Goal: Information Seeking & Learning: Learn about a topic

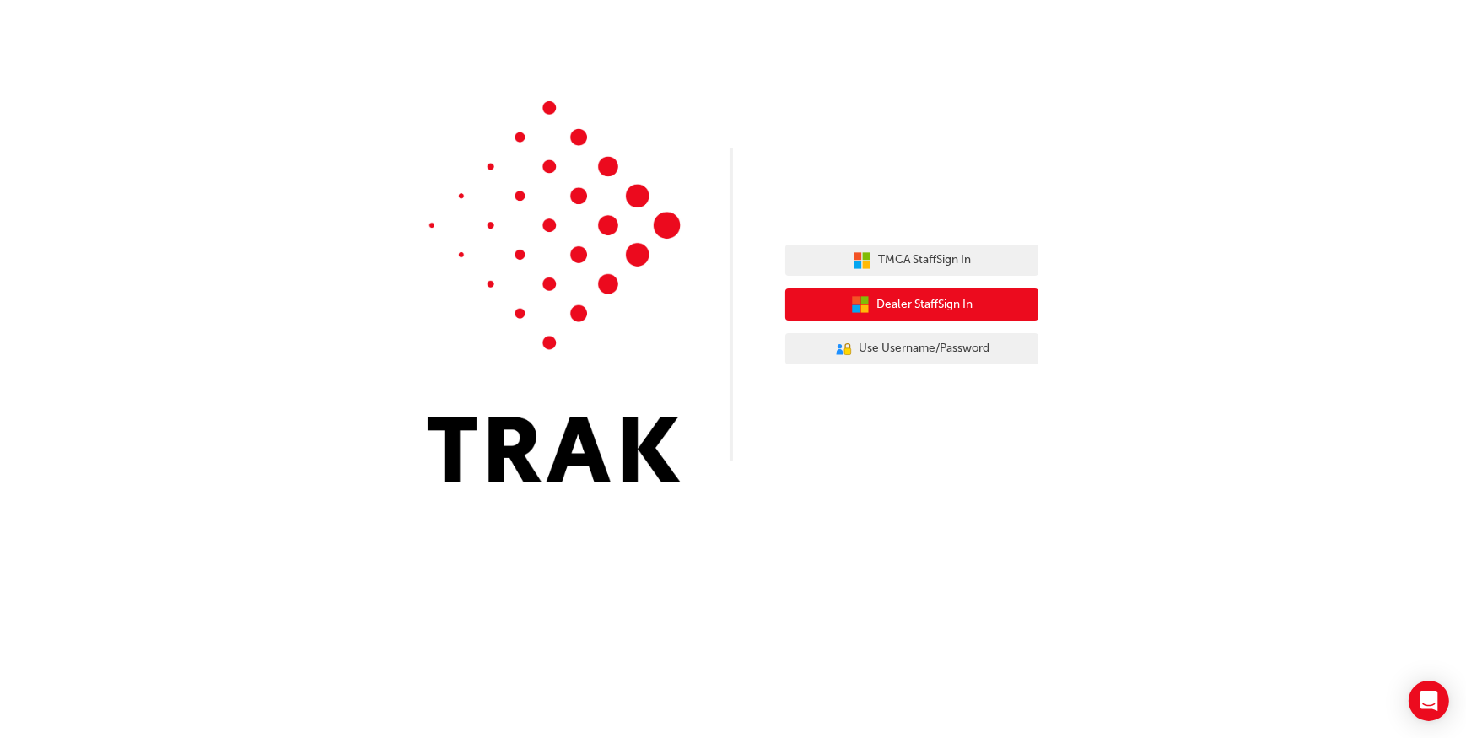
click at [918, 305] on span "Dealer Staff Sign In" at bounding box center [925, 304] width 96 height 19
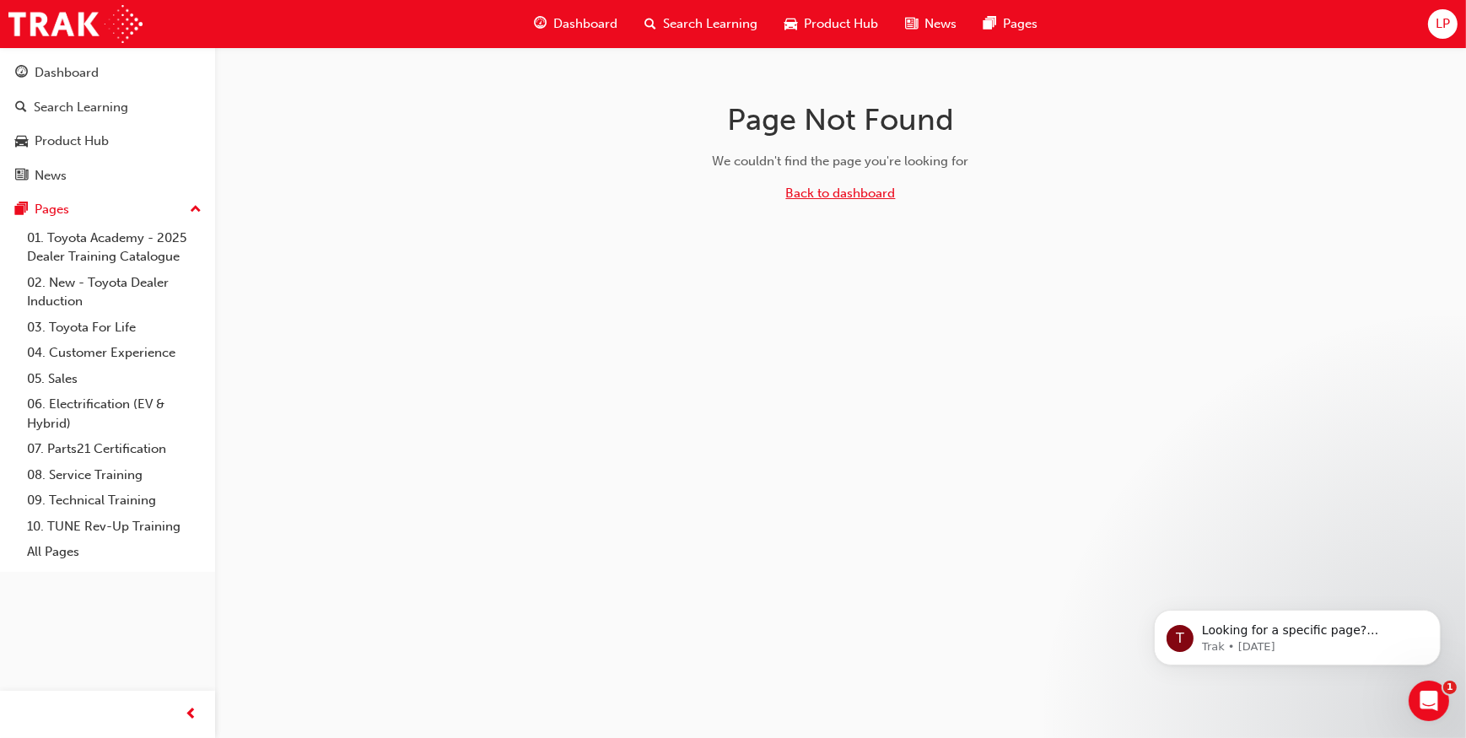
click at [854, 192] on link "Back to dashboard" at bounding box center [841, 193] width 110 height 15
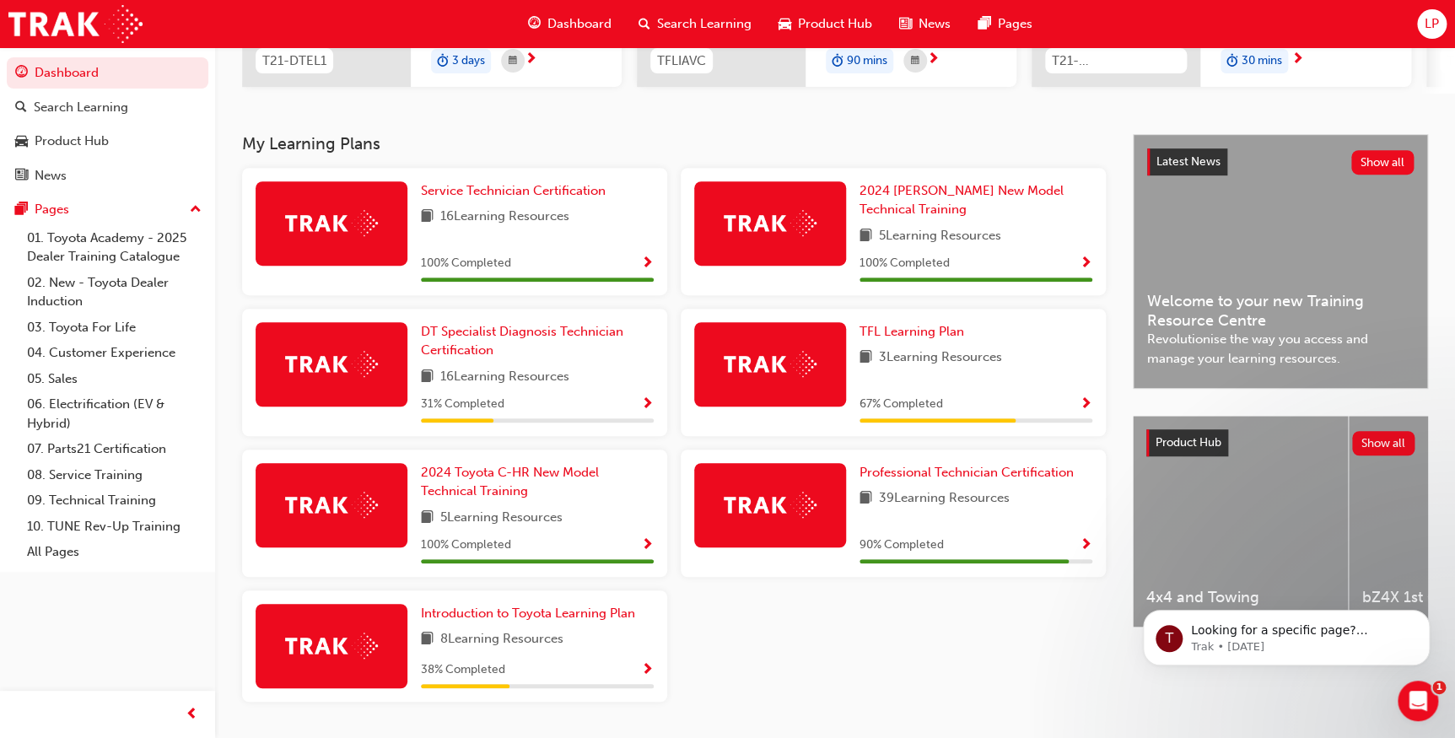
scroll to position [346, 0]
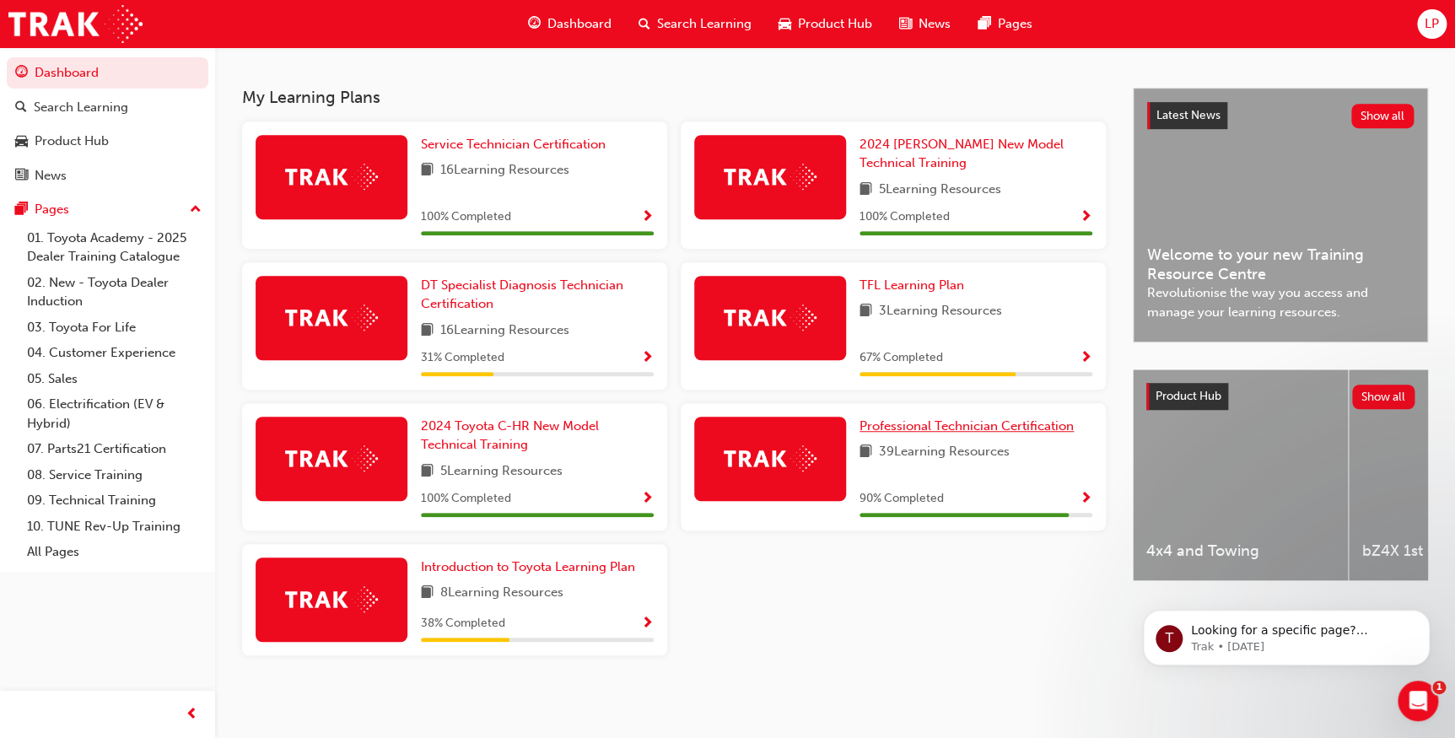
click at [957, 424] on div "Professional Technician Certification 39 Learning Resources 90 % Completed" at bounding box center [893, 466] width 425 height 127
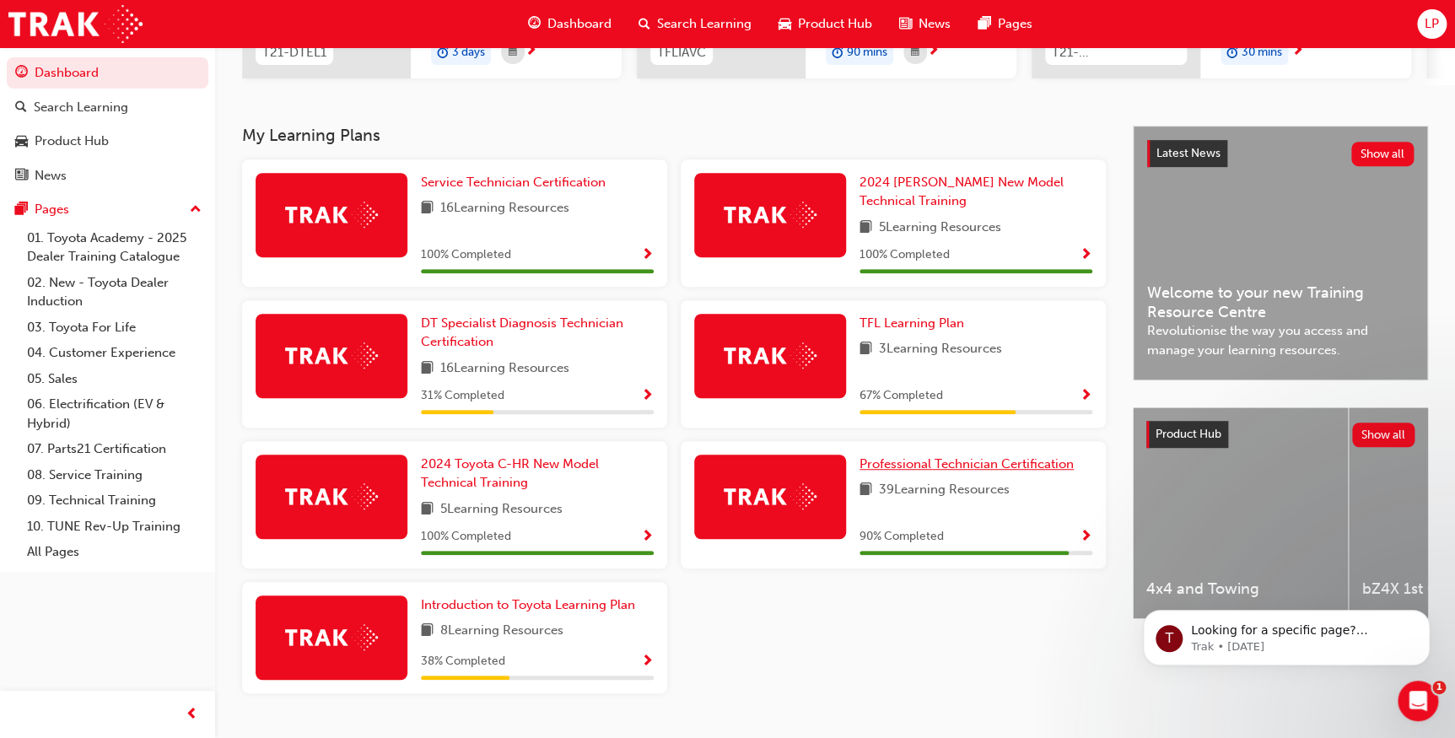
scroll to position [269, 0]
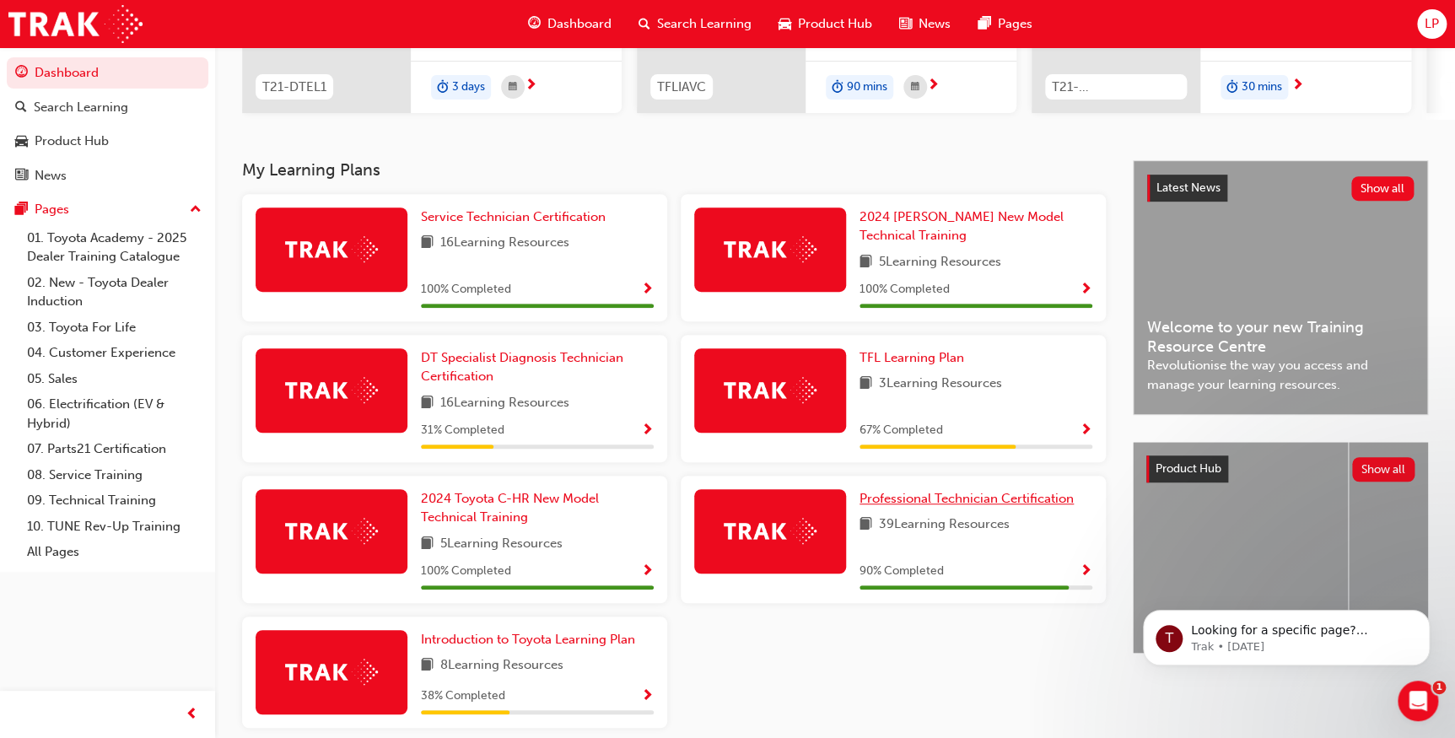
click at [982, 505] on span "Professional Technician Certification" at bounding box center [967, 498] width 214 height 15
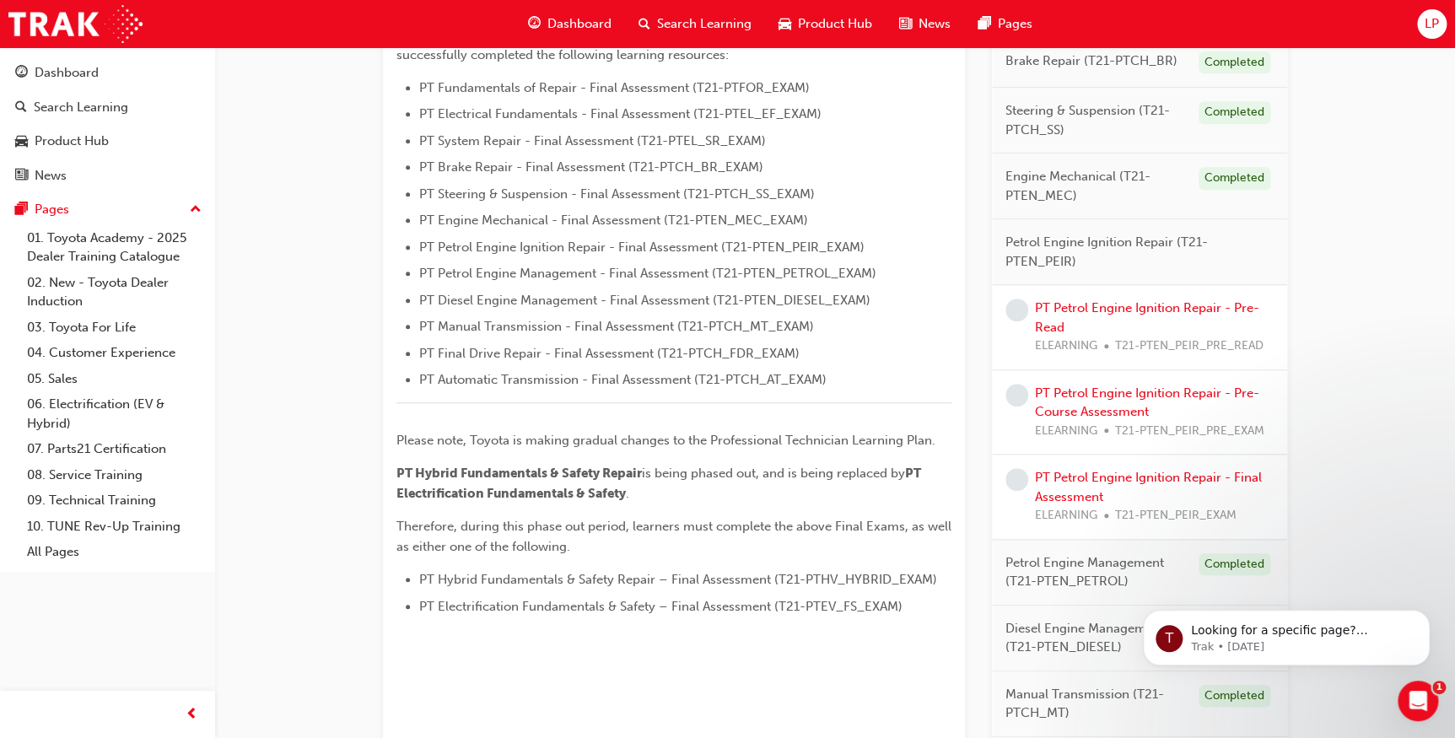
scroll to position [446, 0]
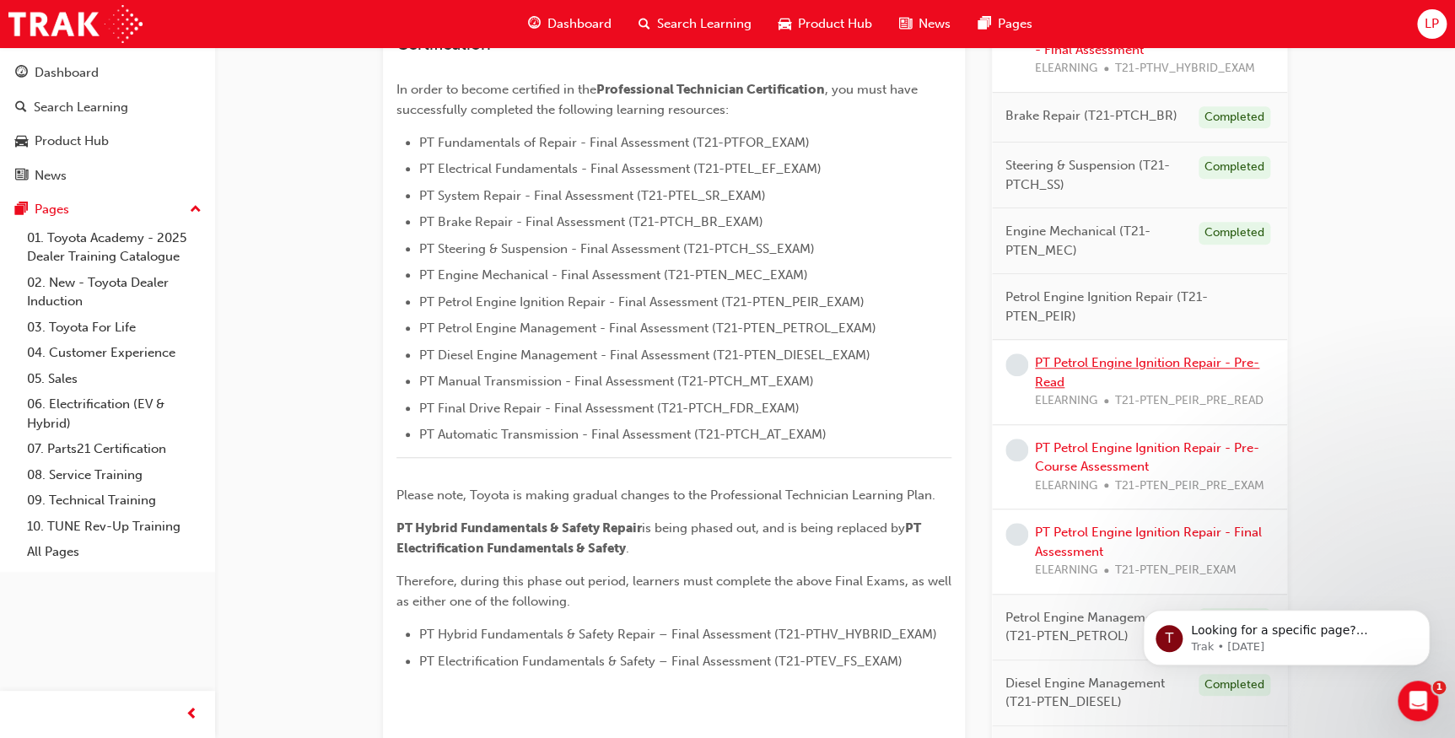
click at [1099, 357] on link "PT Petrol Engine Ignition Repair - Pre-Read" at bounding box center [1147, 372] width 224 height 35
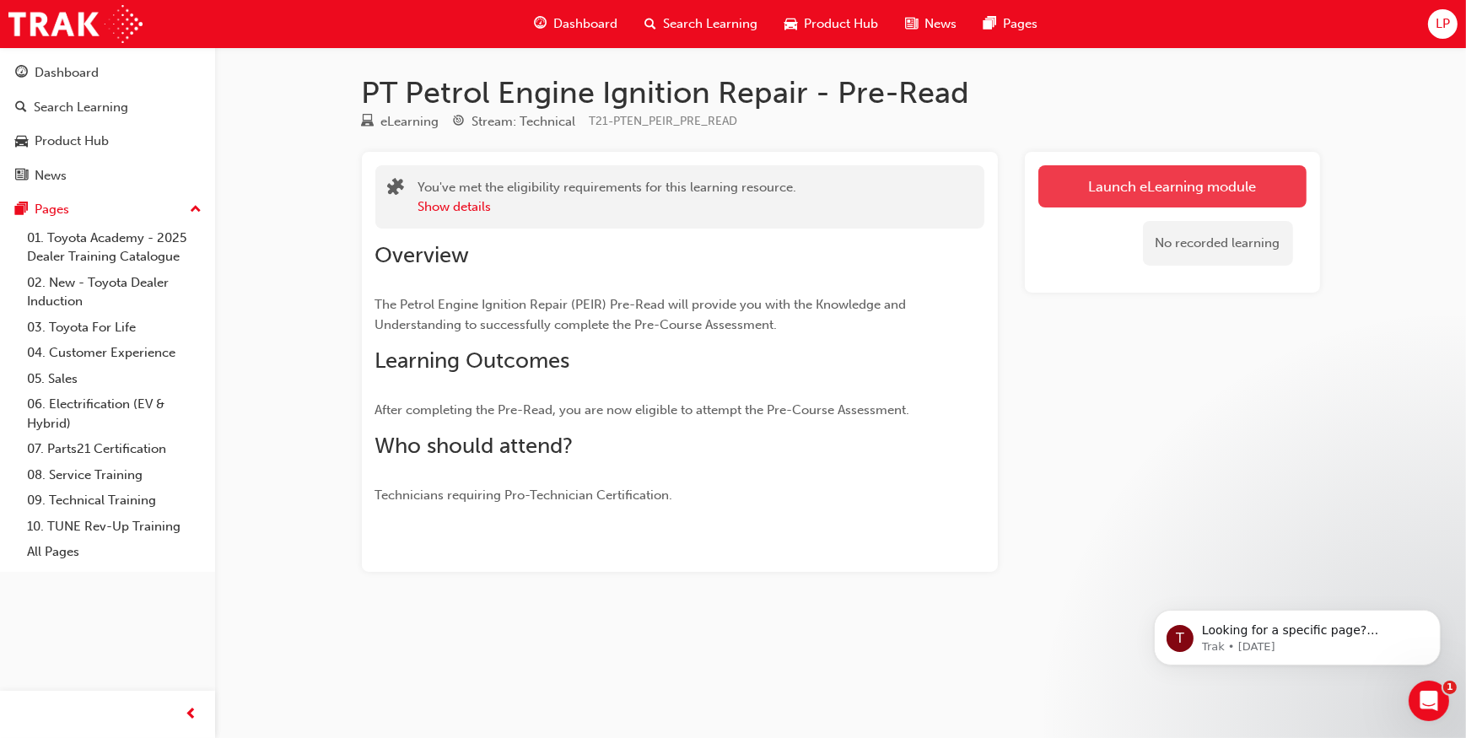
click at [1189, 192] on link "Launch eLearning module" at bounding box center [1173, 186] width 268 height 42
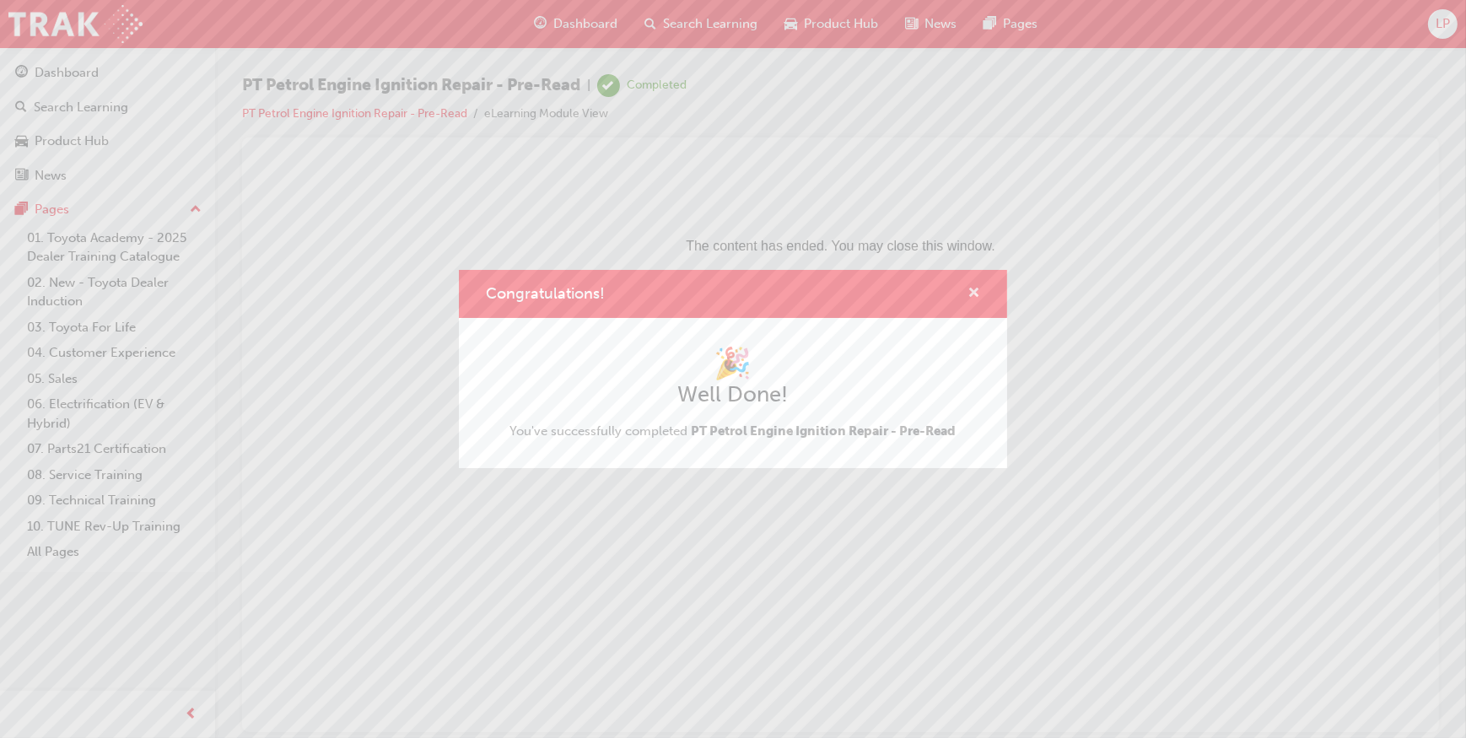
click at [971, 287] on span "cross-icon" at bounding box center [974, 294] width 13 height 15
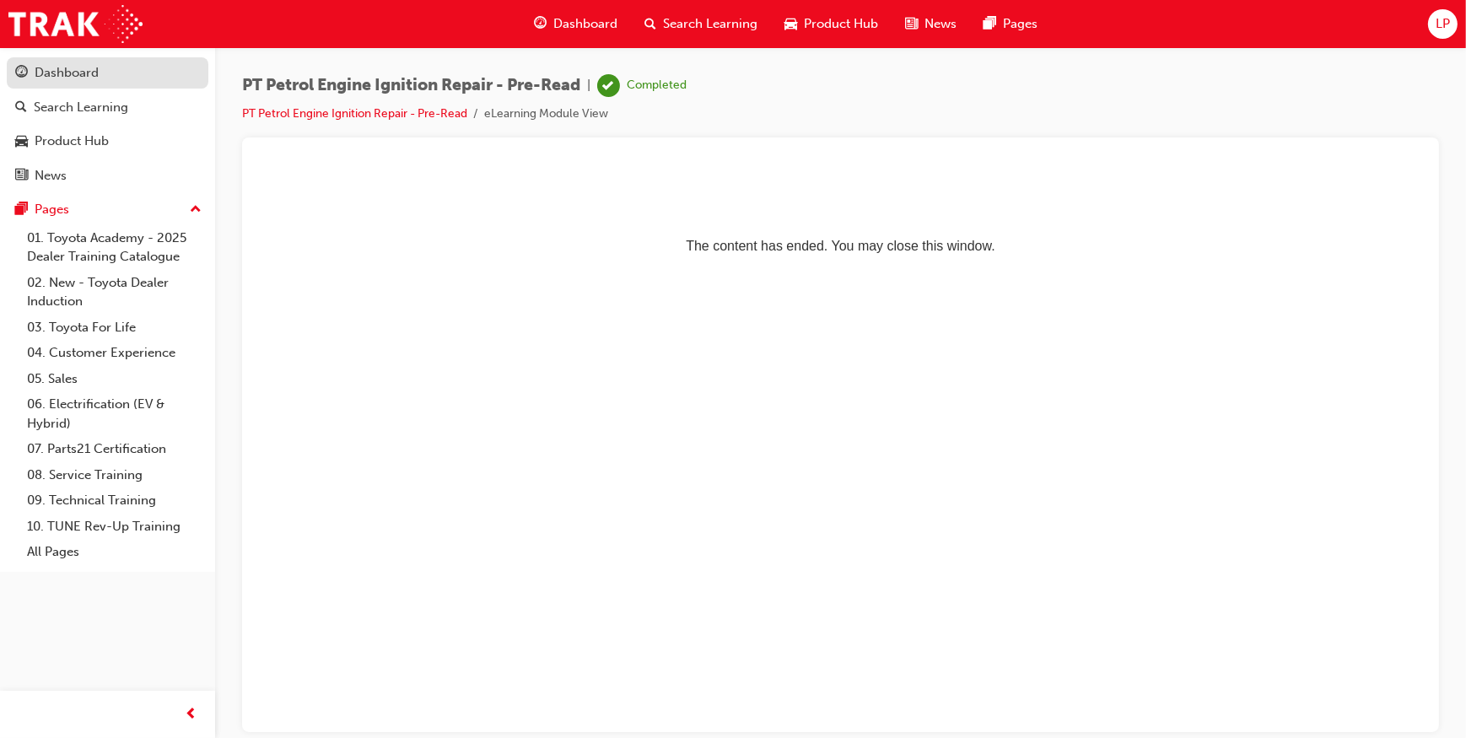
drag, startPoint x: 65, startPoint y: 66, endPoint x: 86, endPoint y: 72, distance: 21.9
click at [67, 67] on div "Dashboard" at bounding box center [67, 72] width 64 height 19
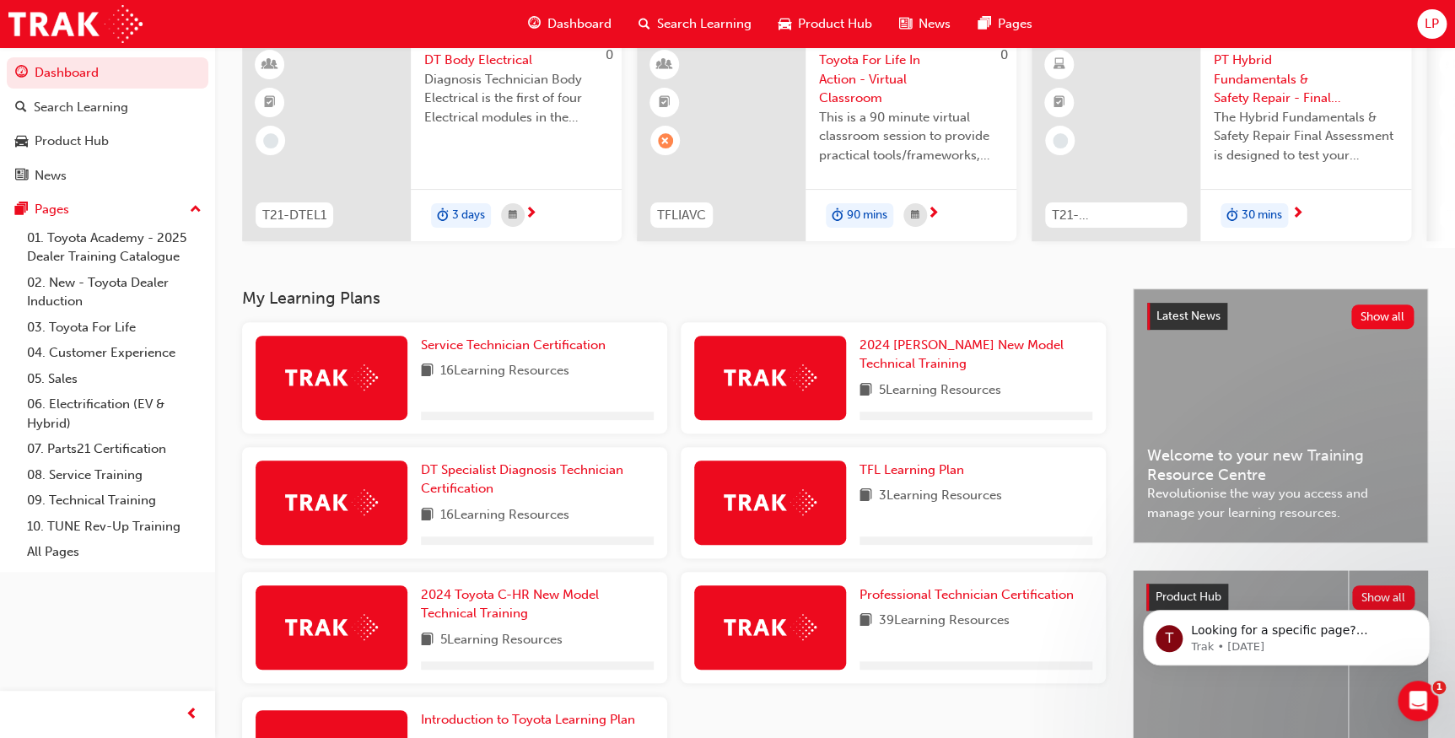
scroll to position [298, 0]
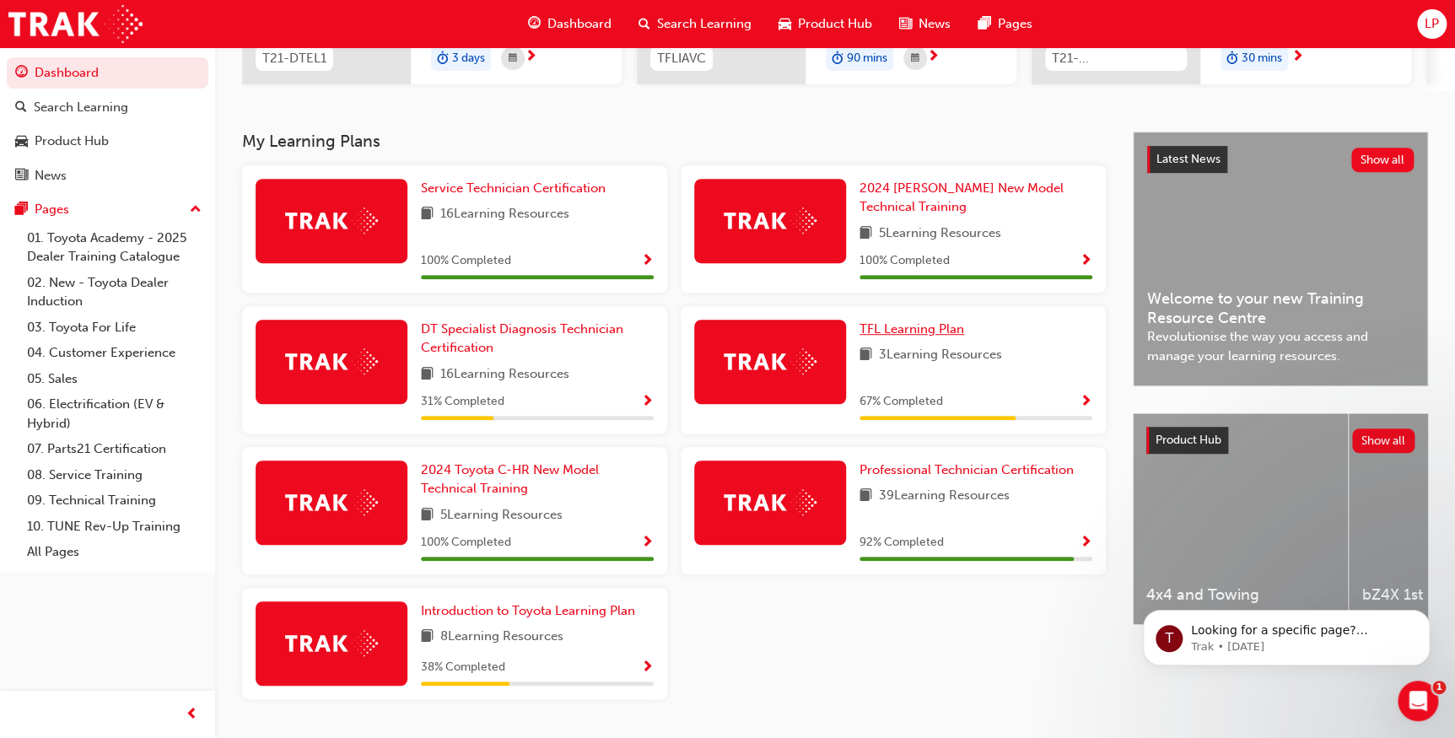
click at [926, 327] on span "TFL Learning Plan" at bounding box center [912, 328] width 105 height 15
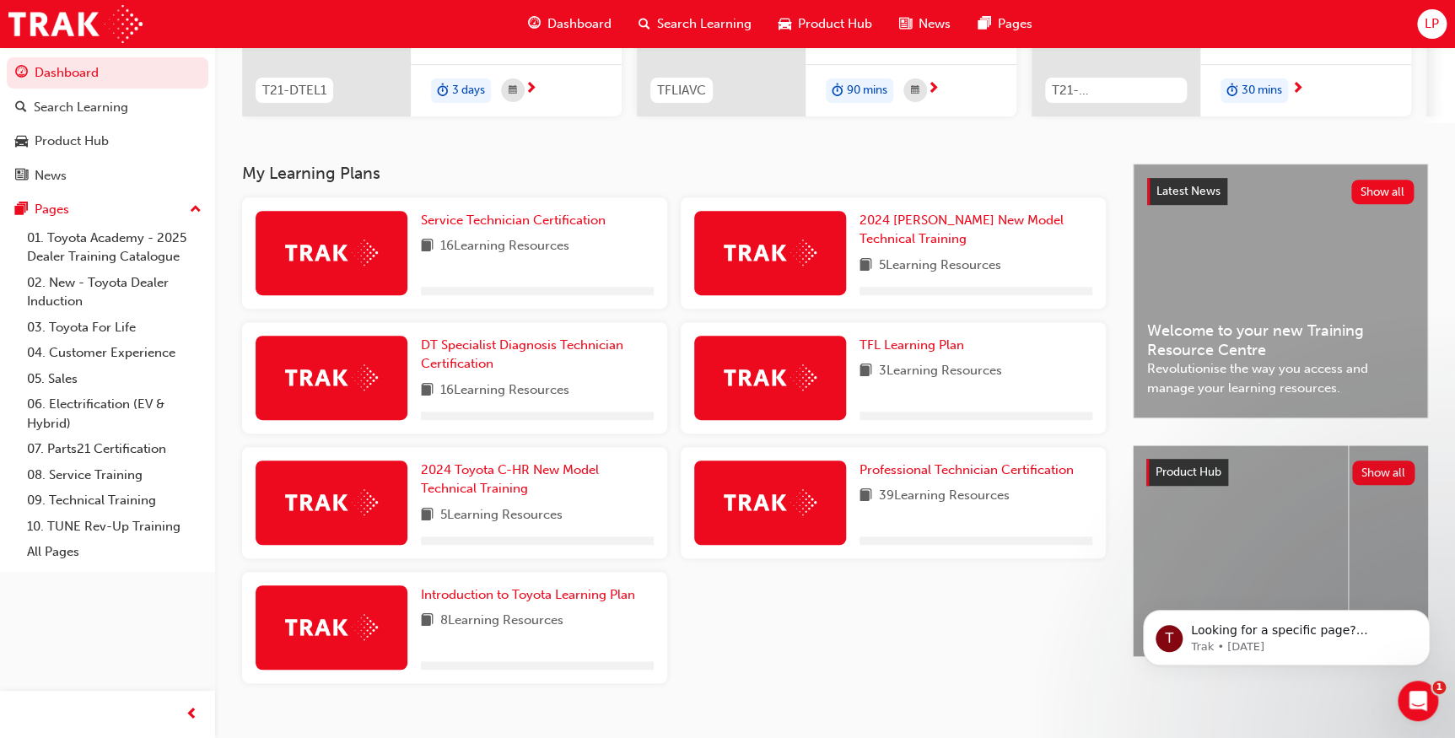
scroll to position [298, 0]
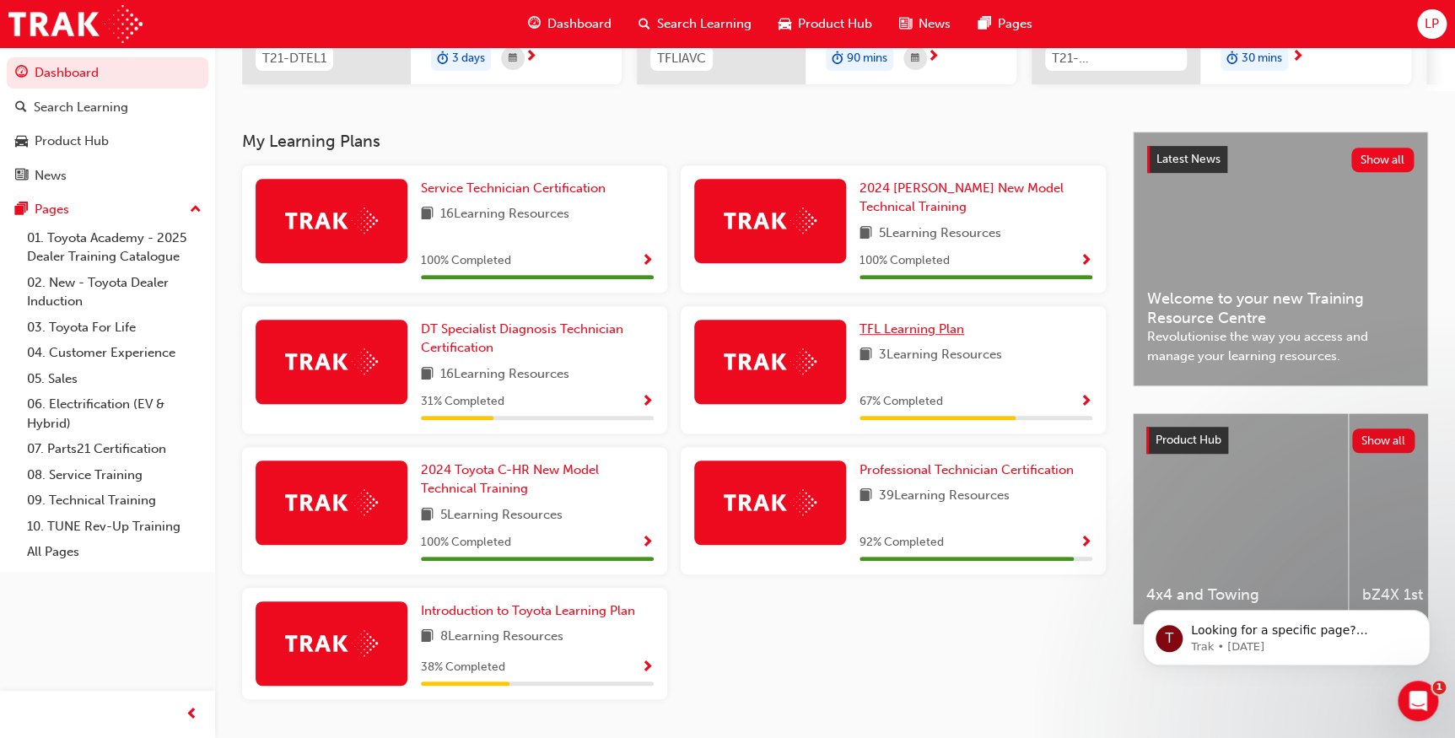
click at [918, 329] on span "TFL Learning Plan" at bounding box center [912, 328] width 105 height 15
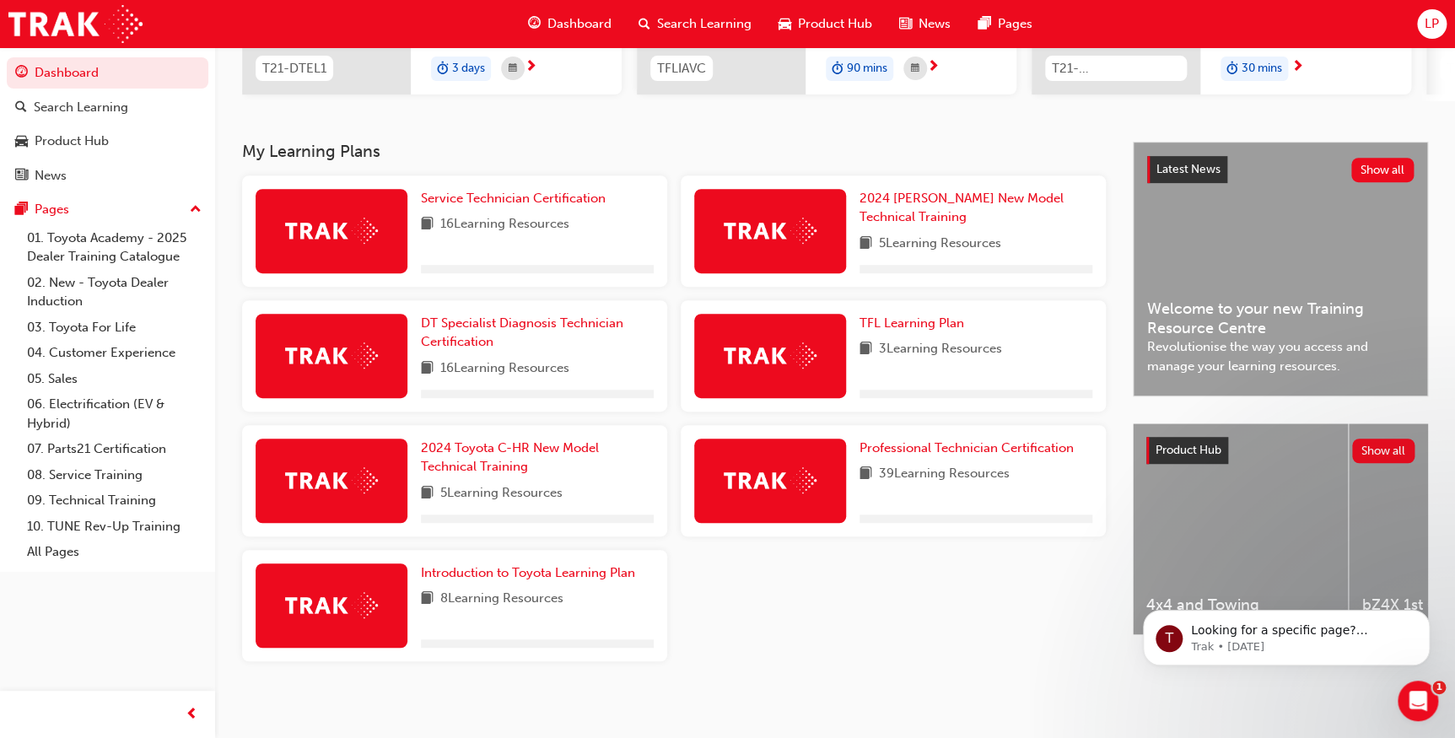
scroll to position [298, 0]
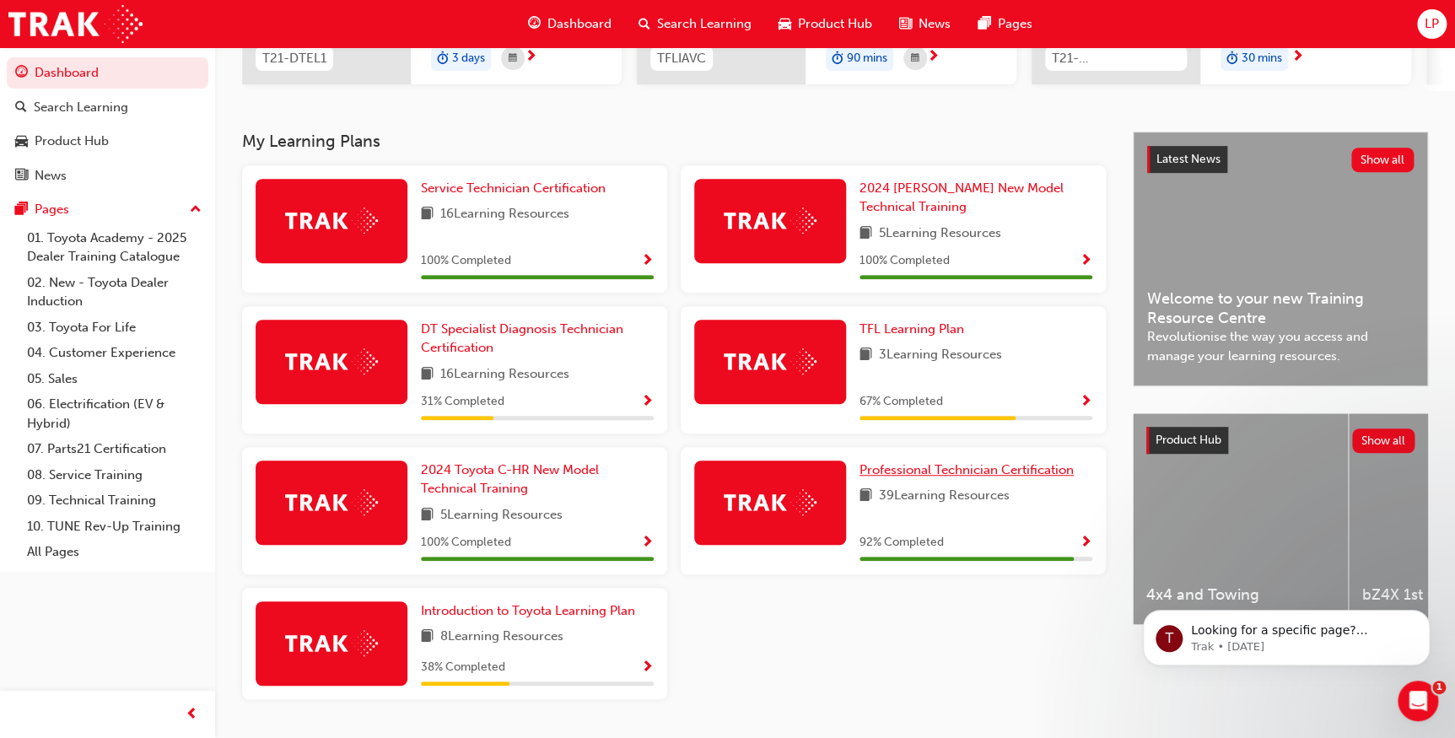
click at [937, 474] on span "Professional Technician Certification" at bounding box center [967, 469] width 214 height 15
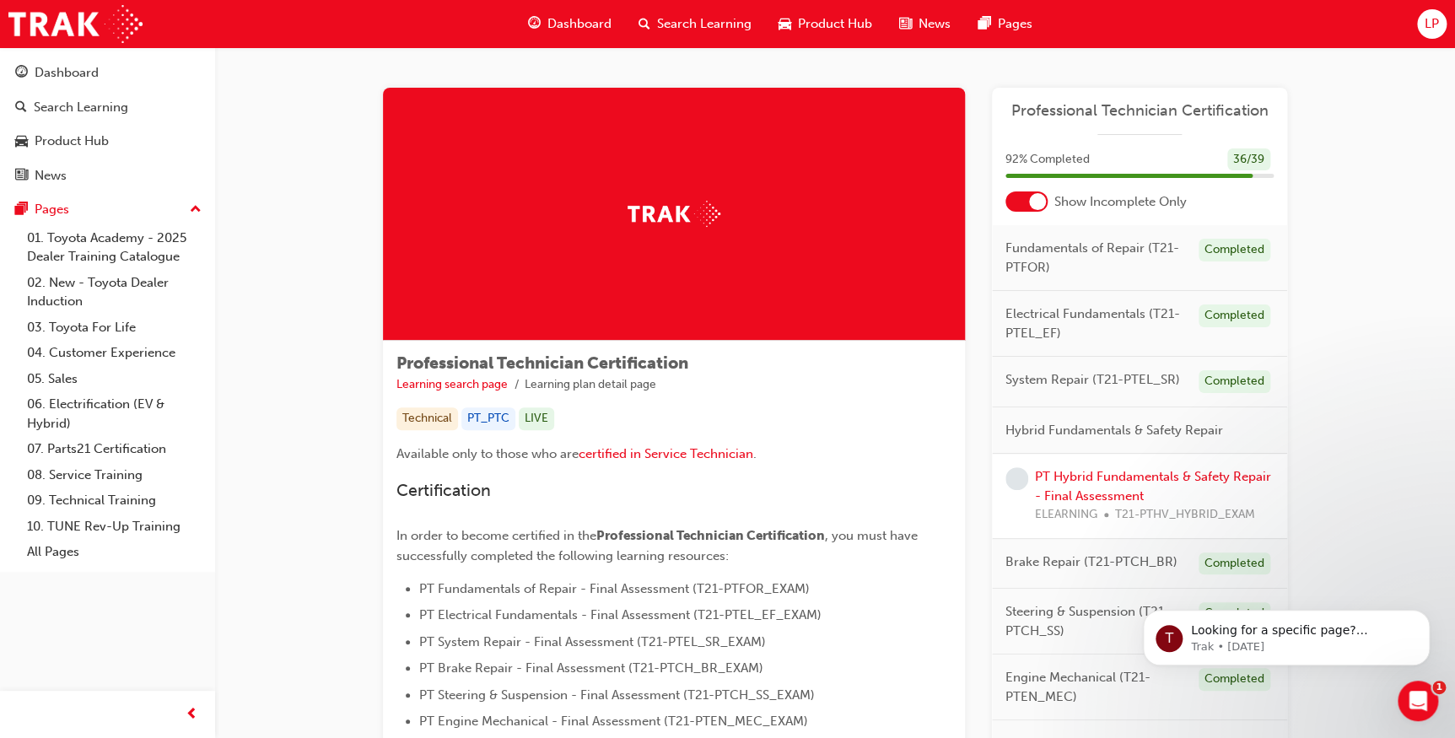
scroll to position [76, 0]
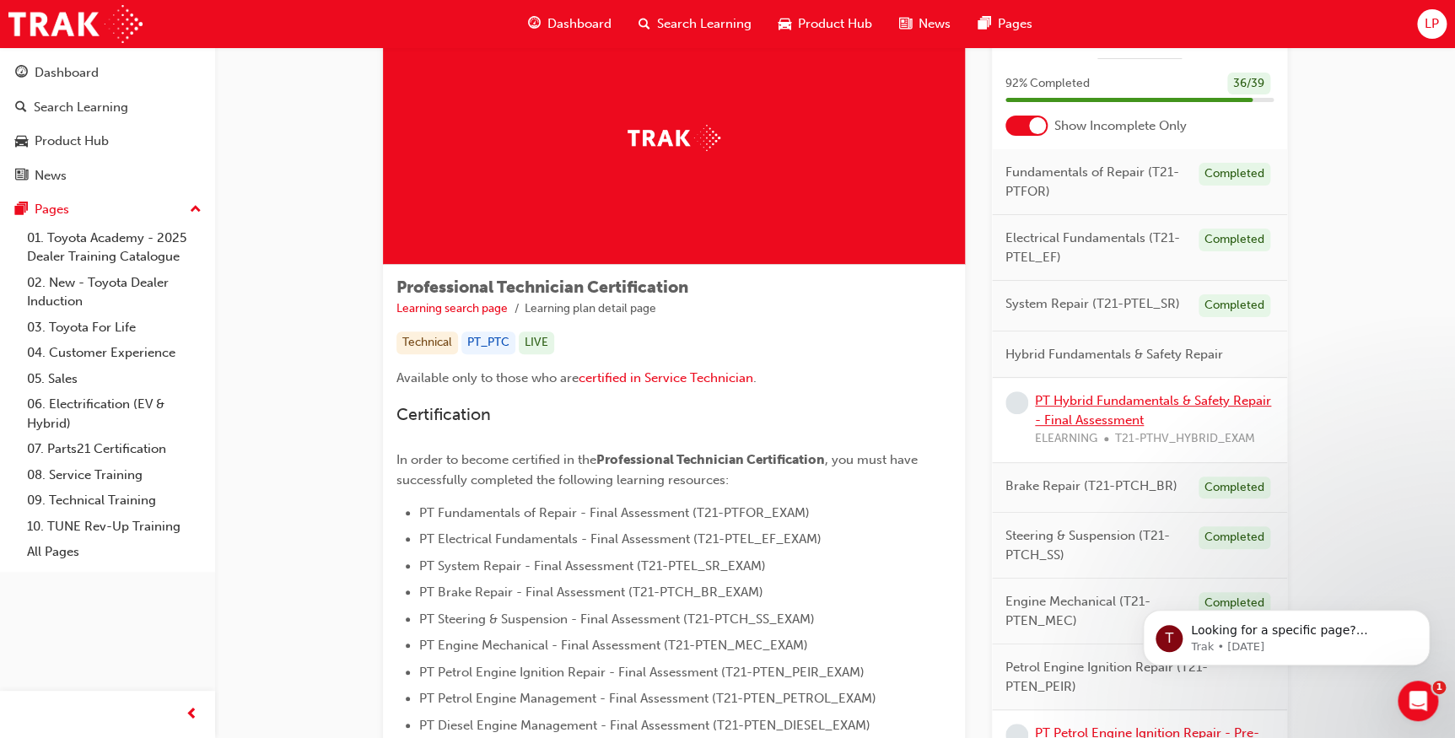
click at [1125, 399] on link "PT Hybrid Fundamentals & Safety Repair - Final Assessment" at bounding box center [1153, 410] width 236 height 35
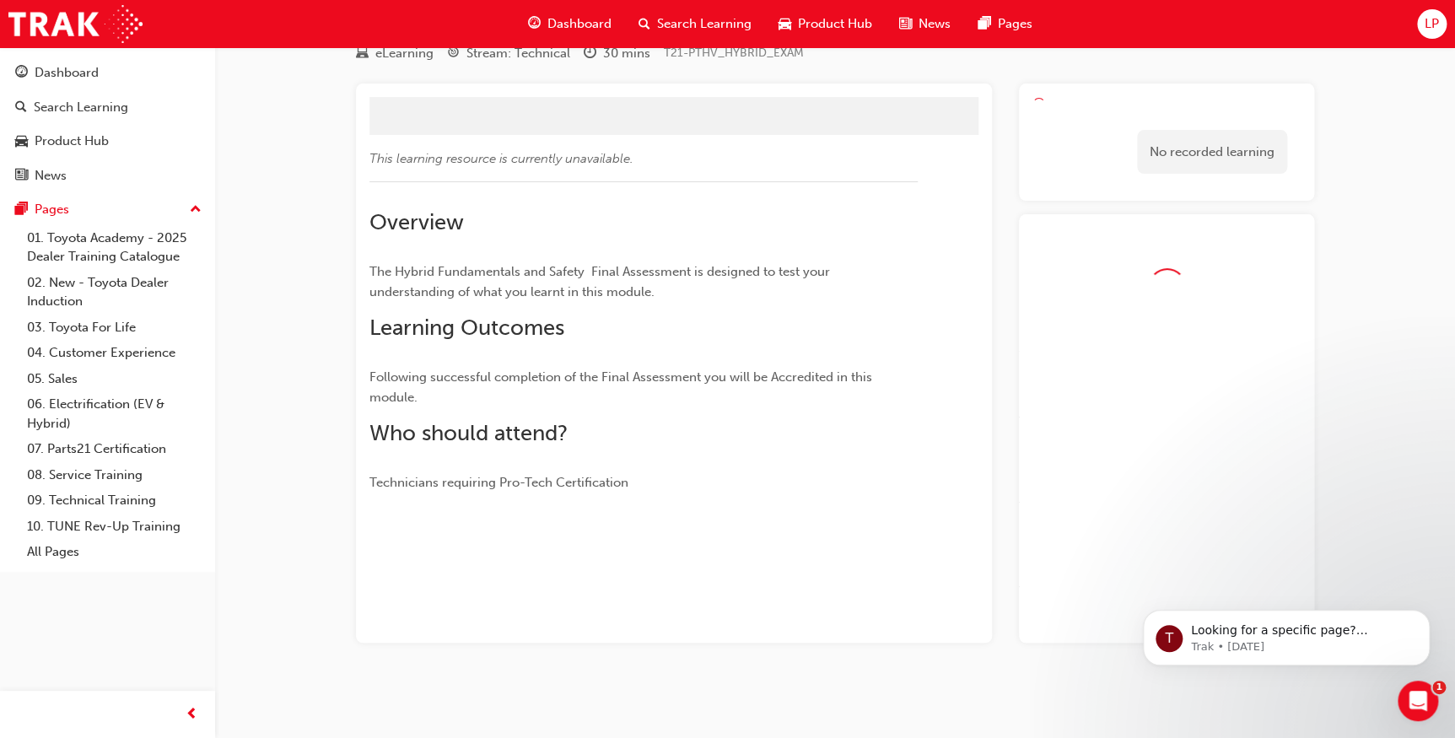
scroll to position [76, 0]
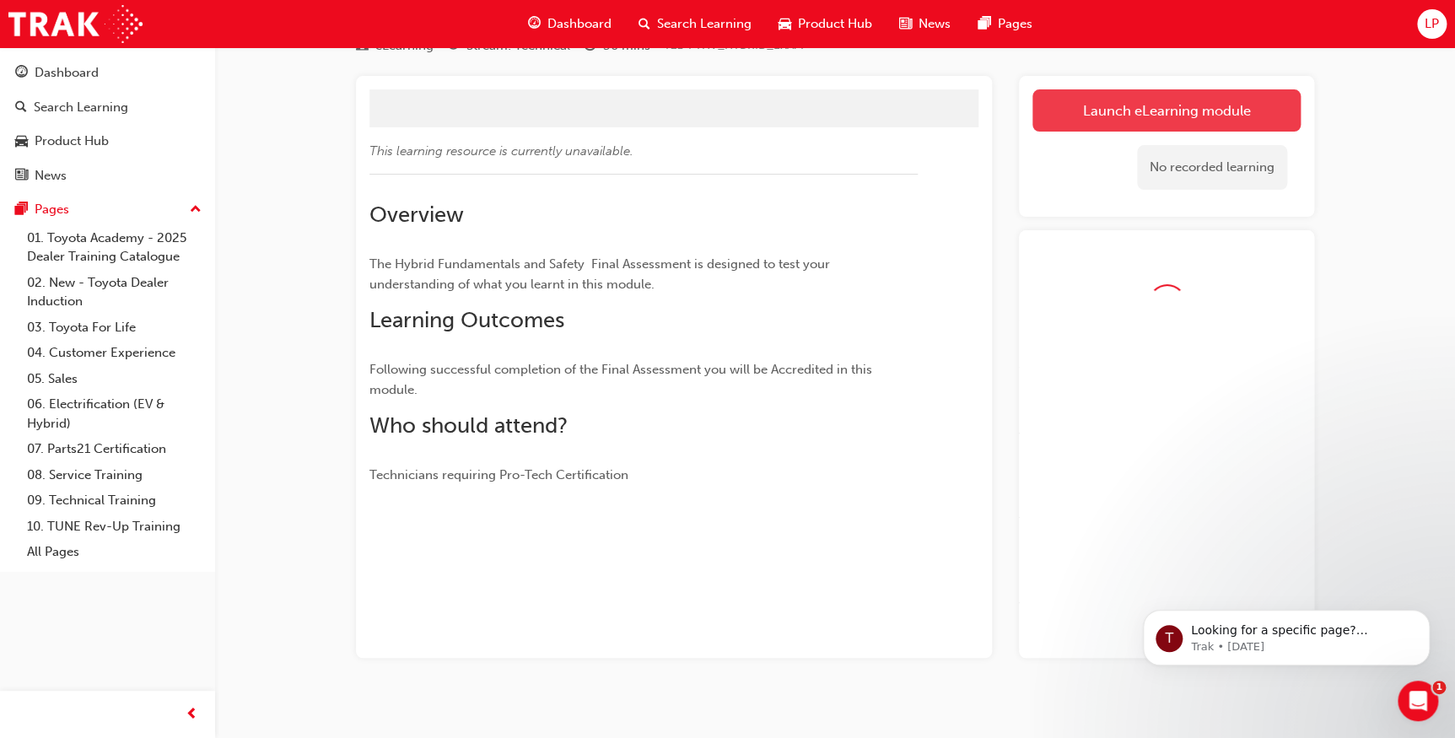
click at [1115, 102] on link "Launch eLearning module" at bounding box center [1167, 110] width 268 height 42
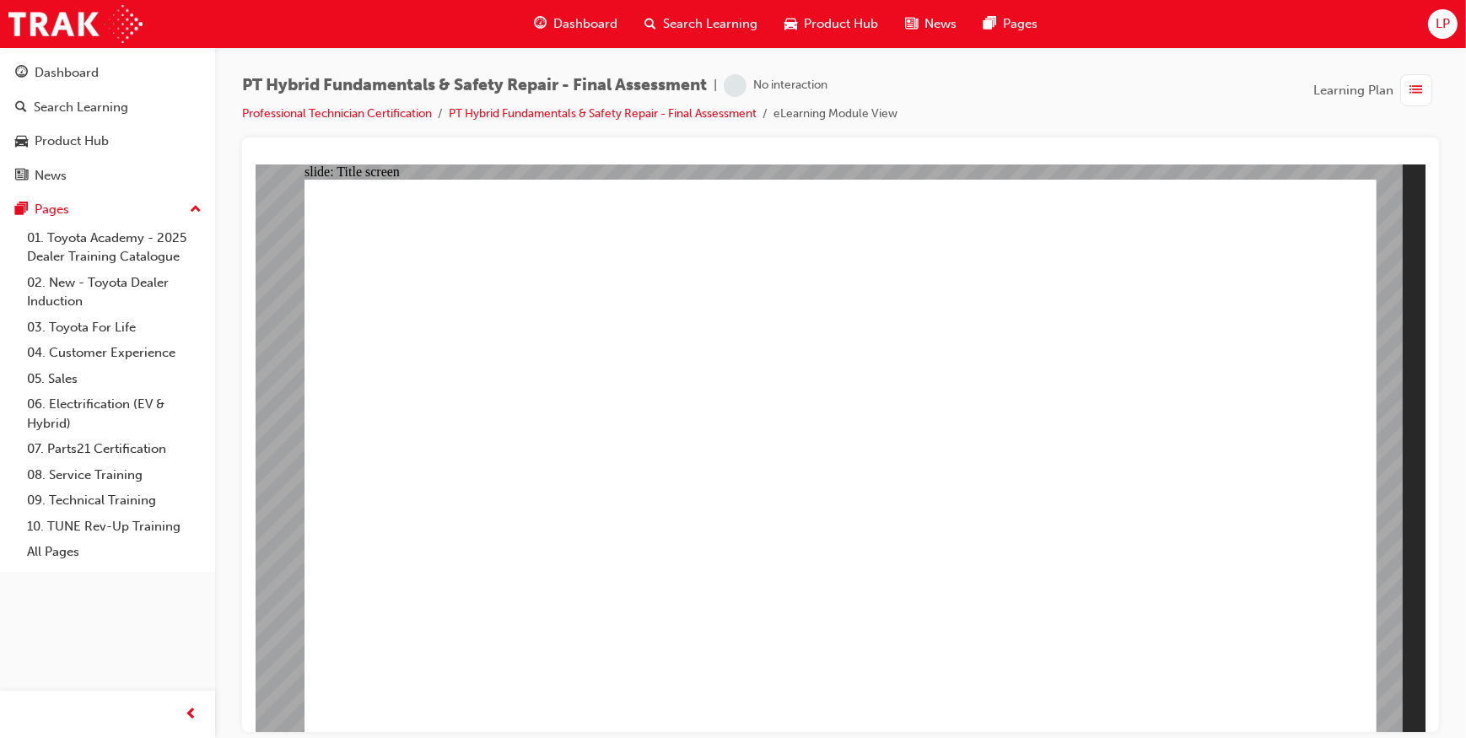
checkbox input "true"
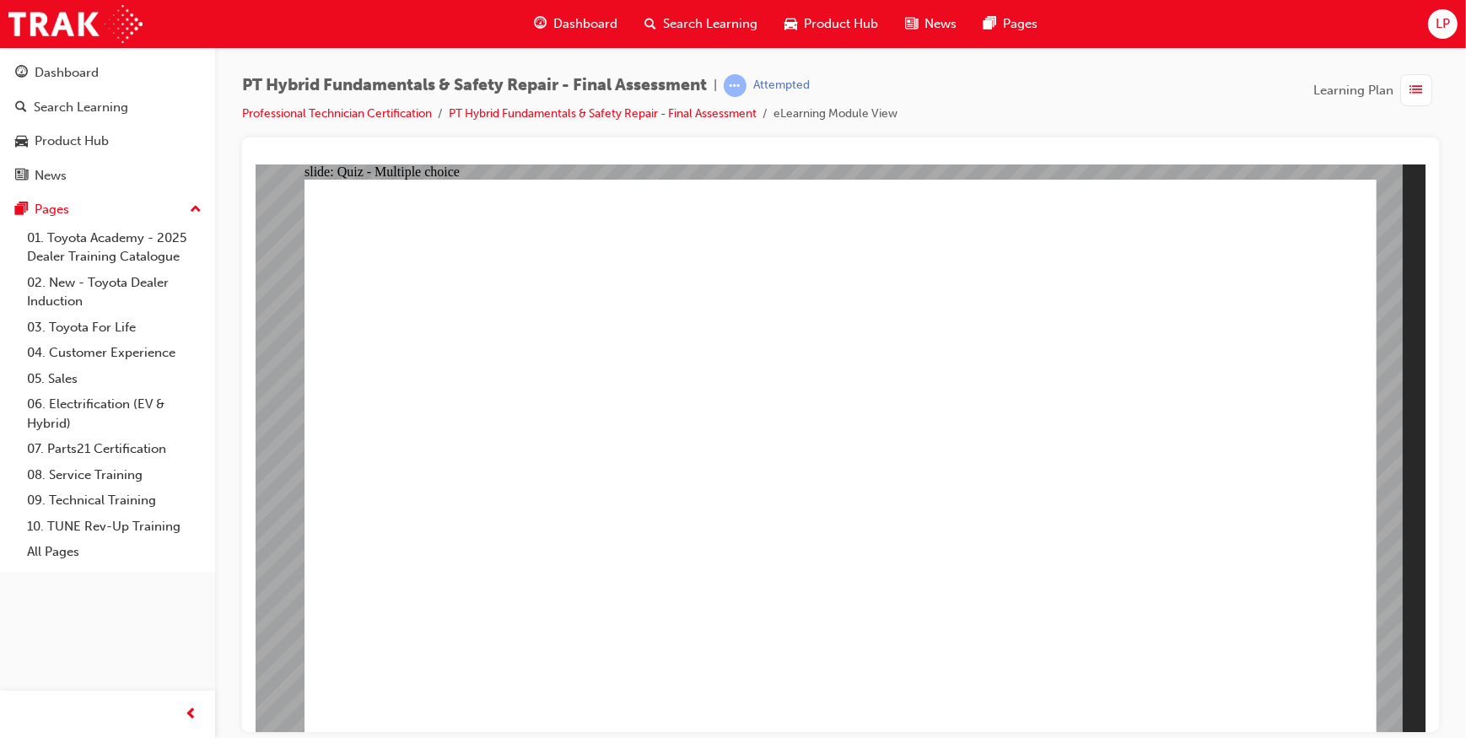
radio input "false"
radio input "true"
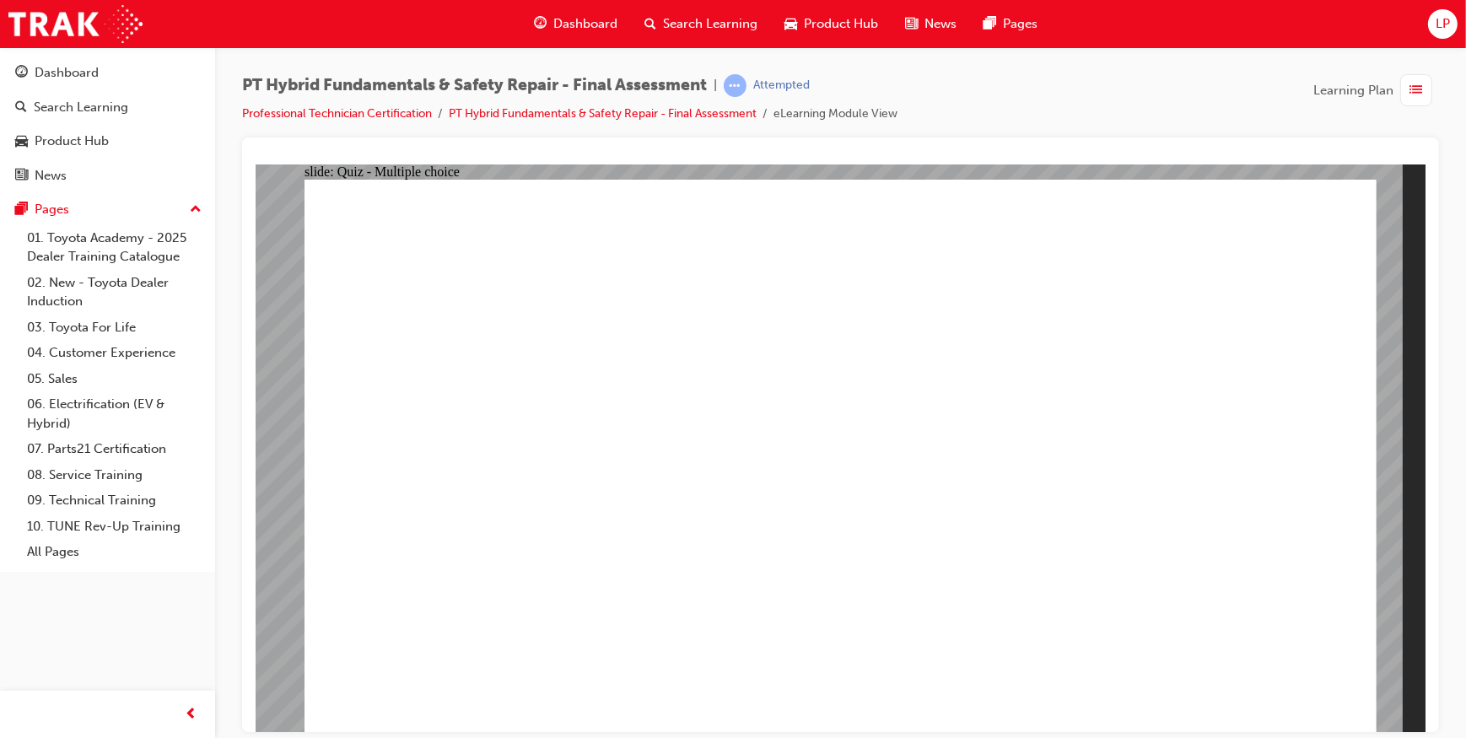
radio input "true"
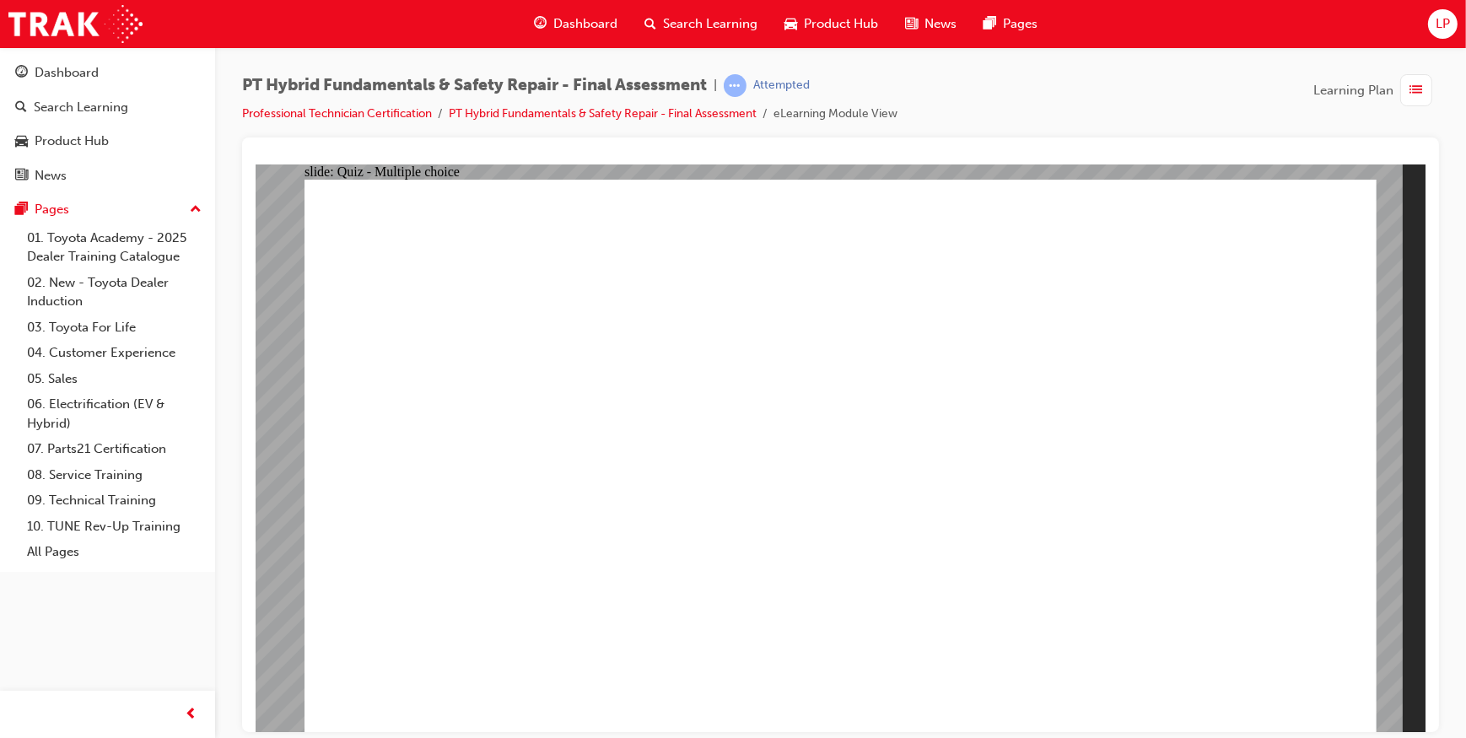
checkbox input "true"
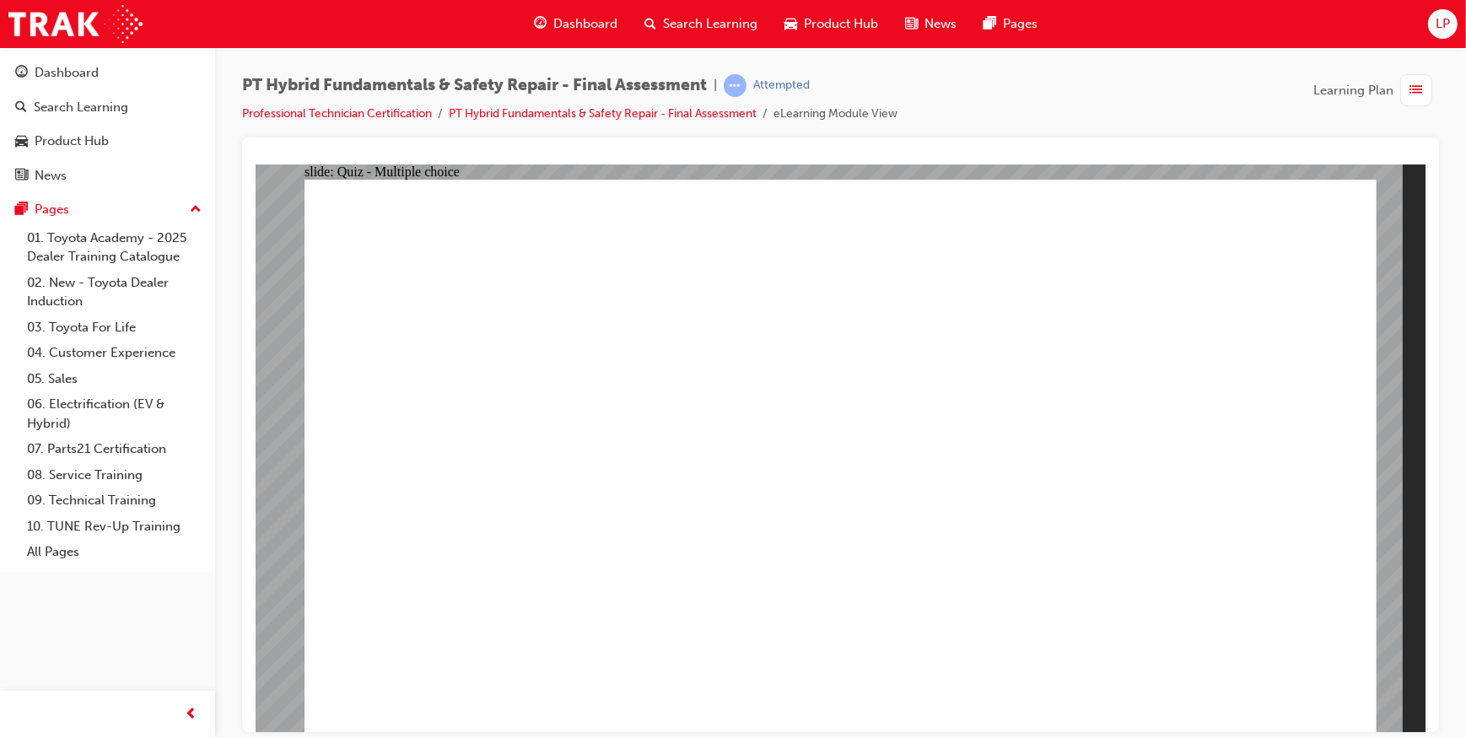
radio input "true"
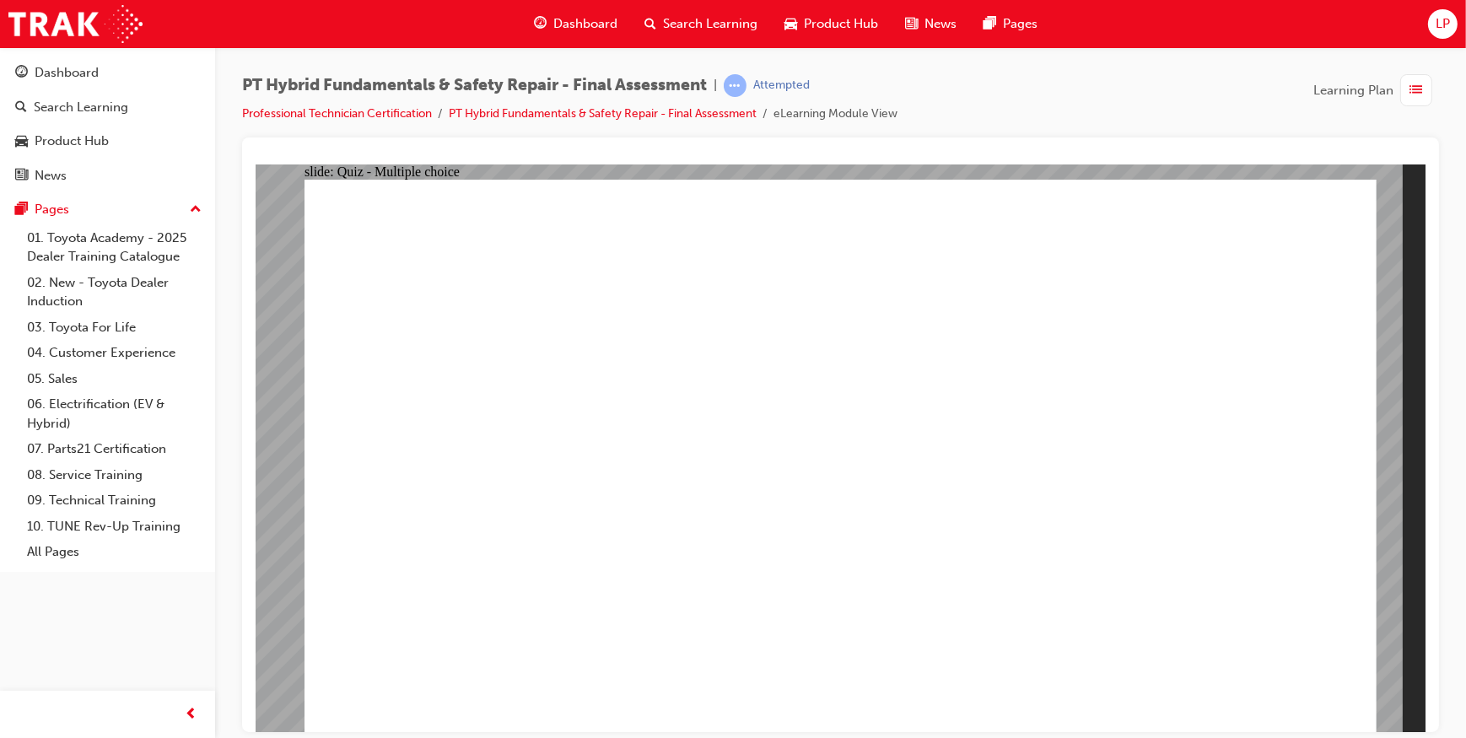
checkbox input "true"
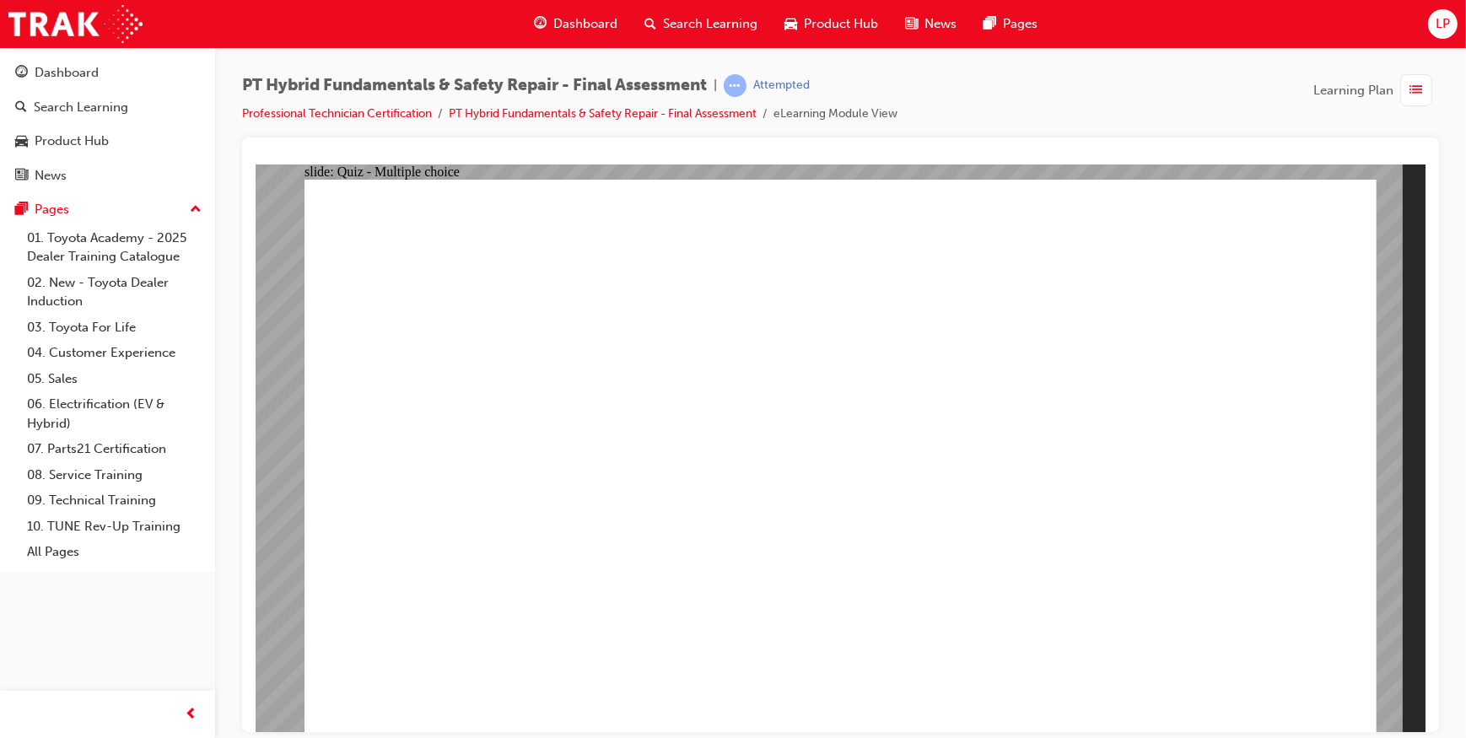
checkbox input "true"
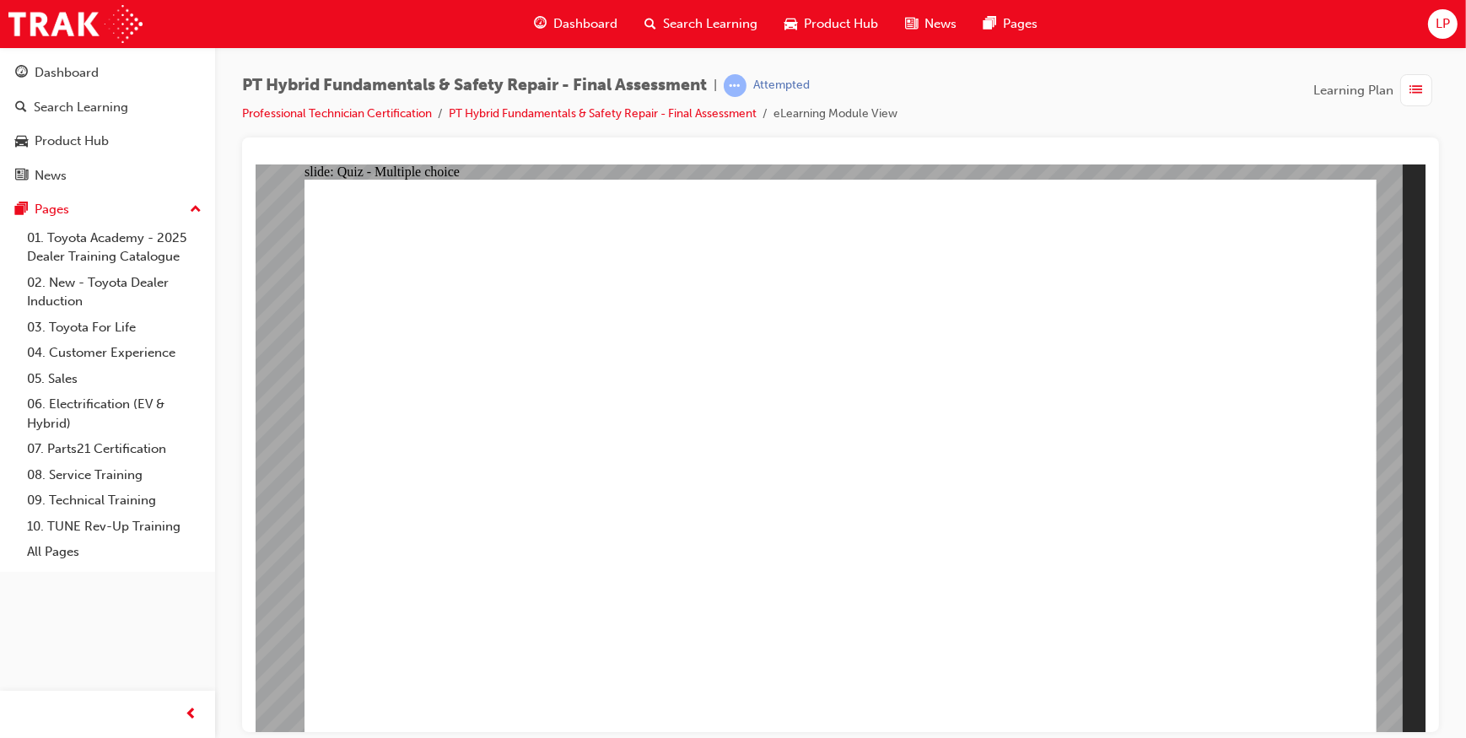
radio input "false"
radio input "true"
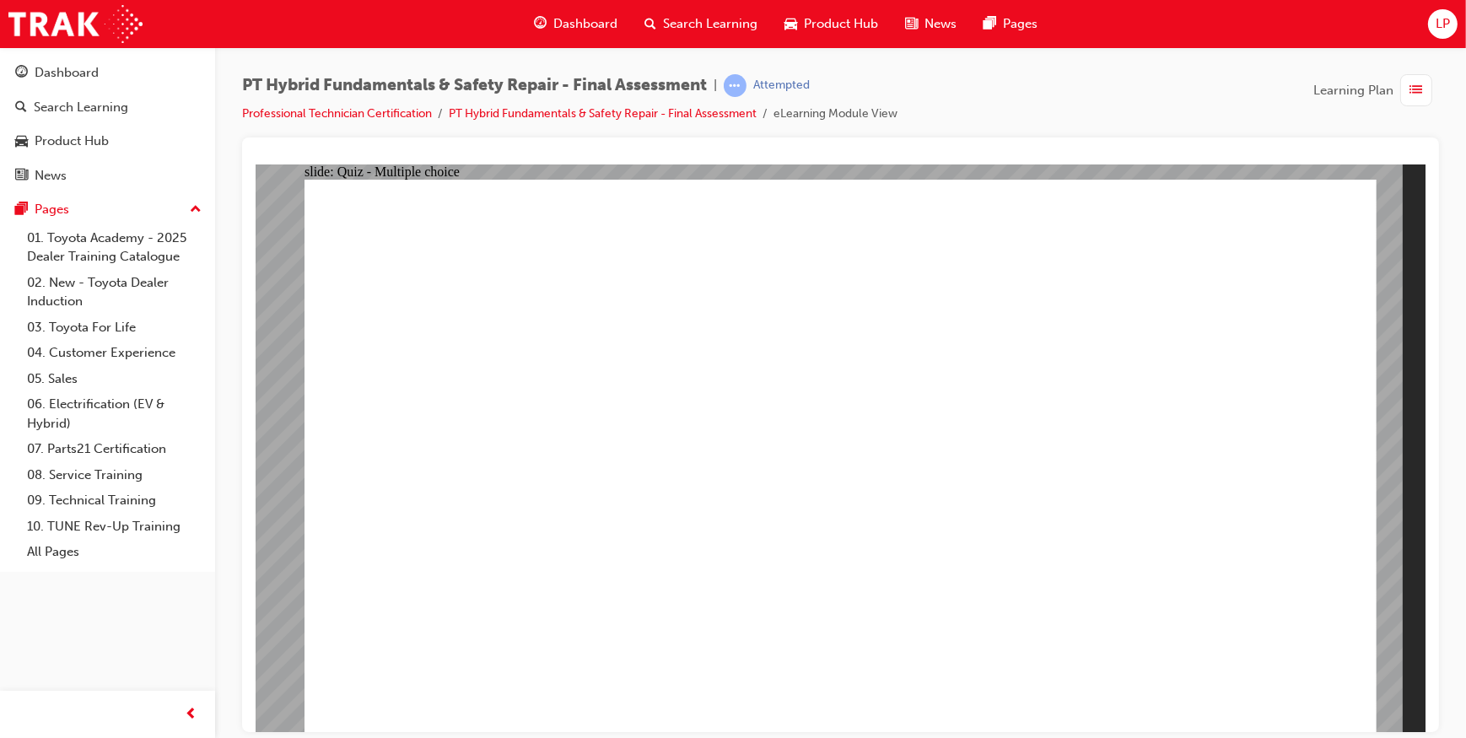
radio input "true"
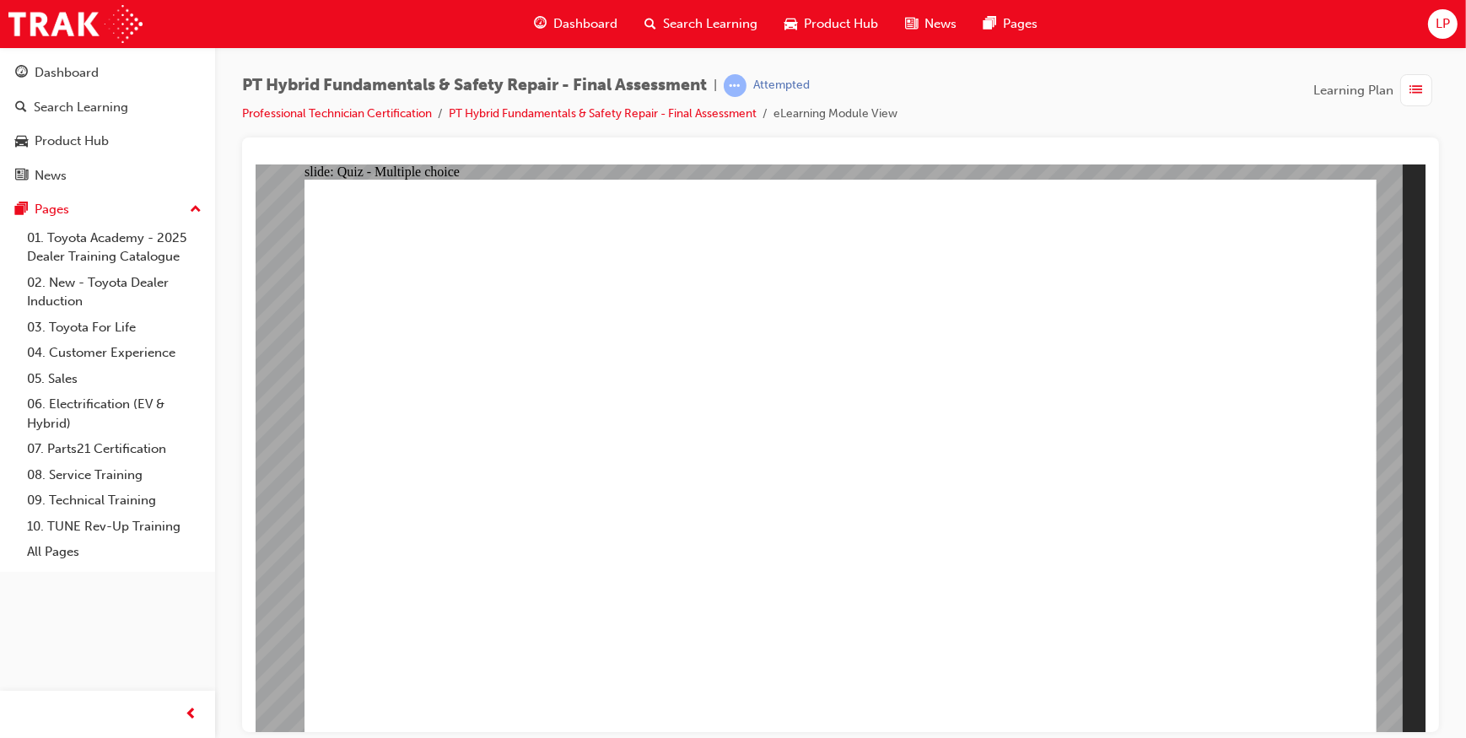
radio input "true"
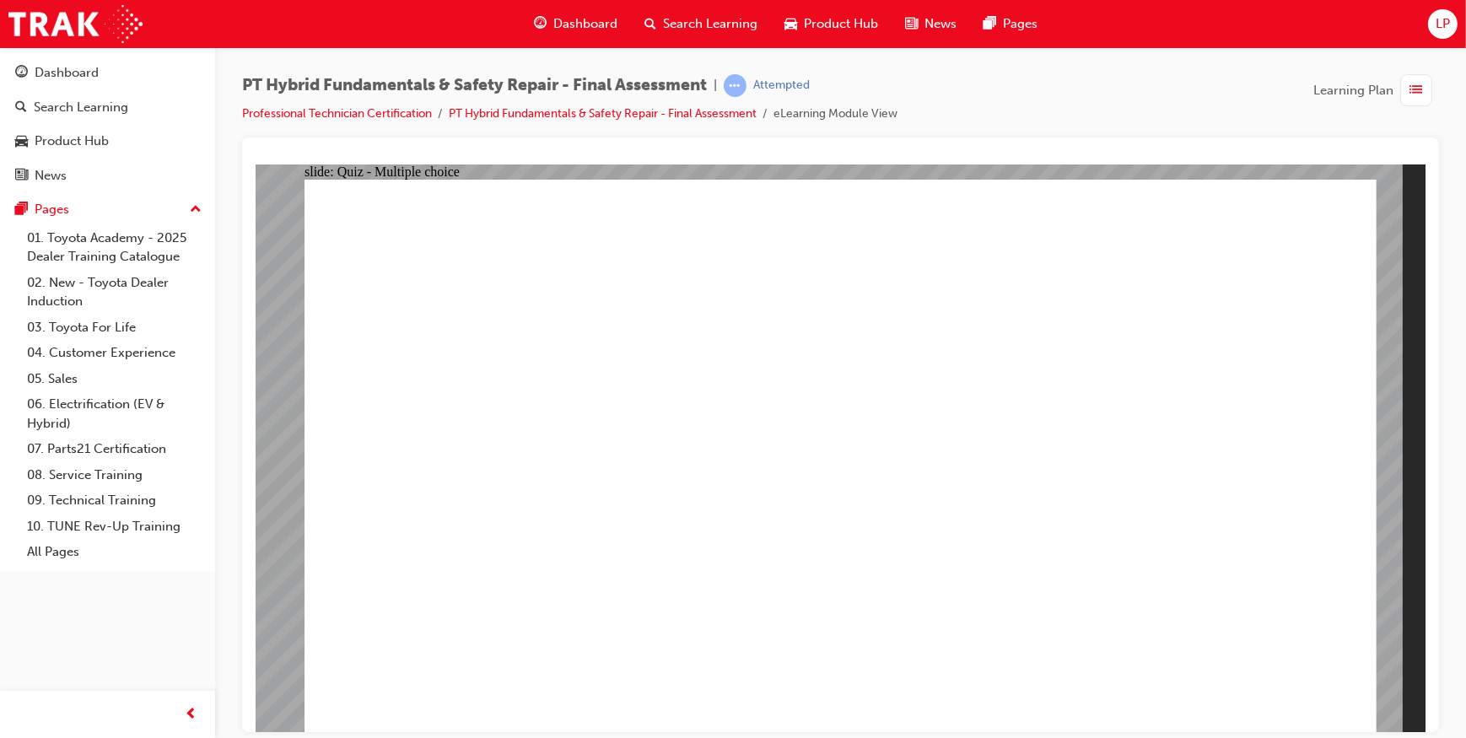
radio input "true"
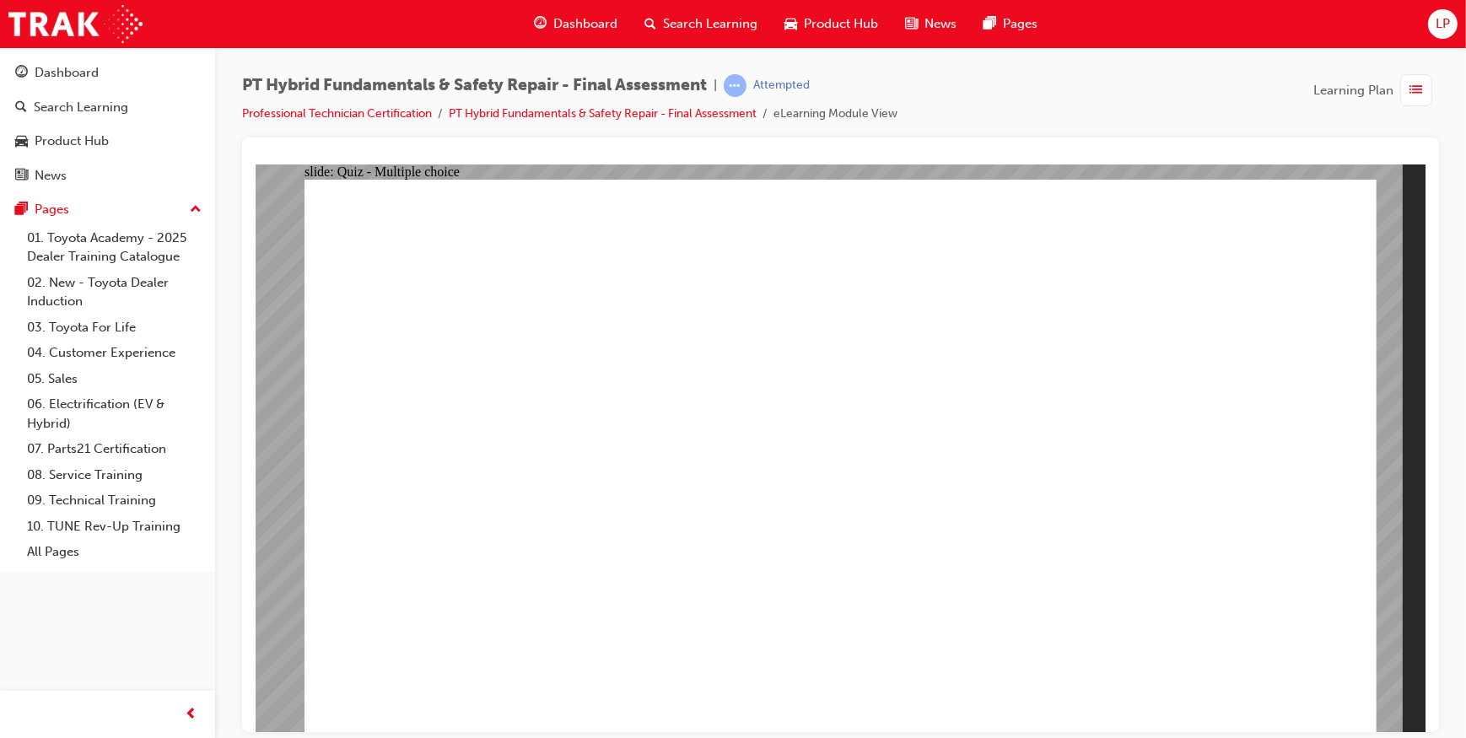
radio input "true"
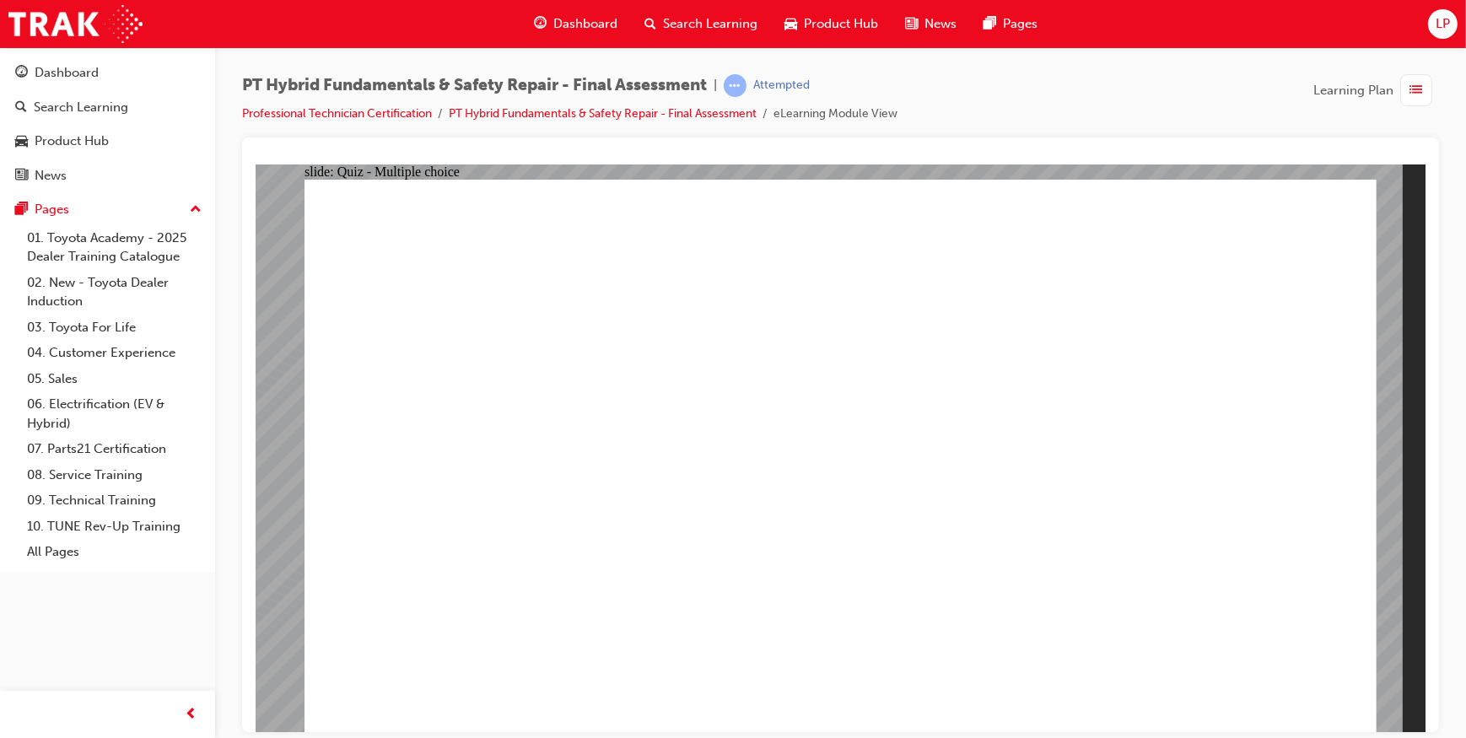
radio input "true"
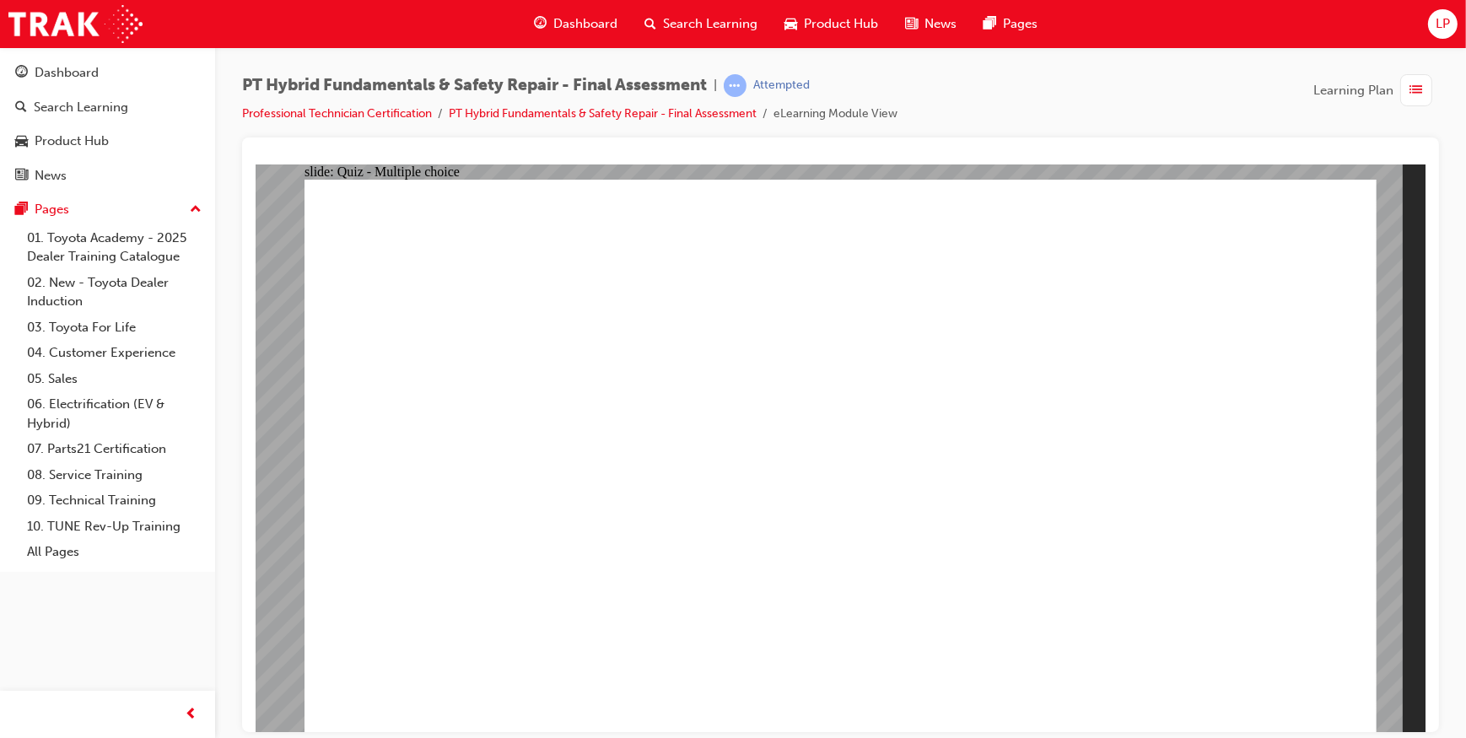
click at [1353, 89] on span "Learning Plan" at bounding box center [1354, 90] width 80 height 19
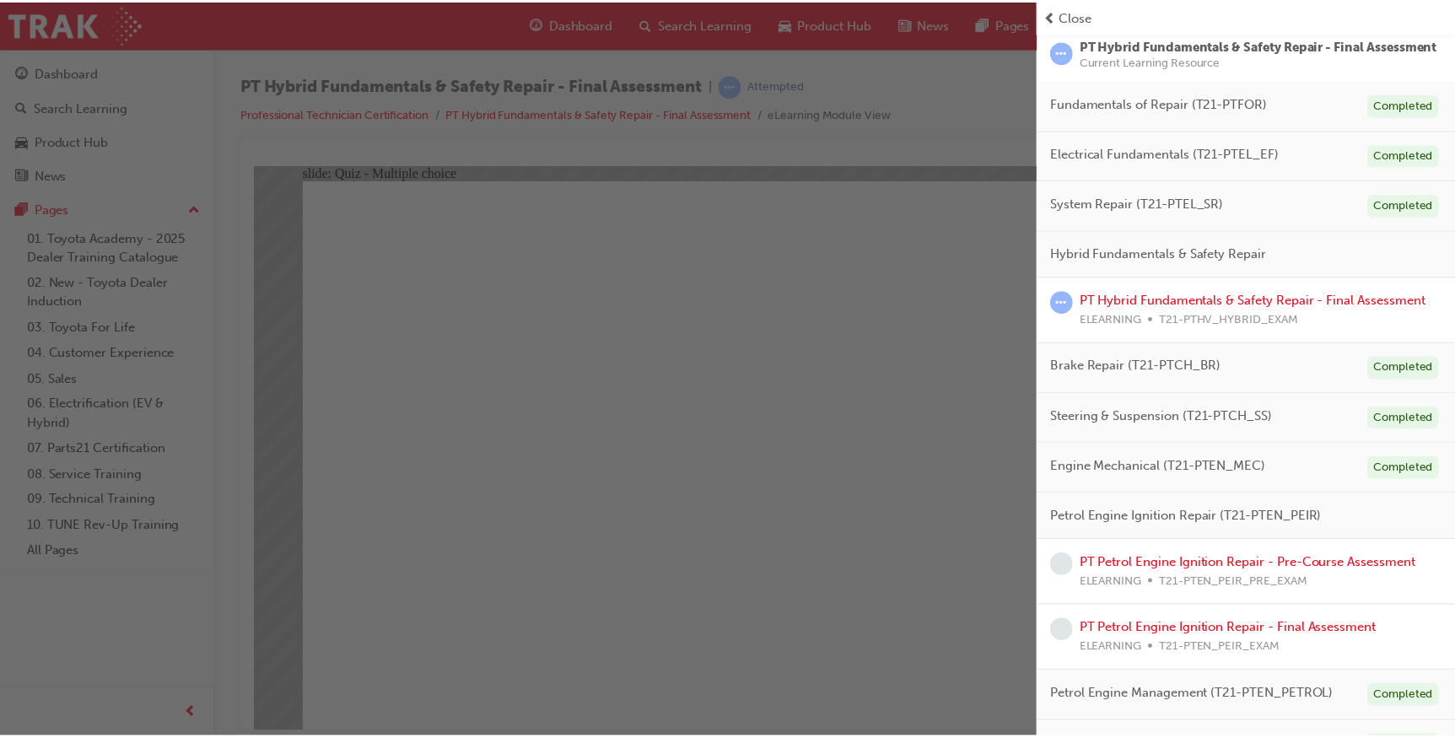
scroll to position [153, 0]
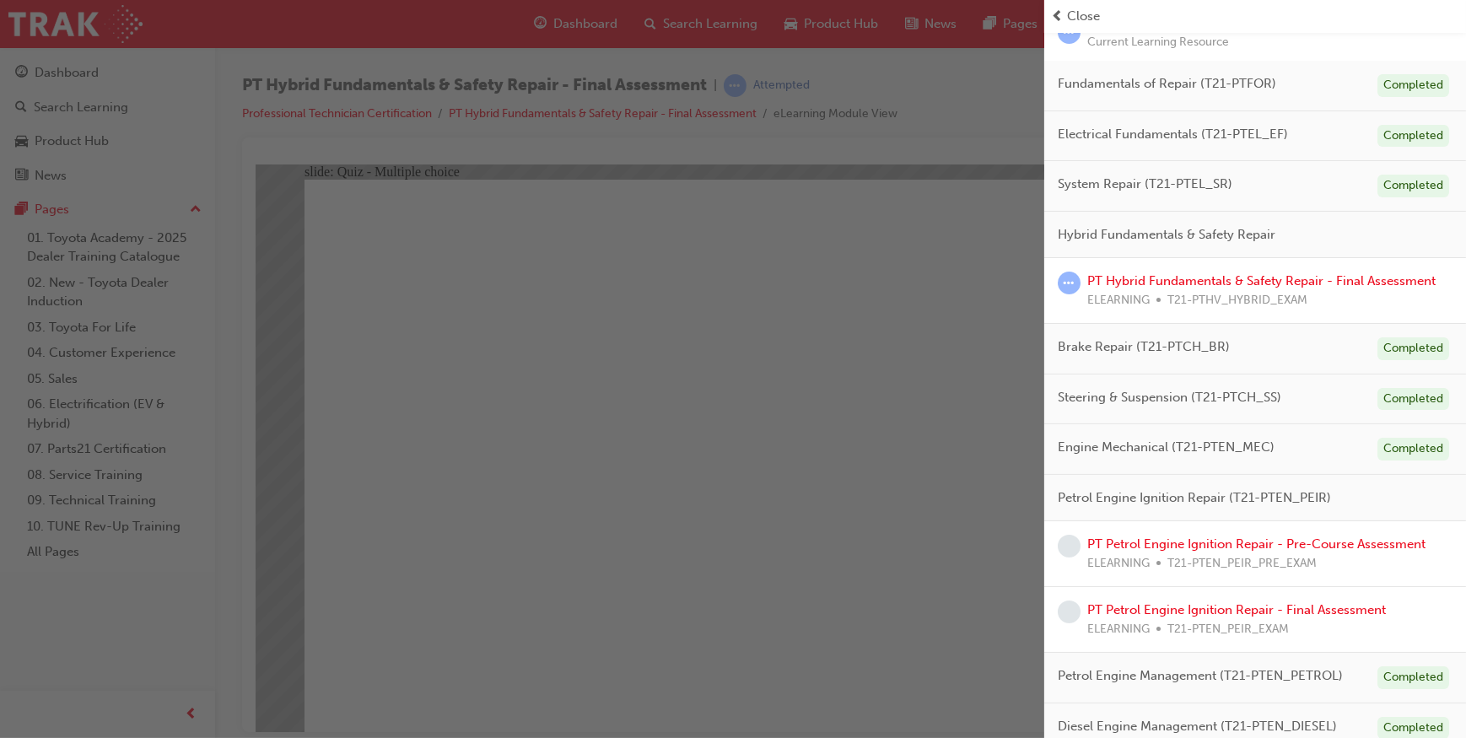
click at [899, 394] on div "button" at bounding box center [522, 369] width 1045 height 738
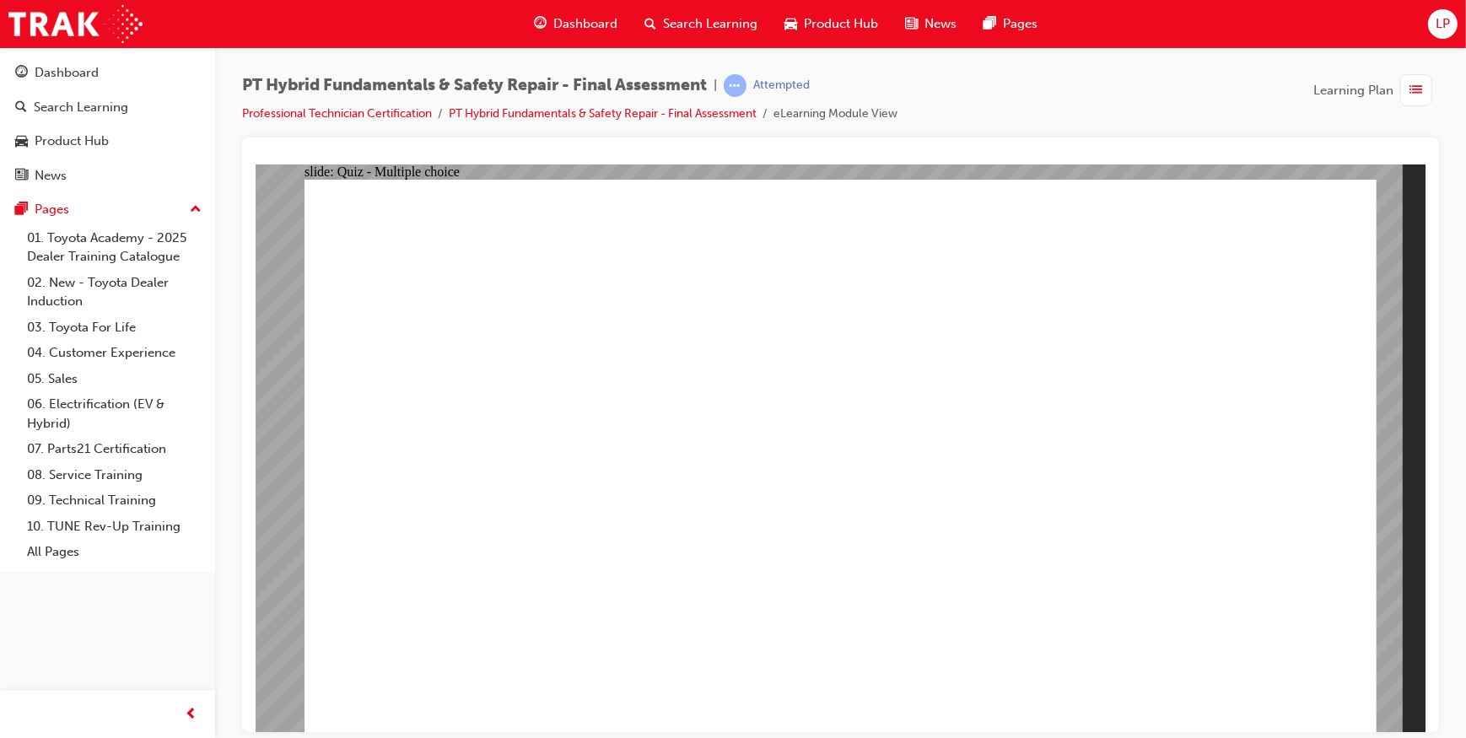
checkbox input "true"
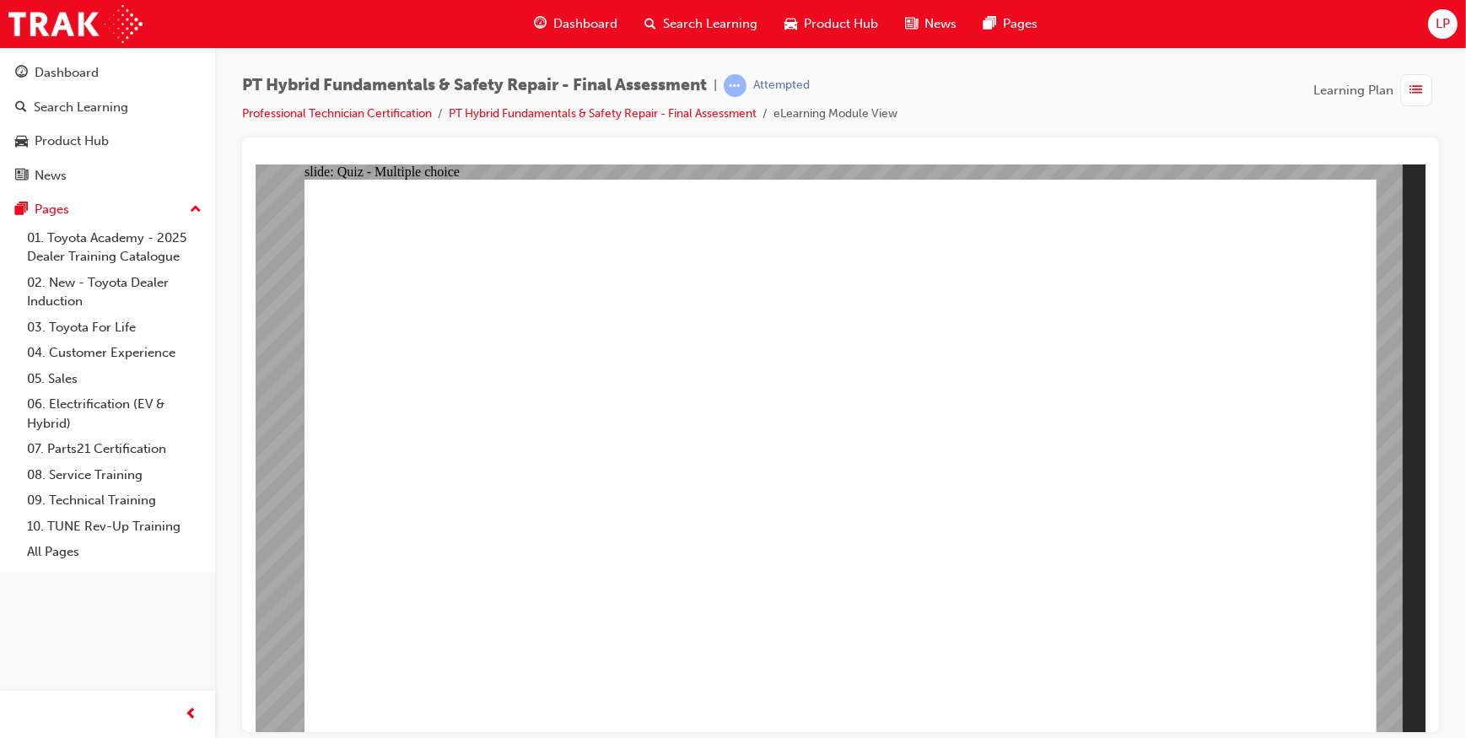
checkbox input "false"
radio input "true"
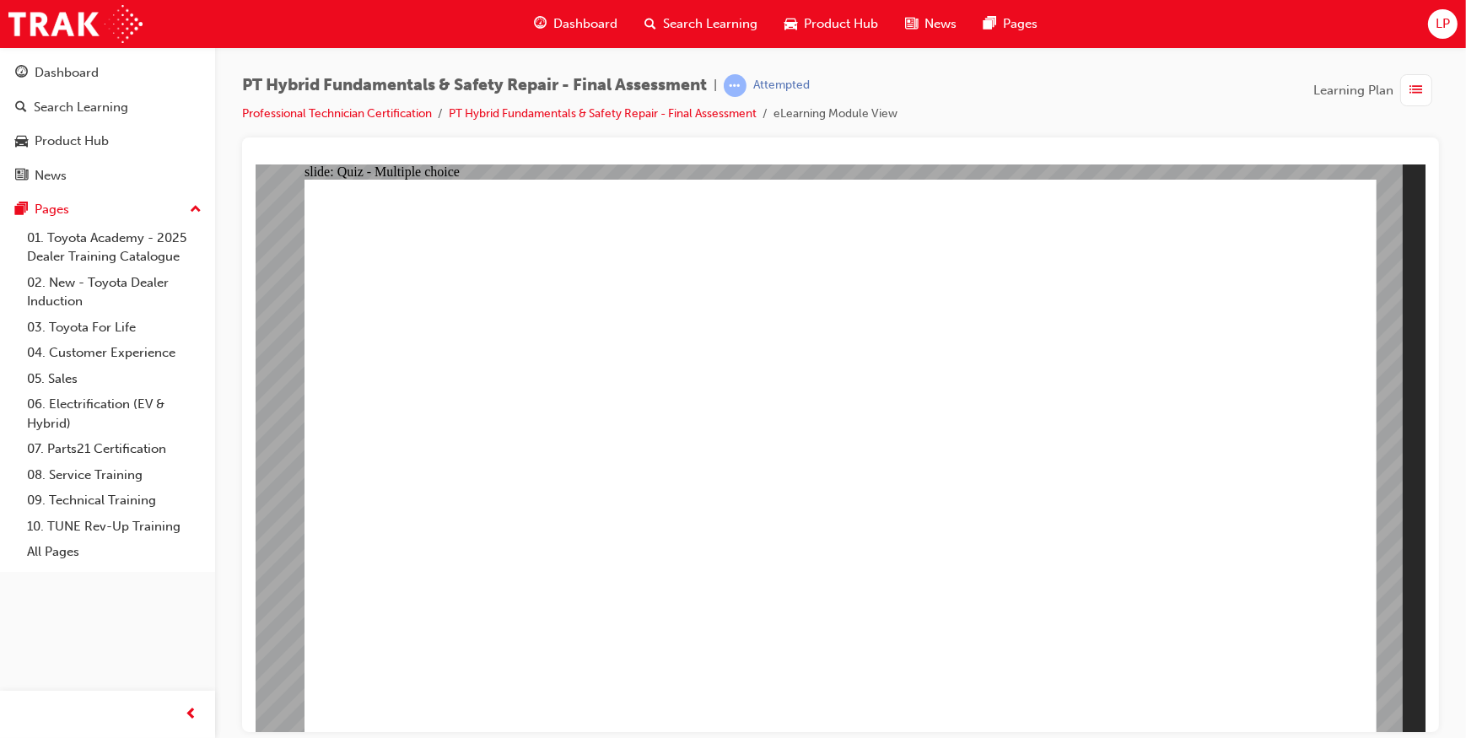
radio input "true"
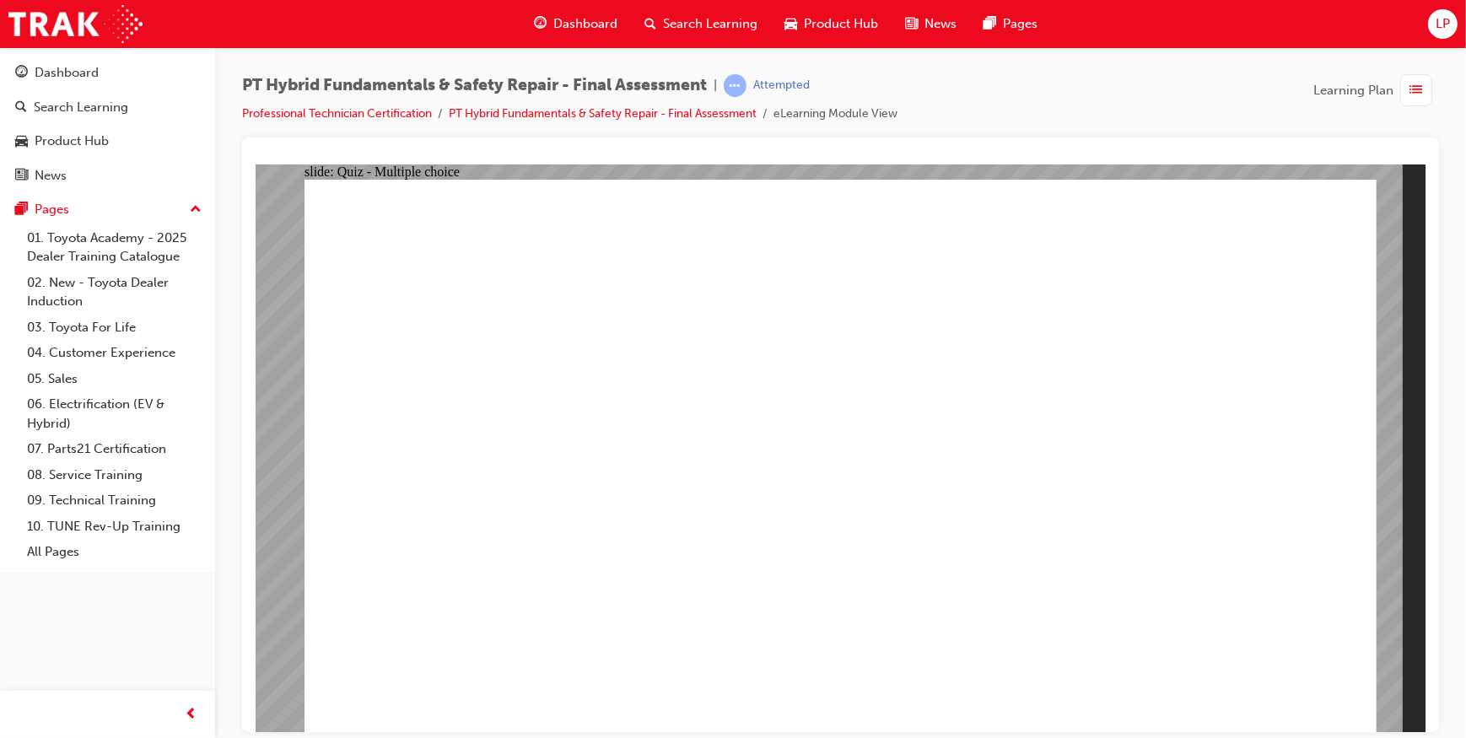
checkbox input "true"
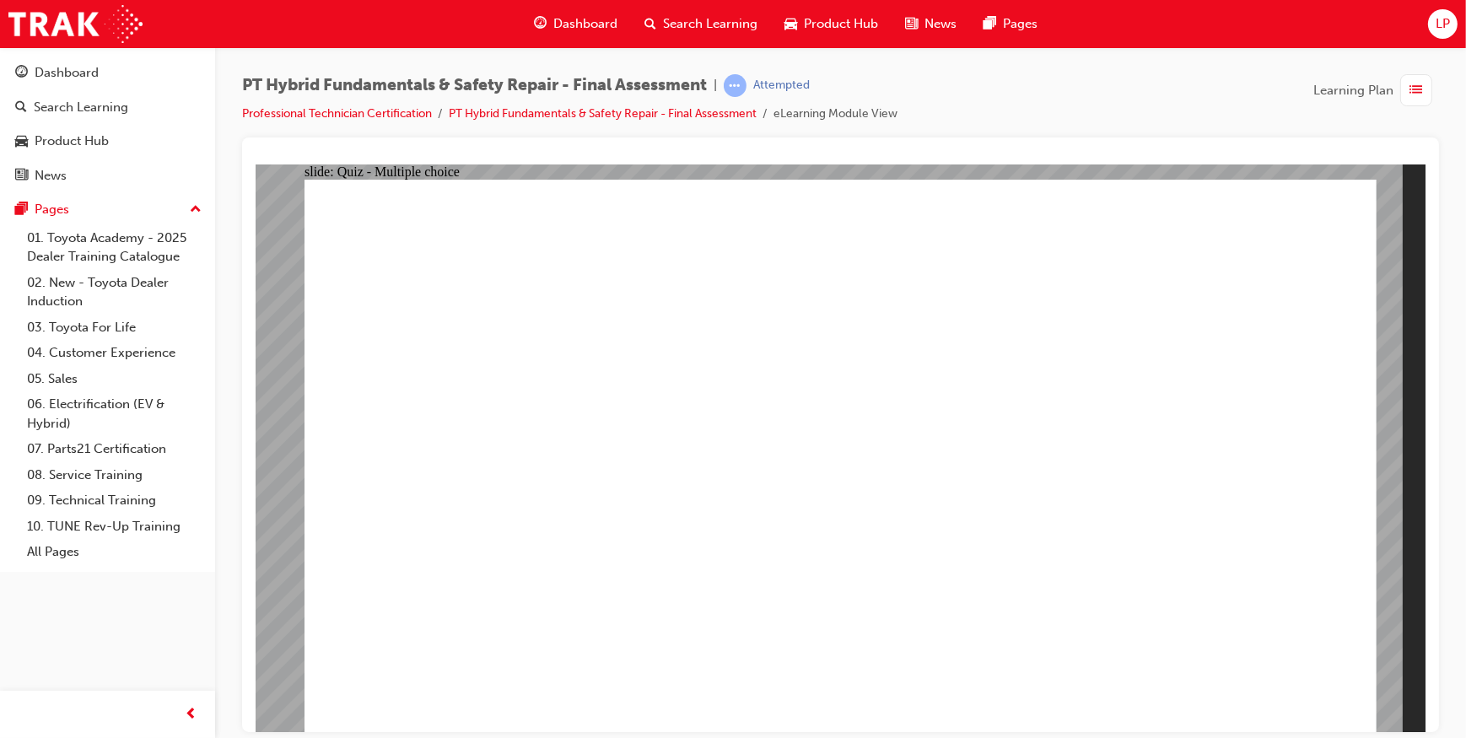
radio input "true"
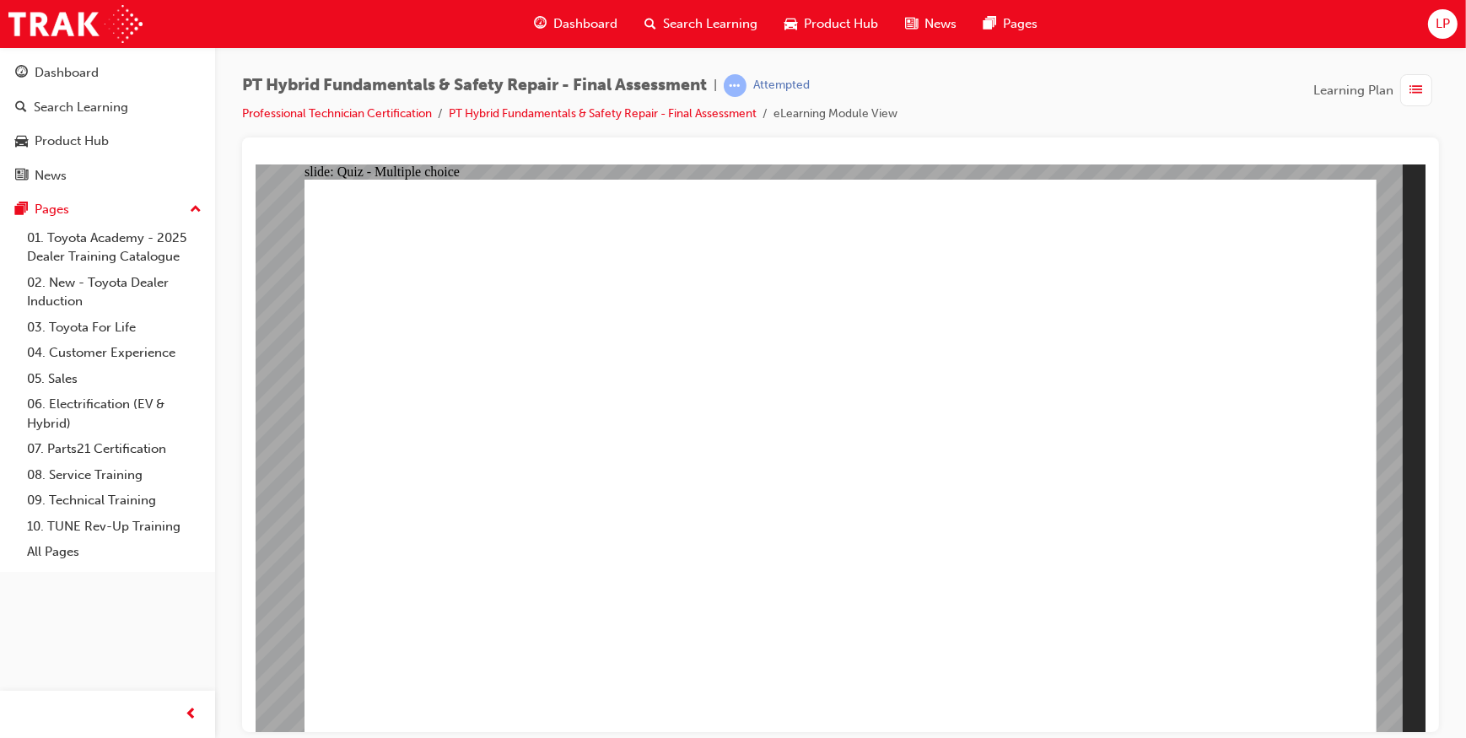
checkbox input "true"
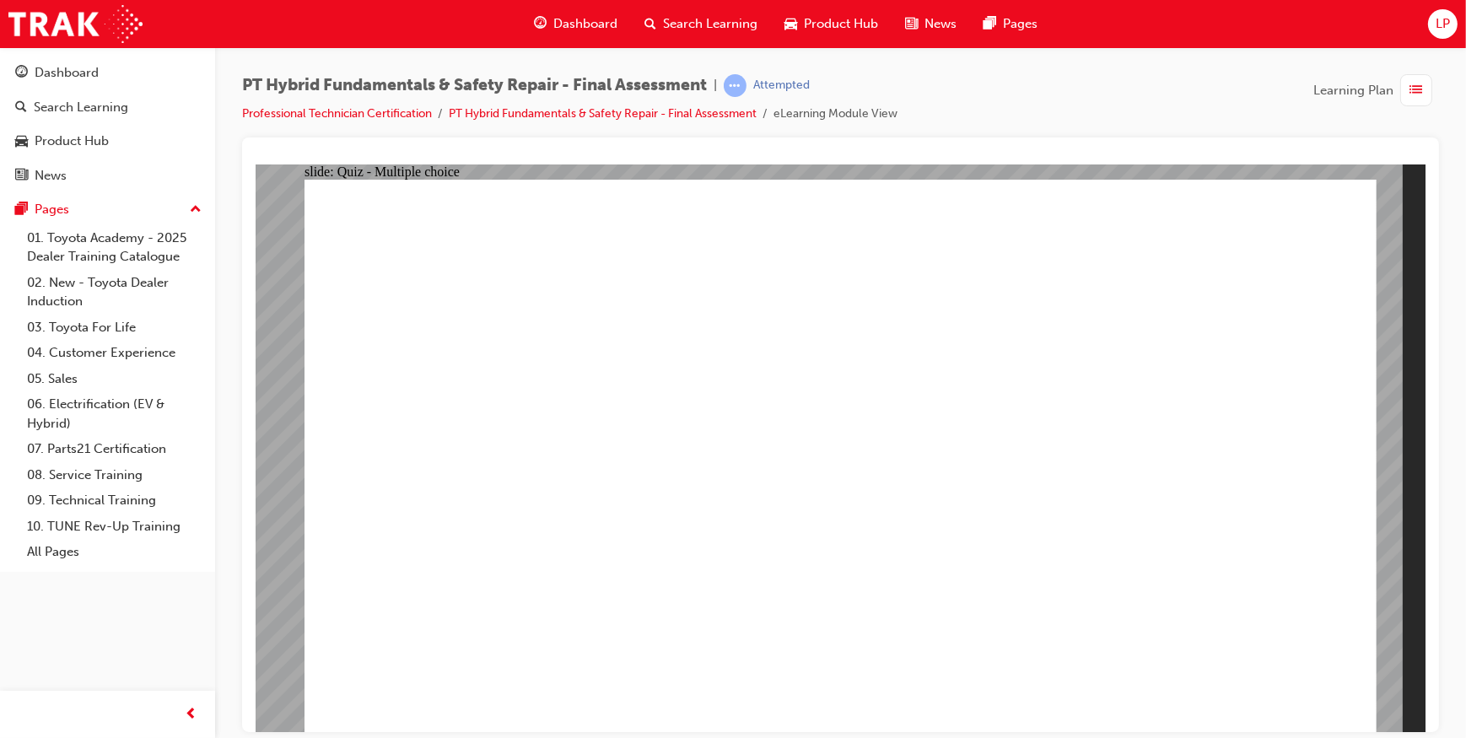
checkbox input "true"
radio input "true"
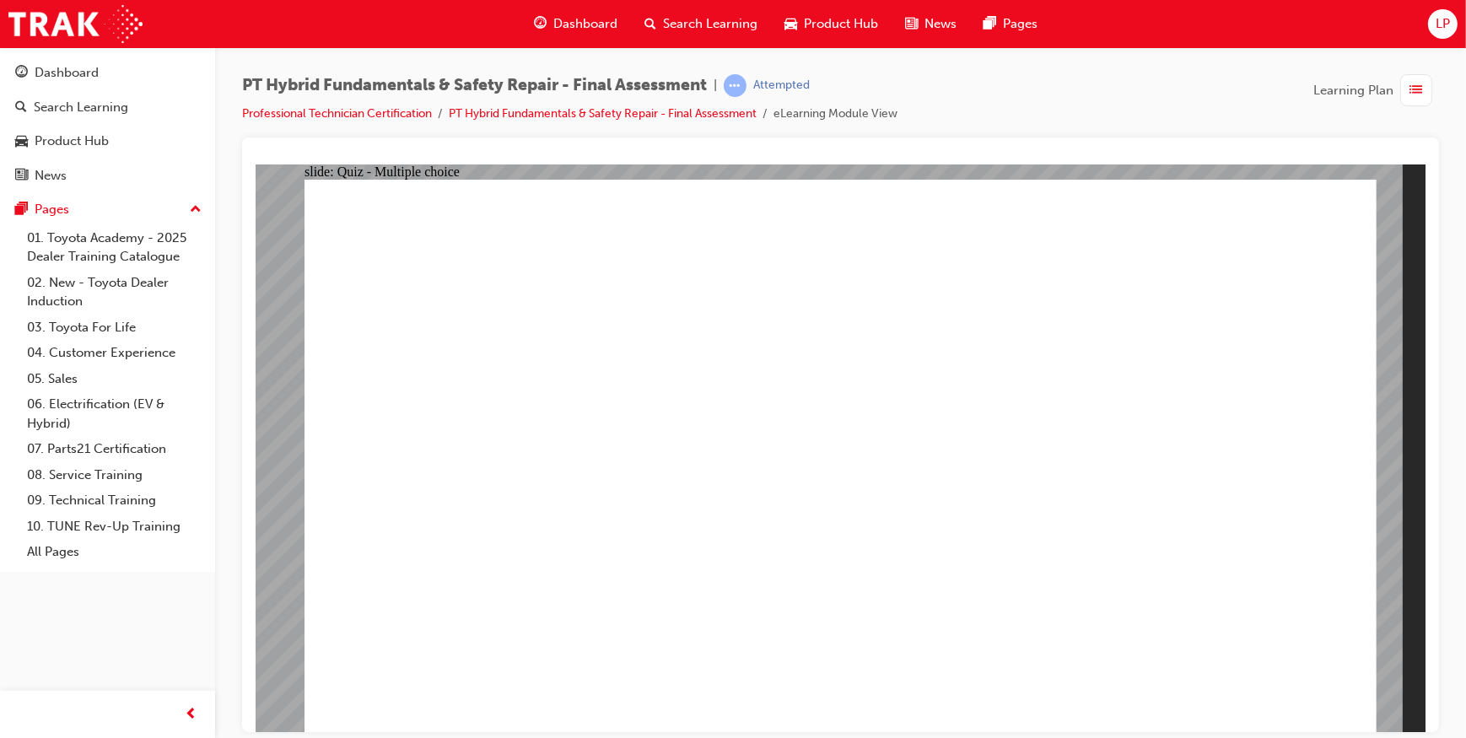
radio input "true"
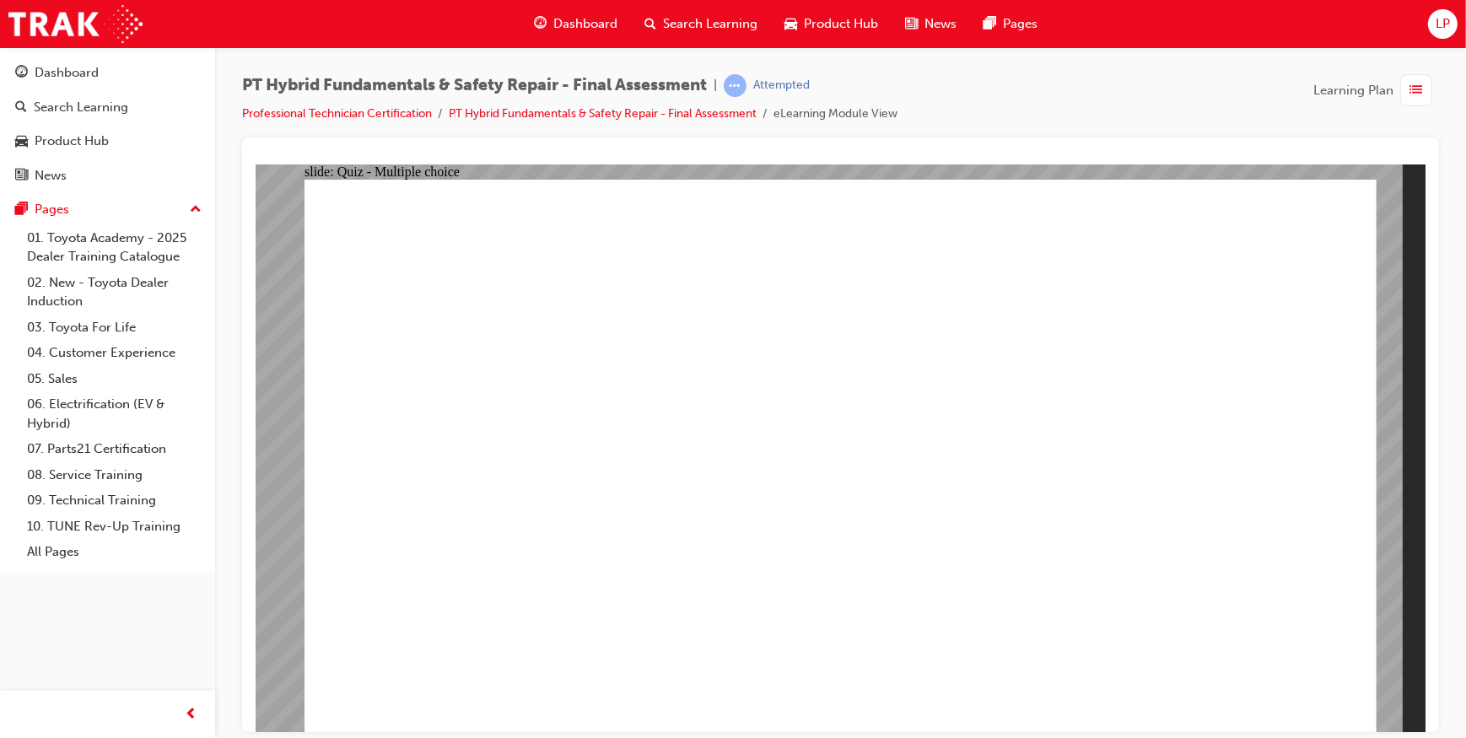
radio input "true"
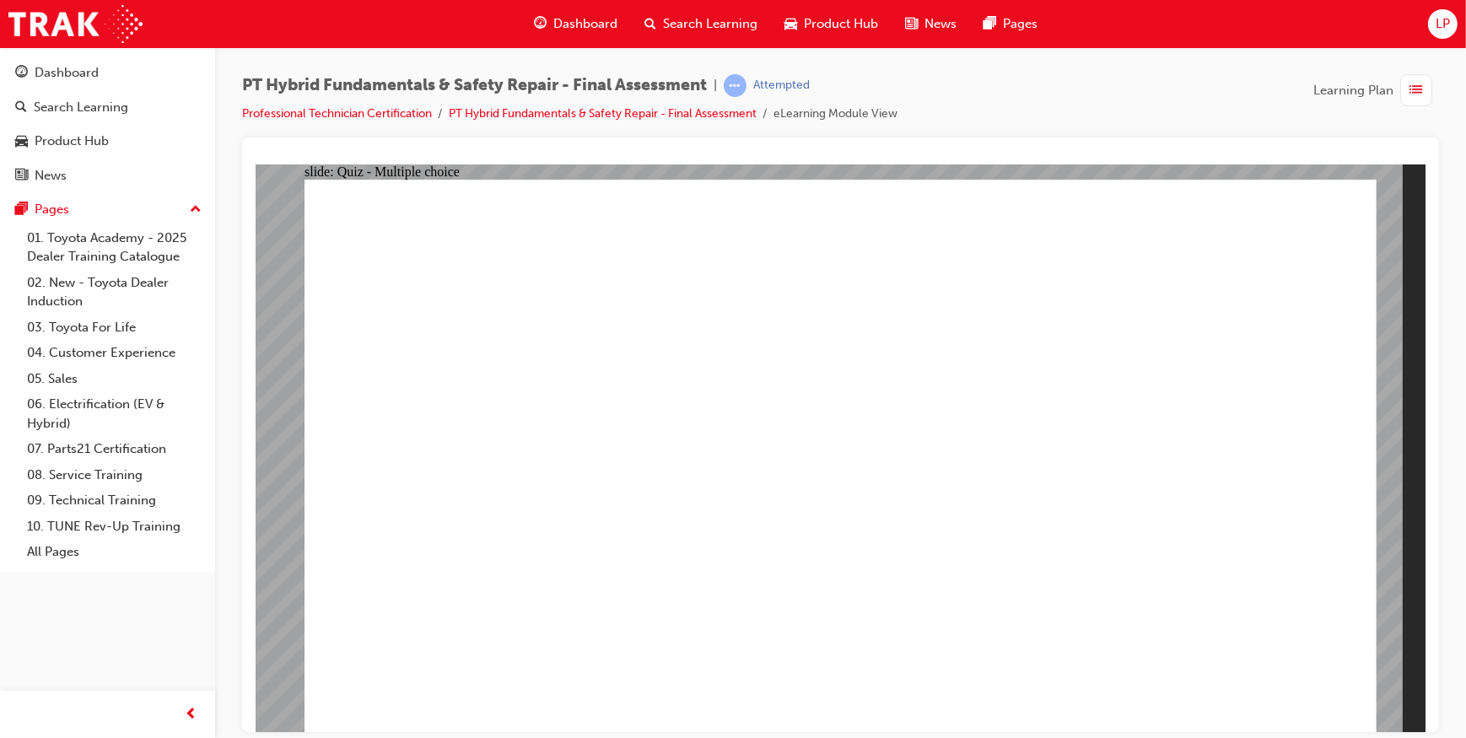
radio input "true"
drag, startPoint x: 682, startPoint y: 474, endPoint x: 682, endPoint y: 460, distance: 14.3
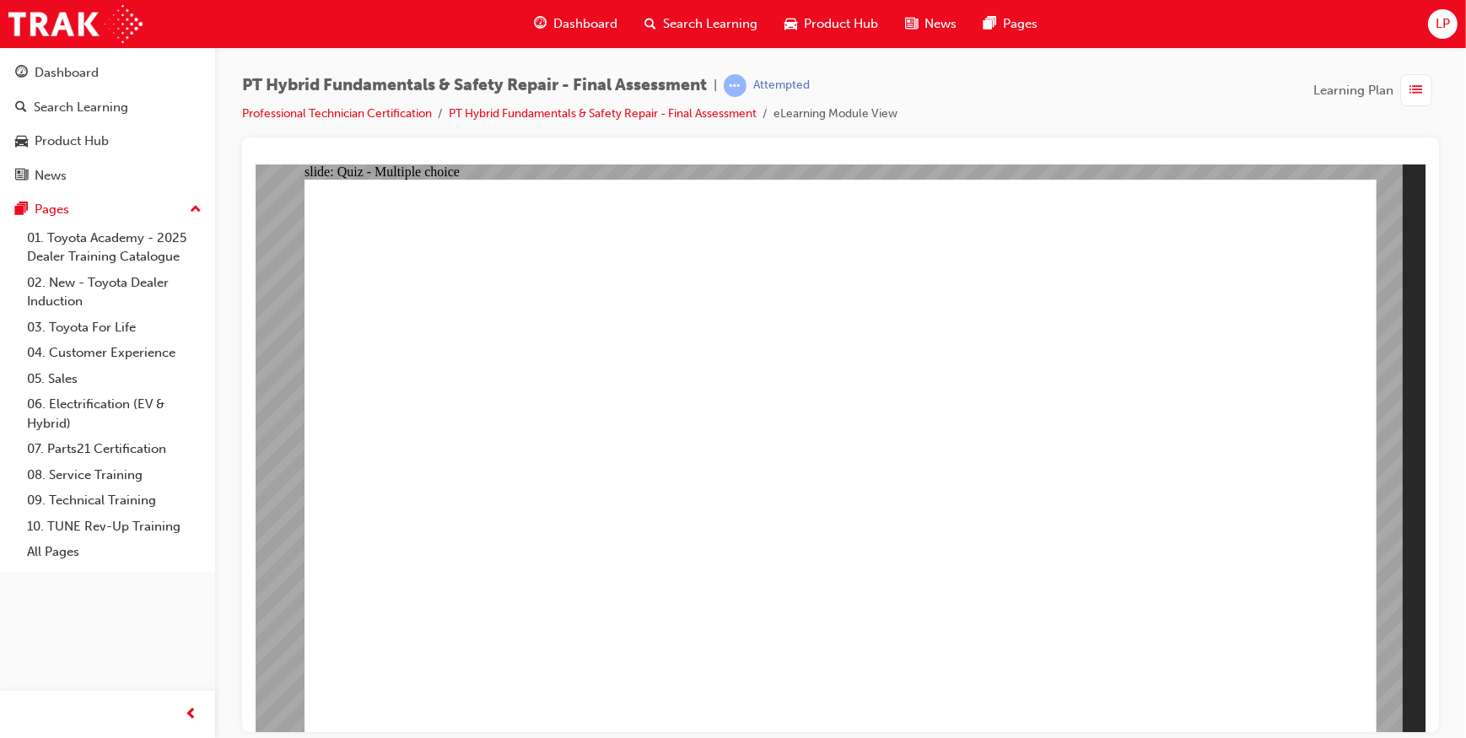
radio input "true"
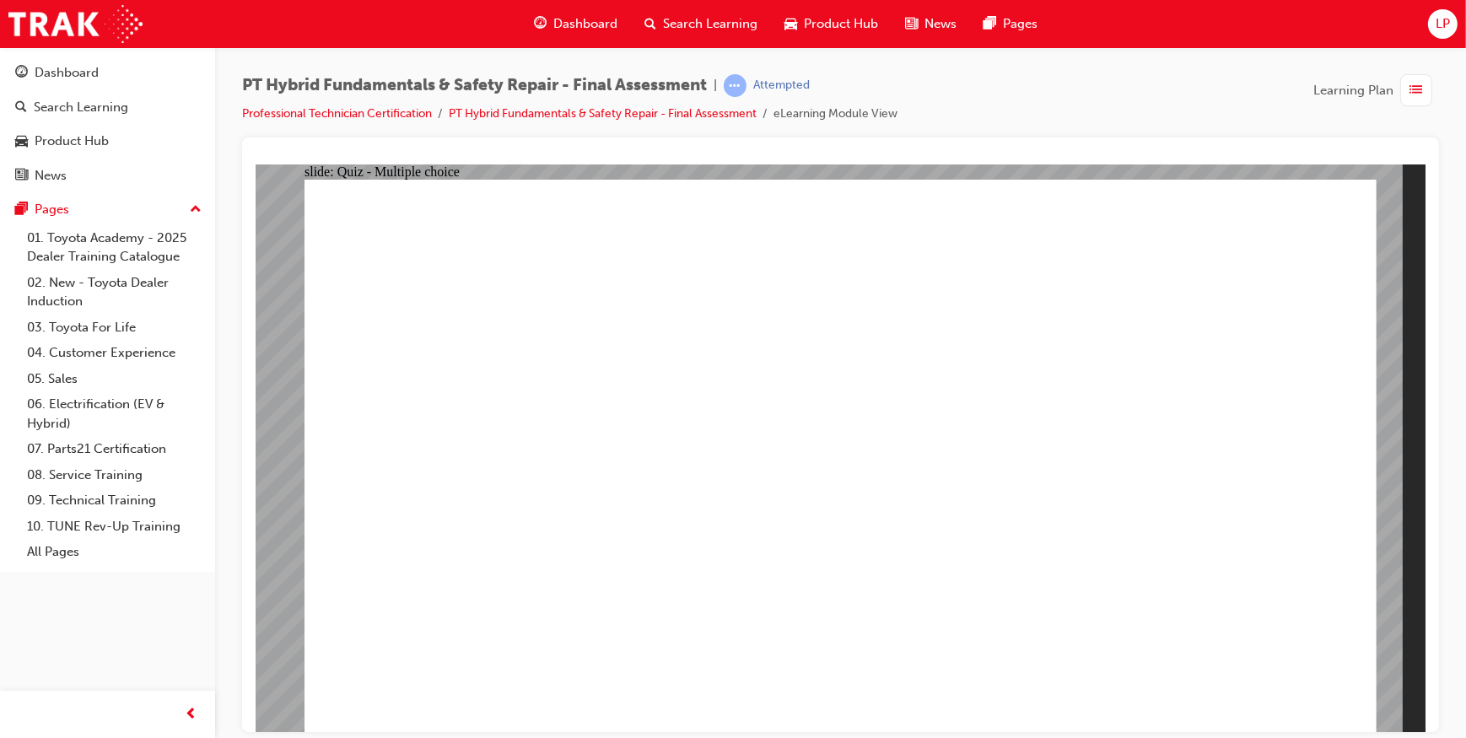
radio input "true"
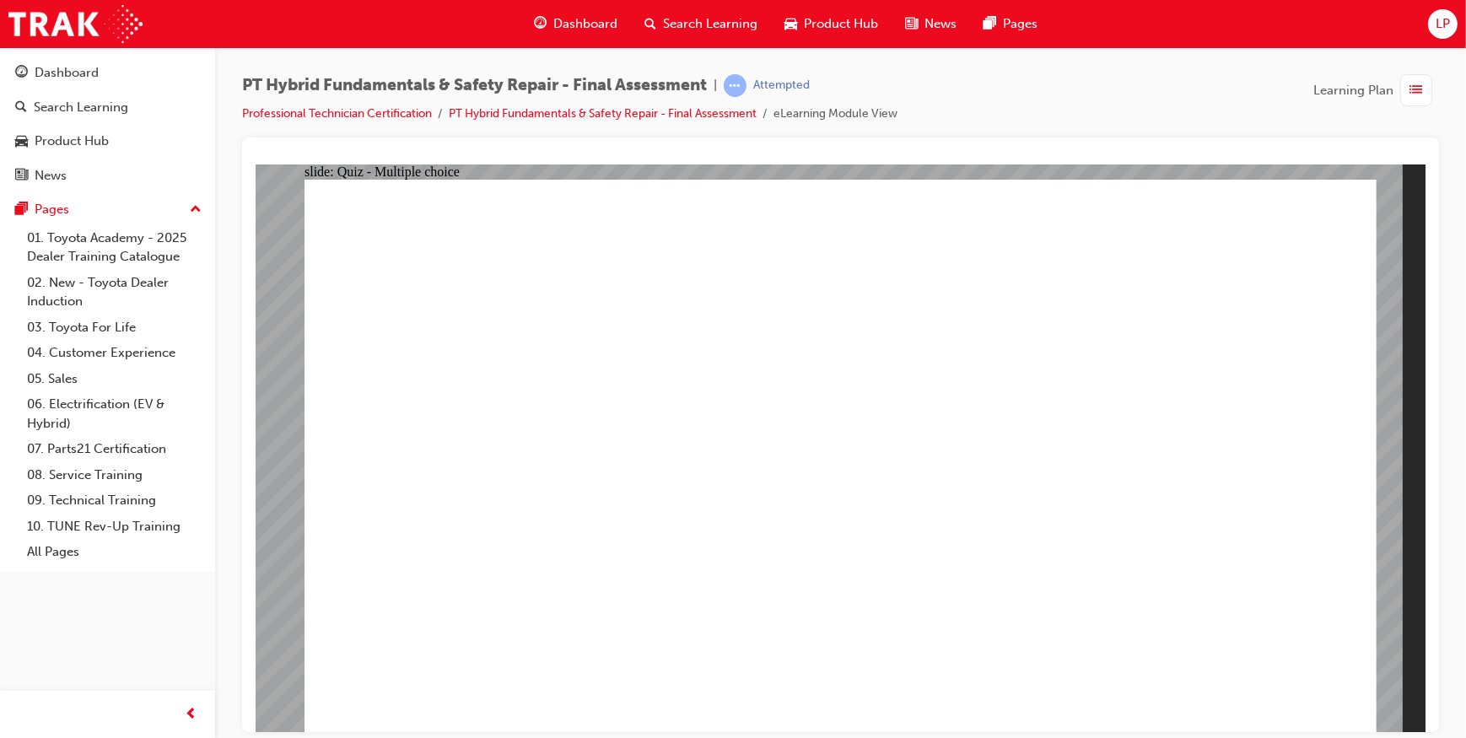
click at [359, 119] on link "Professional Technician Certification" at bounding box center [337, 113] width 190 height 14
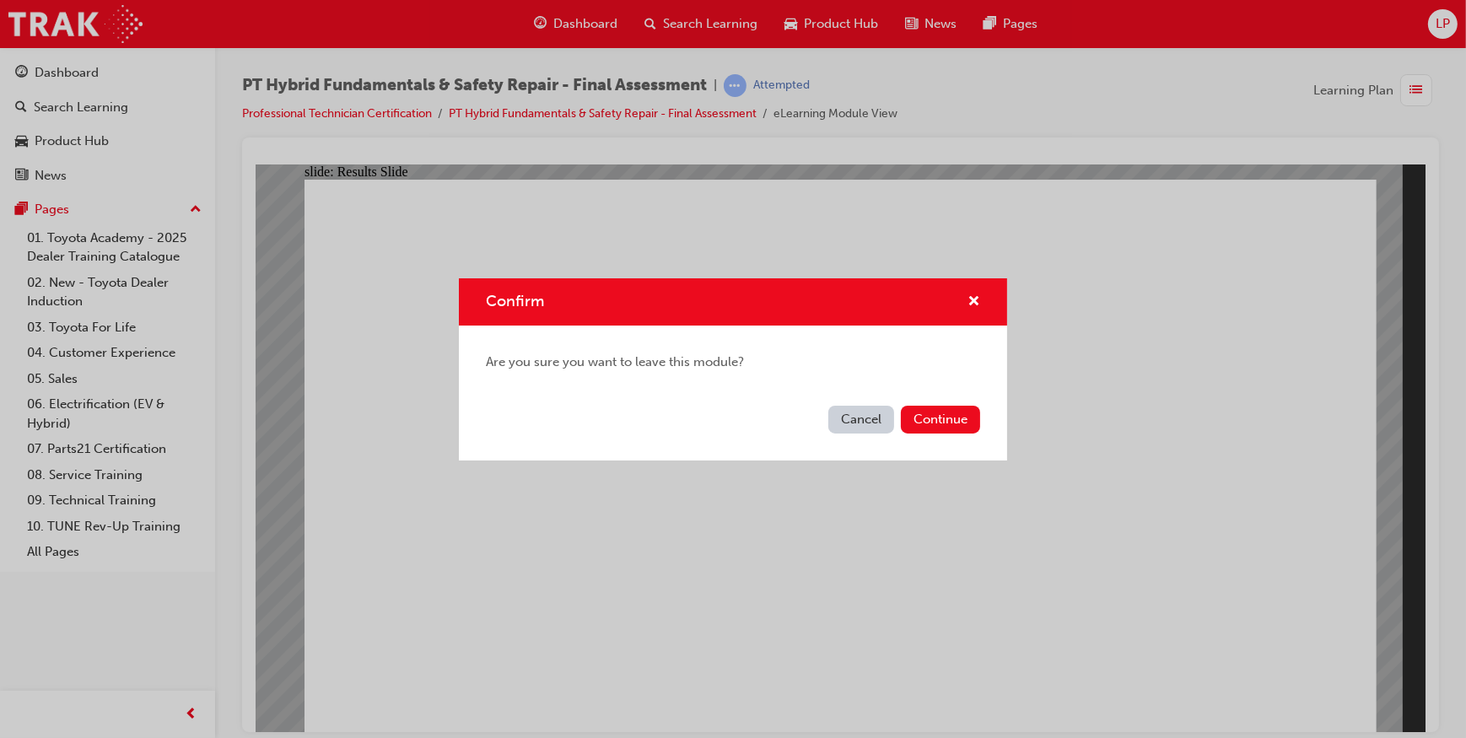
click at [864, 414] on button "Cancel" at bounding box center [862, 420] width 66 height 28
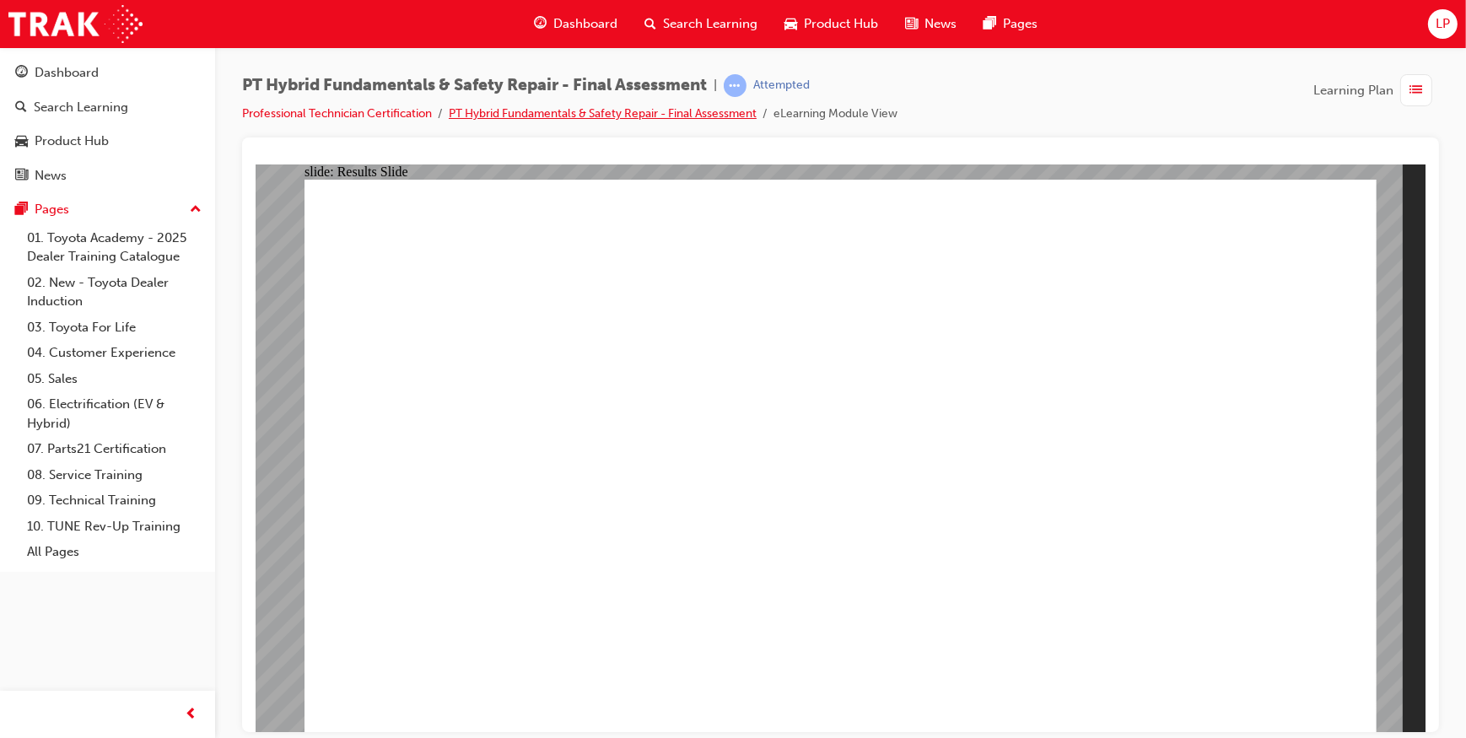
click at [624, 112] on link "PT Hybrid Fundamentals & Safety Repair - Final Assessment" at bounding box center [603, 113] width 308 height 14
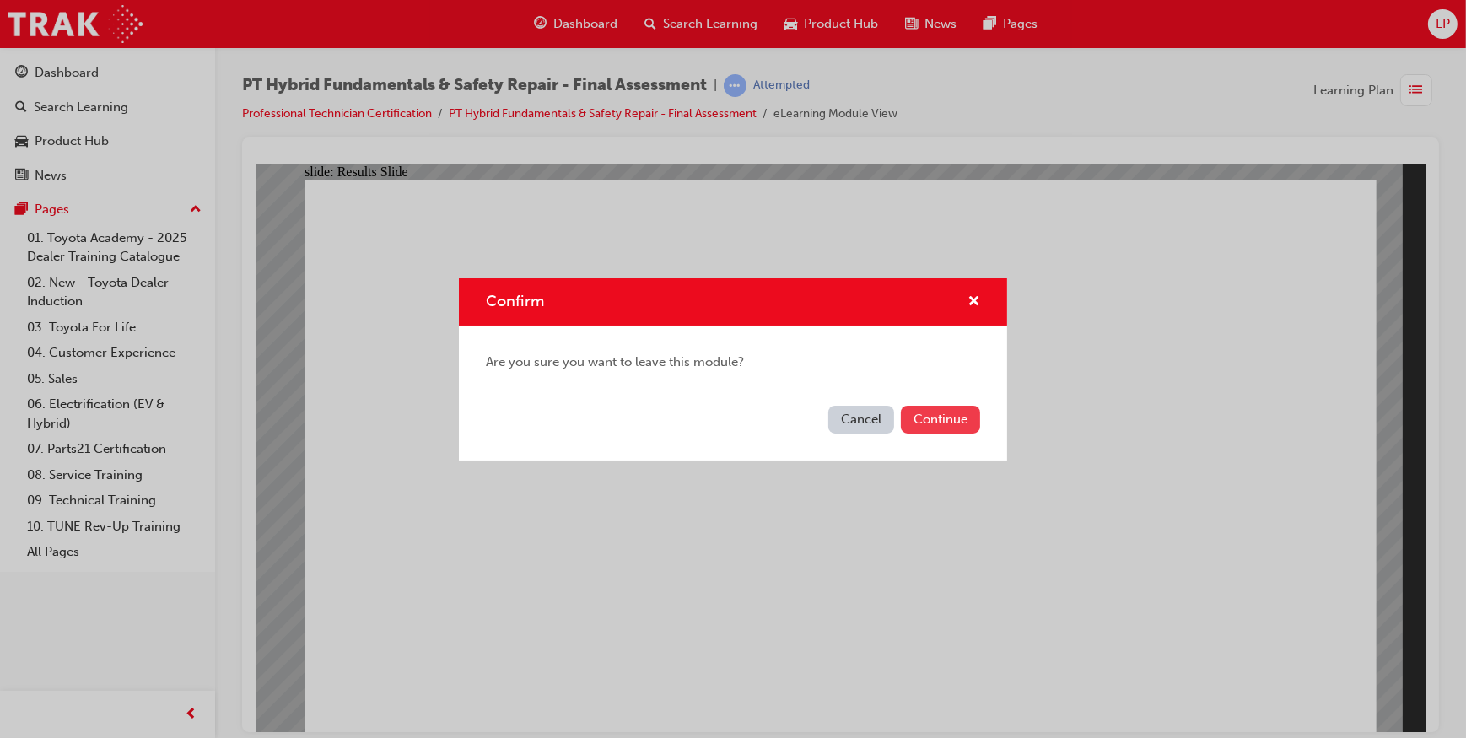
click at [943, 427] on button "Continue" at bounding box center [940, 420] width 79 height 28
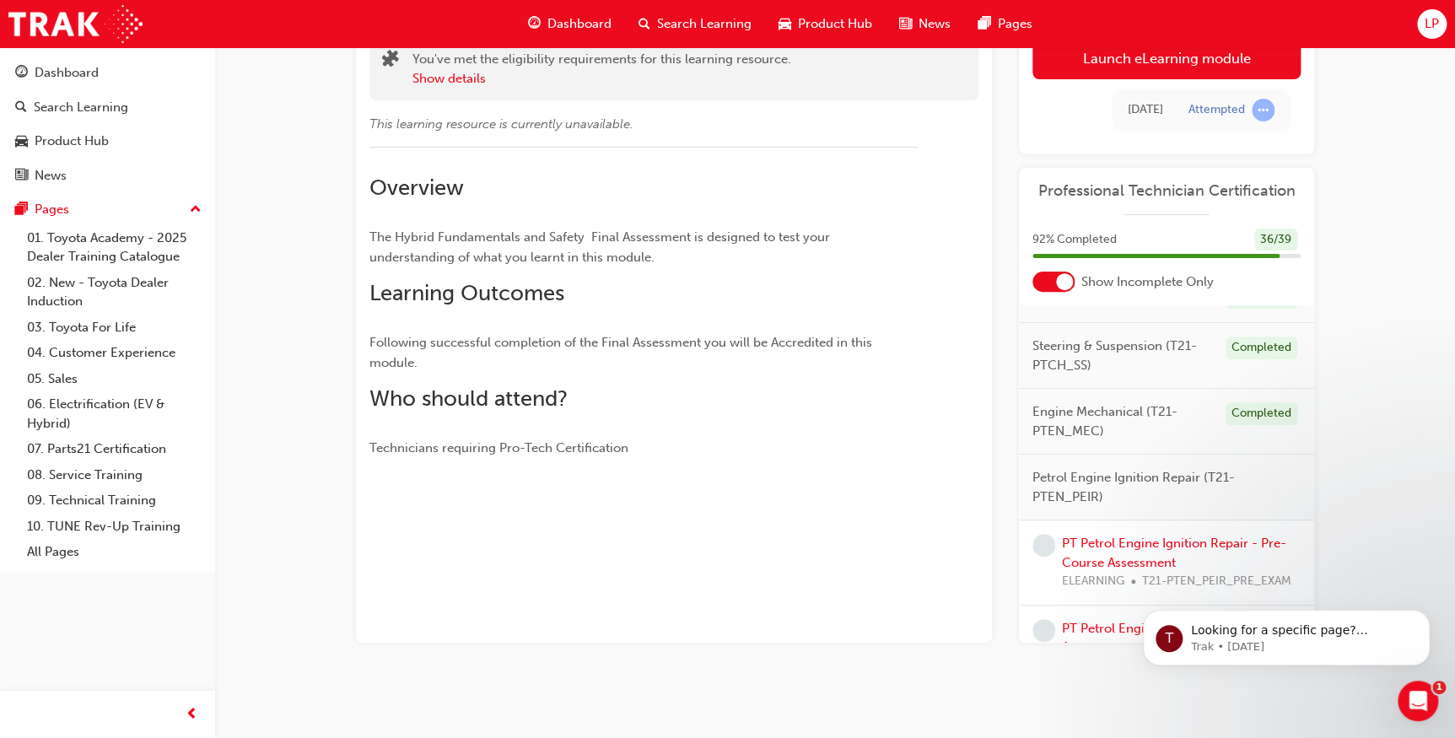
scroll to position [383, 0]
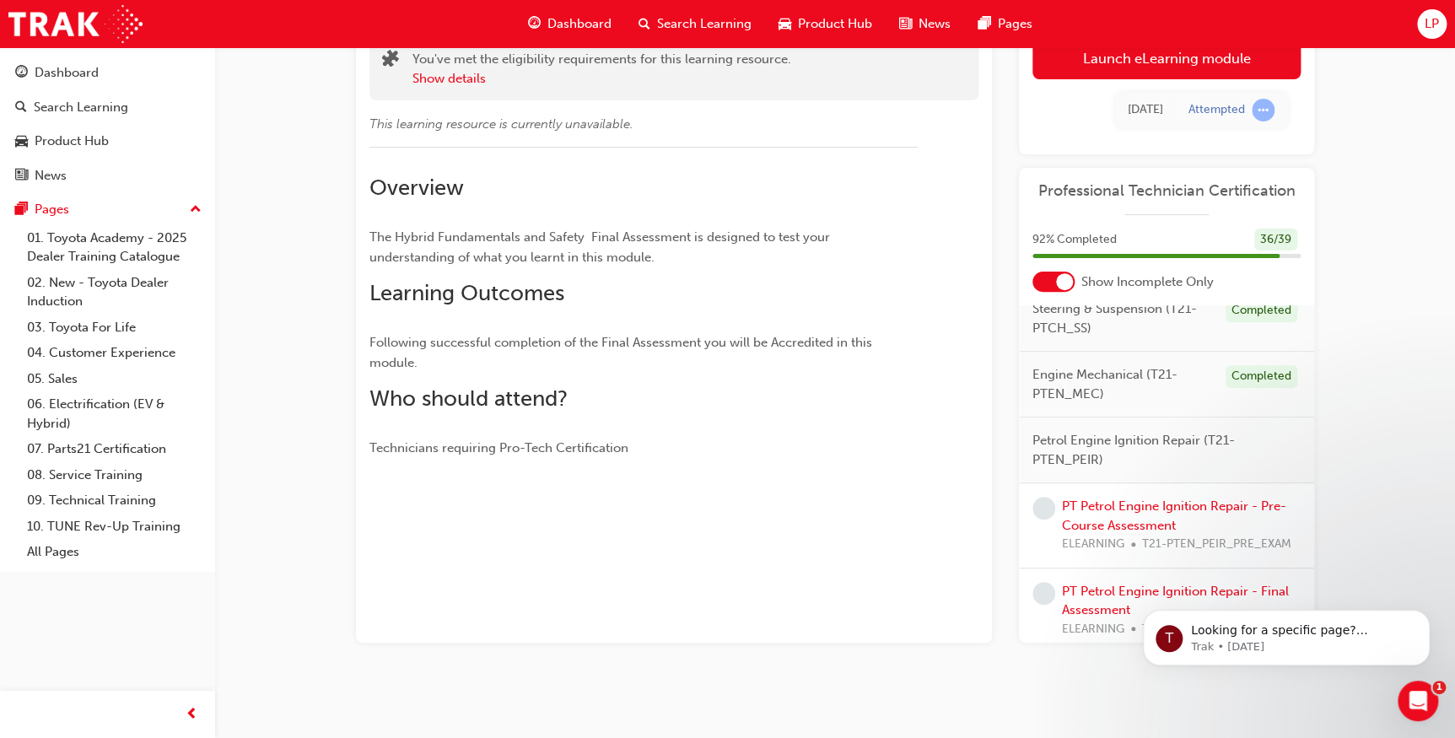
click at [1077, 458] on span "Petrol Engine Ignition Repair (T21-PTEN_PEIR)" at bounding box center [1160, 450] width 255 height 38
click at [1120, 508] on div "PT Petrol Engine Ignition Repair - Pre-Course Assessment ELEARNING T21-PTEN_PEI…" at bounding box center [1166, 525] width 295 height 85
click at [1115, 515] on link "PT Petrol Engine Ignition Repair - Pre-Course Assessment" at bounding box center [1174, 516] width 224 height 35
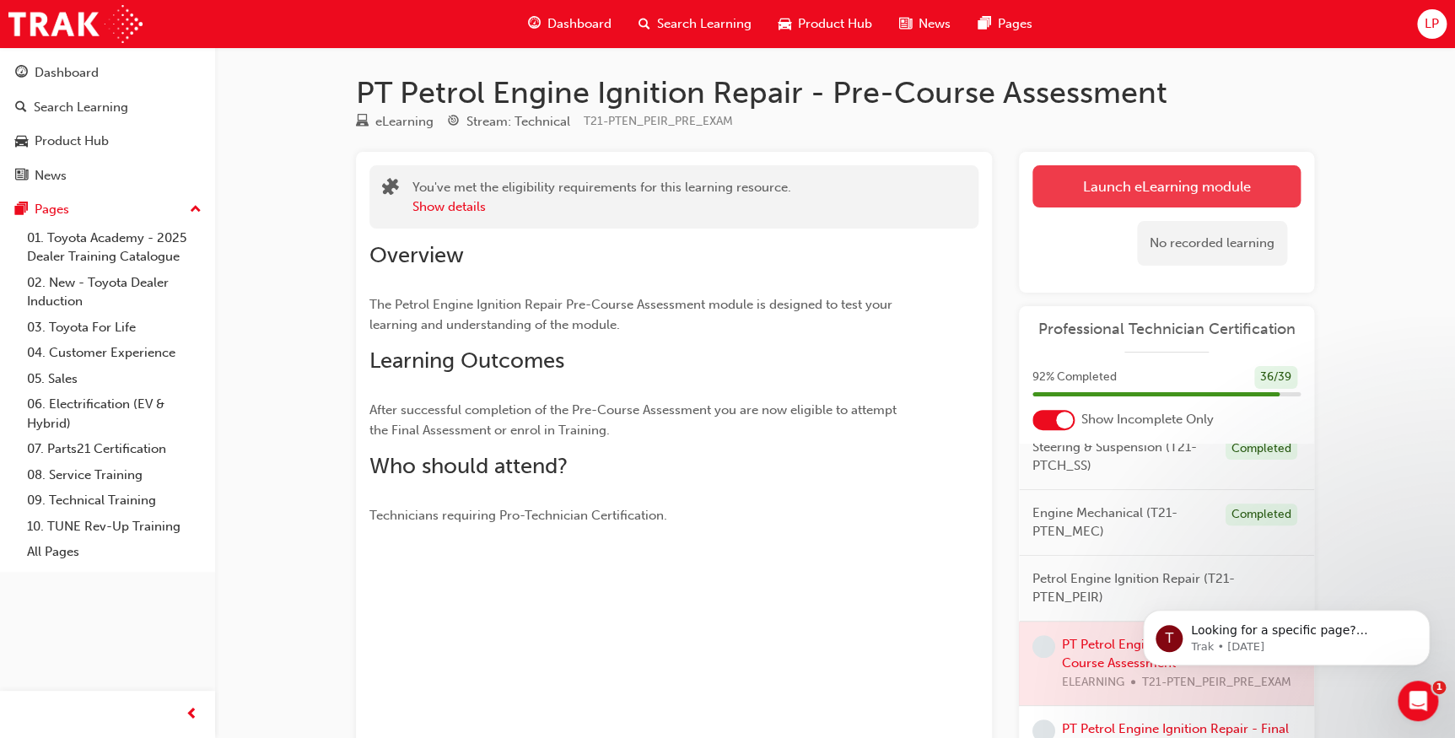
click at [1196, 185] on link "Launch eLearning module" at bounding box center [1167, 186] width 268 height 42
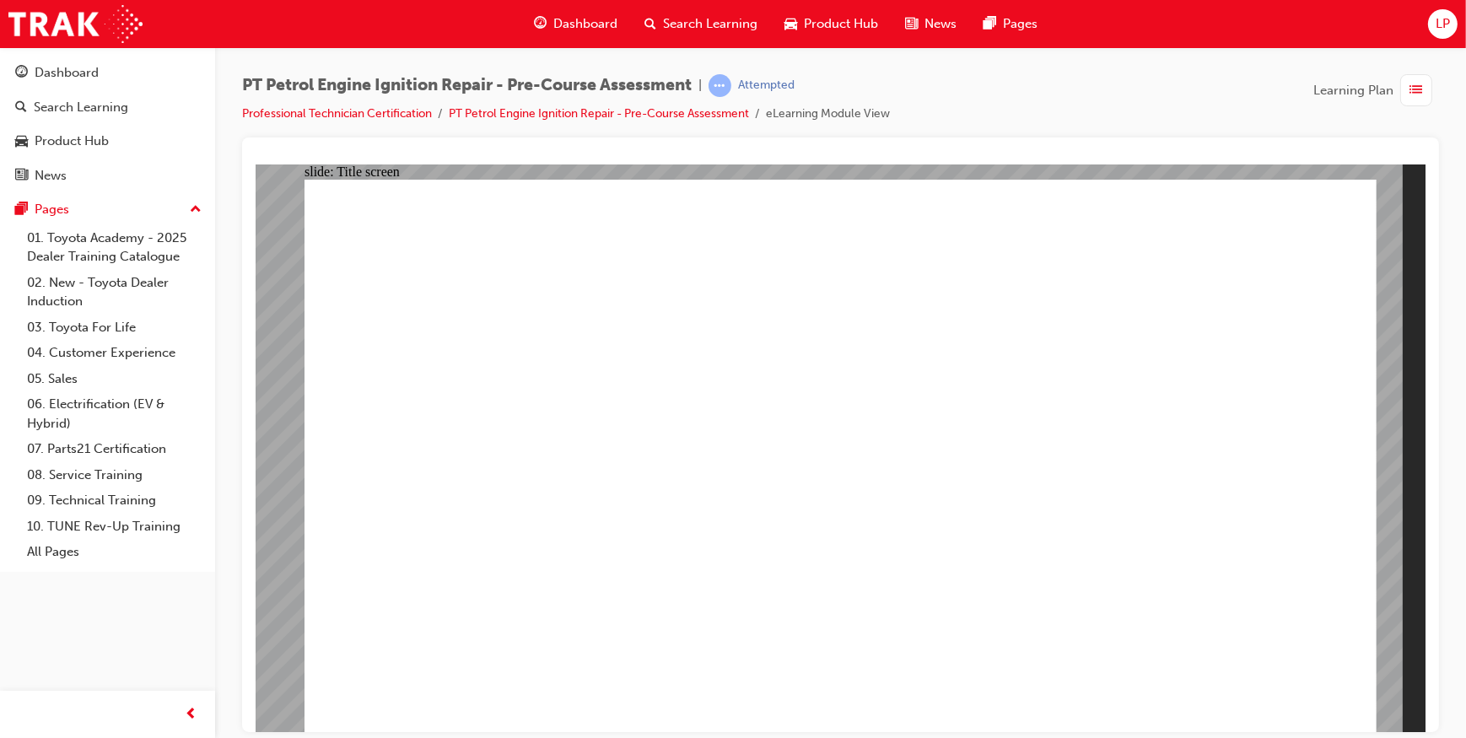
radio input "true"
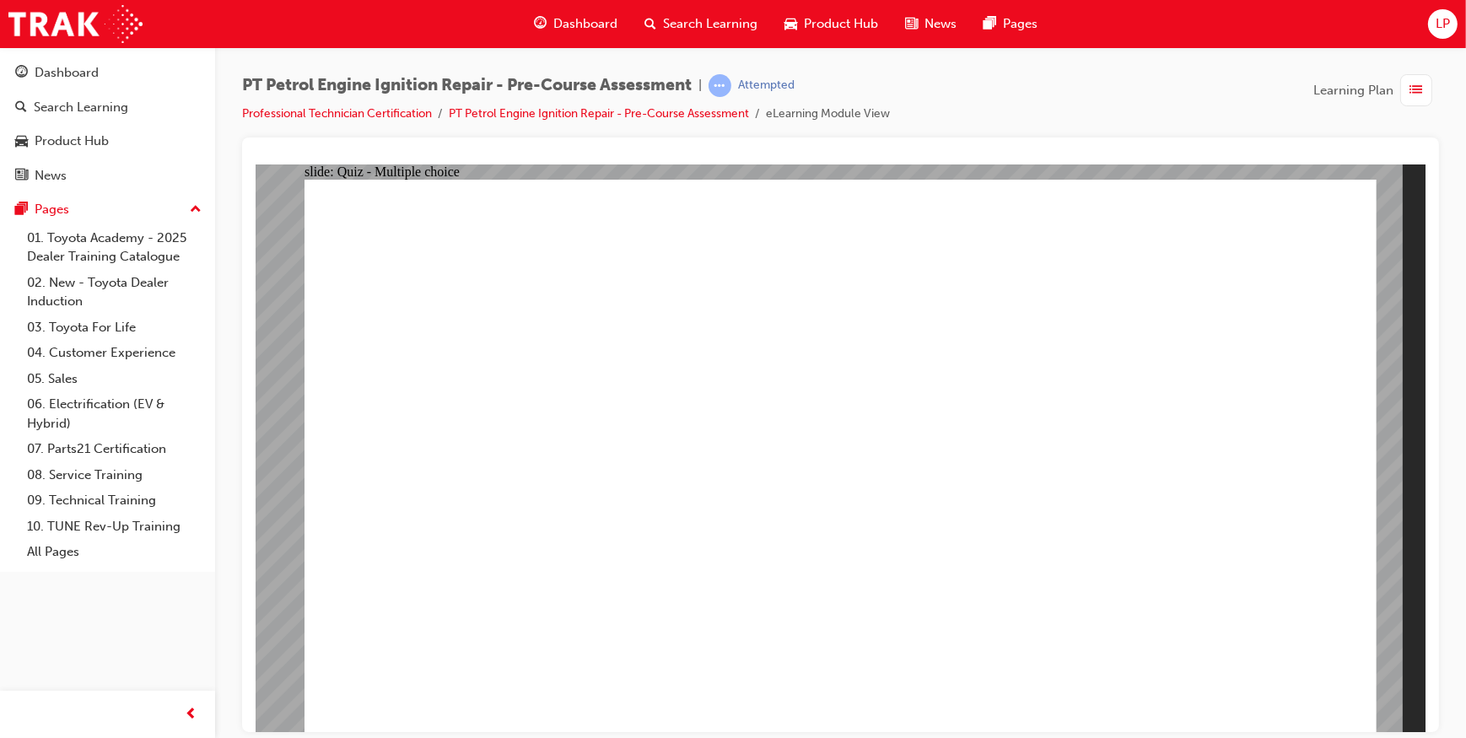
radio input "true"
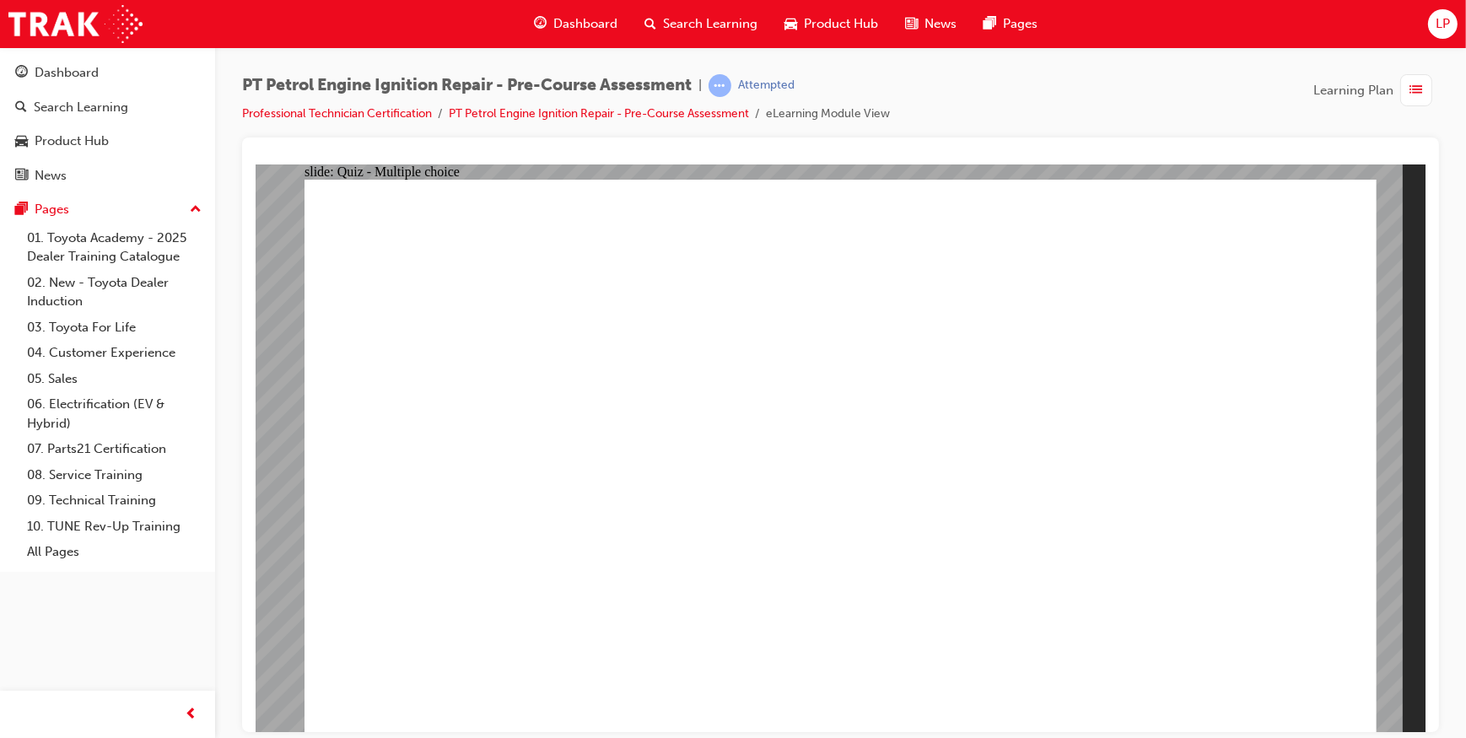
radio input "true"
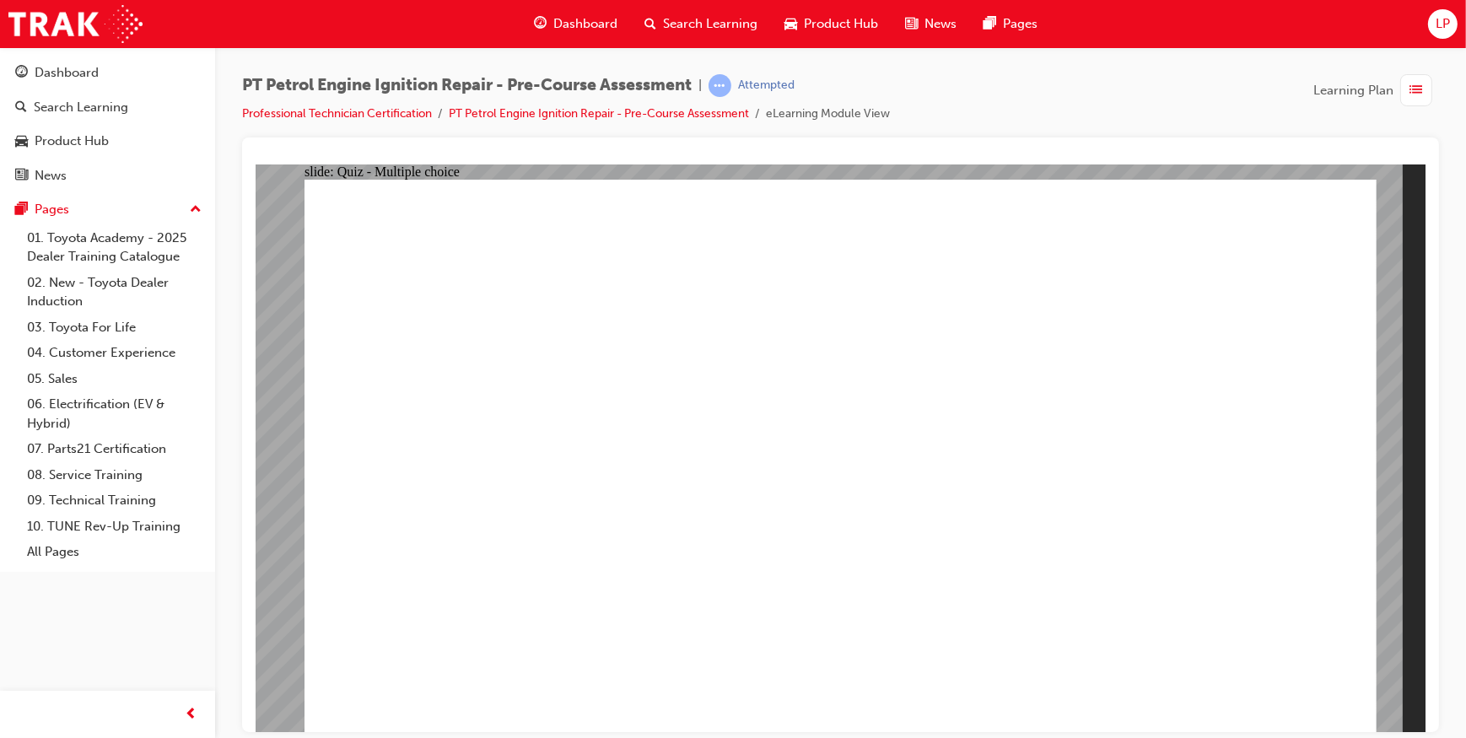
radio input "true"
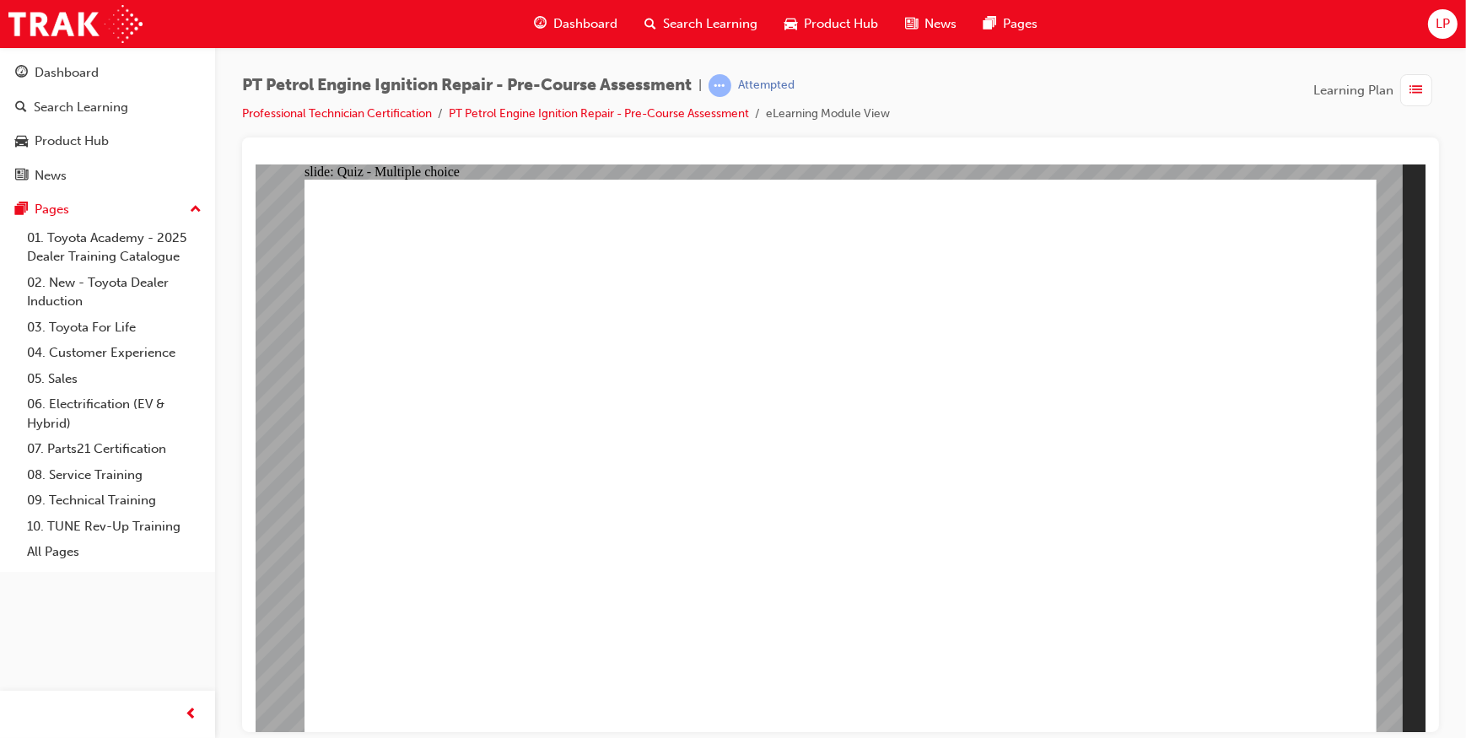
radio input "true"
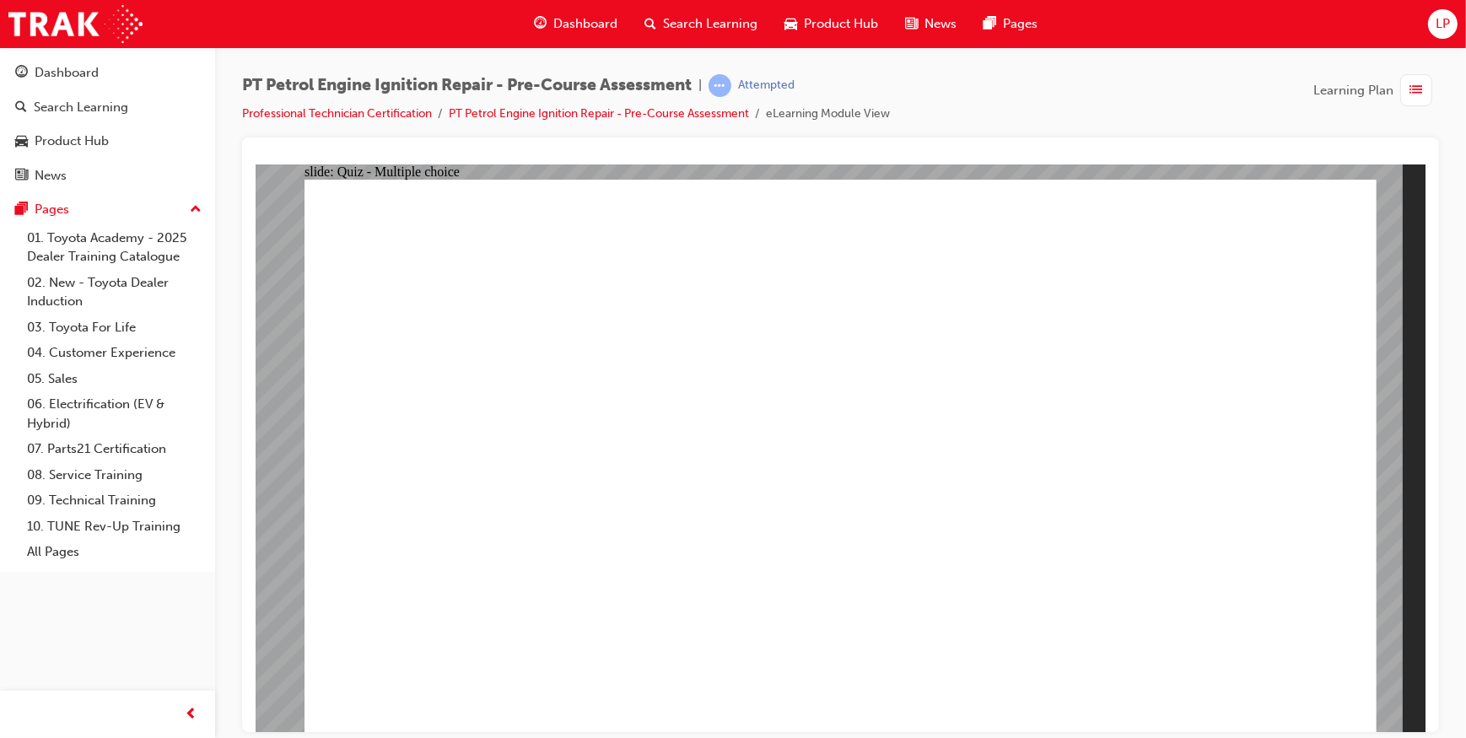
radio input "false"
radio input "true"
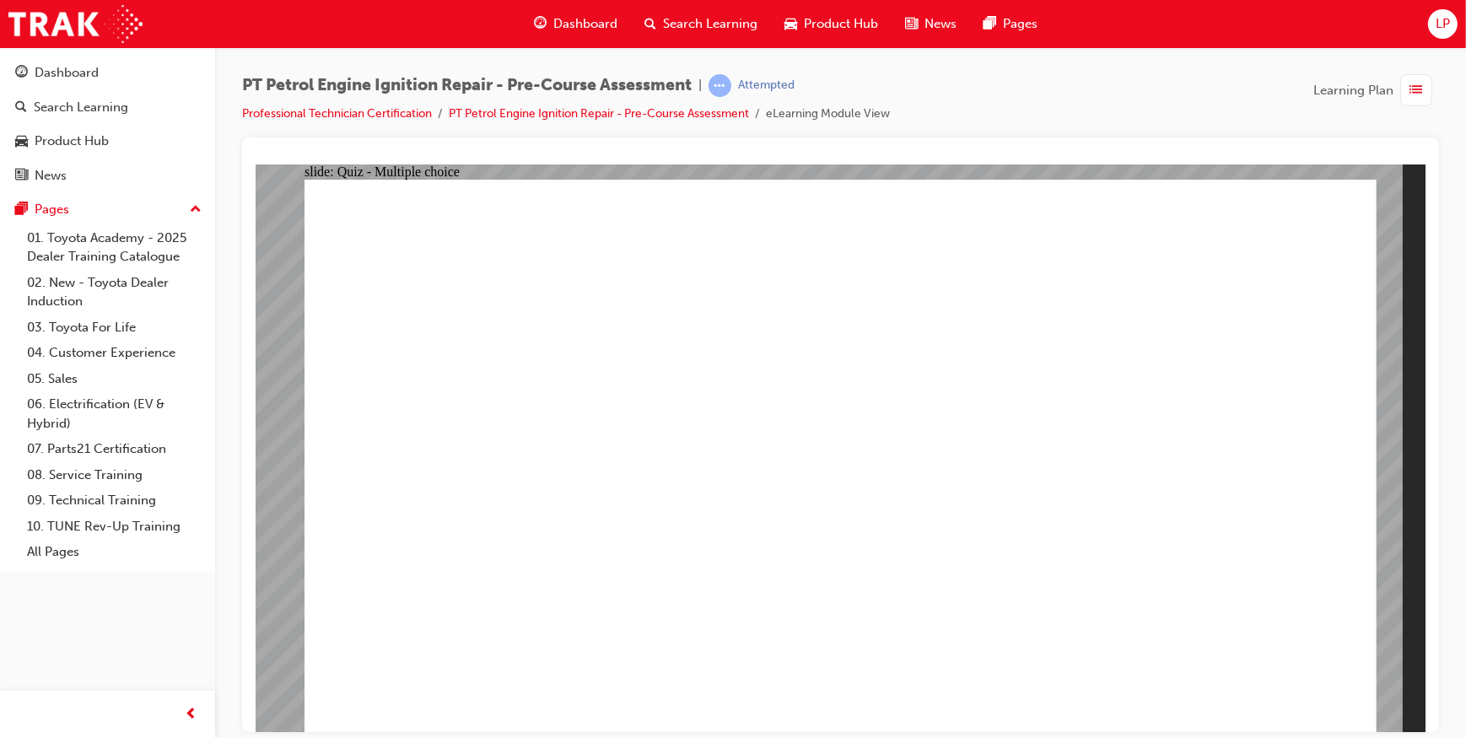
radio input "true"
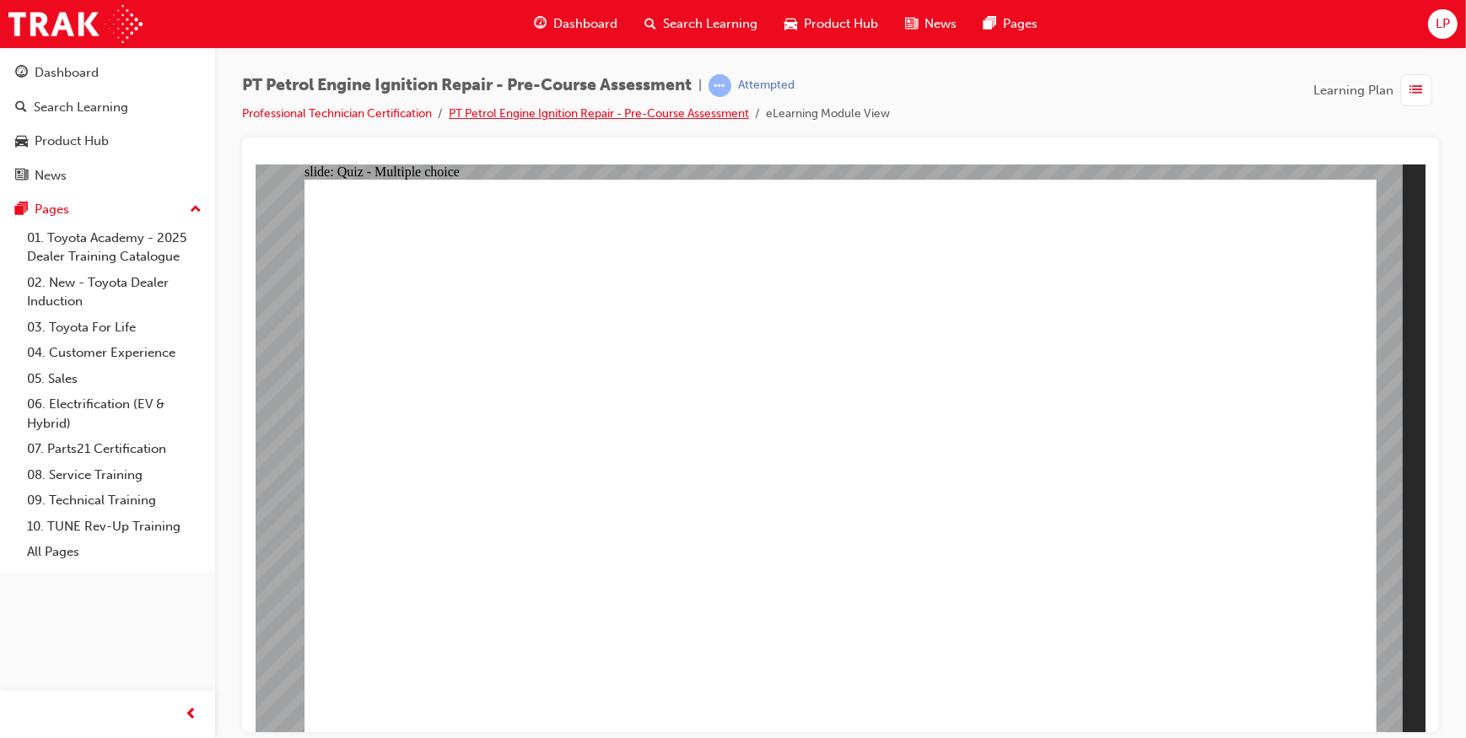
click at [692, 116] on link "PT Petrol Engine Ignition Repair - Pre-Course Assessment" at bounding box center [599, 113] width 300 height 14
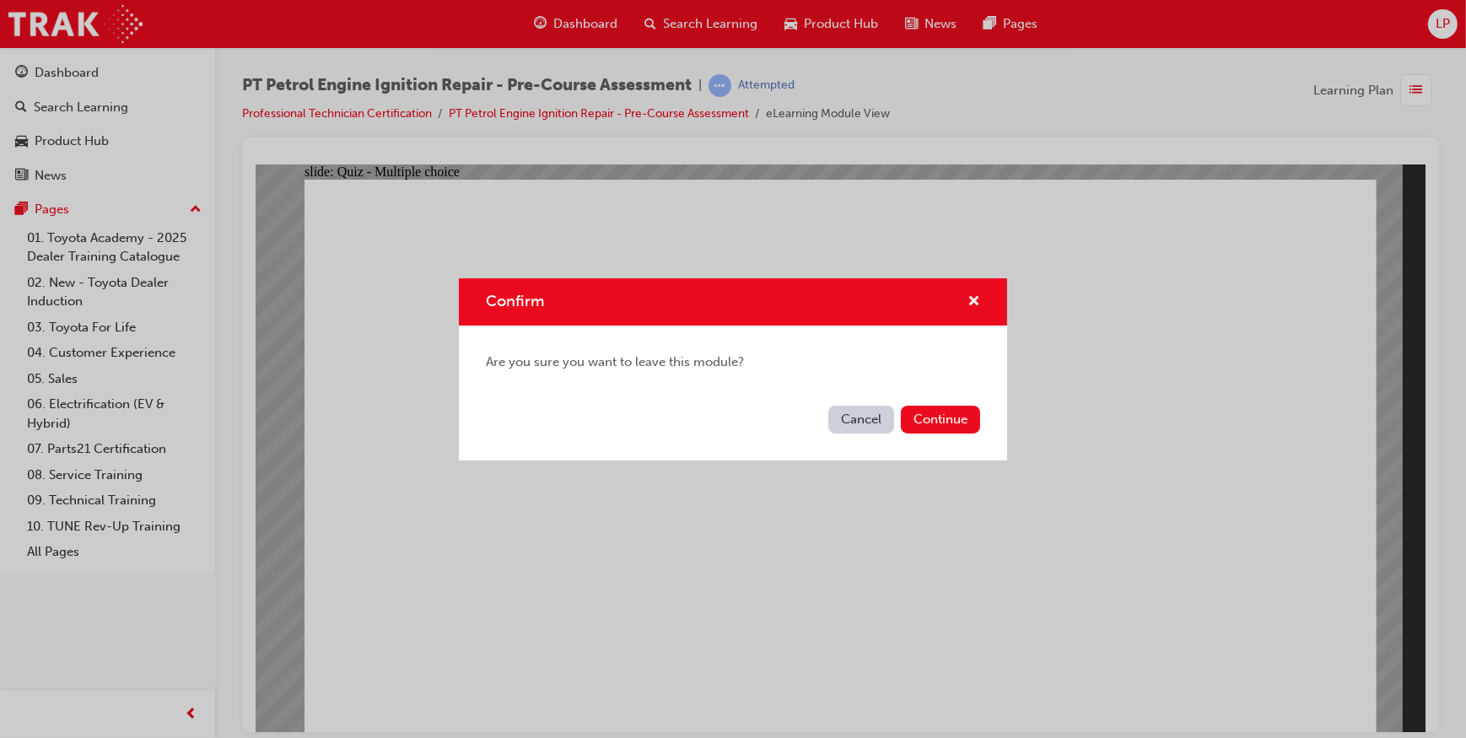
click at [353, 109] on div "Confirm Are you sure you want to leave this module? Cancel Continue" at bounding box center [733, 369] width 1466 height 738
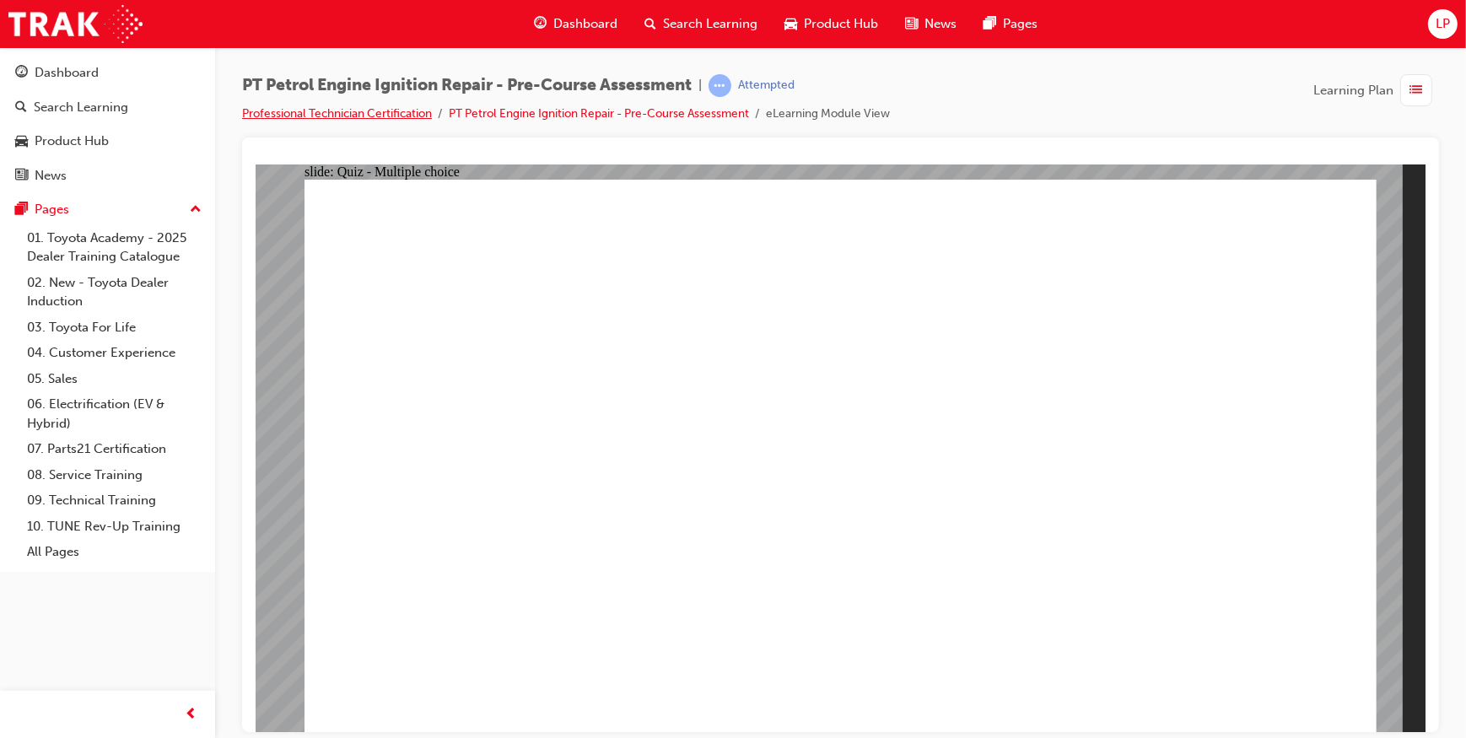
click at [353, 109] on link "Professional Technician Certification" at bounding box center [337, 113] width 190 height 14
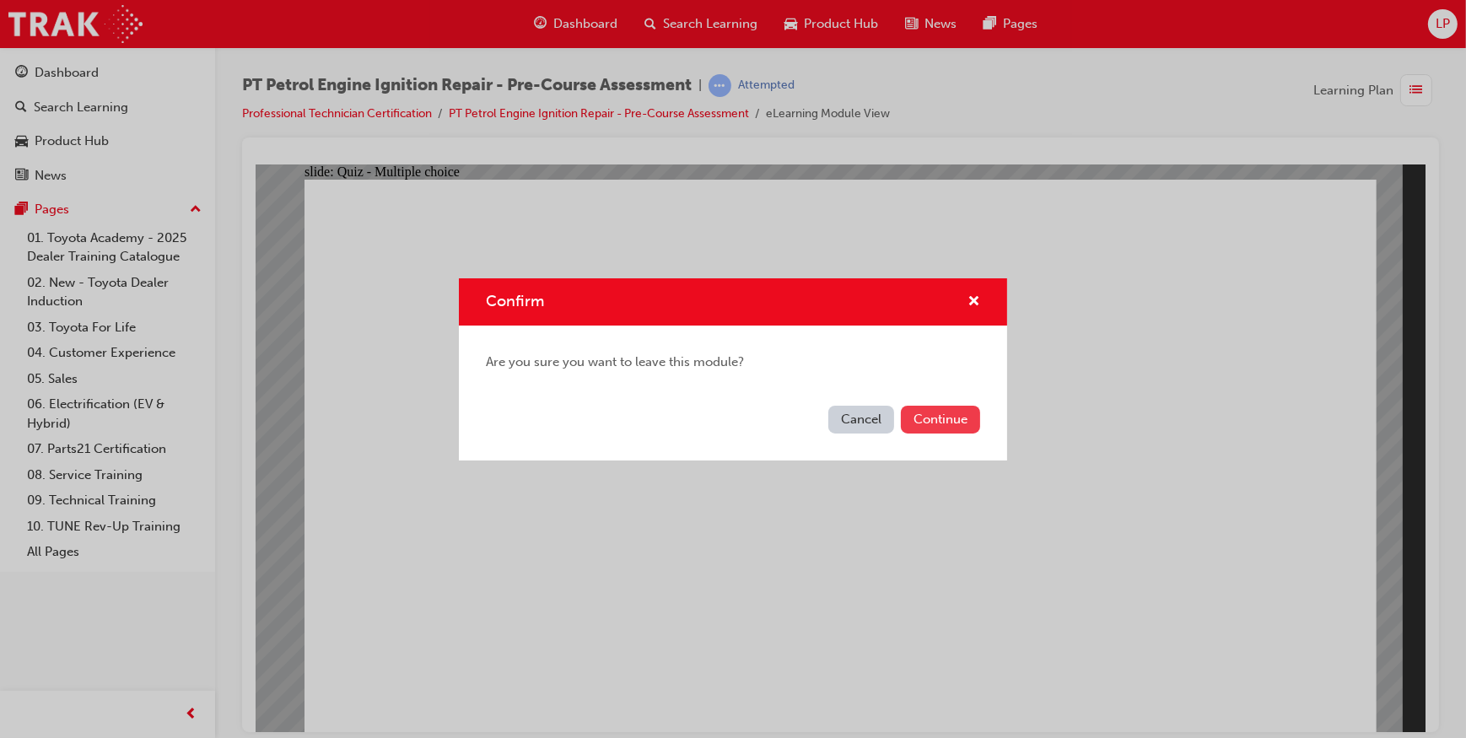
click at [953, 419] on button "Continue" at bounding box center [940, 420] width 79 height 28
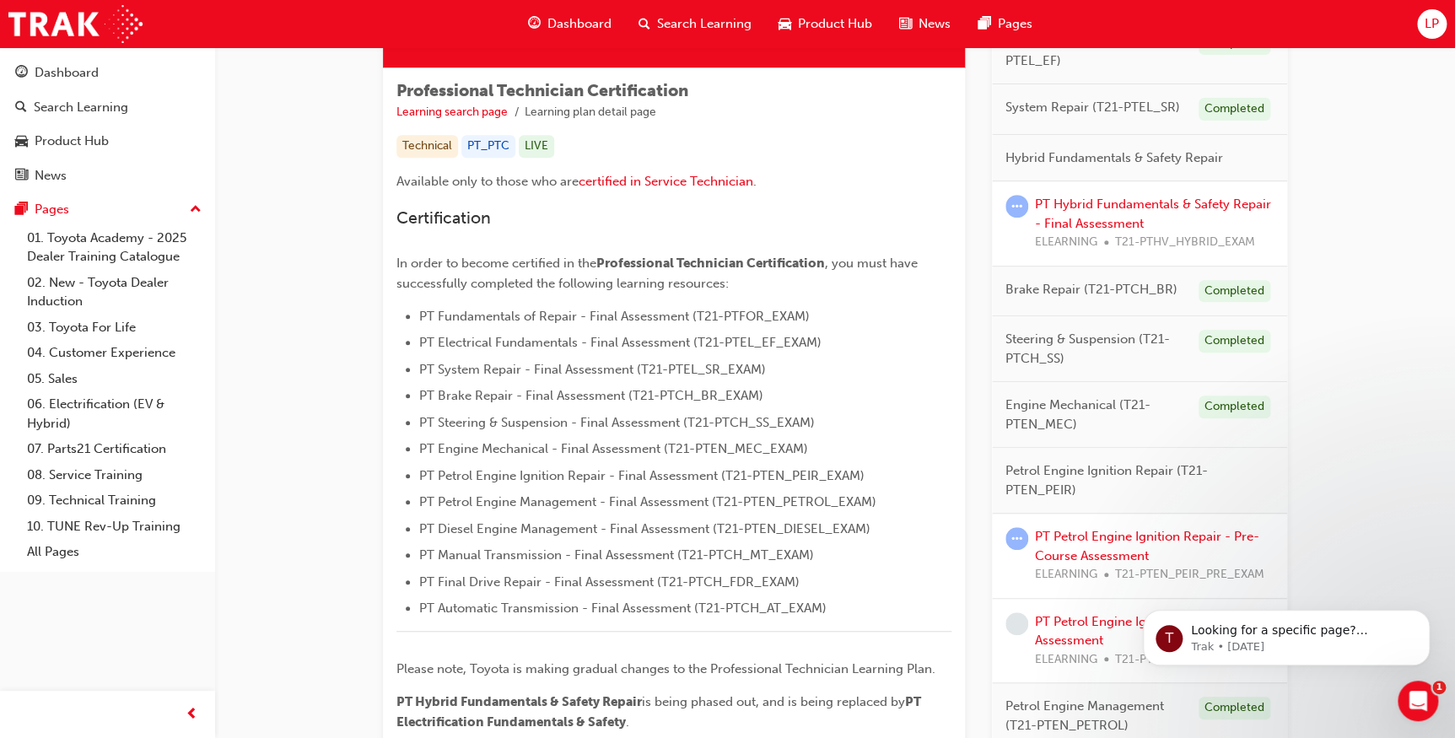
scroll to position [383, 0]
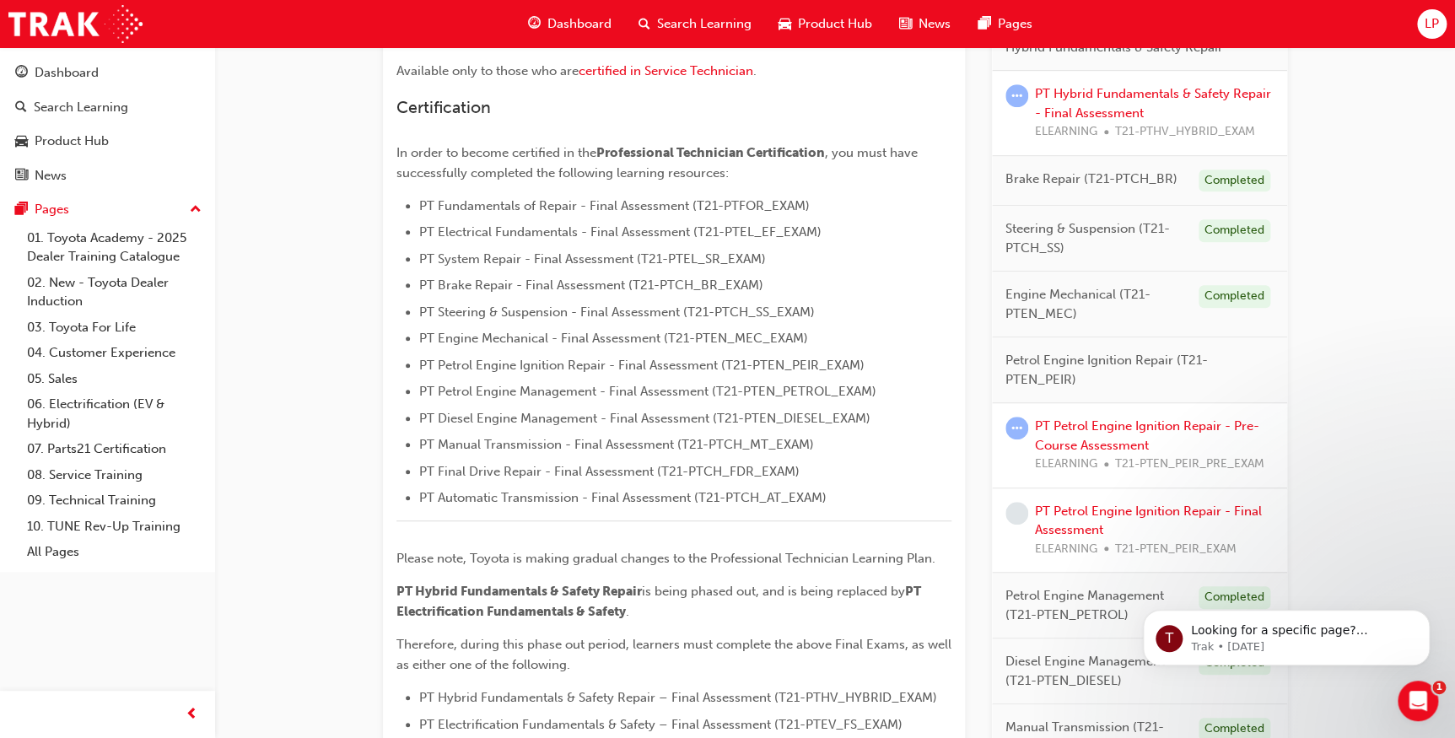
drag, startPoint x: 458, startPoint y: 639, endPoint x: 282, endPoint y: 731, distance: 198.9
drag, startPoint x: 282, startPoint y: 731, endPoint x: 1392, endPoint y: 454, distance: 1144.3
click at [1392, 454] on div "Professional Technician Certification Learning search page Learning plan detail…" at bounding box center [835, 323] width 1240 height 1319
click at [1075, 513] on link "PT Petrol Engine Ignition Repair - Final Assessment" at bounding box center [1148, 521] width 227 height 35
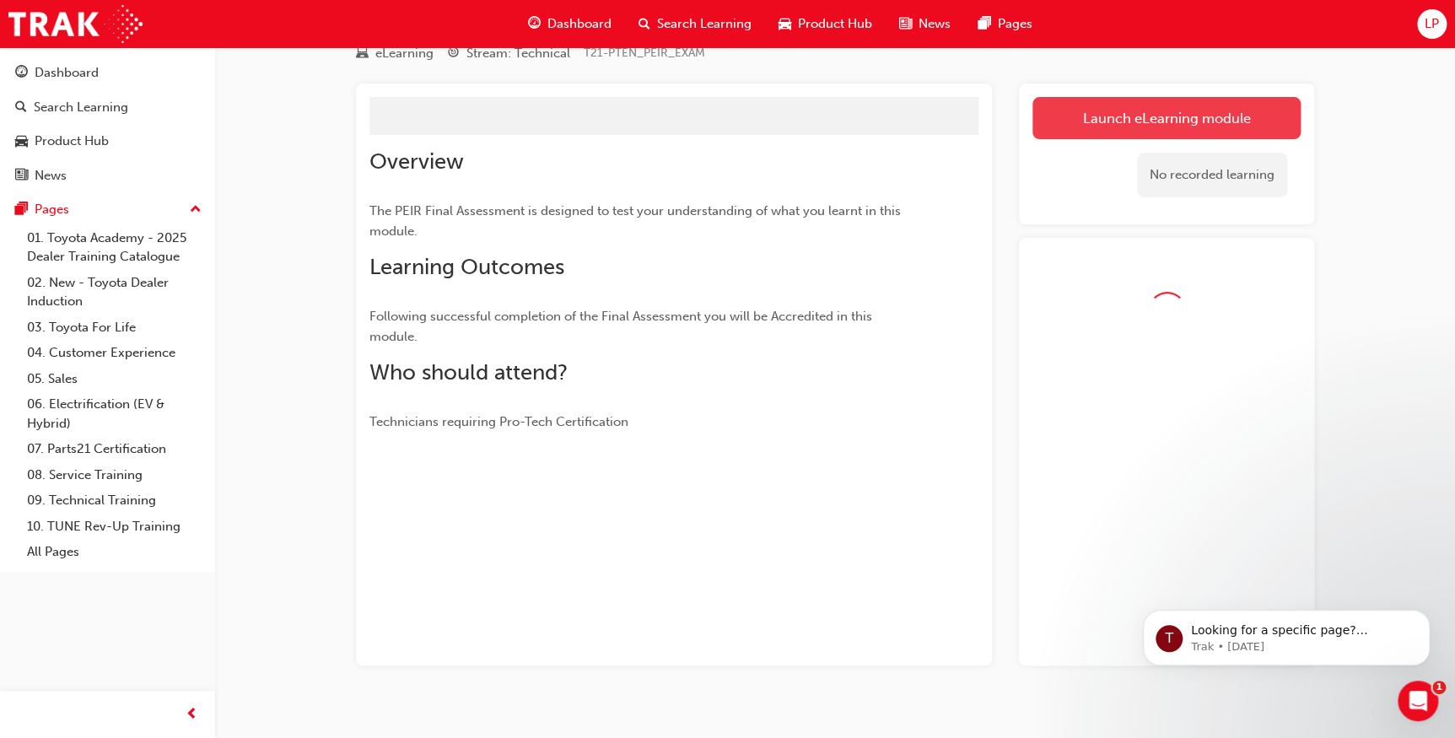
scroll to position [92, 0]
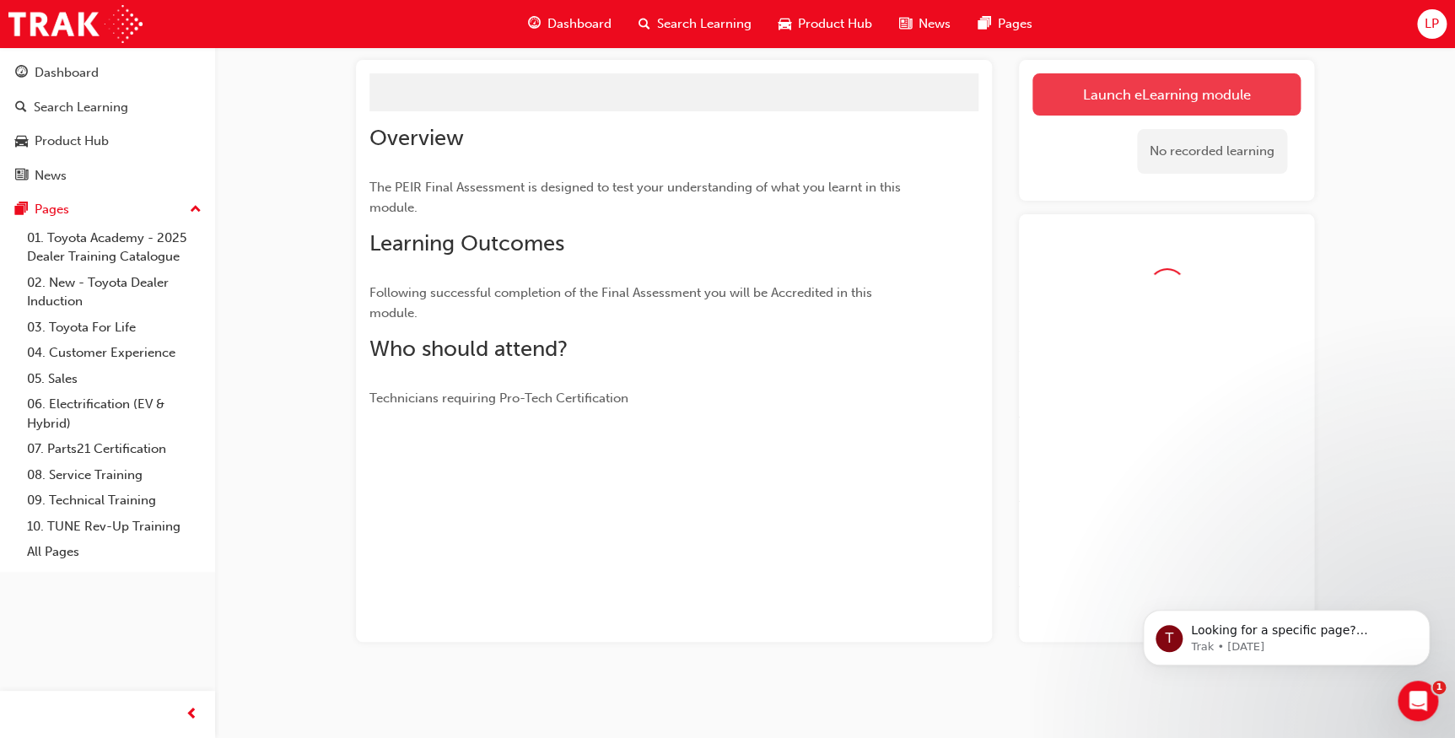
click at [1101, 96] on button "Launch eLearning module" at bounding box center [1167, 94] width 268 height 42
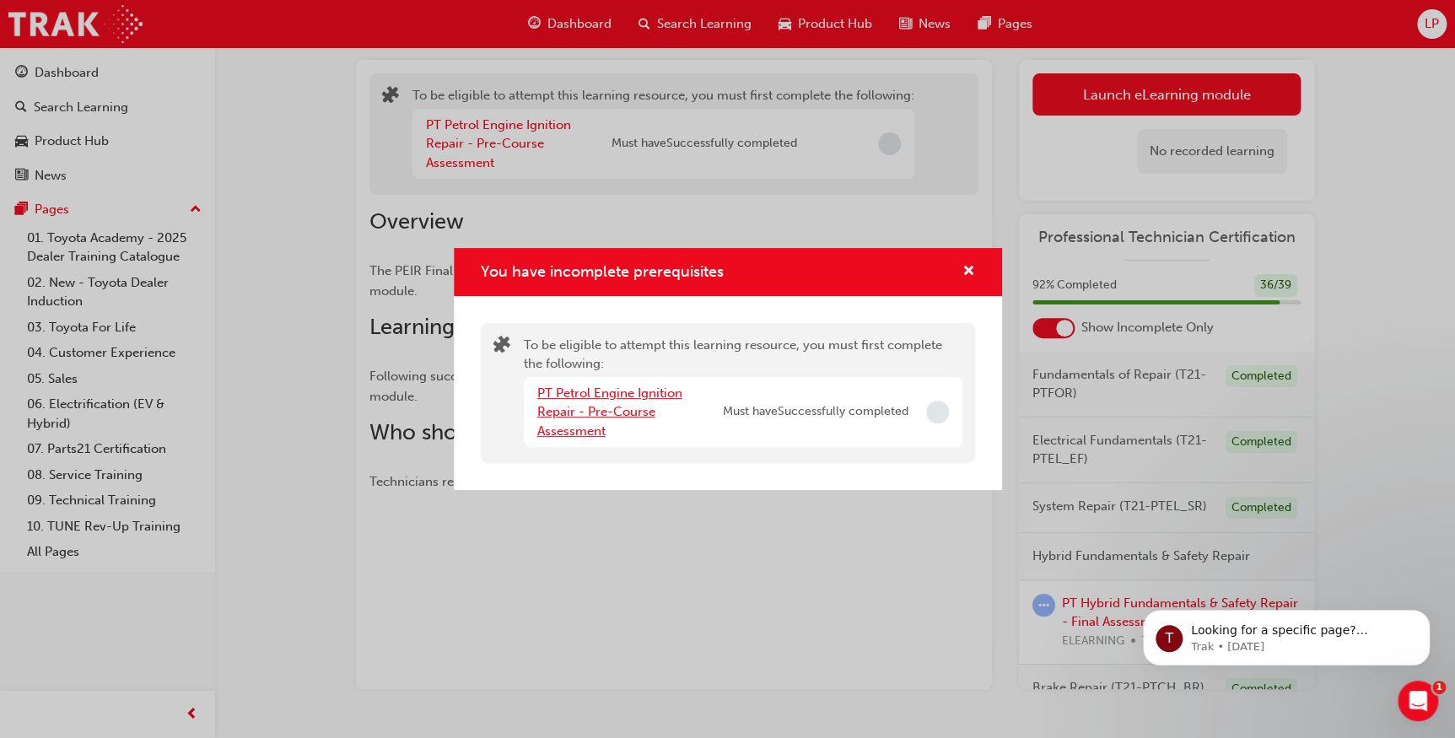
click at [597, 422] on link "PT Petrol Engine Ignition Repair - Pre-Course Assessment" at bounding box center [609, 412] width 145 height 53
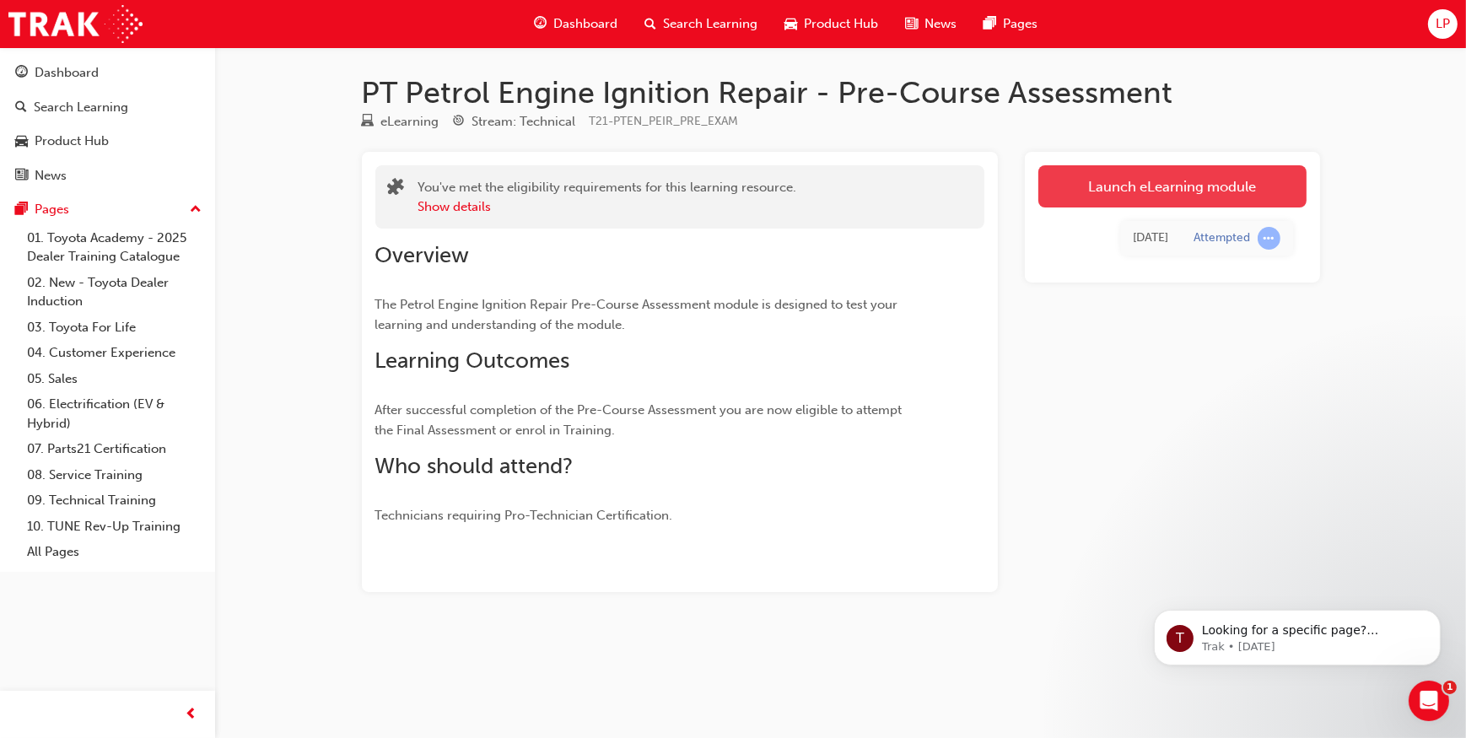
click at [1107, 177] on link "Launch eLearning module" at bounding box center [1173, 186] width 268 height 42
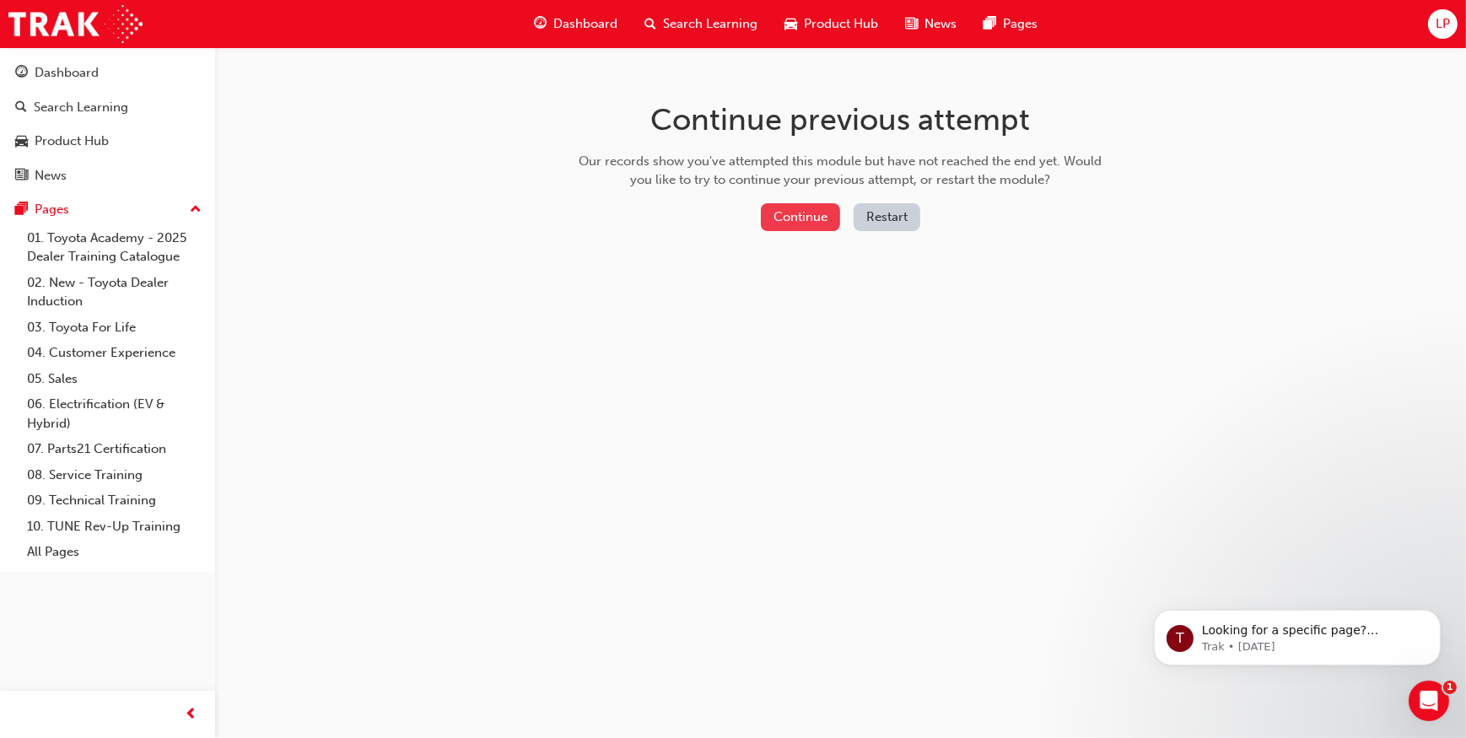
click at [792, 215] on button "Continue" at bounding box center [800, 217] width 79 height 28
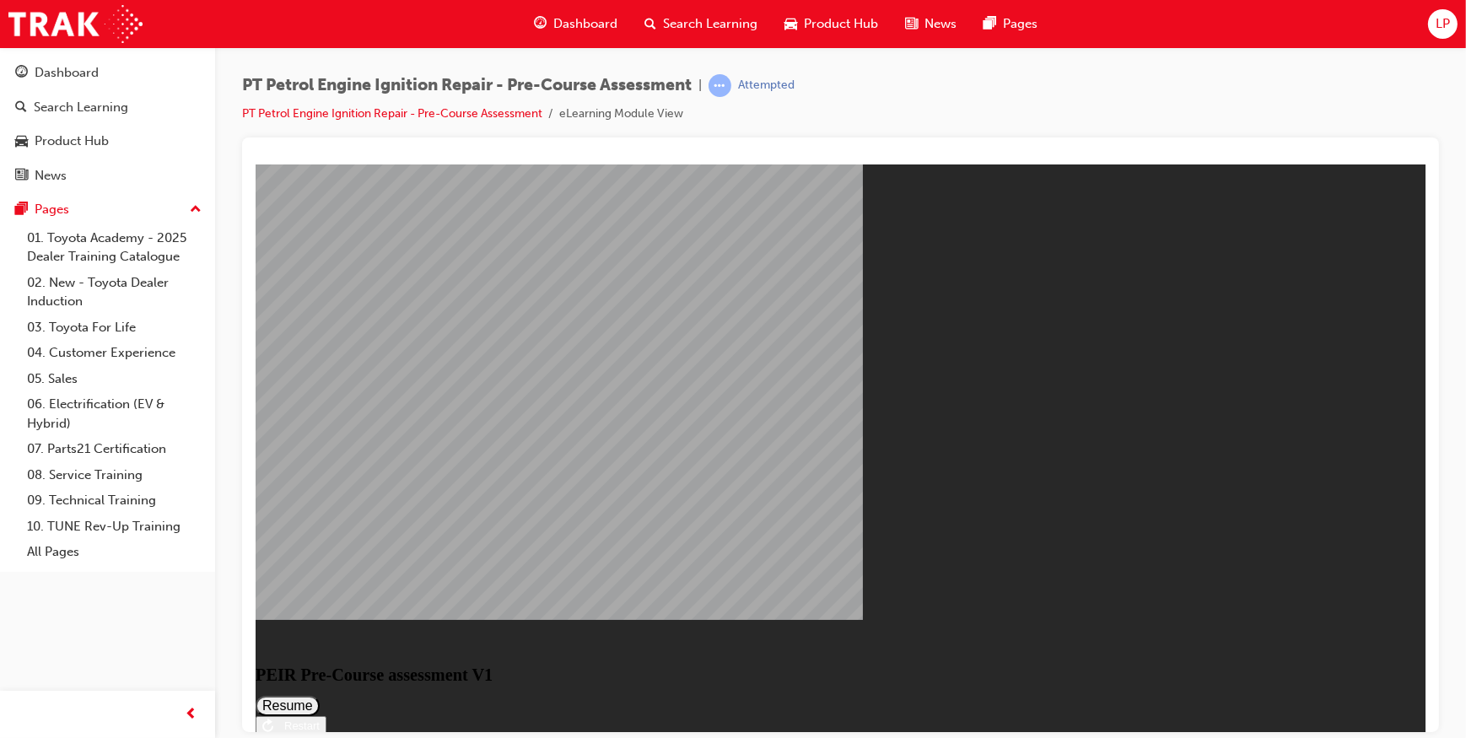
click at [319, 695] on button "Resume" at bounding box center [287, 705] width 64 height 20
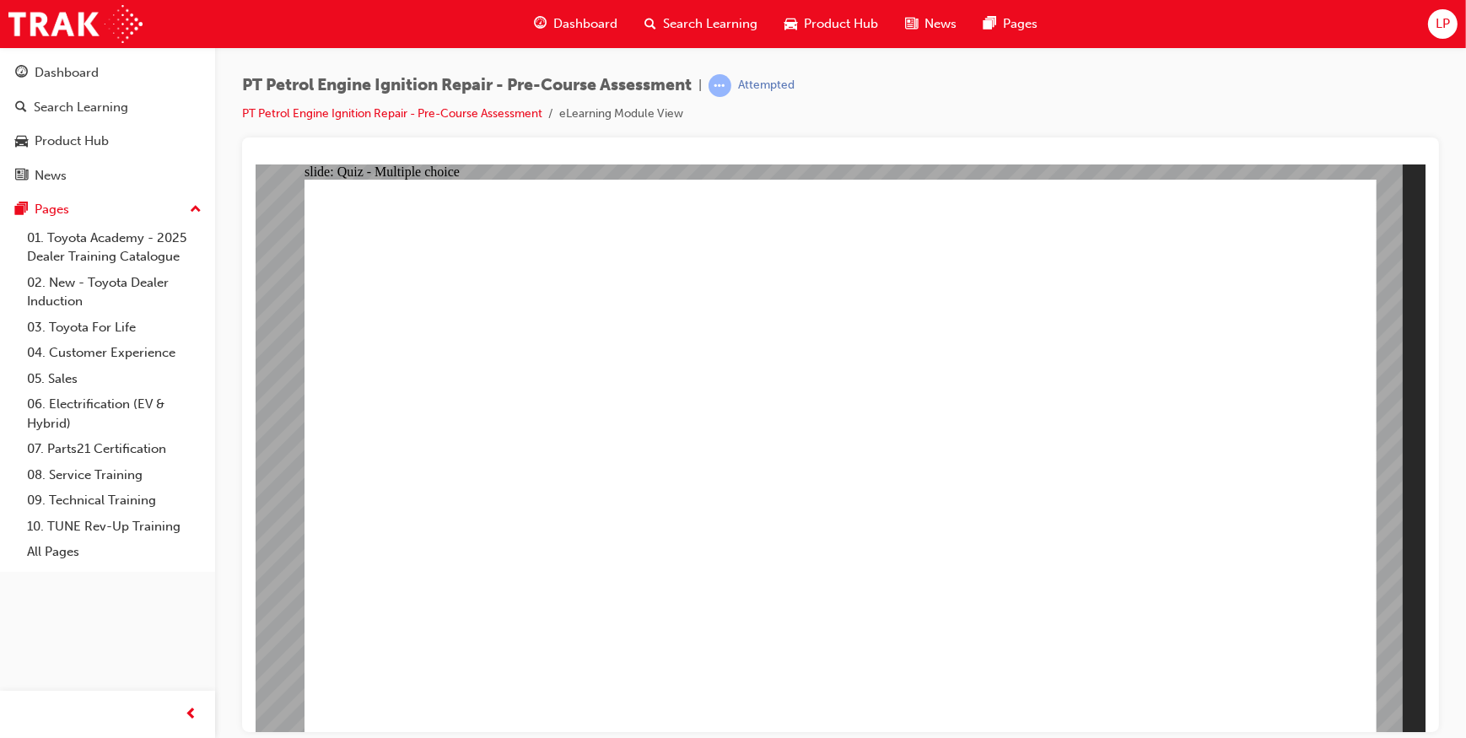
drag, startPoint x: 1336, startPoint y: 687, endPoint x: 1292, endPoint y: 686, distance: 44.7
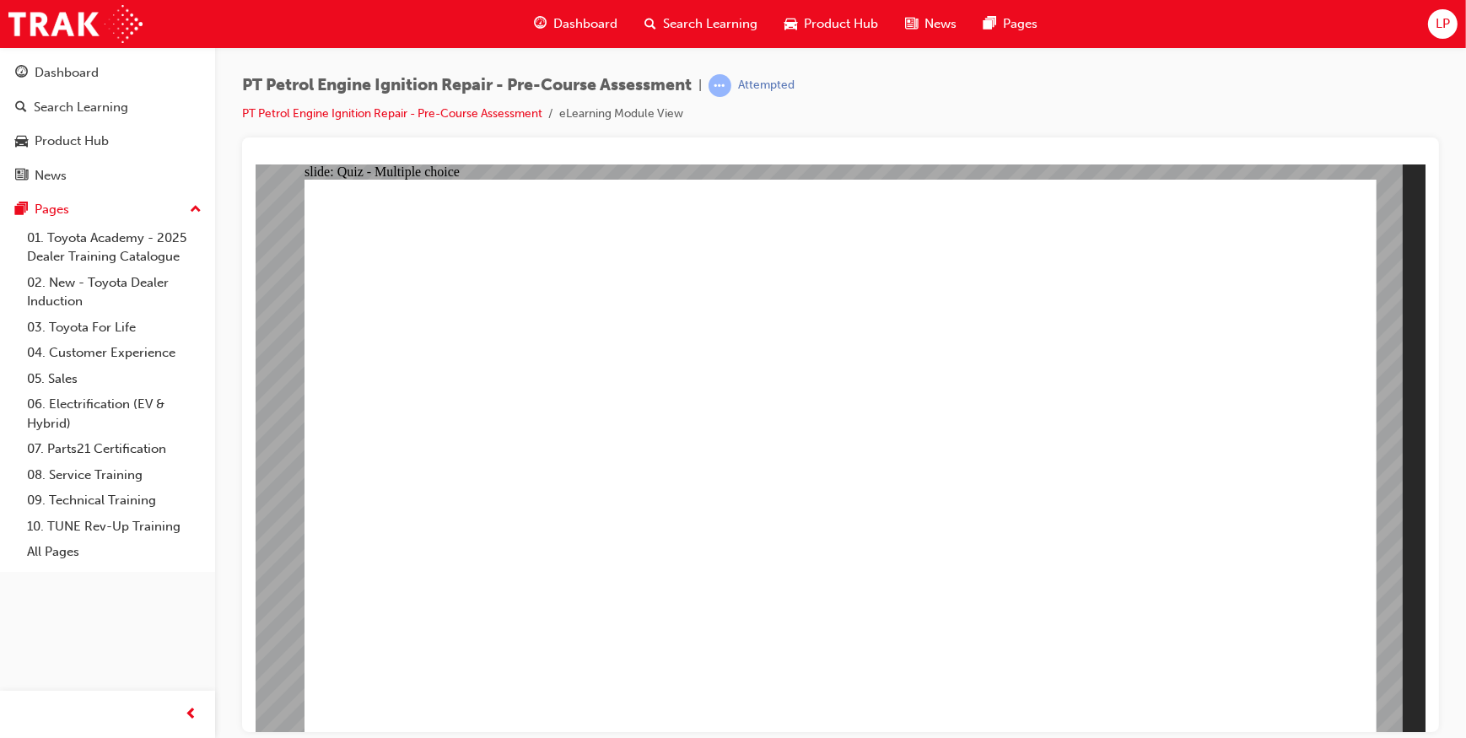
radio input "true"
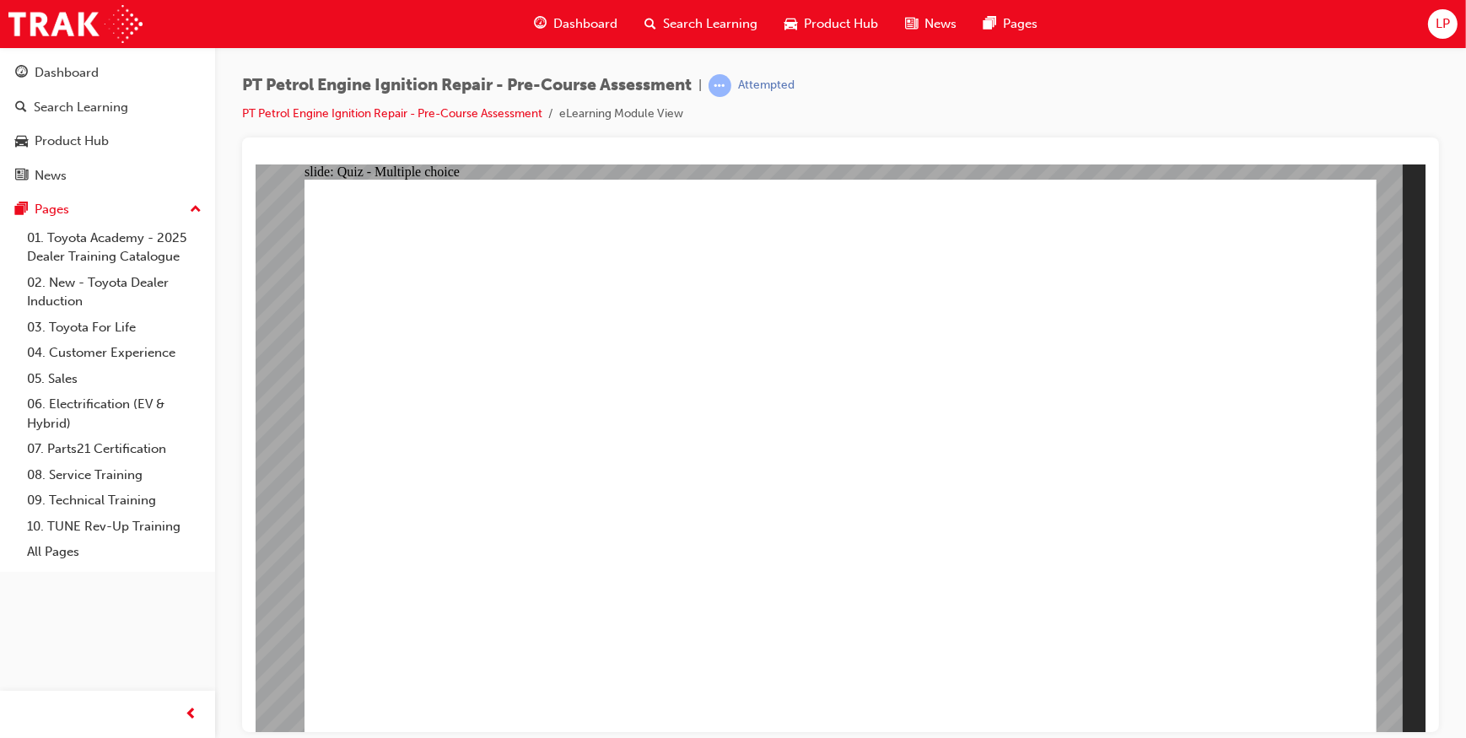
drag, startPoint x: 1321, startPoint y: 694, endPoint x: 1300, endPoint y: 645, distance: 53.3
radio input "false"
radio input "true"
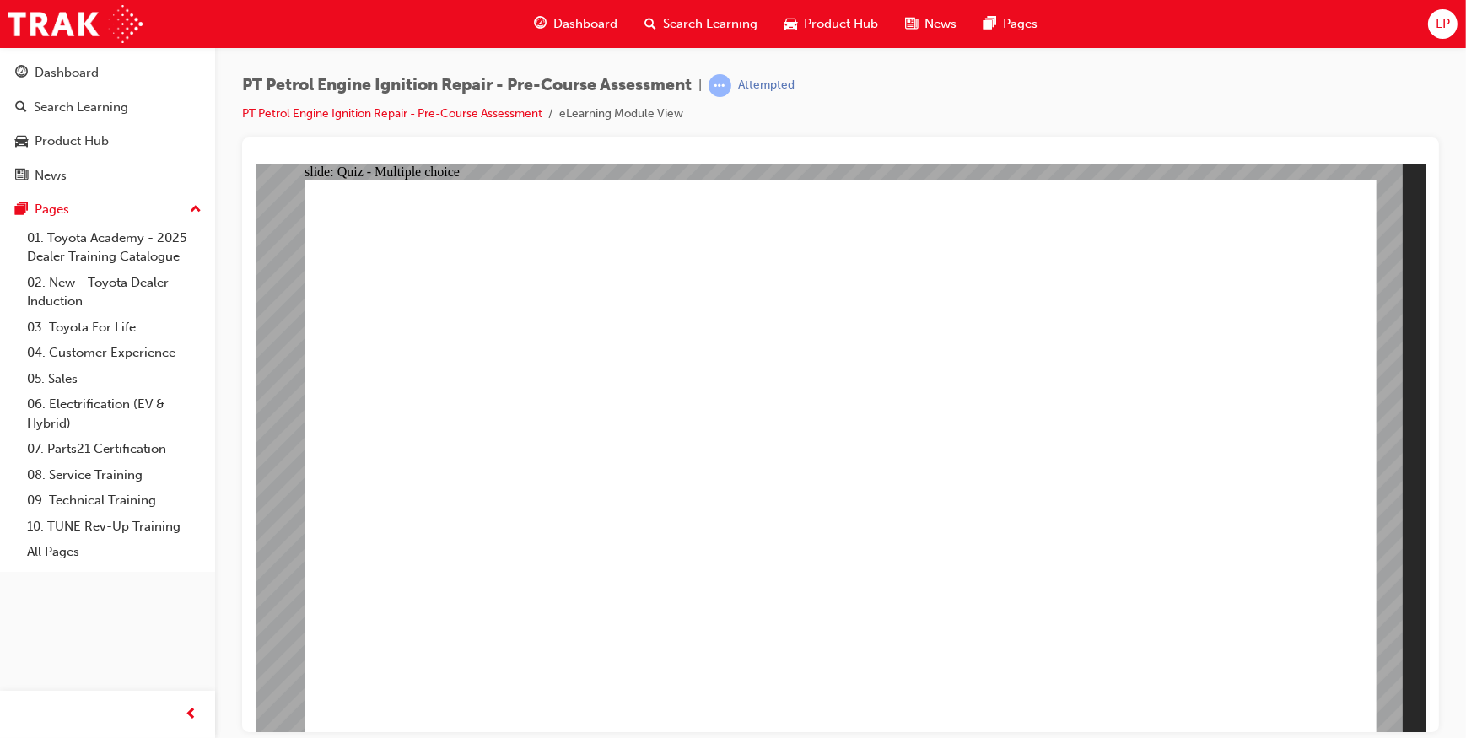
radio input "true"
drag, startPoint x: 1269, startPoint y: 668, endPoint x: 1259, endPoint y: 664, distance: 11.0
click at [726, 84] on span "learningRecordVerb_ATTEMPT-icon" at bounding box center [720, 85] width 23 height 23
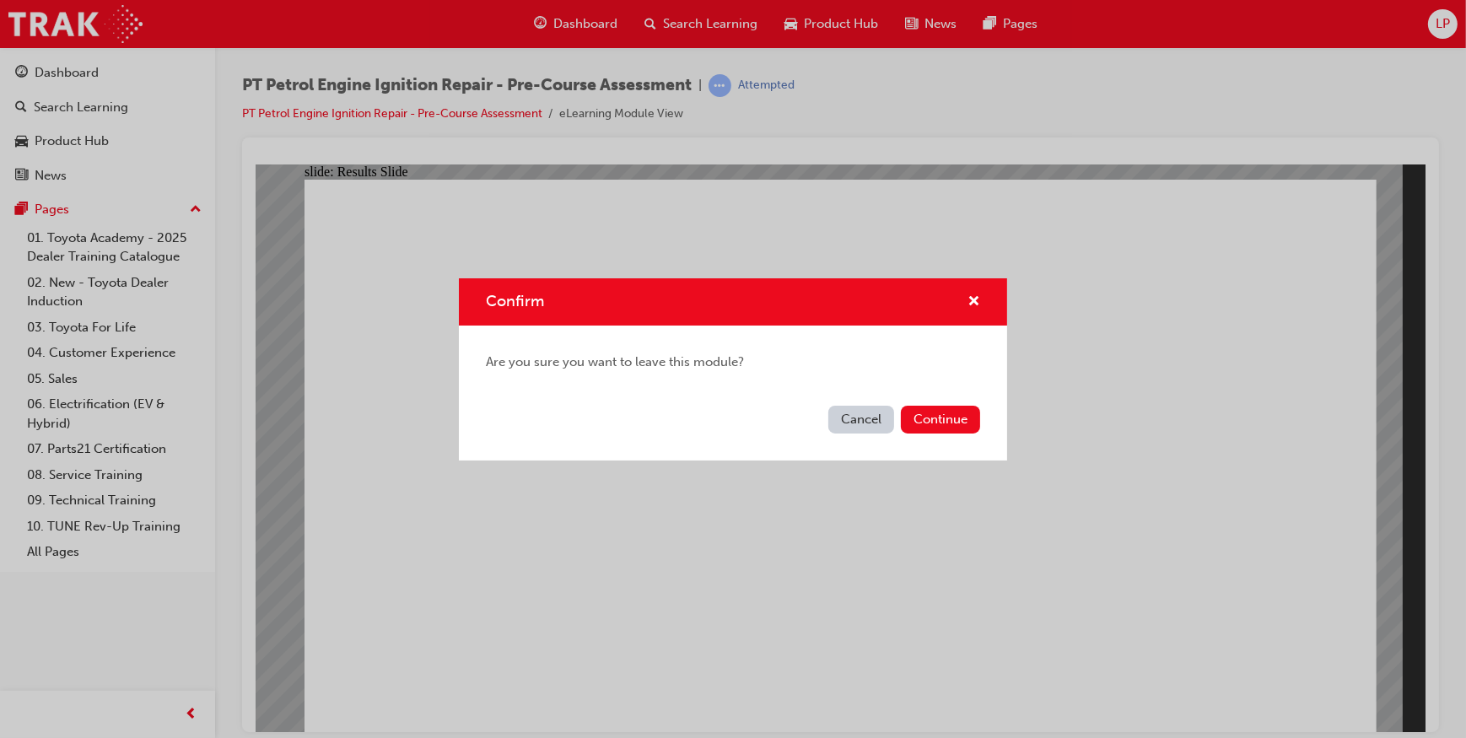
click at [865, 416] on button "Cancel" at bounding box center [862, 420] width 66 height 28
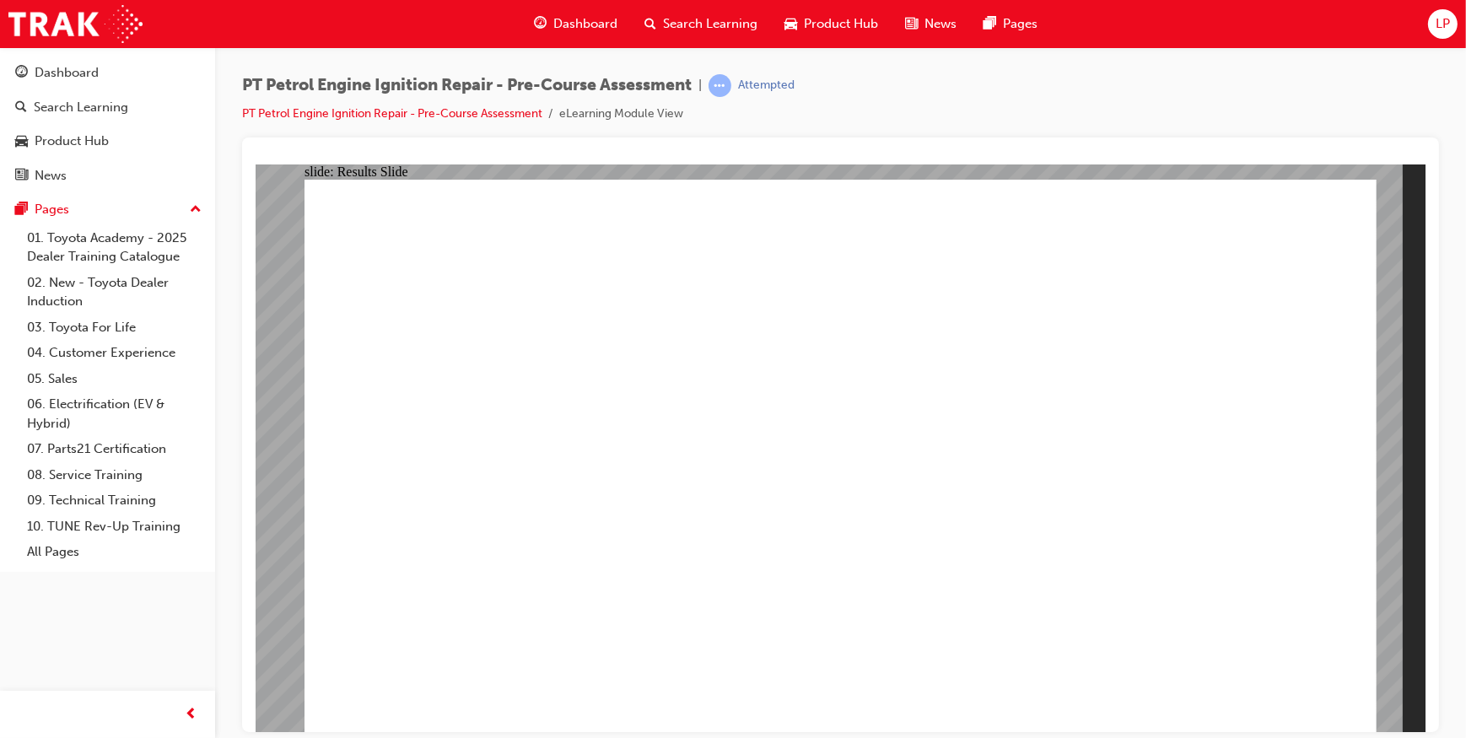
click at [1435, 12] on div "LP" at bounding box center [1443, 24] width 30 height 30
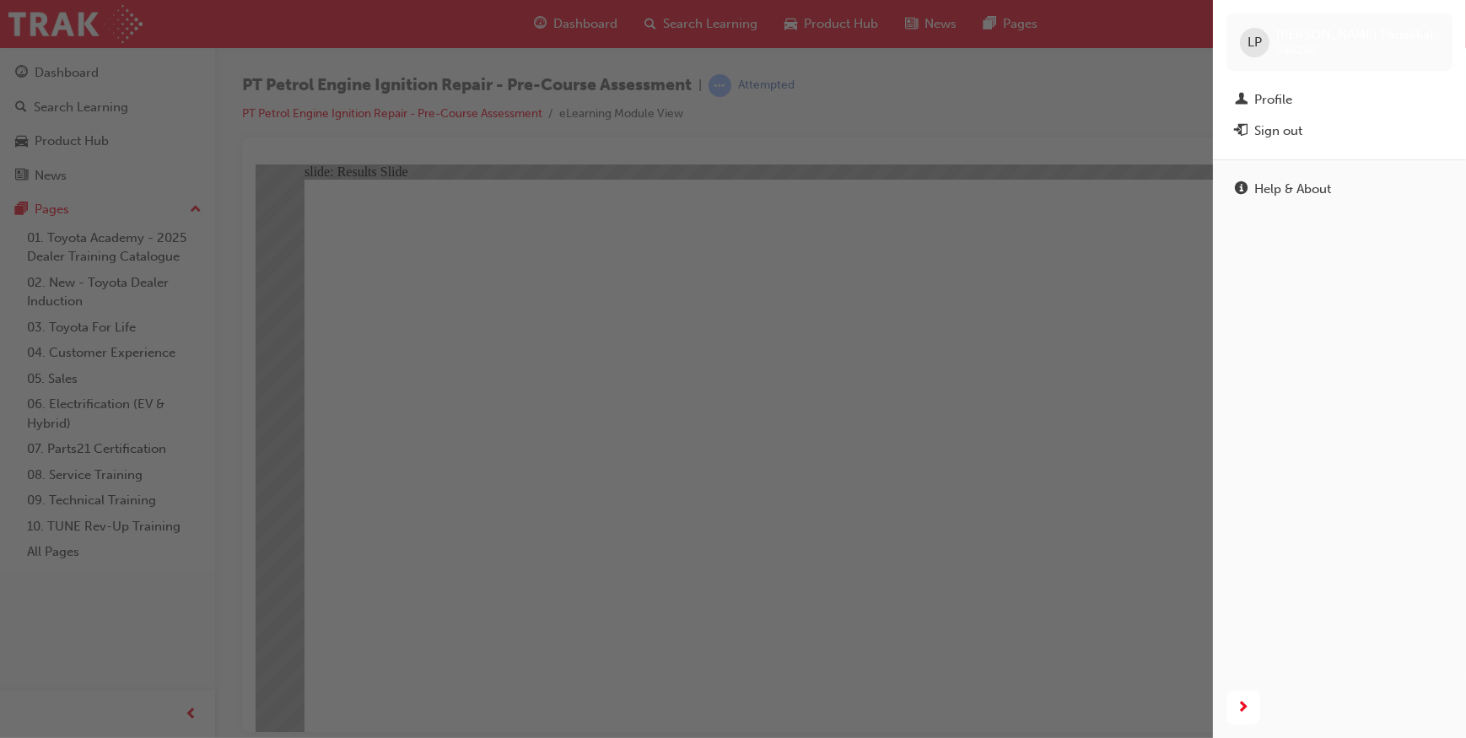
click at [326, 96] on div "button" at bounding box center [606, 369] width 1213 height 738
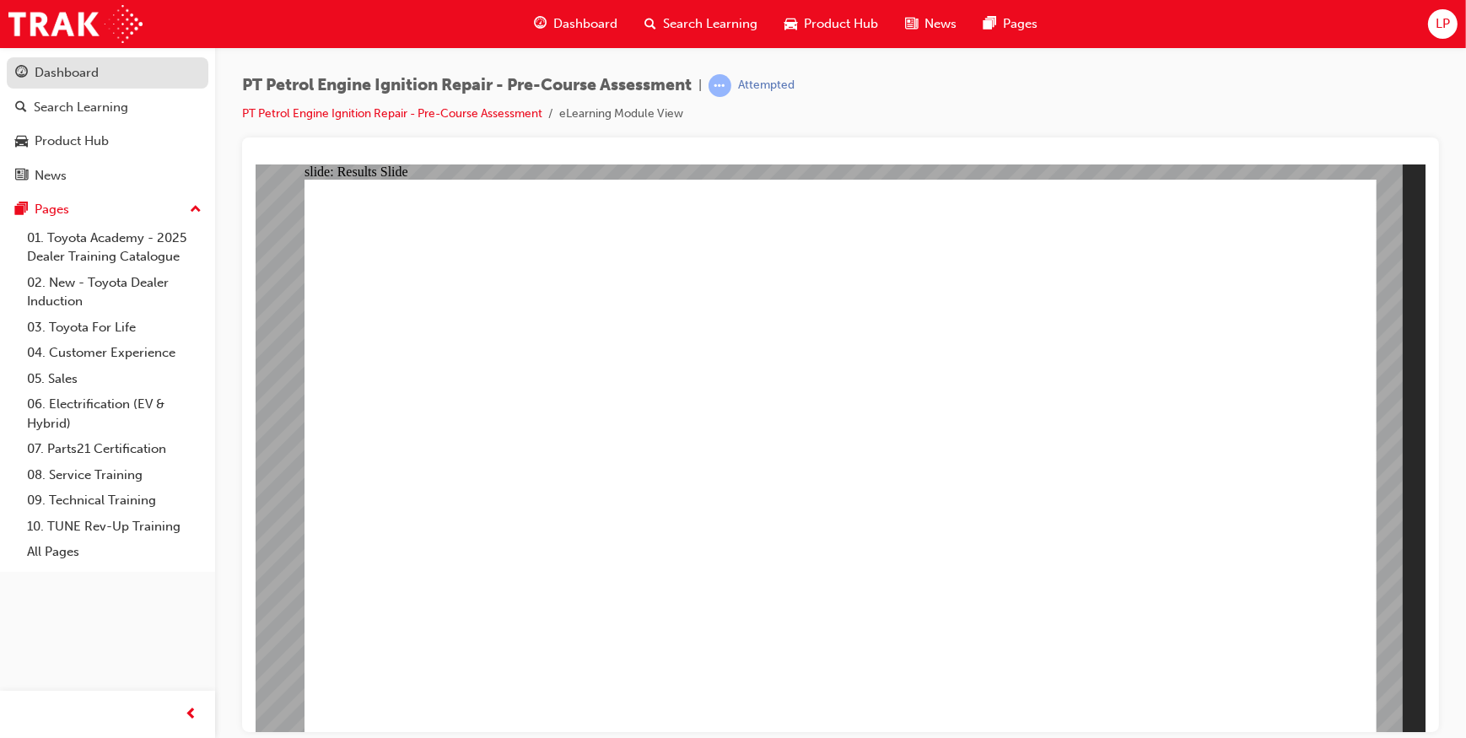
click at [52, 73] on div "Dashboard" at bounding box center [67, 72] width 64 height 19
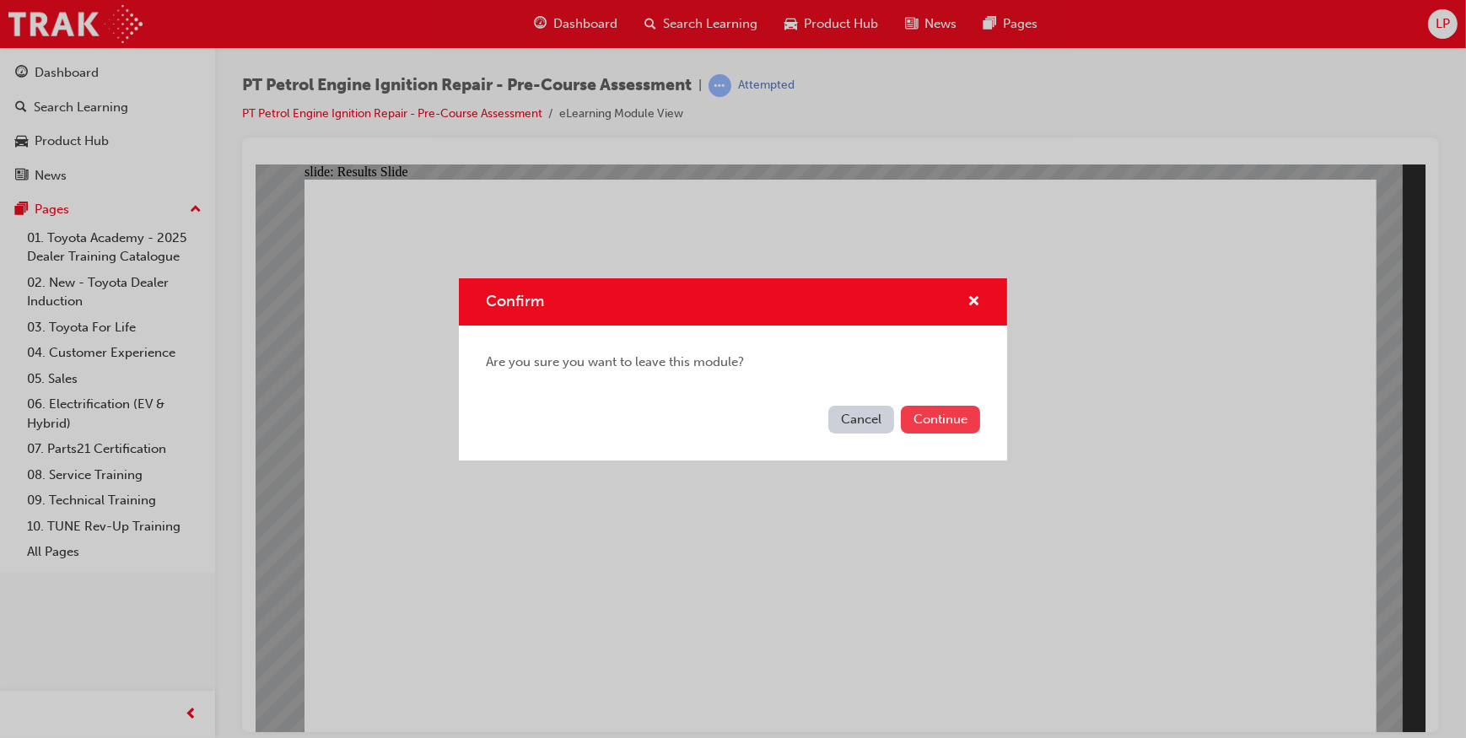
click at [970, 428] on button "Continue" at bounding box center [940, 420] width 79 height 28
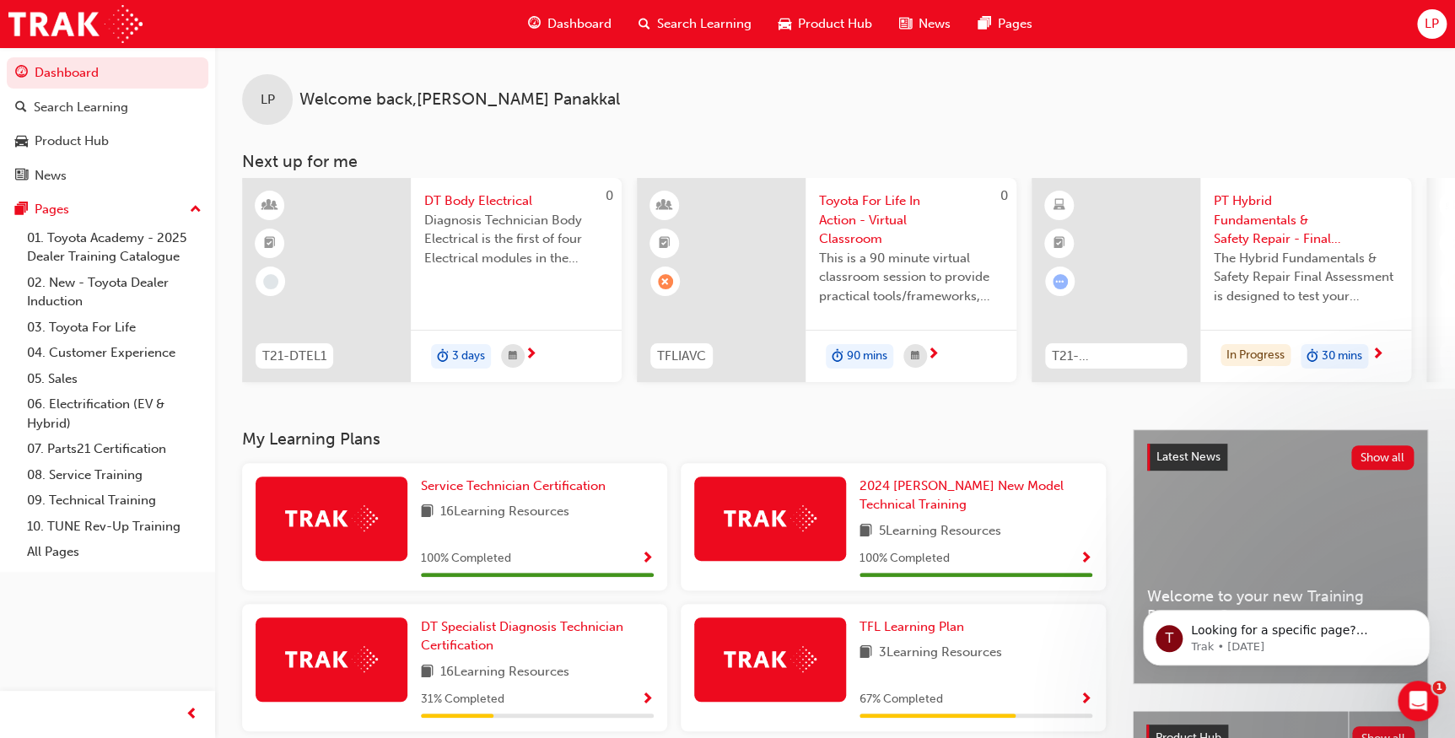
scroll to position [346, 0]
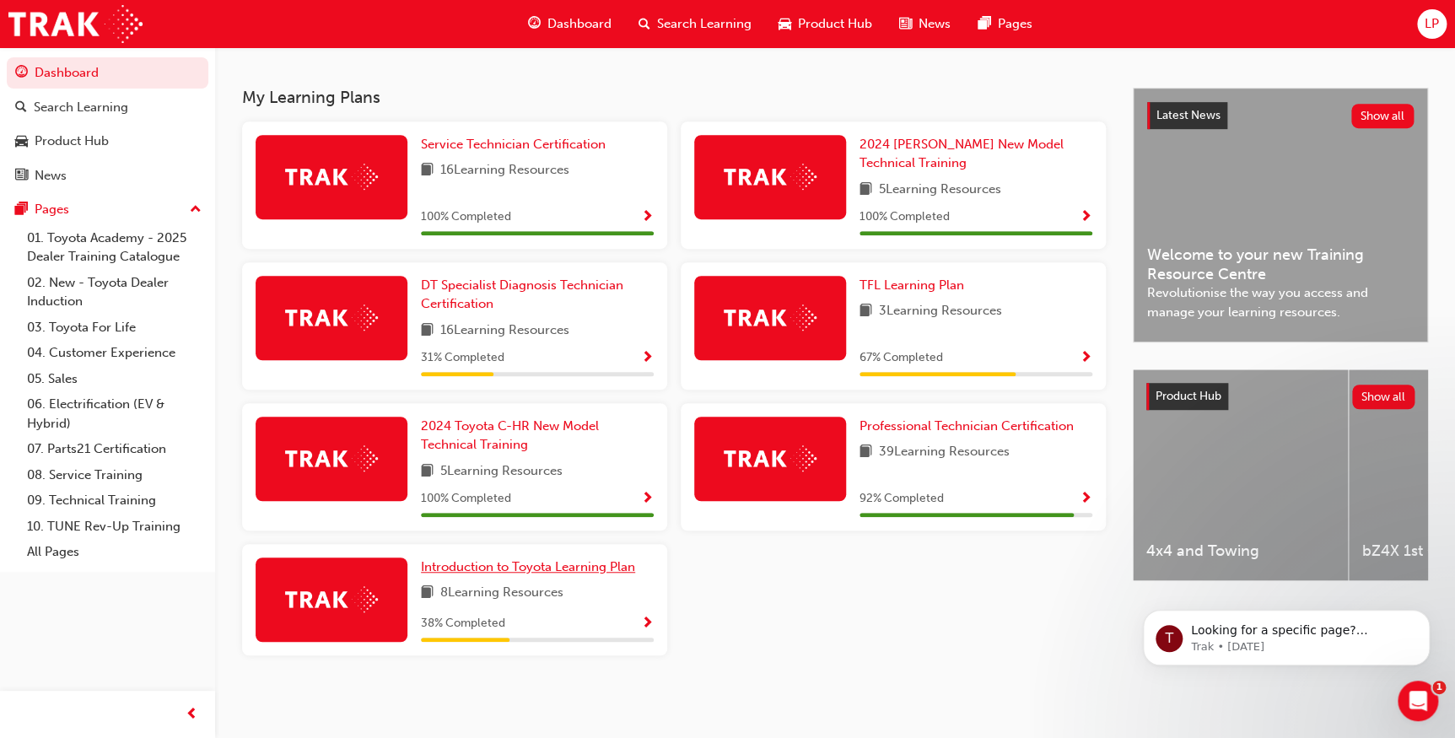
click at [489, 568] on span "Introduction to Toyota Learning Plan" at bounding box center [528, 566] width 214 height 15
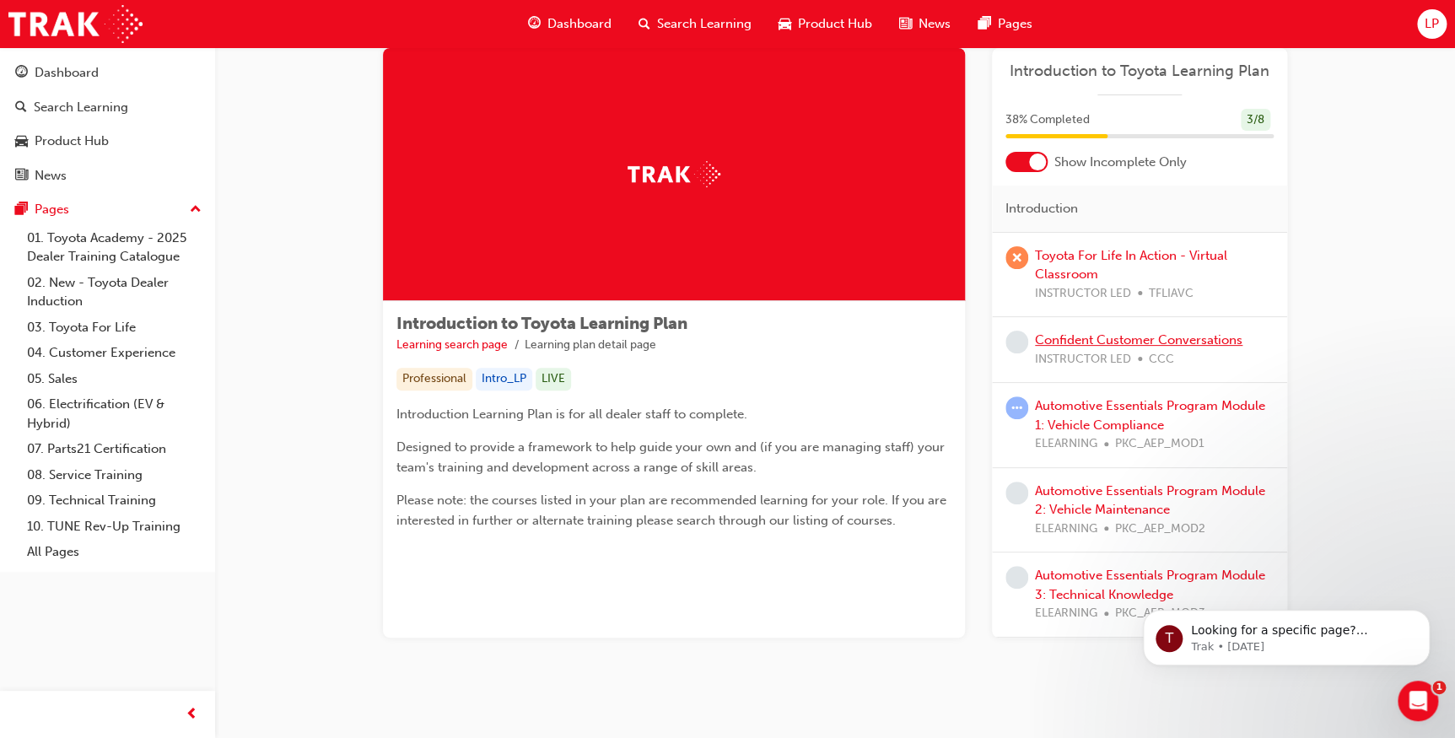
scroll to position [61, 0]
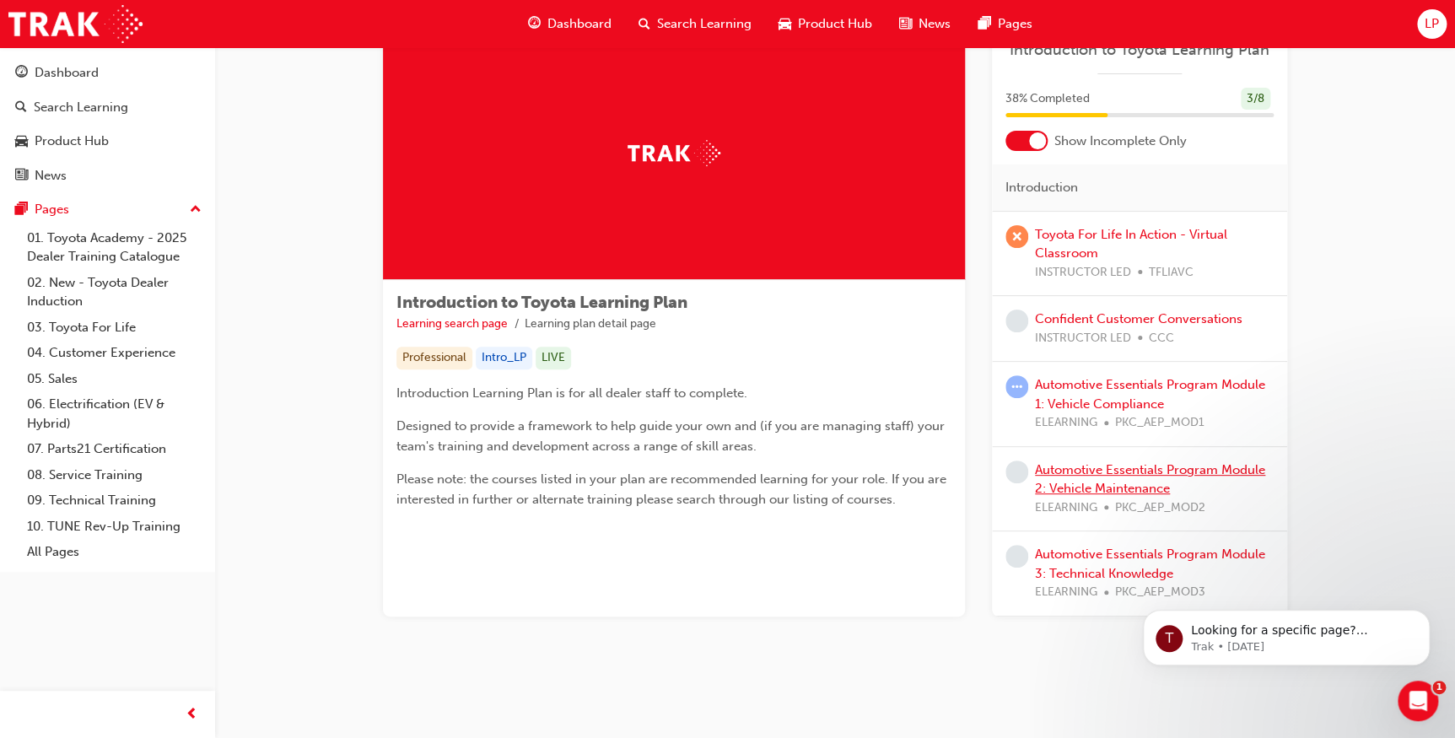
click at [1110, 468] on link "Automotive Essentials Program Module 2: Vehicle Maintenance" at bounding box center [1150, 479] width 230 height 35
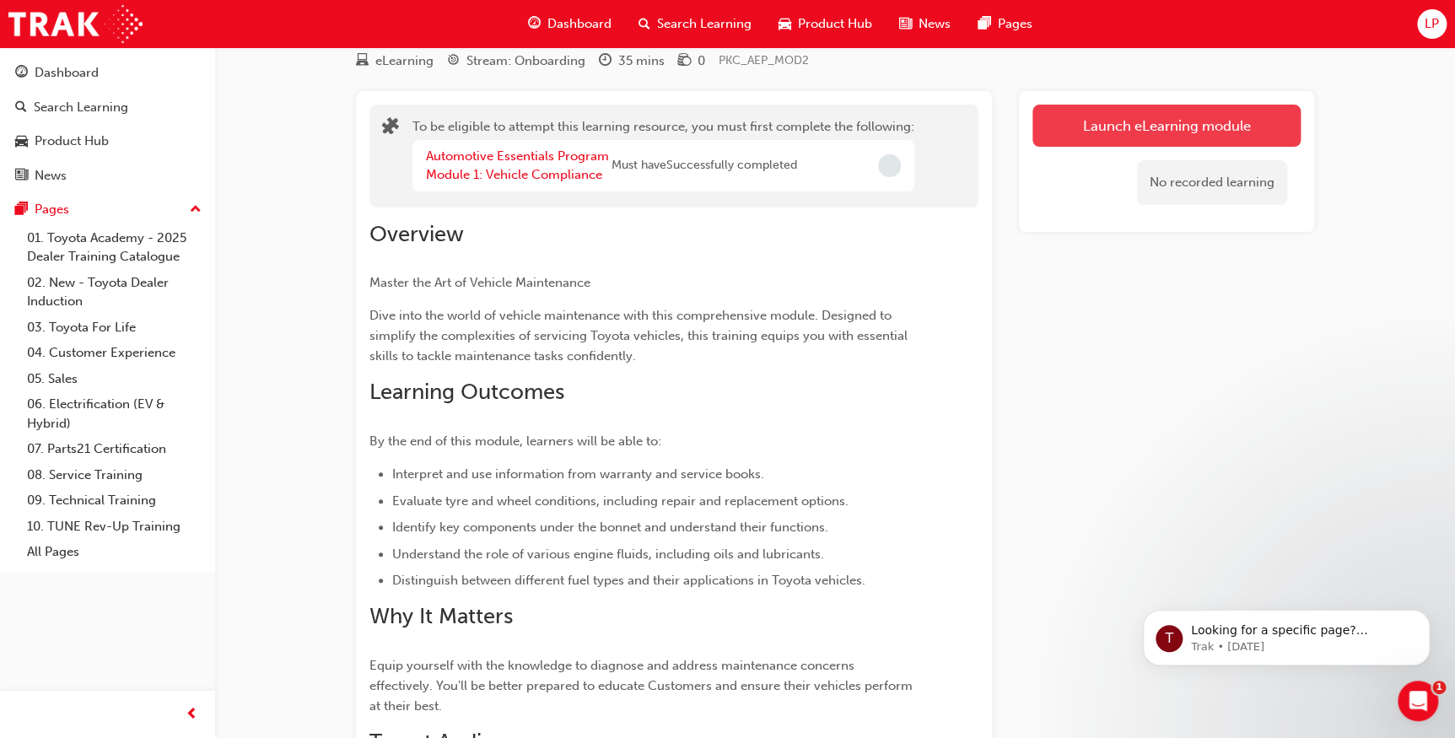
click at [1089, 134] on button "Launch eLearning module" at bounding box center [1167, 126] width 268 height 42
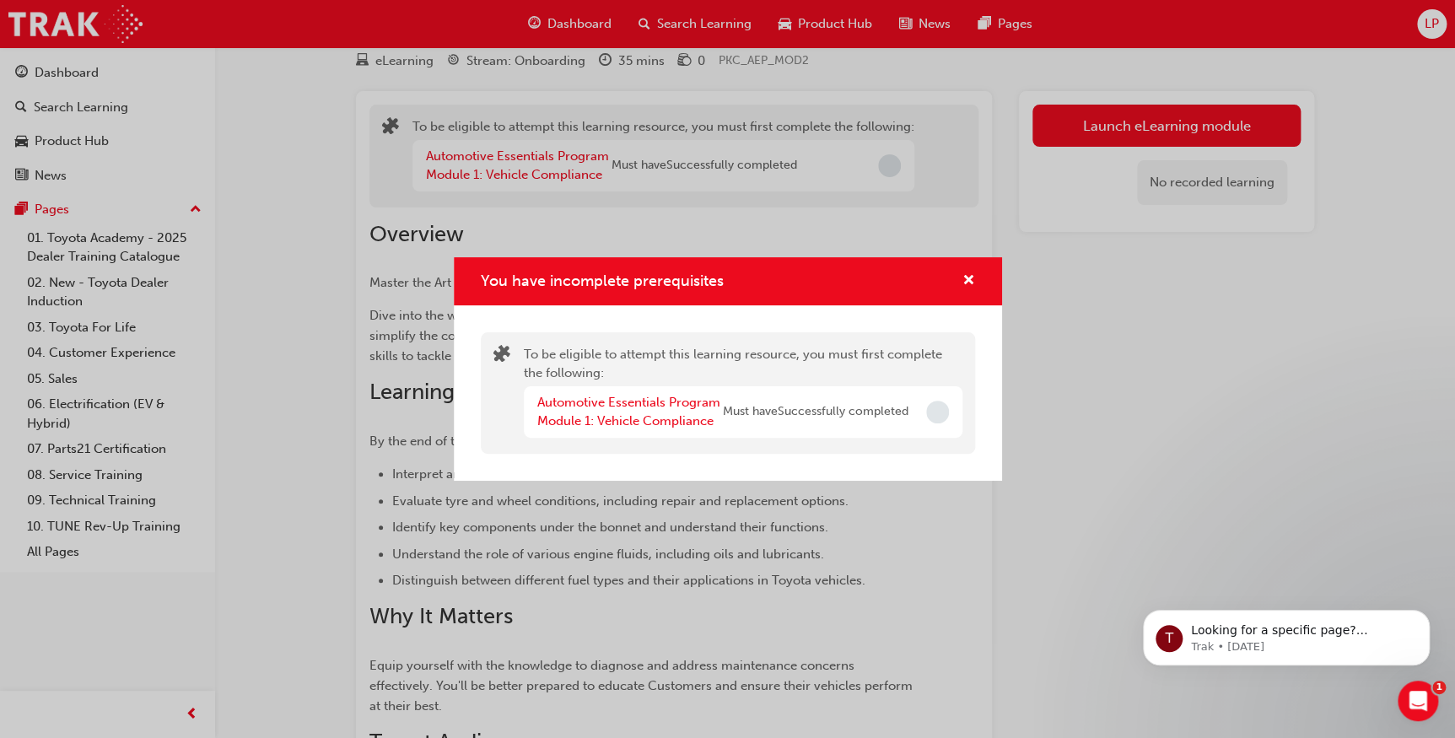
click at [602, 409] on div "Automotive Essentials Program Module 1: Vehicle Compliance" at bounding box center [630, 412] width 186 height 38
click at [595, 427] on link "Automotive Essentials Program Module 1: Vehicle Compliance" at bounding box center [628, 412] width 183 height 35
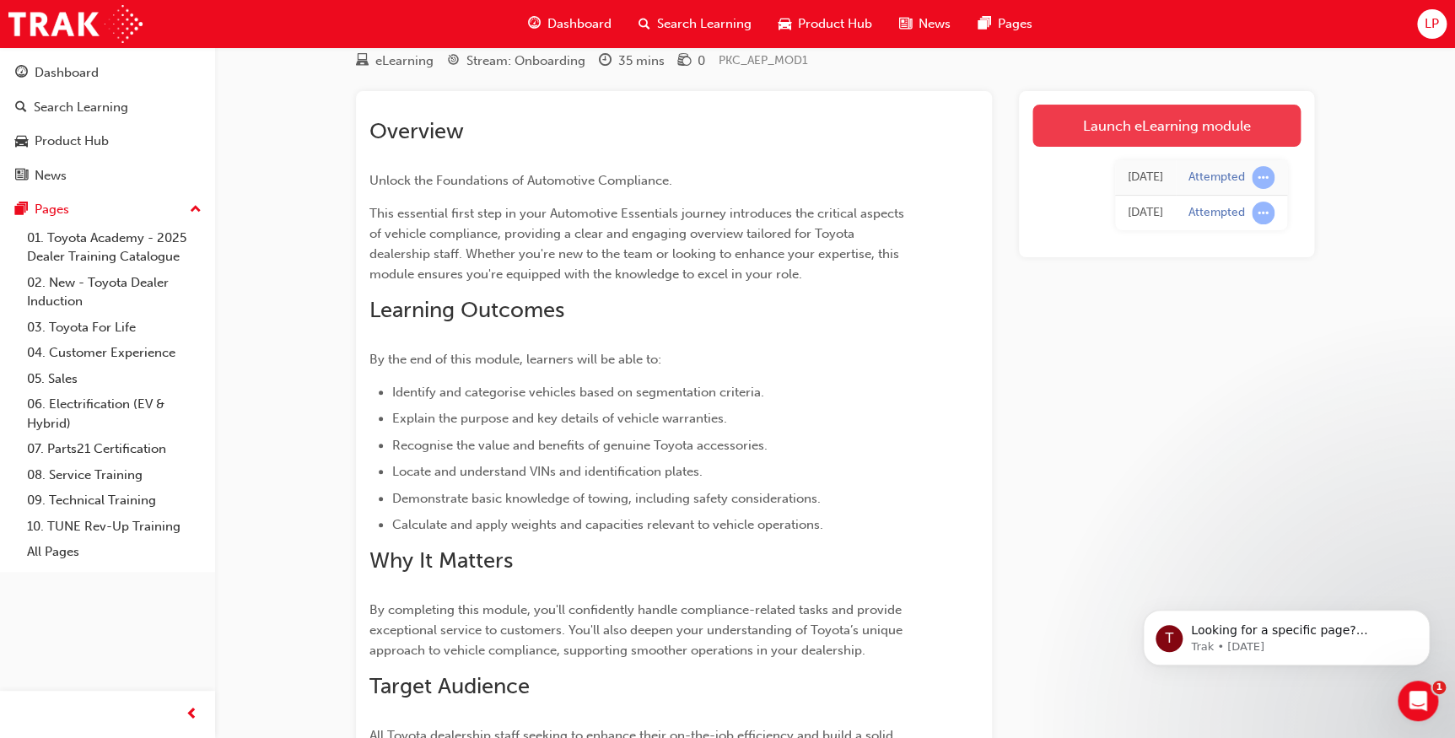
click at [1159, 127] on link "Launch eLearning module" at bounding box center [1167, 126] width 268 height 42
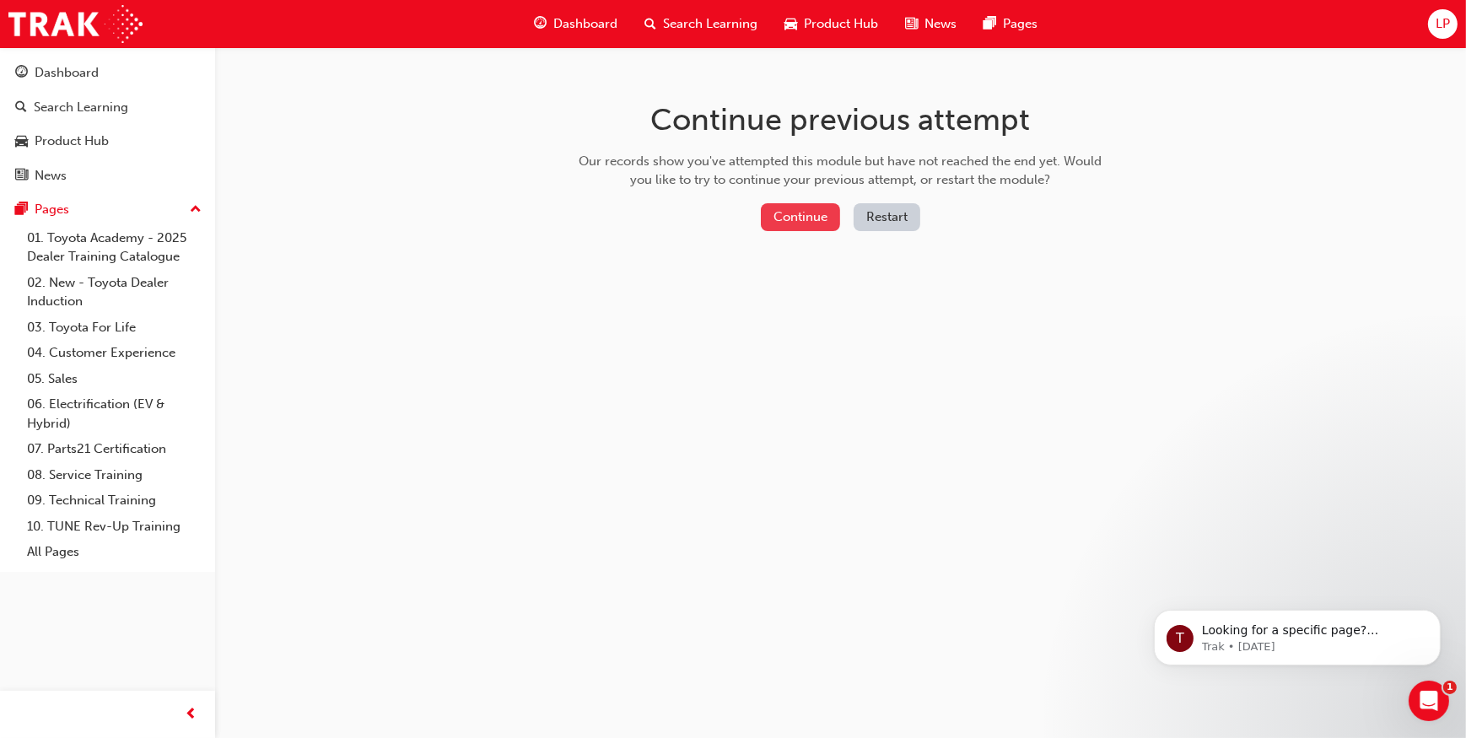
click at [801, 223] on button "Continue" at bounding box center [800, 217] width 79 height 28
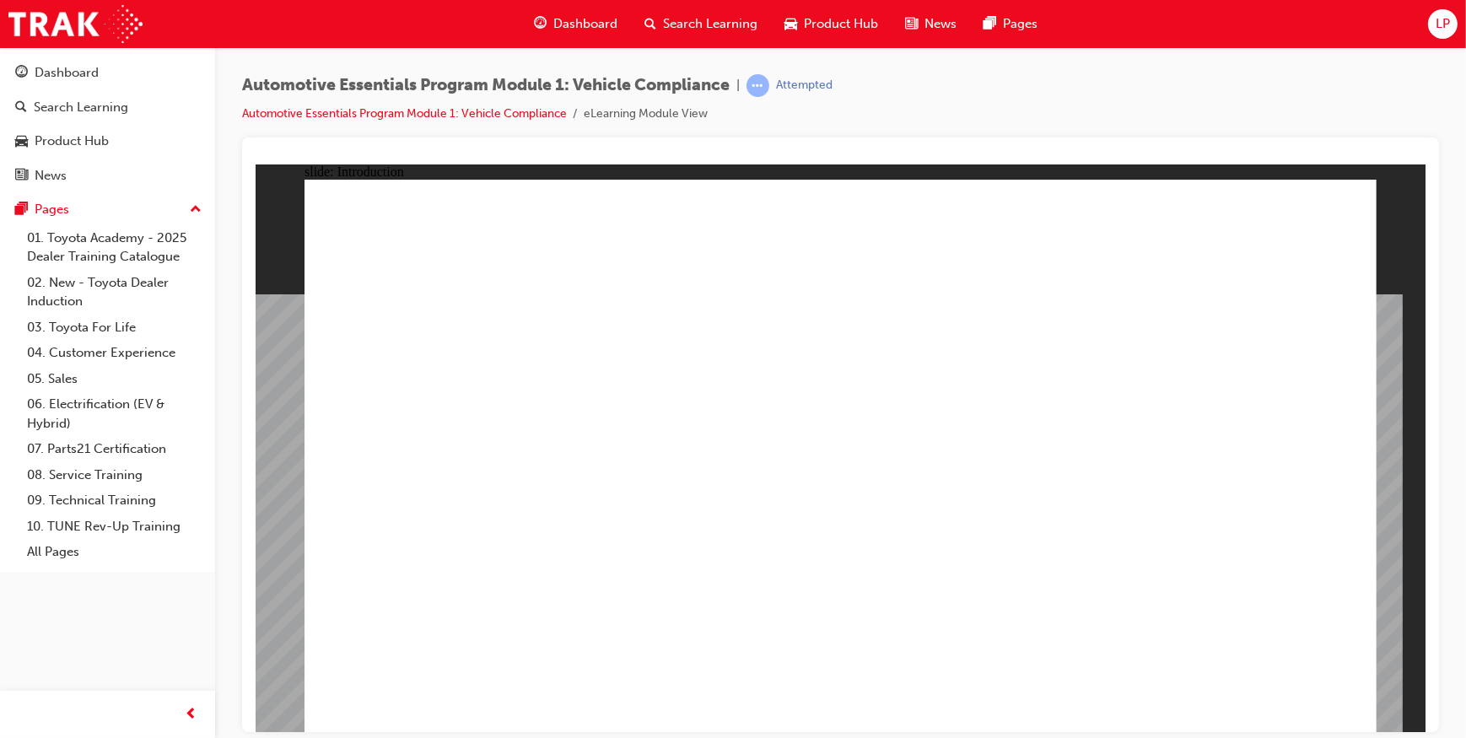
click at [1378, 589] on div "slide: Introduction Rectangle 1 arrow_white.png Oval 1 MENU Line 1 RESOURCES Li…" at bounding box center [840, 448] width 1170 height 568
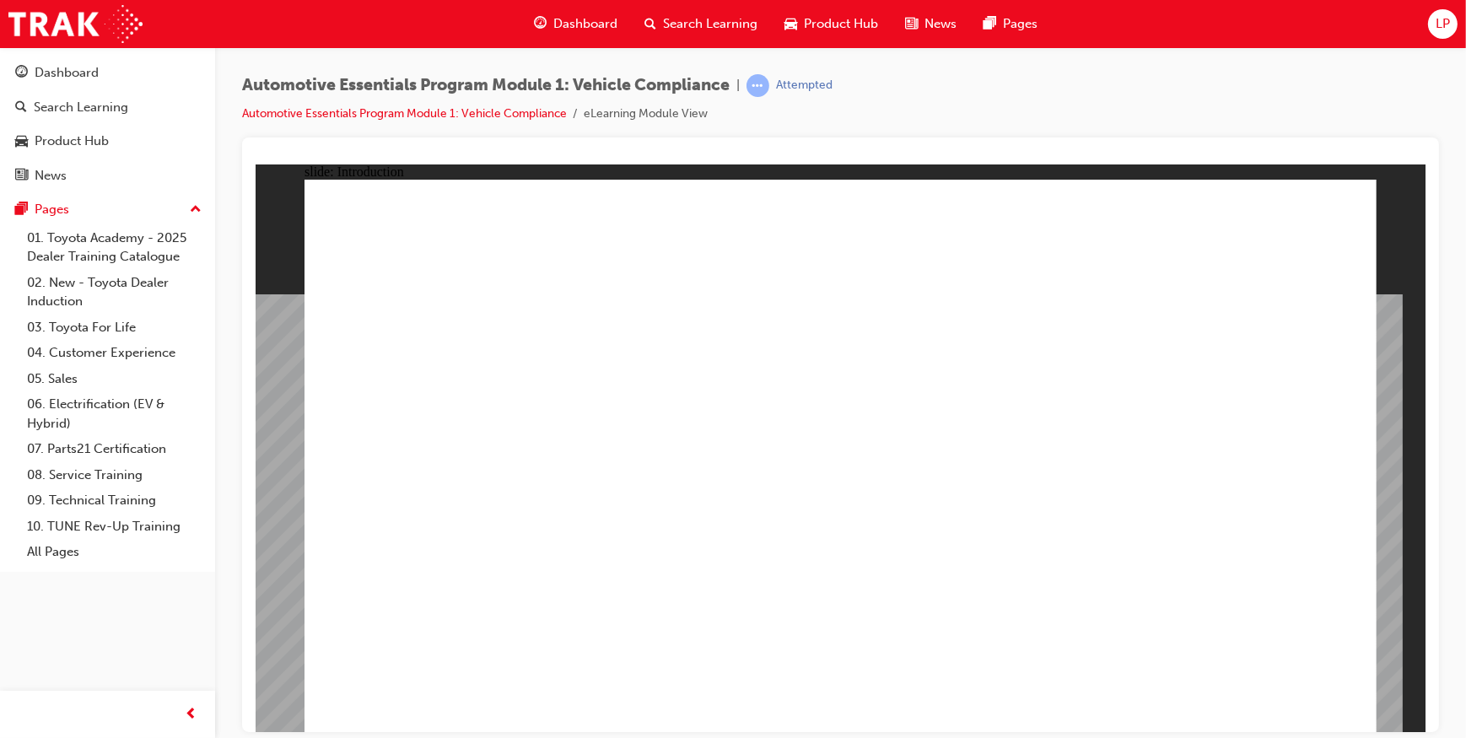
drag, startPoint x: 814, startPoint y: 705, endPoint x: 834, endPoint y: 696, distance: 22.3
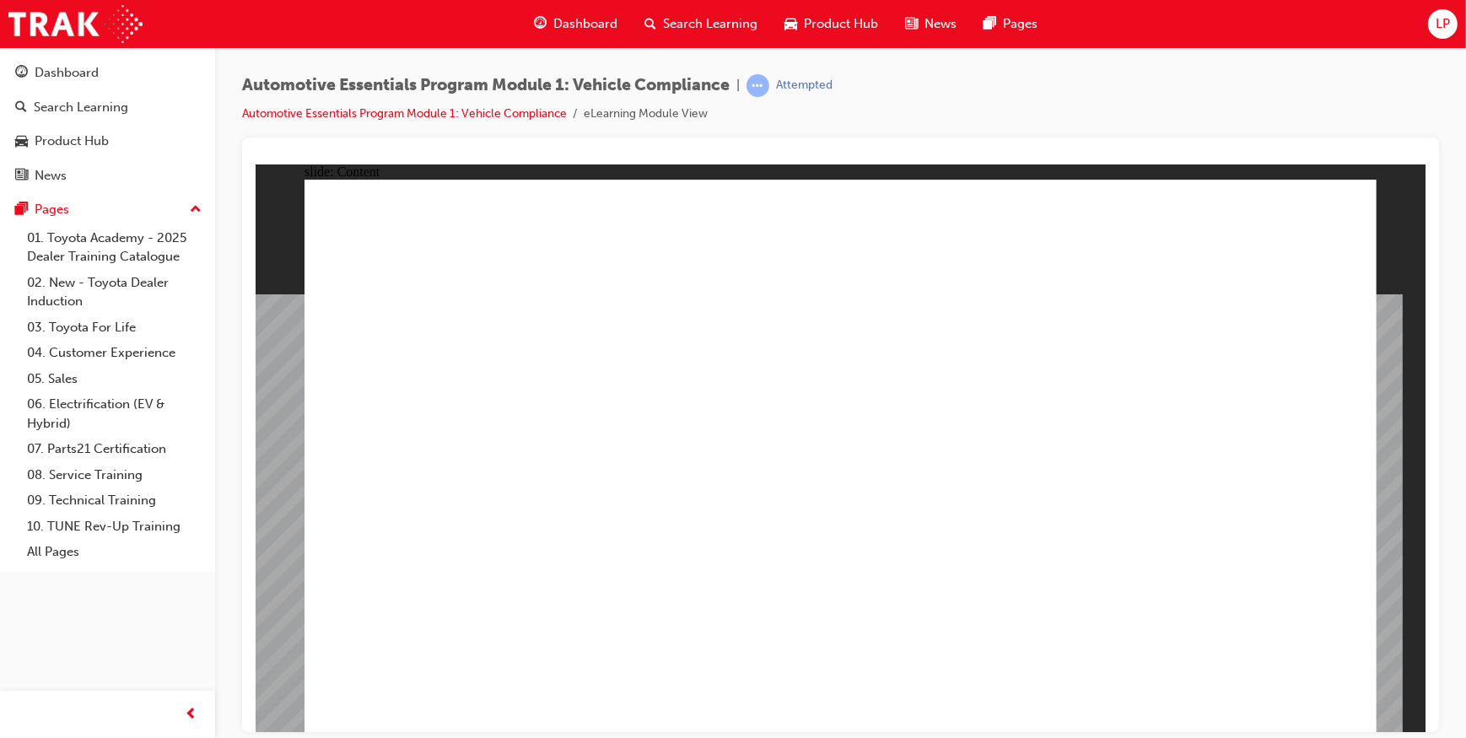
drag, startPoint x: 628, startPoint y: 390, endPoint x: 548, endPoint y: 386, distance: 79.4
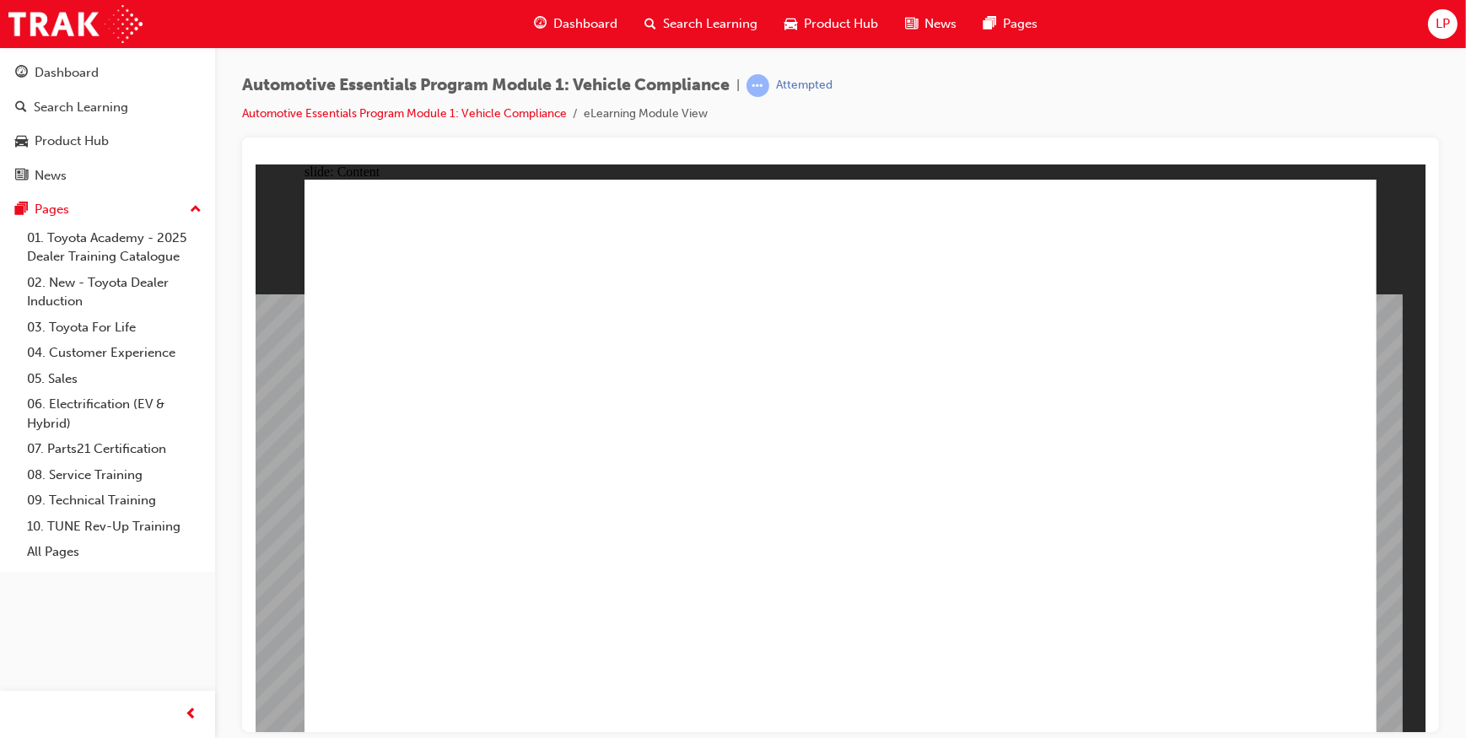
radio input "true"
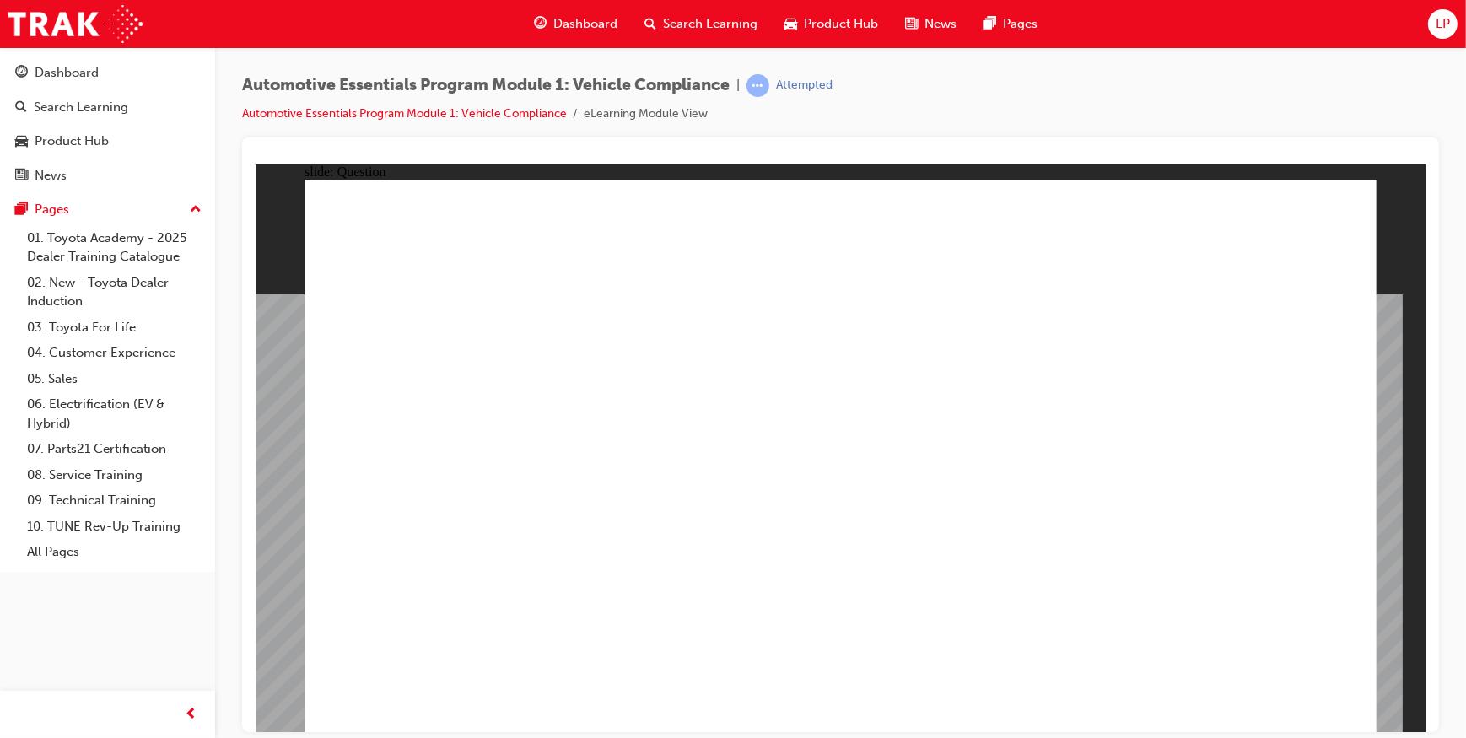
radio input "true"
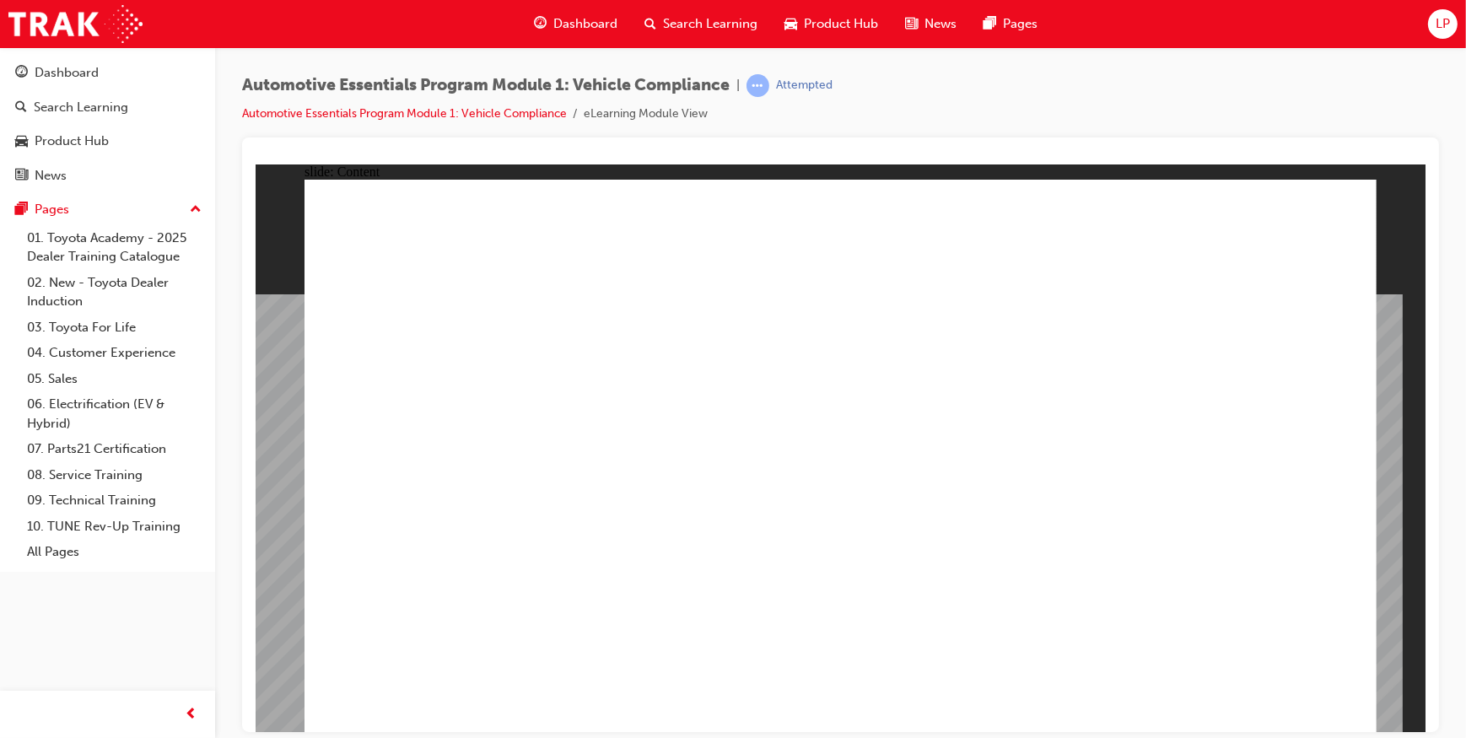
drag, startPoint x: 960, startPoint y: 425, endPoint x: 941, endPoint y: 472, distance: 50.3
drag, startPoint x: 941, startPoint y: 478, endPoint x: 951, endPoint y: 490, distance: 15.6
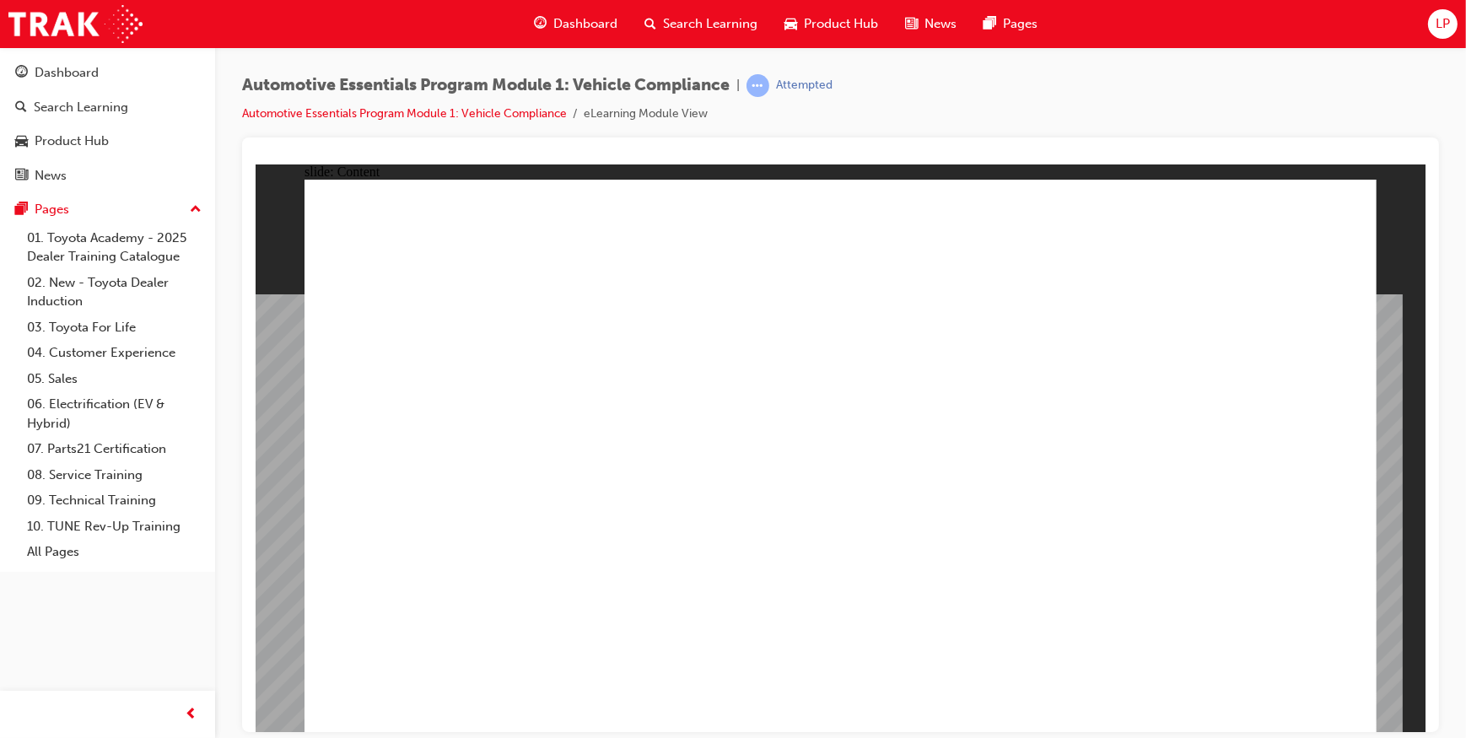
drag, startPoint x: 564, startPoint y: 600, endPoint x: 564, endPoint y: 642, distance: 42.2
drag, startPoint x: 1296, startPoint y: 710, endPoint x: 1299, endPoint y: 695, distance: 15.4
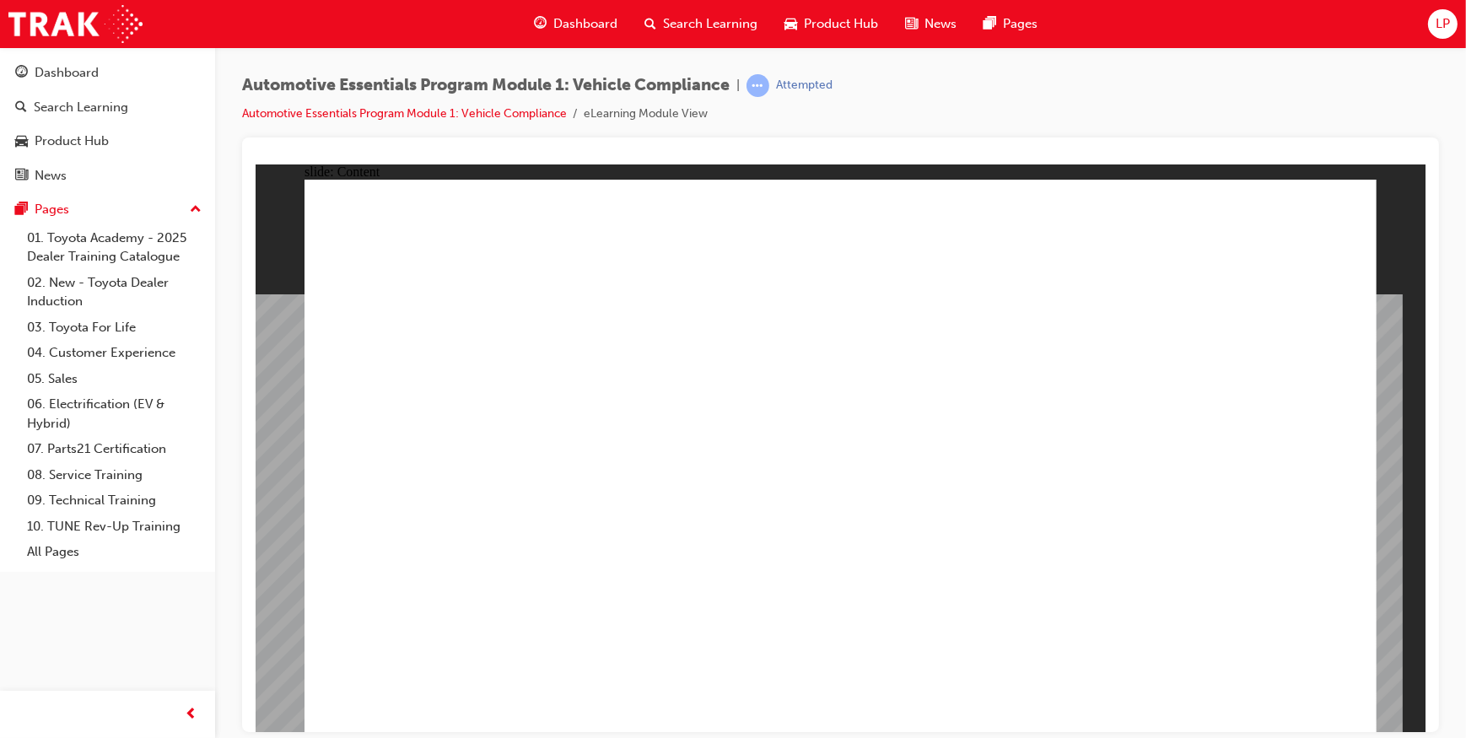
drag, startPoint x: 511, startPoint y: 457, endPoint x: 505, endPoint y: 469, distance: 13.2
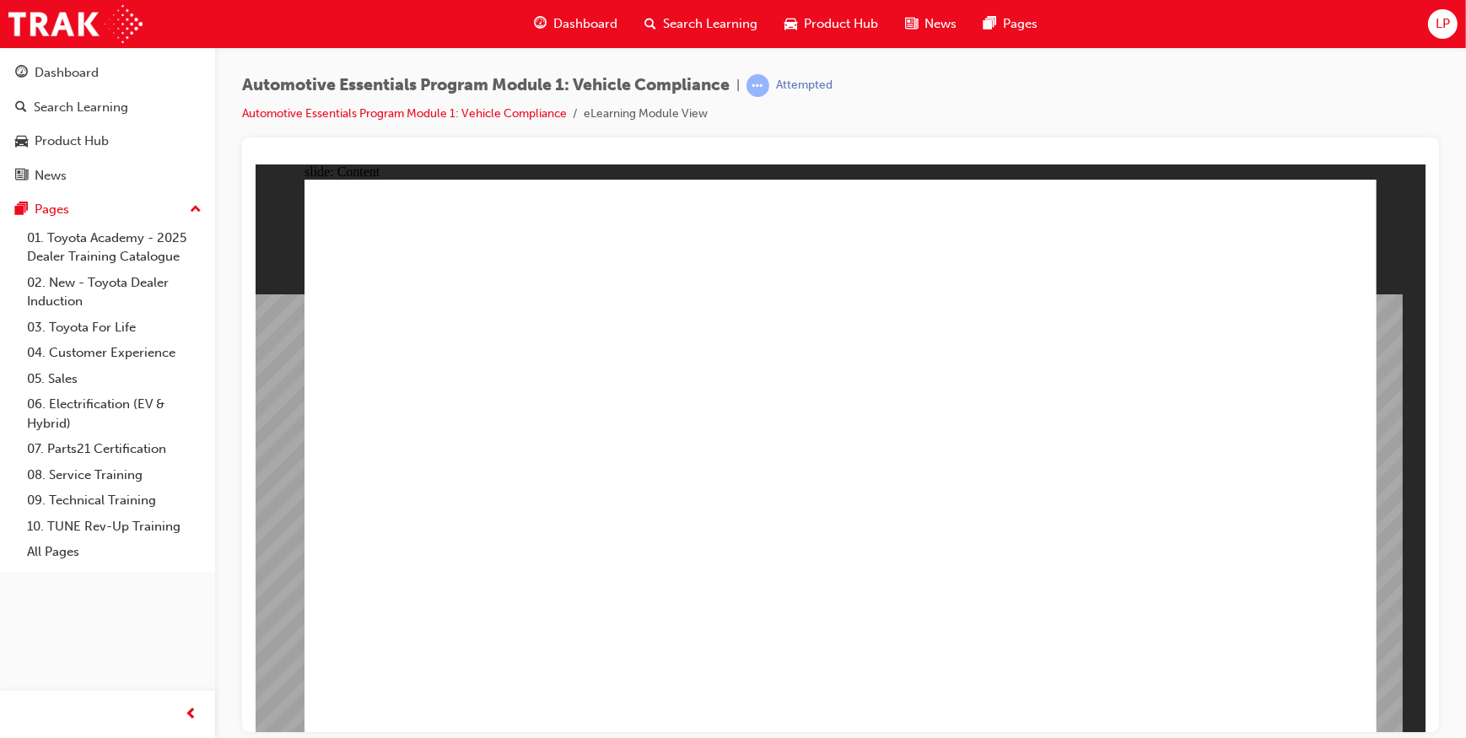
radio input "true"
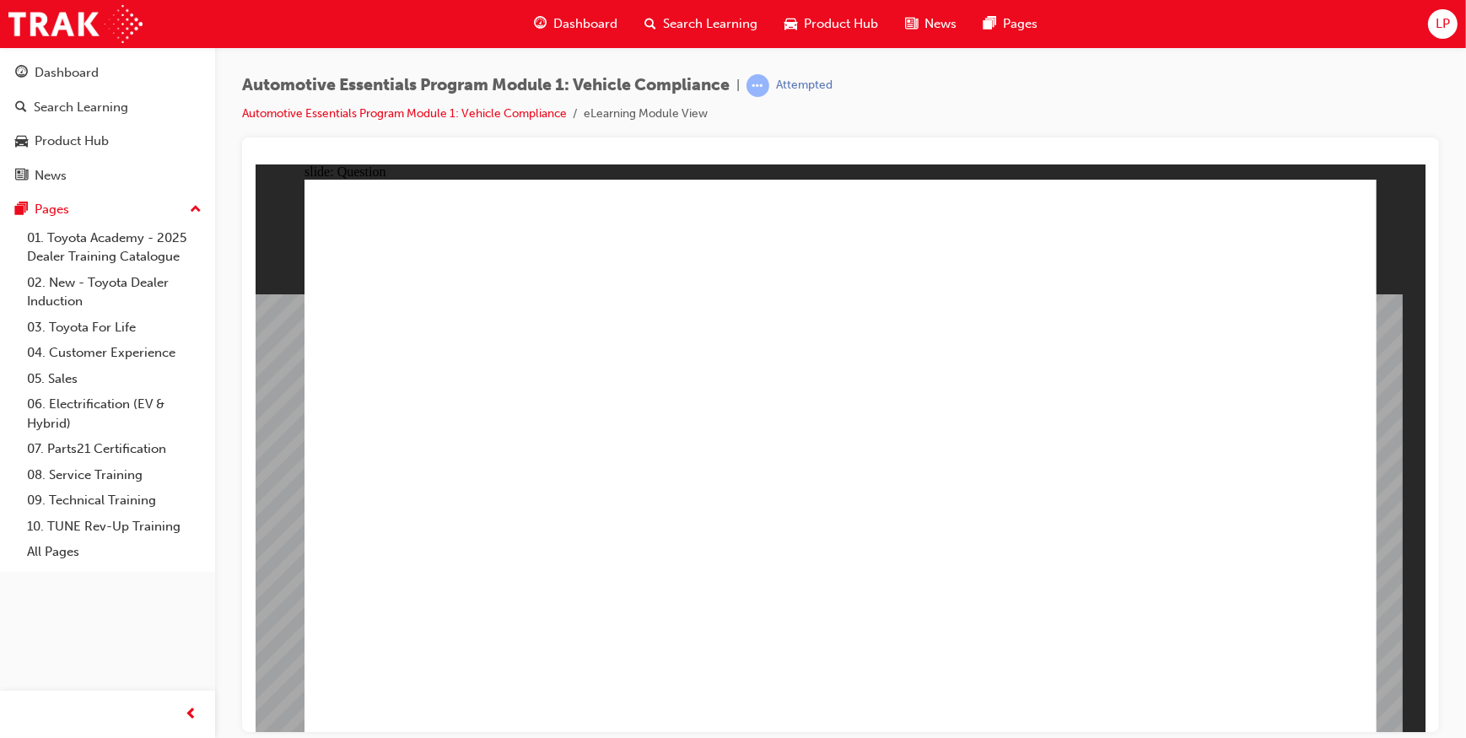
radio input "true"
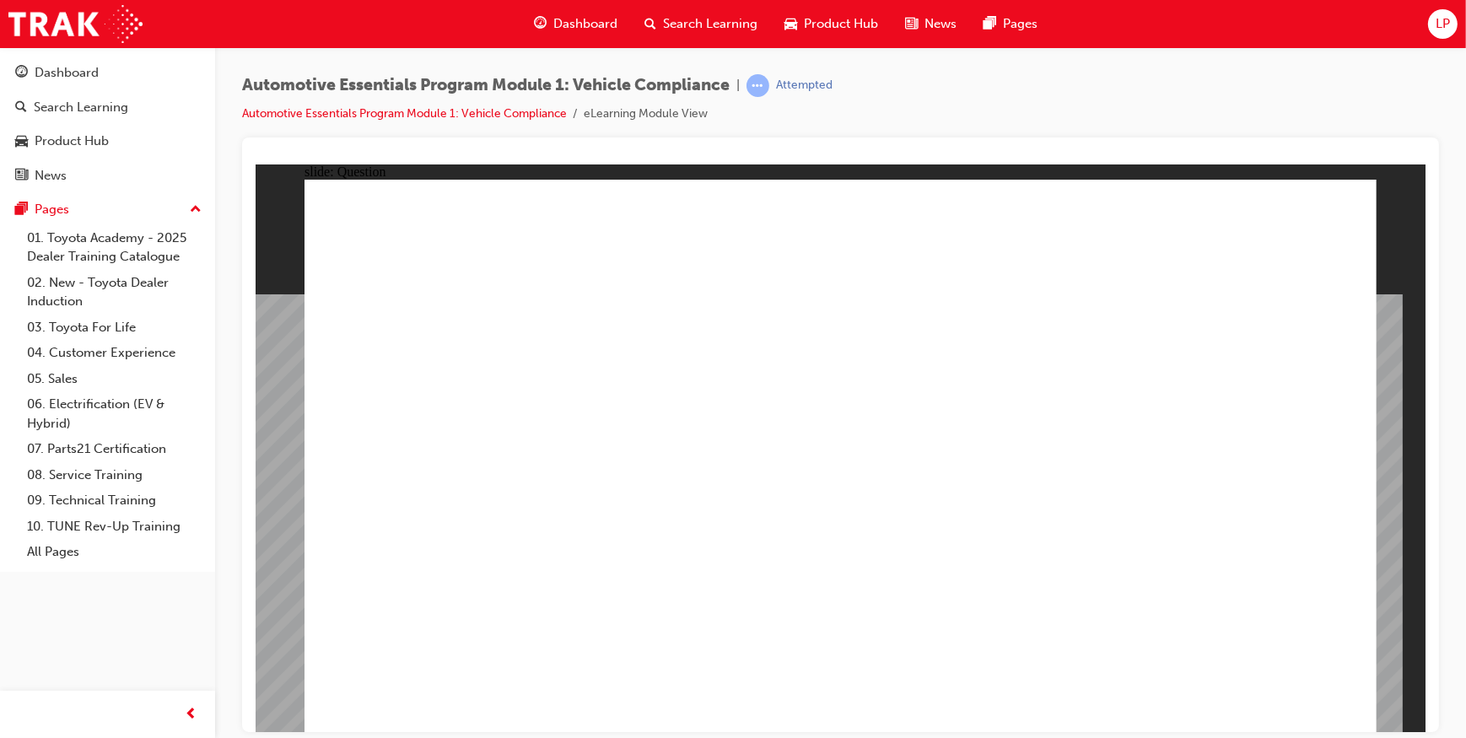
radio input "true"
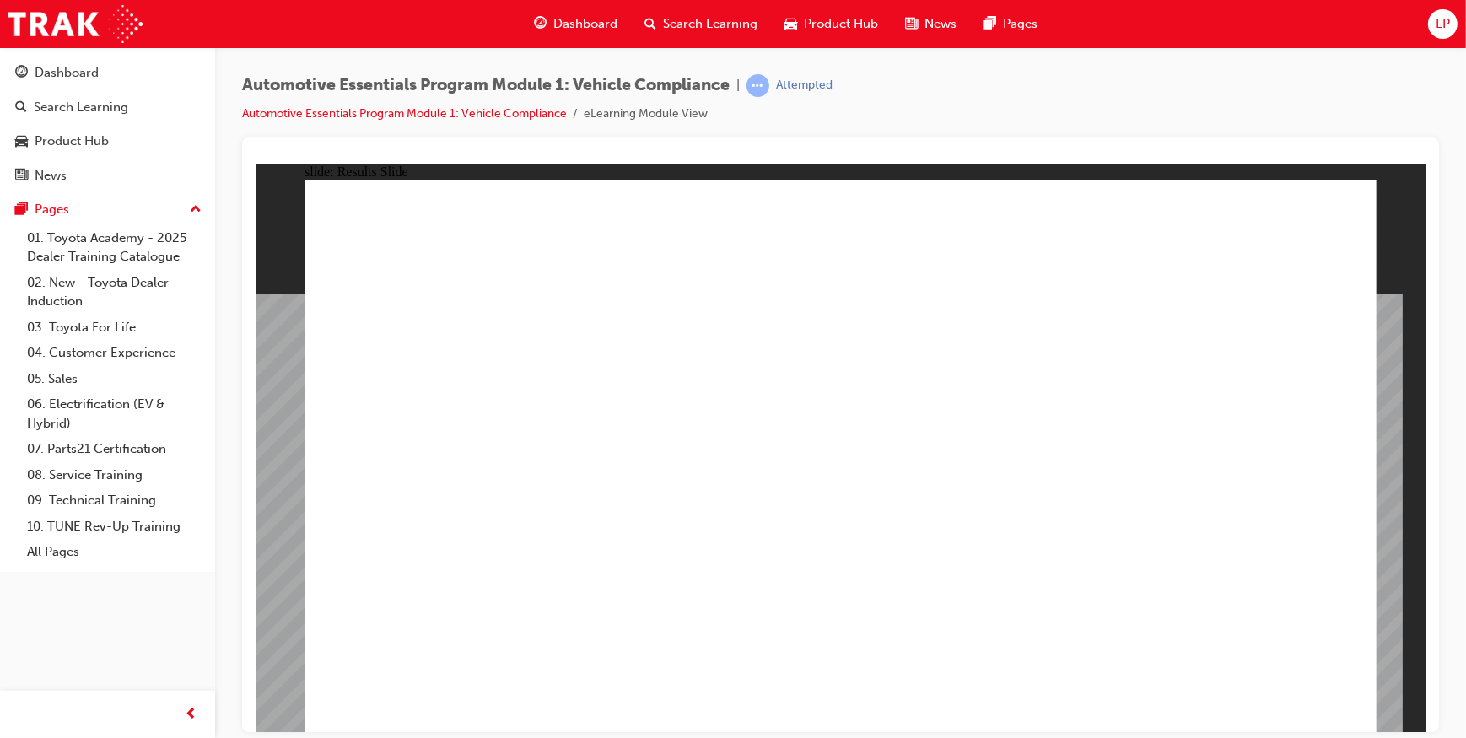
radio input "true"
drag, startPoint x: 1232, startPoint y: 690, endPoint x: 1257, endPoint y: 706, distance: 30.0
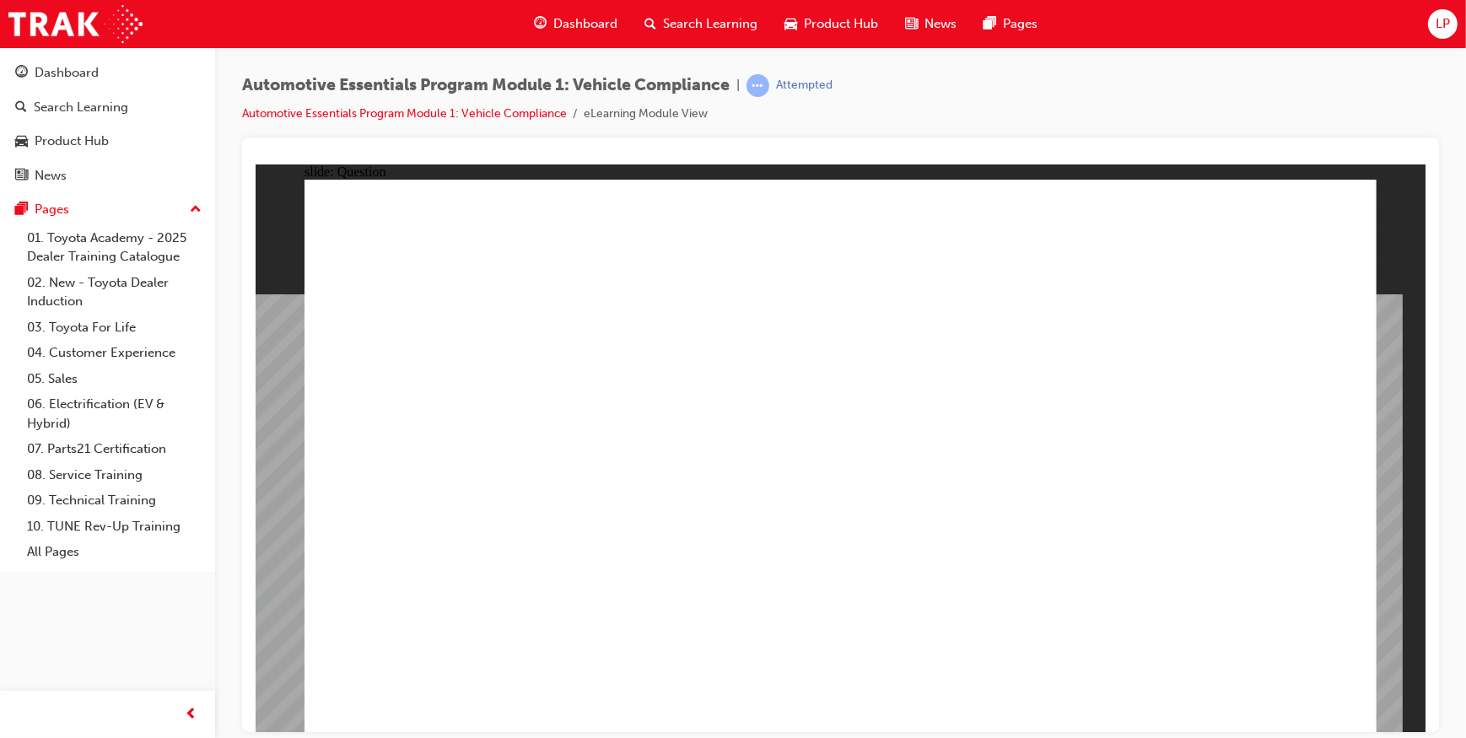
radio input "true"
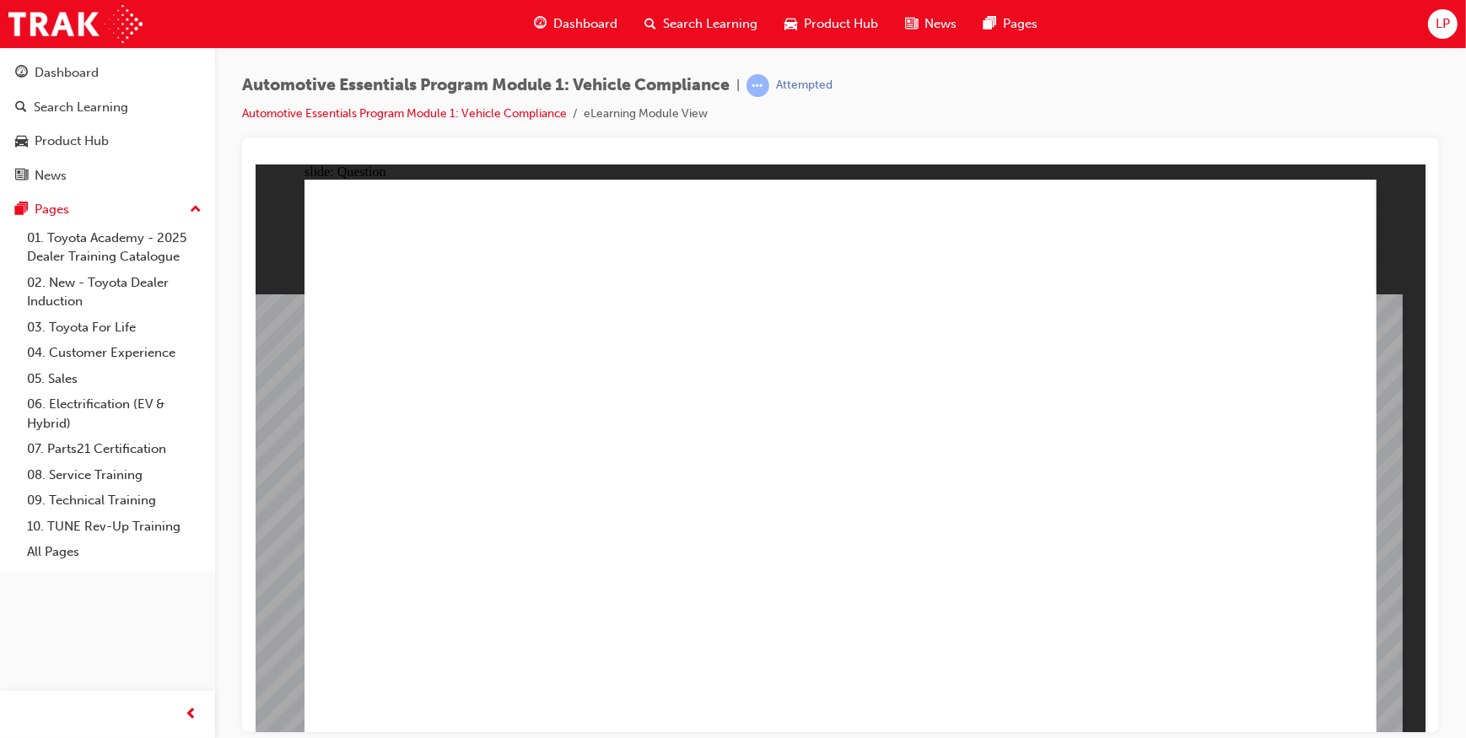
radio input "false"
radio input "true"
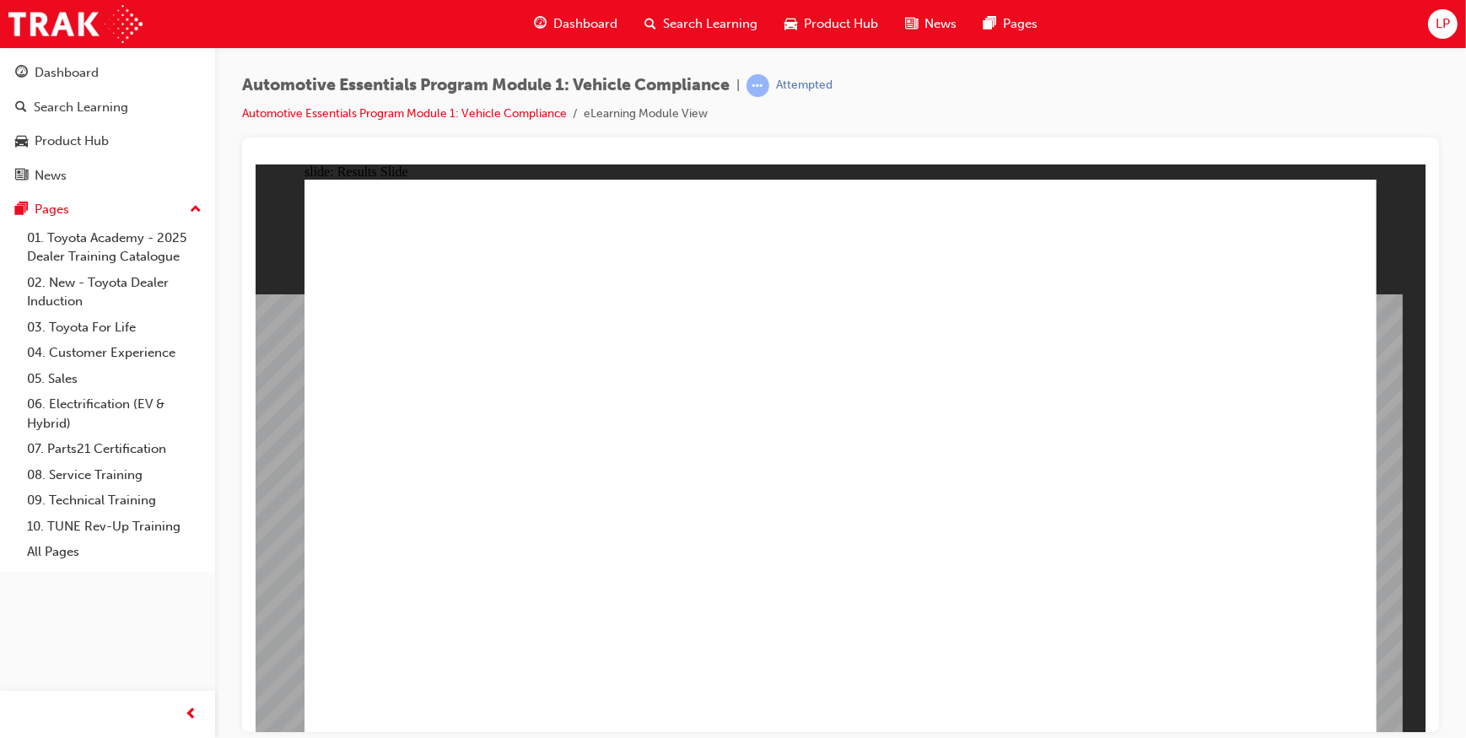
radio input "true"
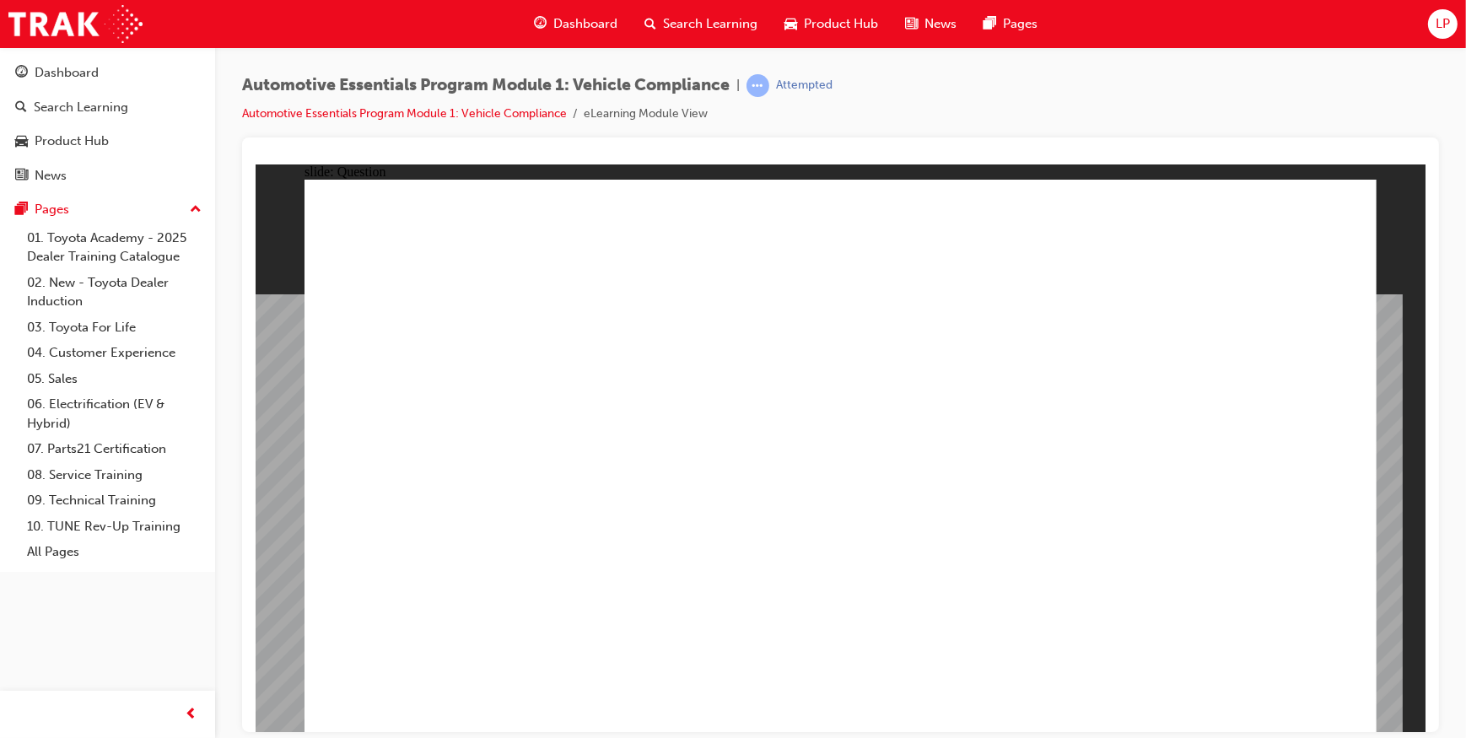
radio input "true"
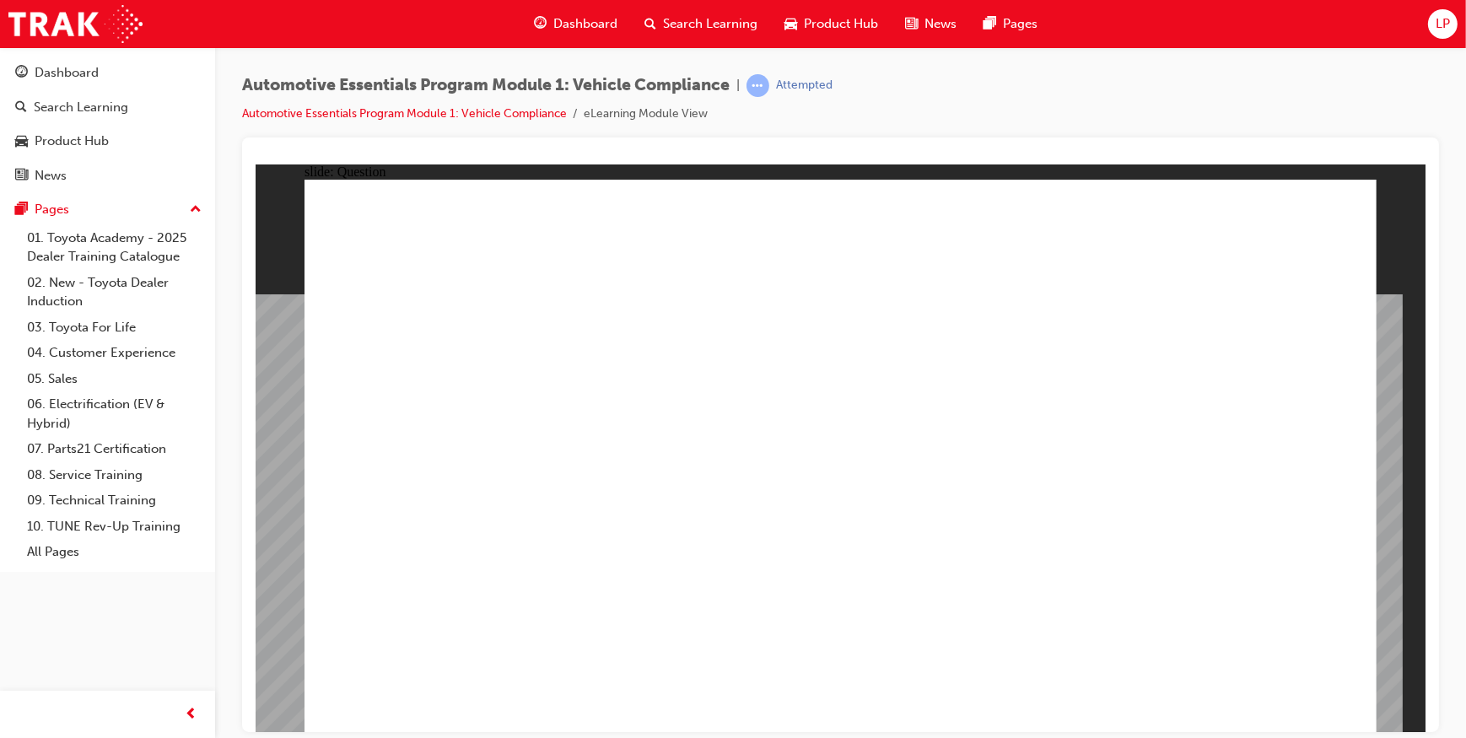
radio input "true"
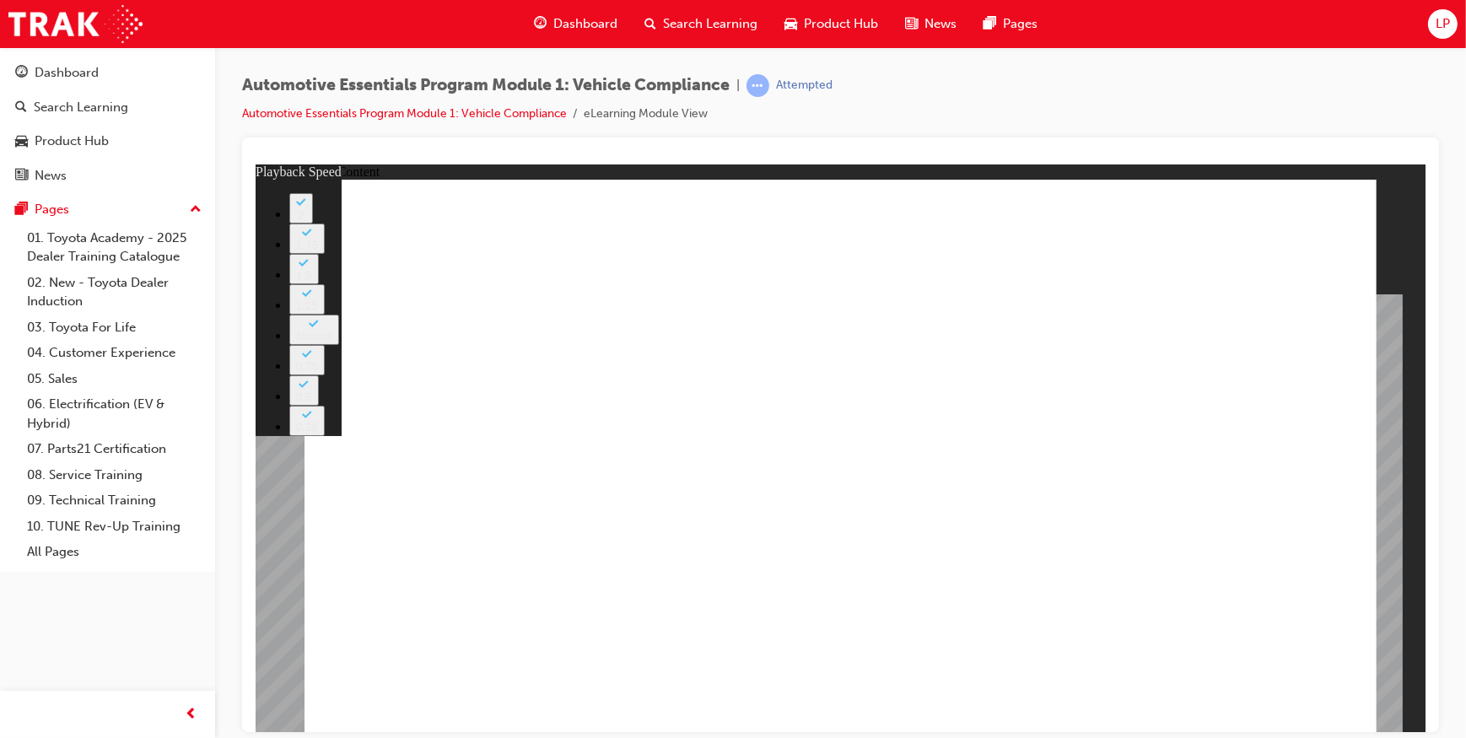
drag, startPoint x: 598, startPoint y: 481, endPoint x: 624, endPoint y: 474, distance: 27.0
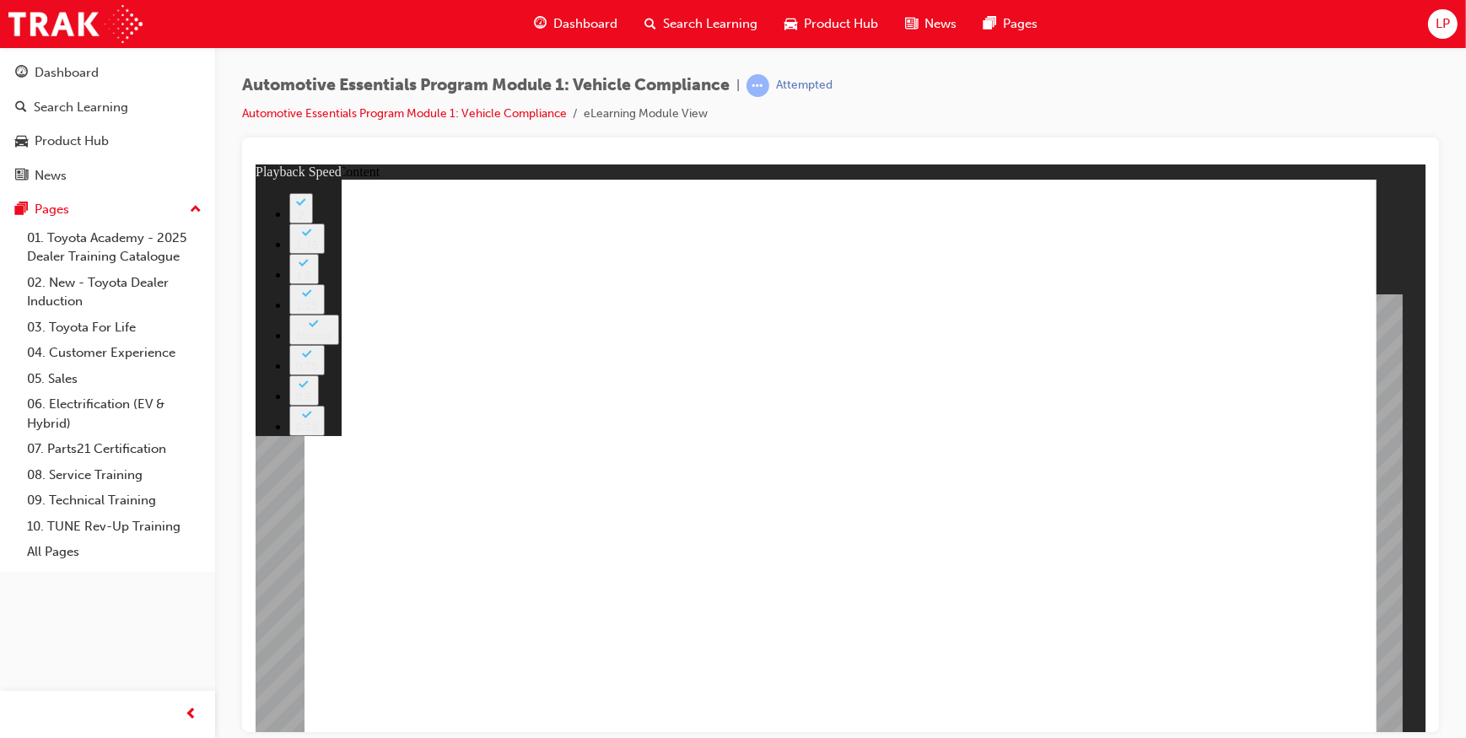
drag, startPoint x: 1039, startPoint y: 535, endPoint x: 1343, endPoint y: 543, distance: 303.8
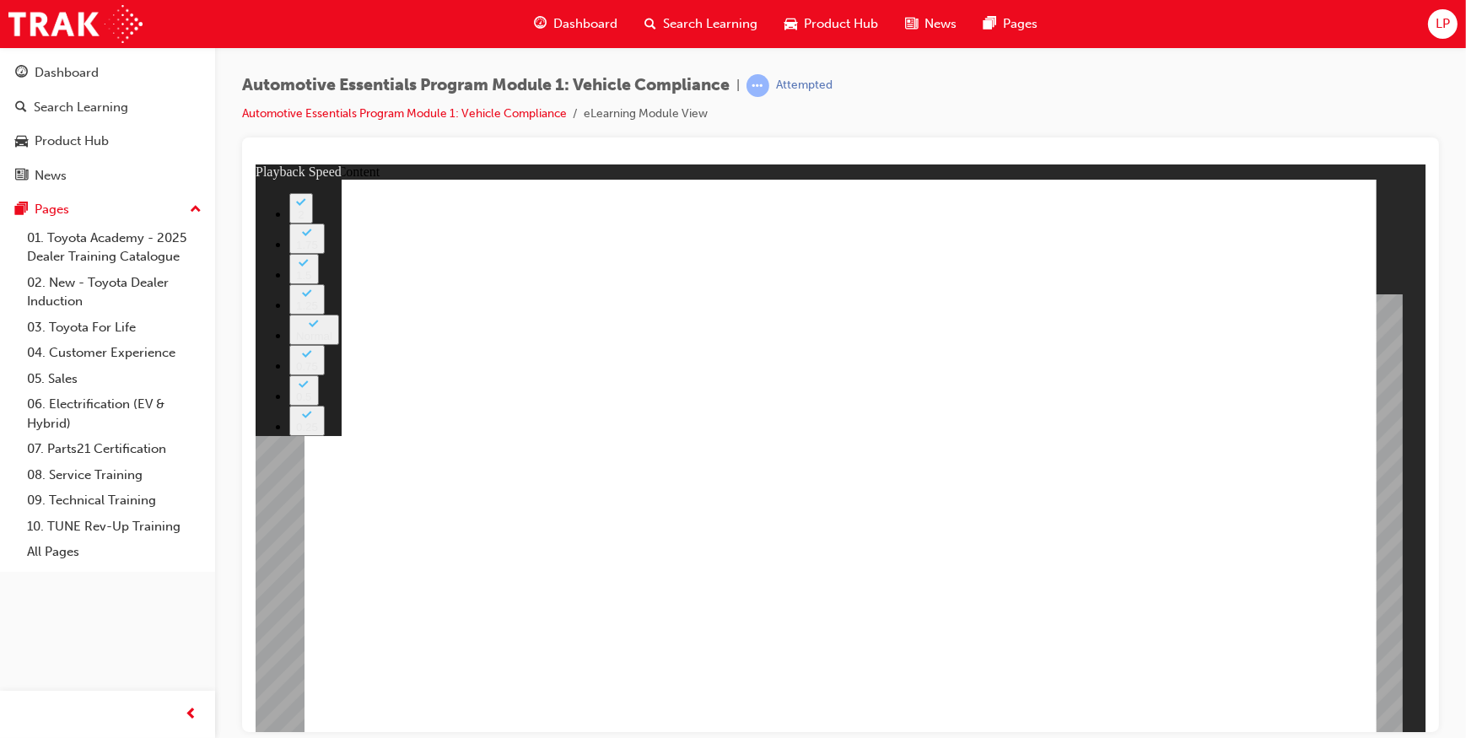
type input "43"
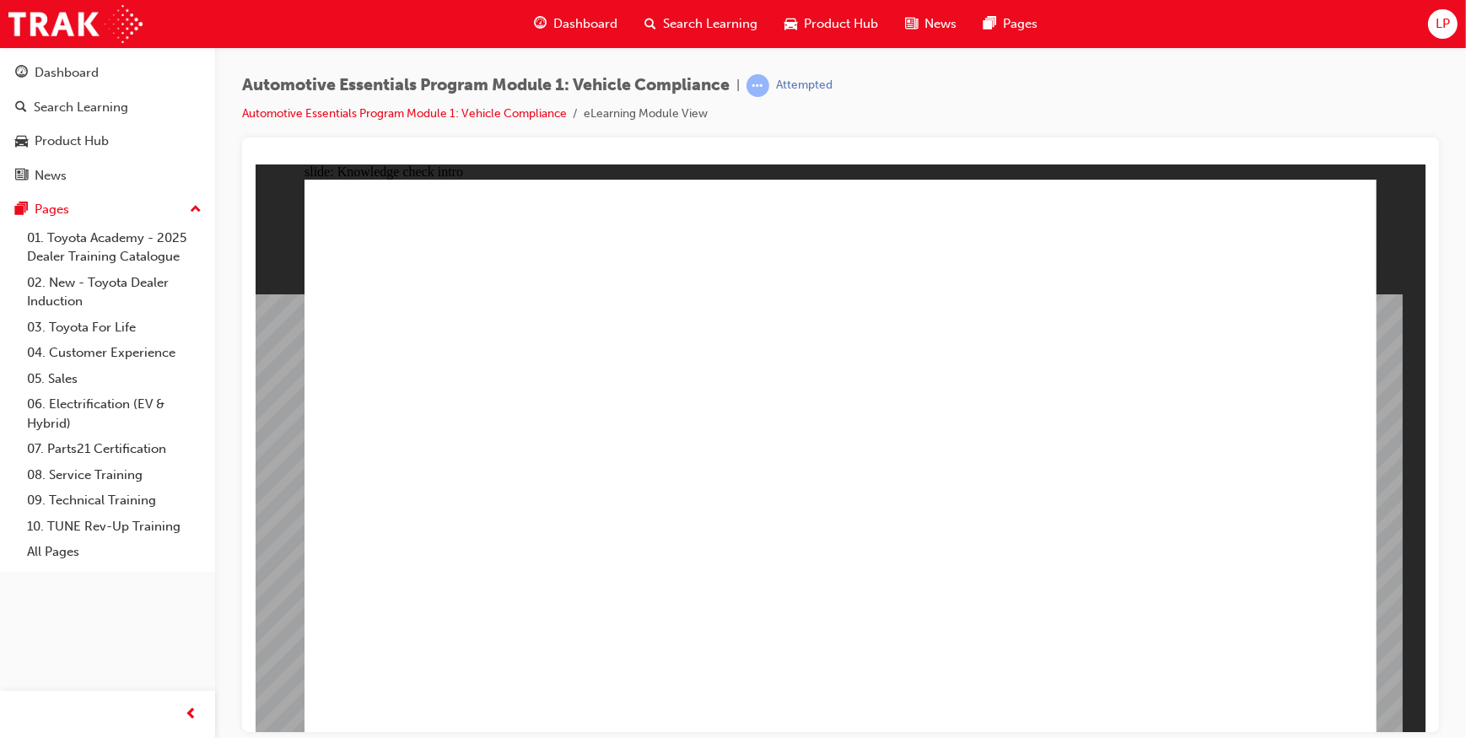
radio input "true"
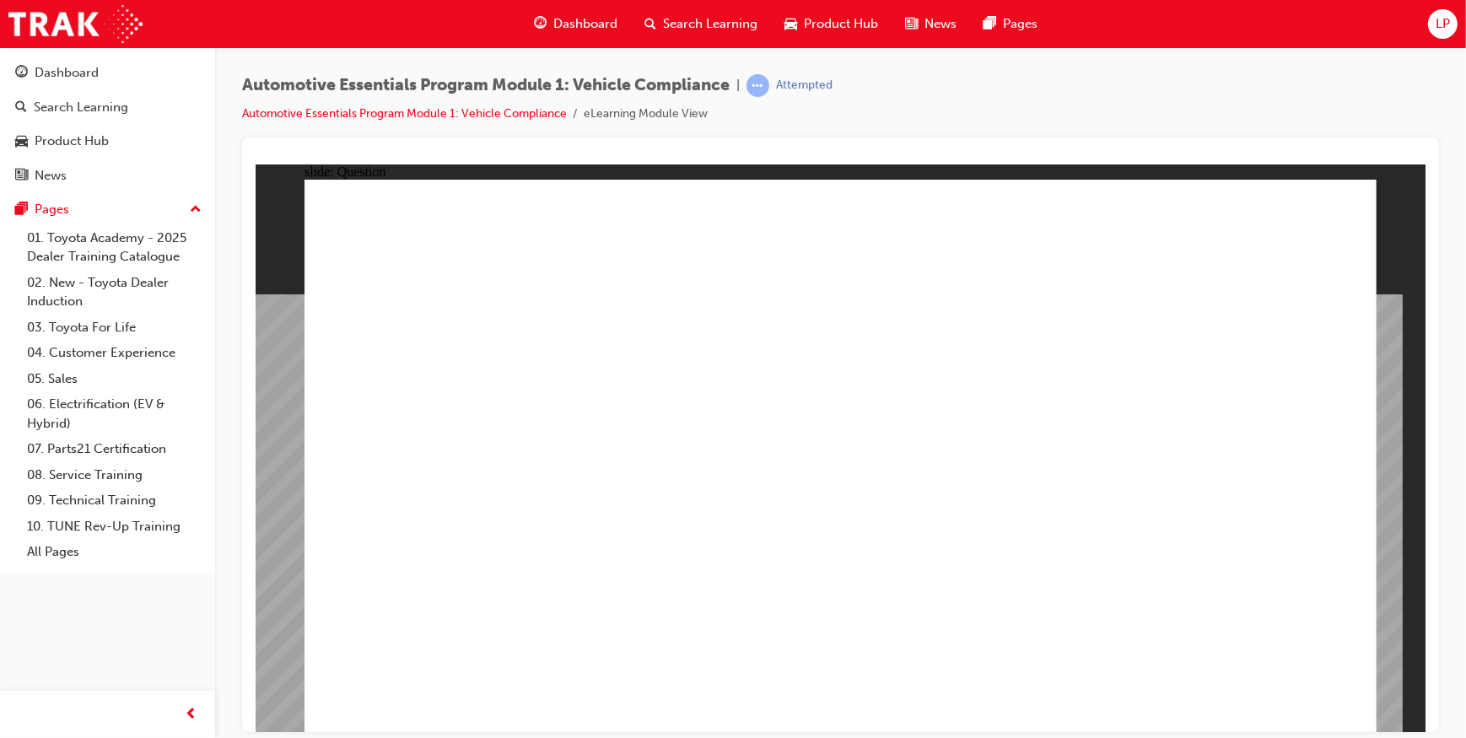
radio input "true"
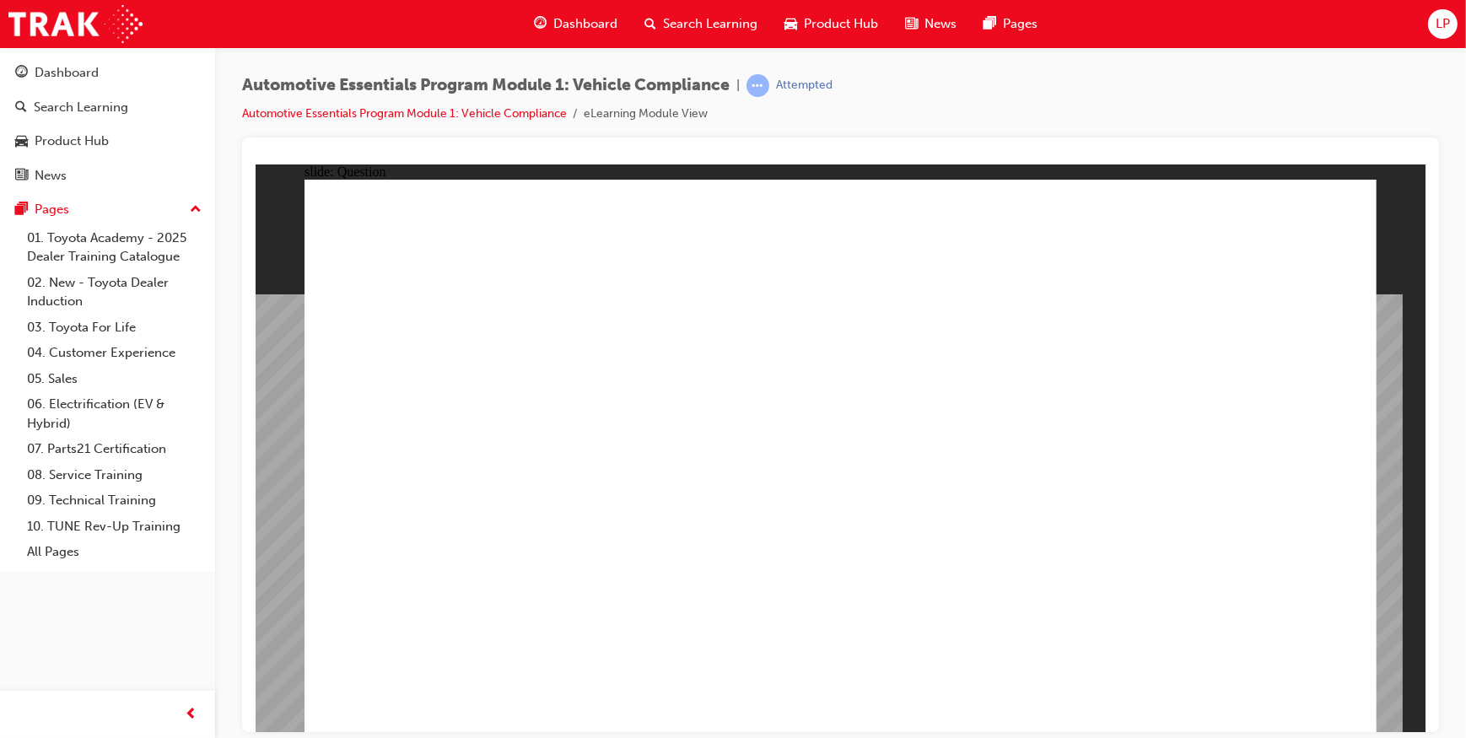
radio input "true"
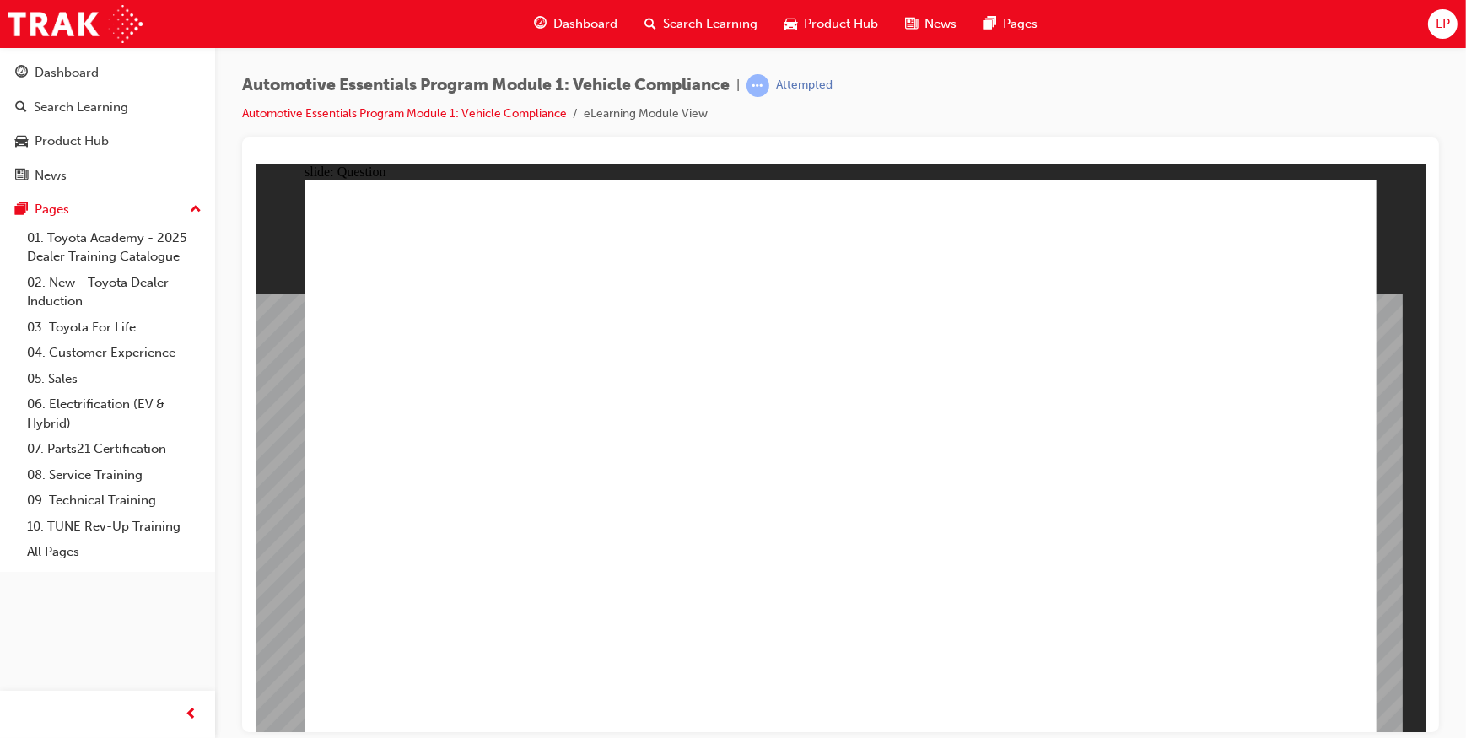
radio input "true"
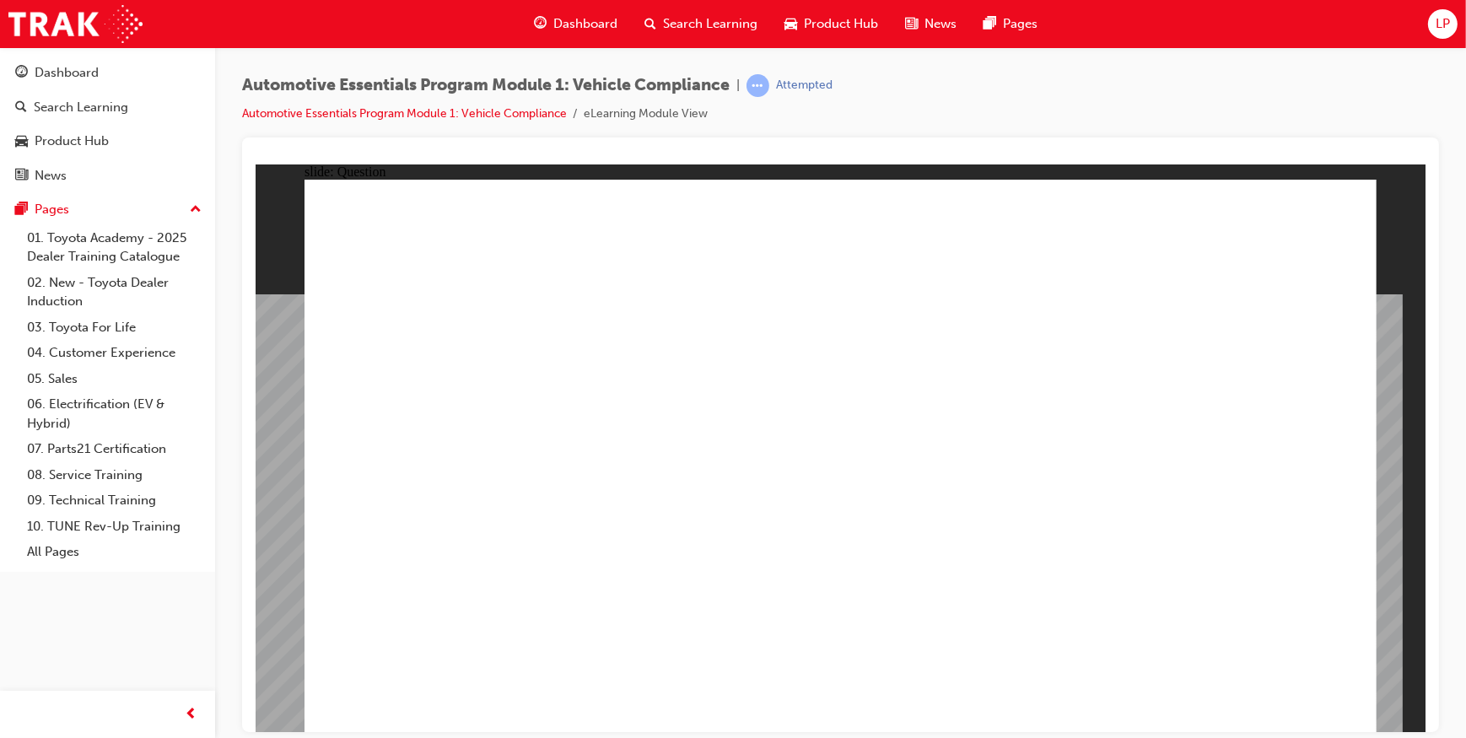
radio input "true"
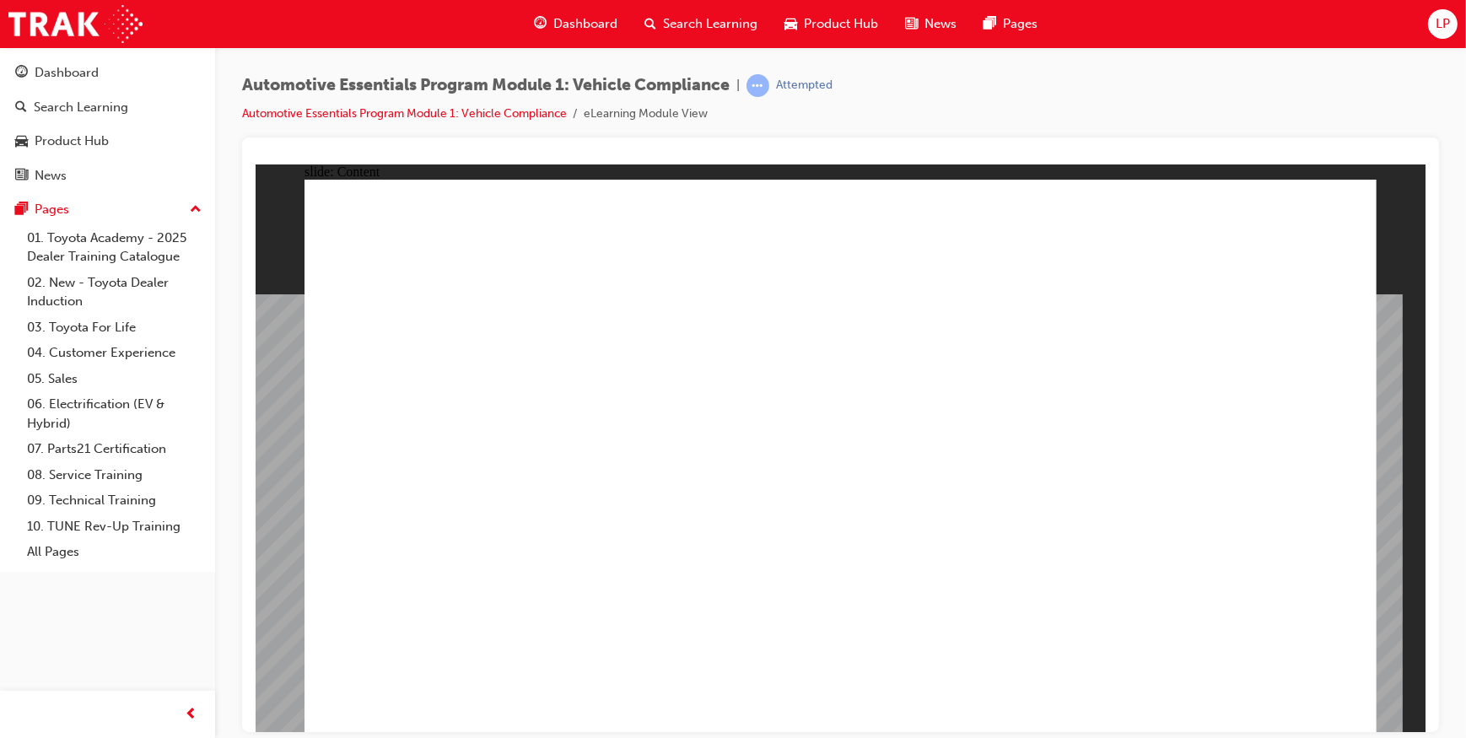
drag, startPoint x: 668, startPoint y: 409, endPoint x: 664, endPoint y: 418, distance: 9.4
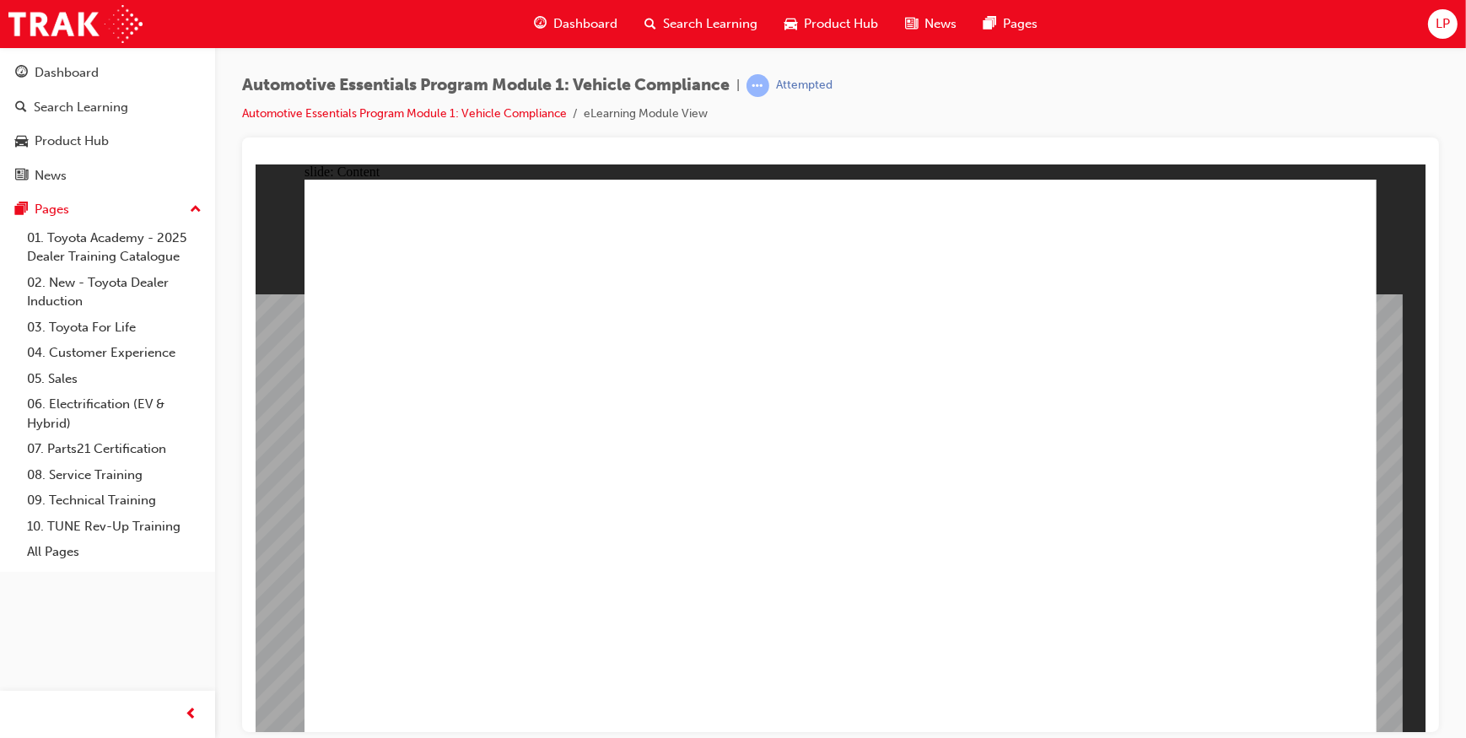
drag, startPoint x: 709, startPoint y: 483, endPoint x: 729, endPoint y: 566, distance: 85.1
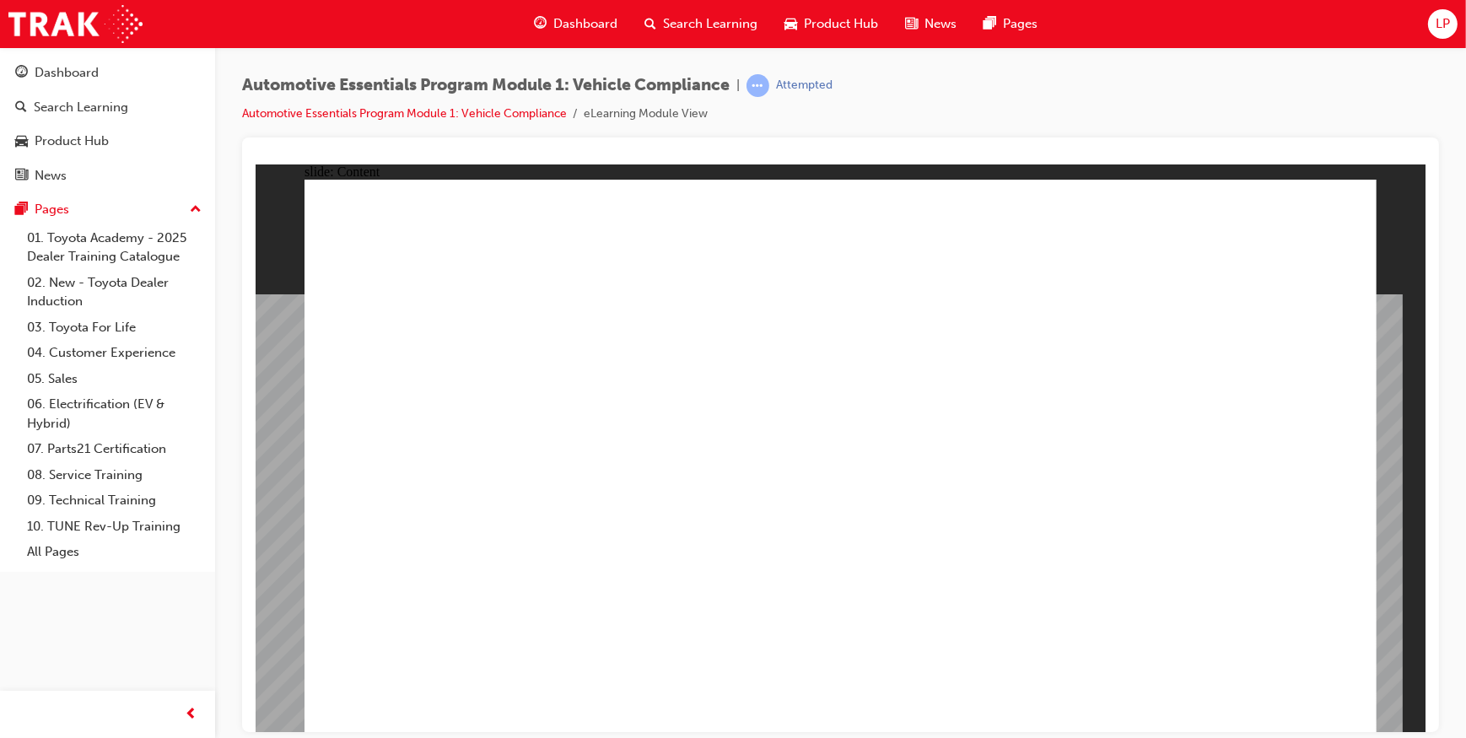
click at [1113, 736] on div "Automotive Essentials Program Module 1: Vehicle Compliance | Attempted Automoti…" at bounding box center [733, 369] width 1466 height 738
drag, startPoint x: 640, startPoint y: 447, endPoint x: 649, endPoint y: 436, distance: 14.4
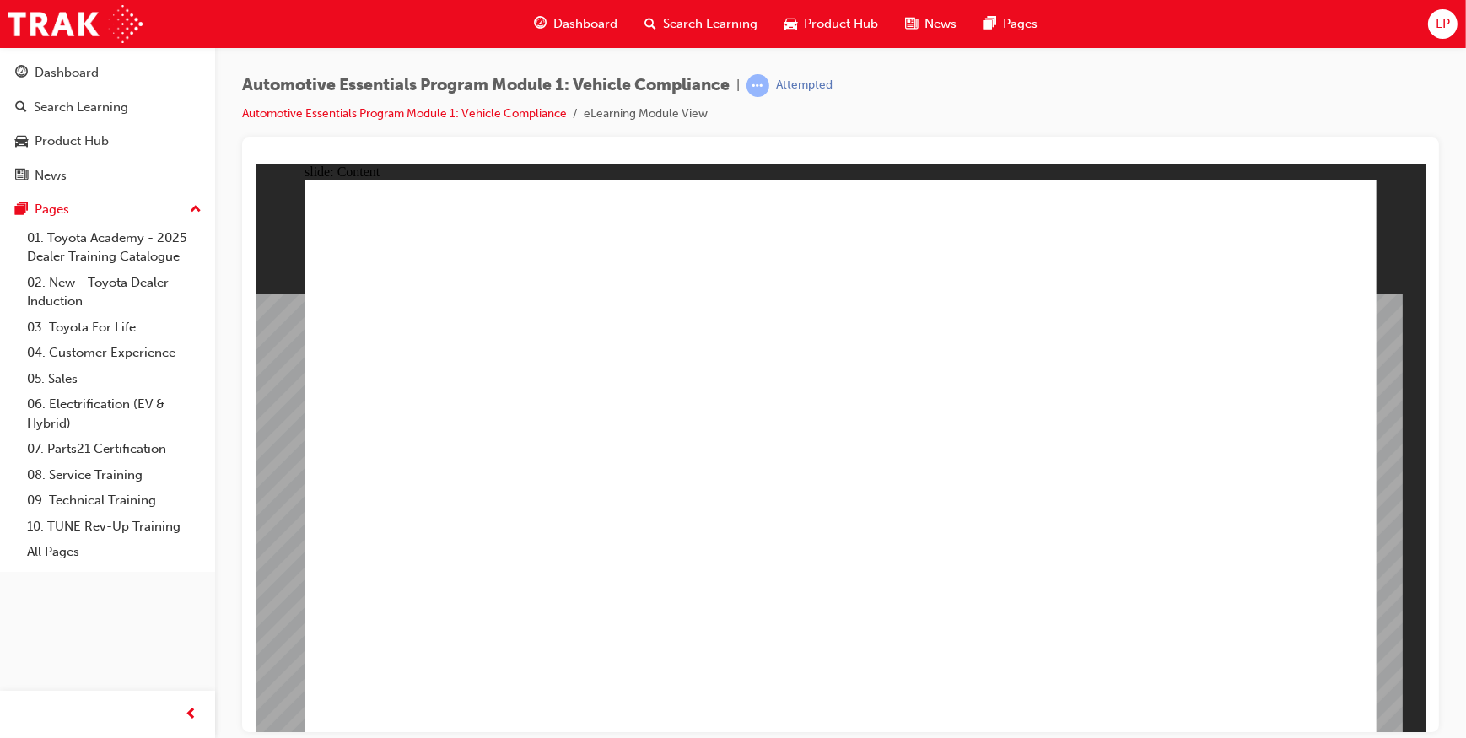
drag, startPoint x: 1055, startPoint y: 441, endPoint x: 1063, endPoint y: 410, distance: 32.3
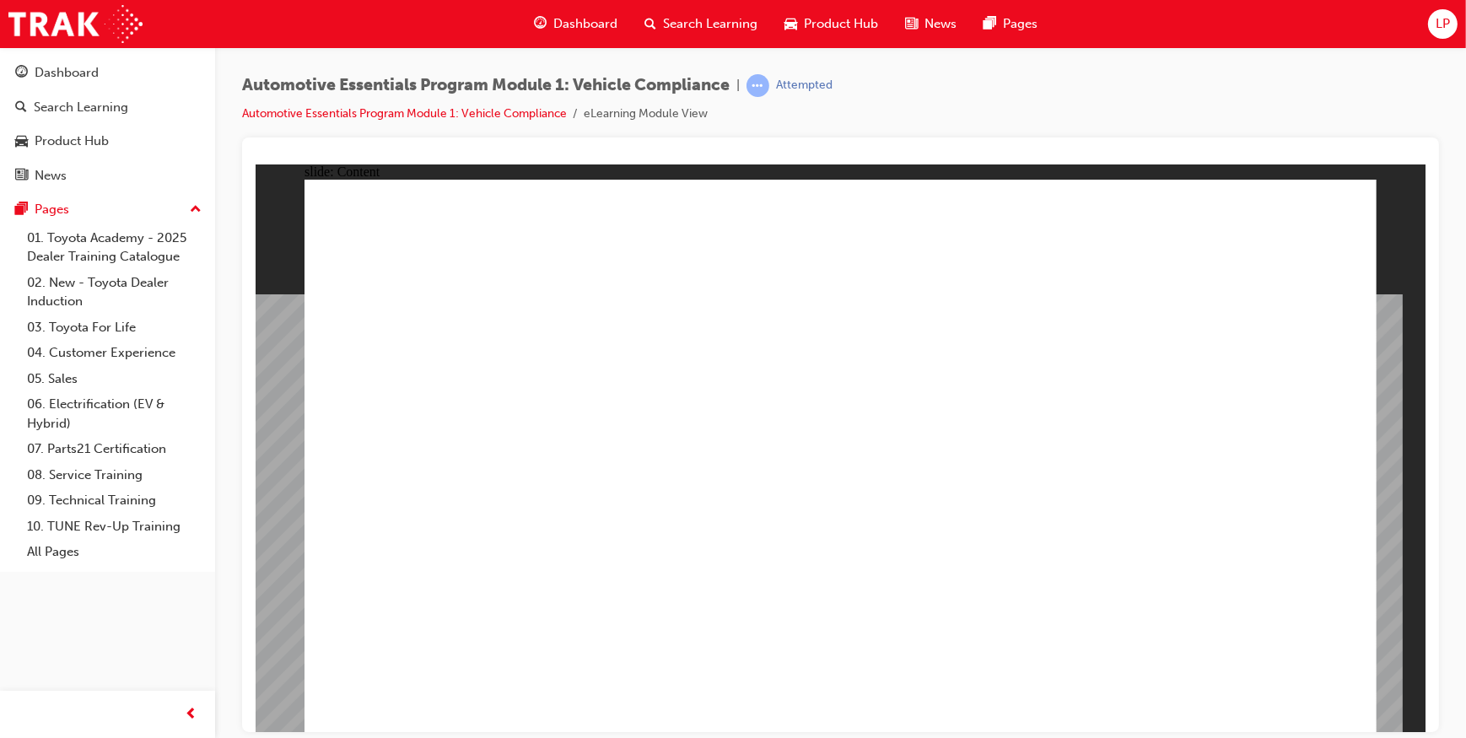
drag, startPoint x: 583, startPoint y: 316, endPoint x: 772, endPoint y: 598, distance: 340.0
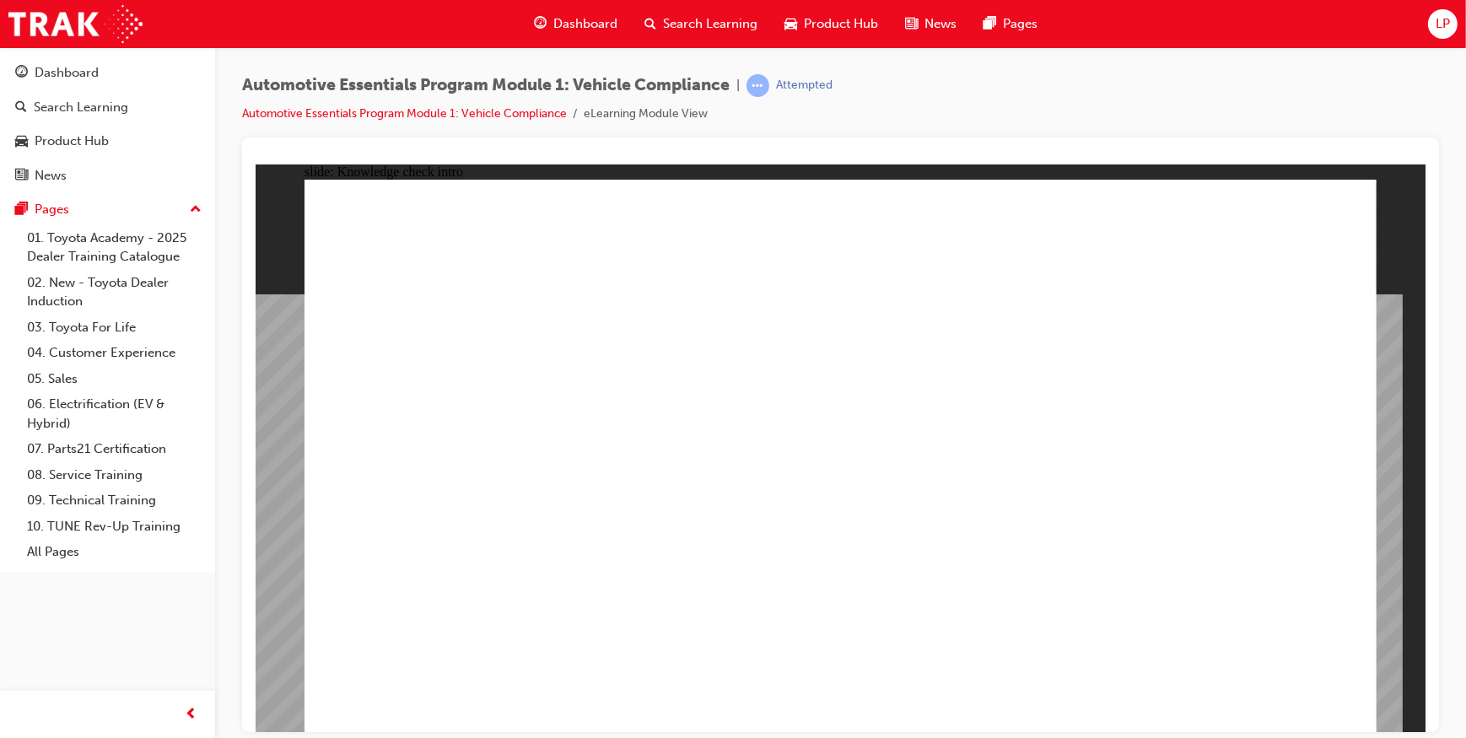
radio input "true"
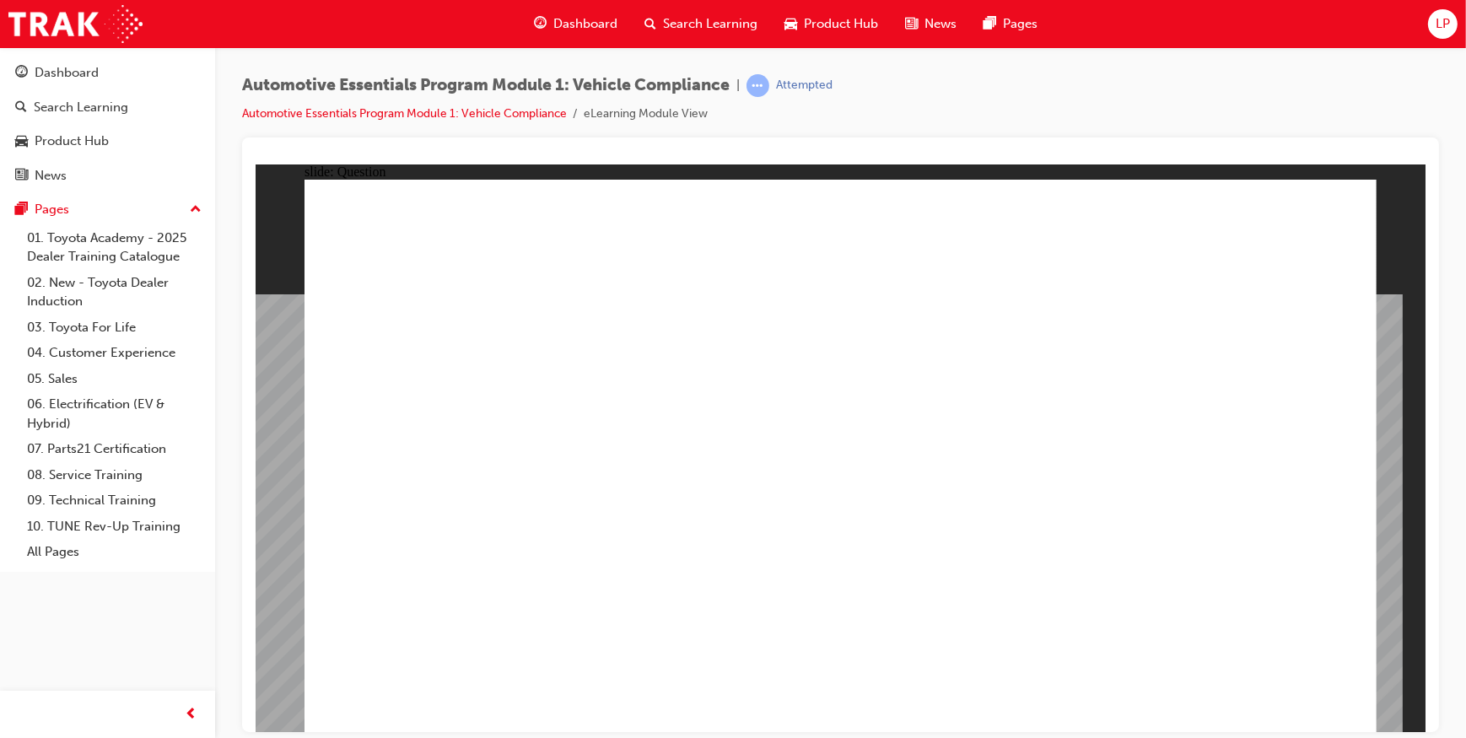
radio input "true"
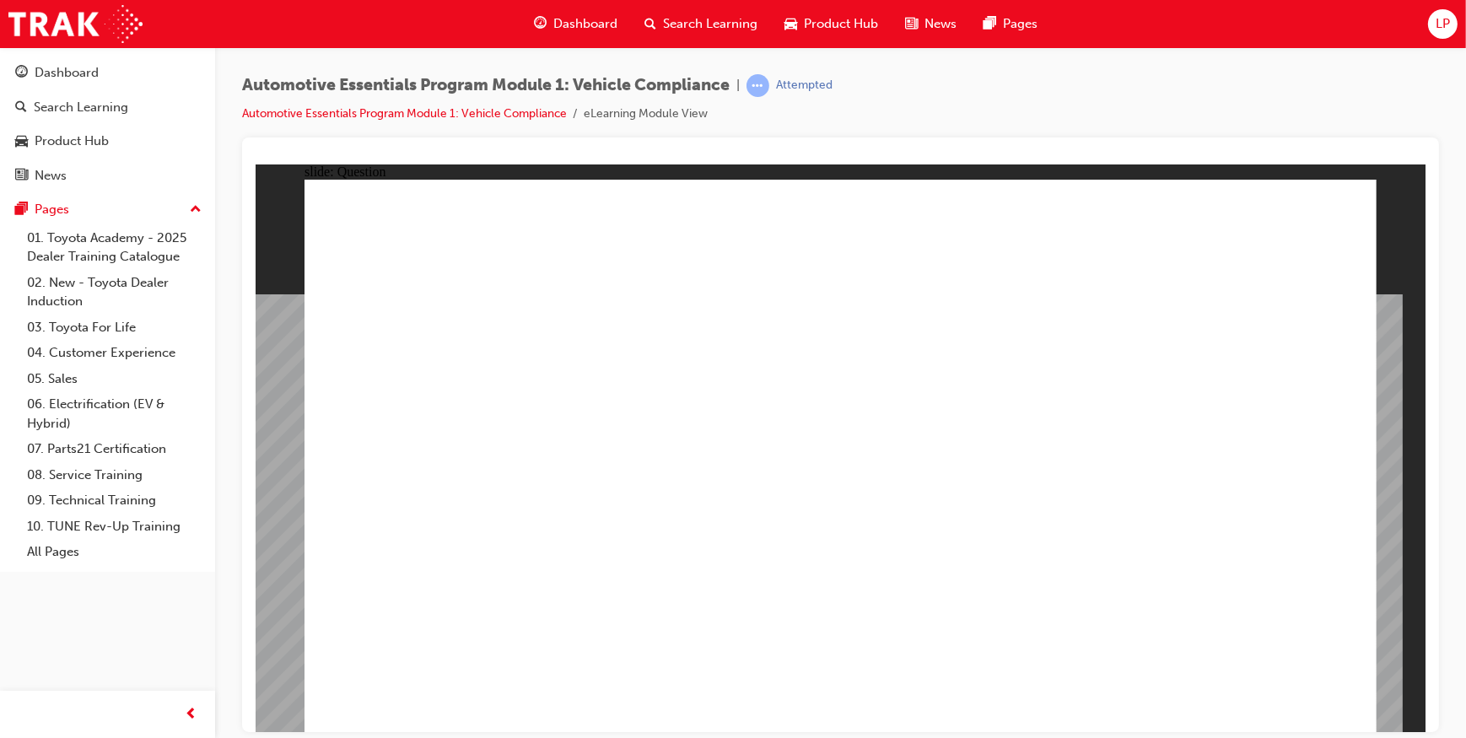
radio input "true"
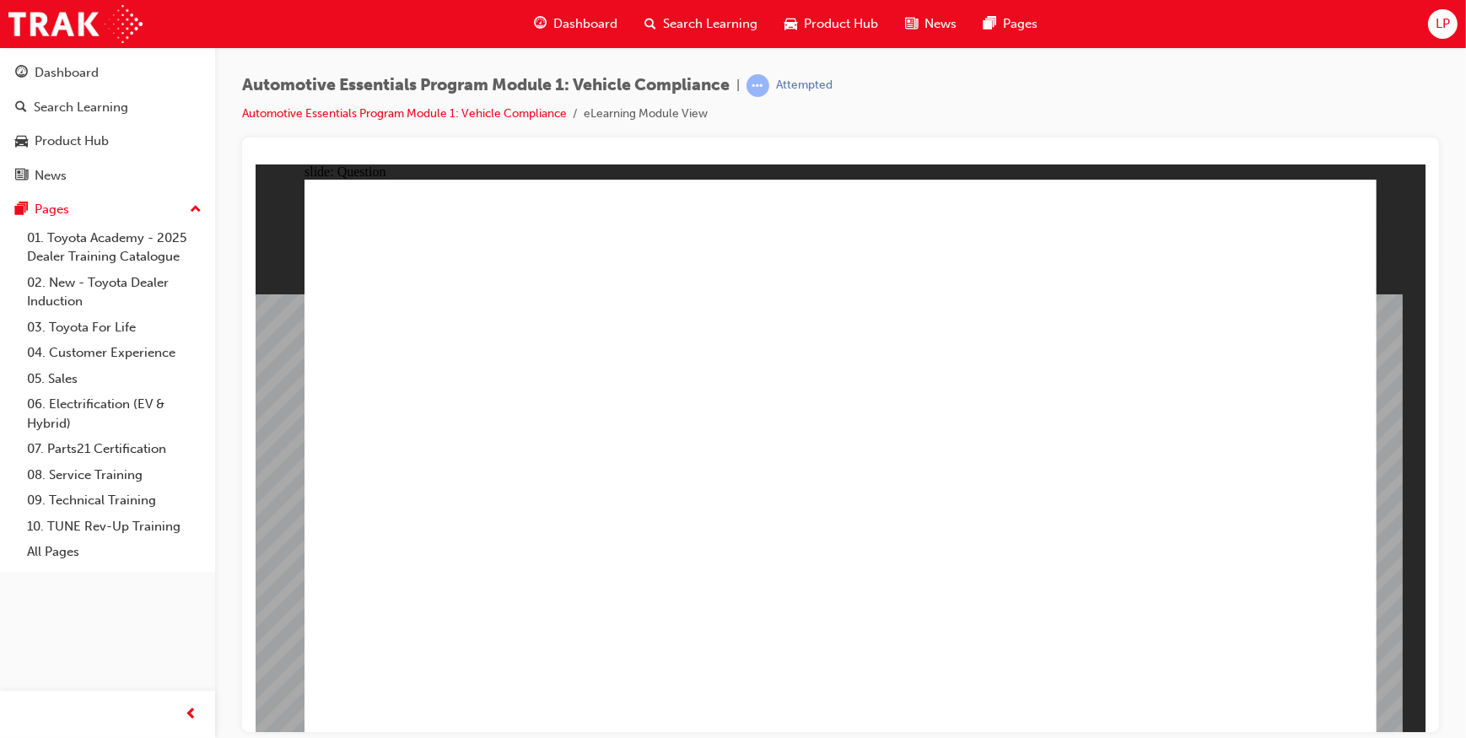
radio input "true"
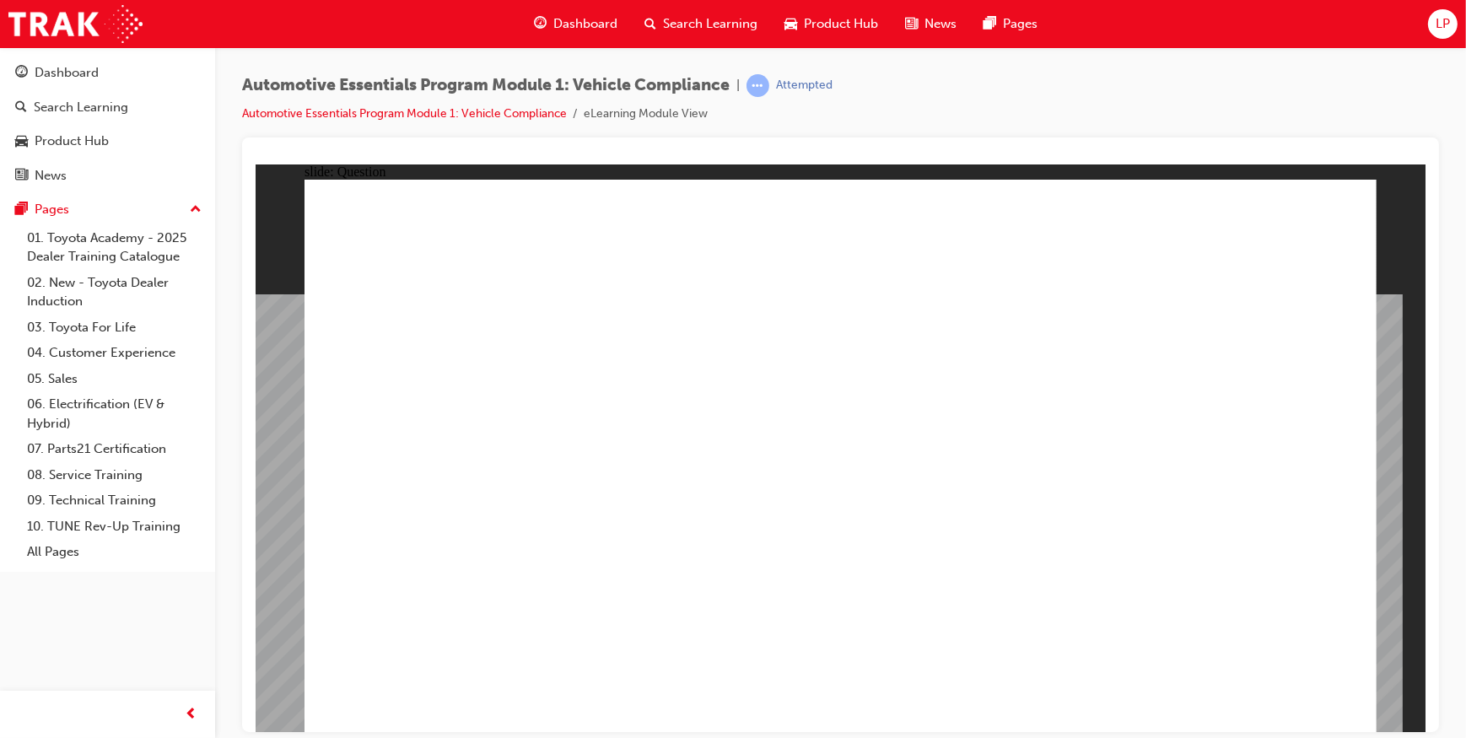
radio input "true"
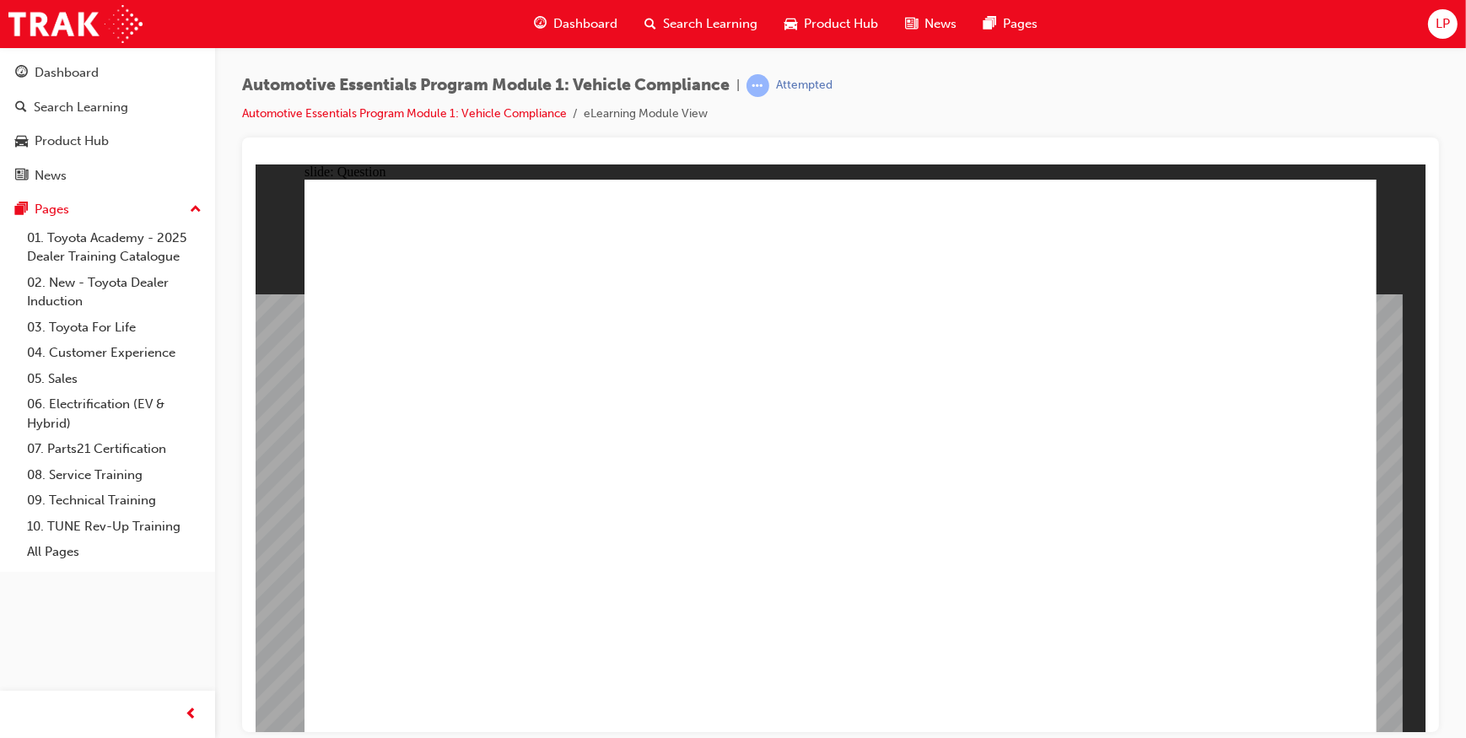
drag, startPoint x: 987, startPoint y: 411, endPoint x: 1015, endPoint y: 386, distance: 37.1
radio input "true"
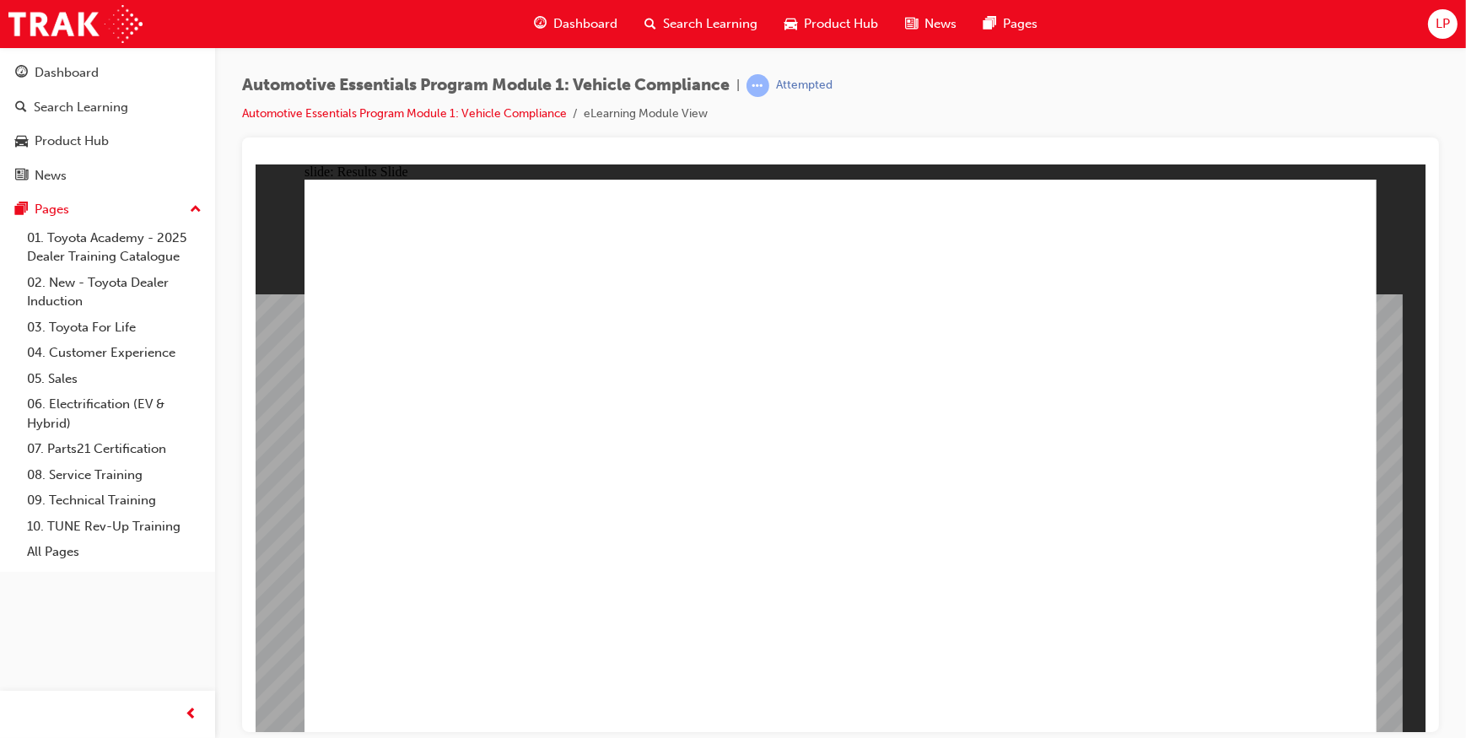
drag, startPoint x: 574, startPoint y: 607, endPoint x: 597, endPoint y: 608, distance: 22.8
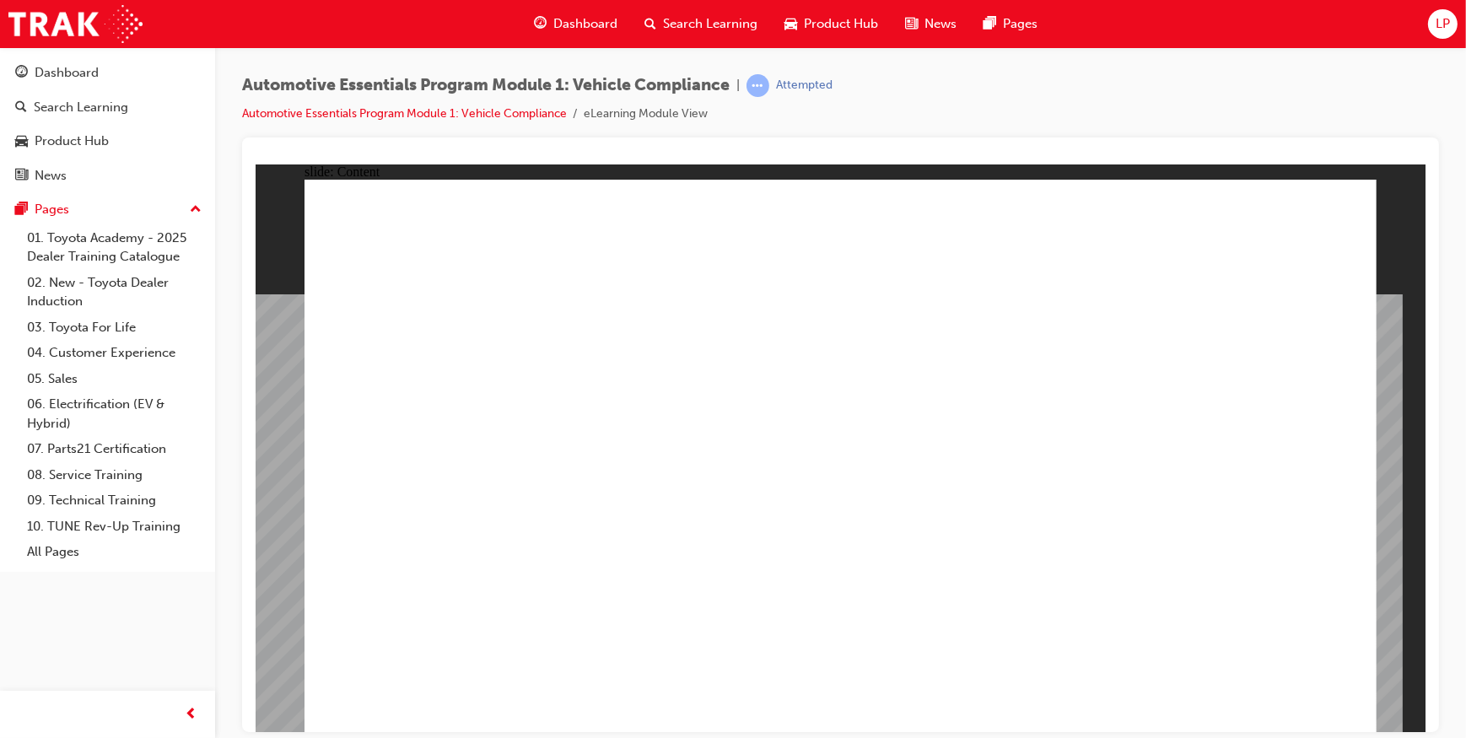
drag, startPoint x: 1115, startPoint y: 545, endPoint x: 1189, endPoint y: 621, distance: 106.2
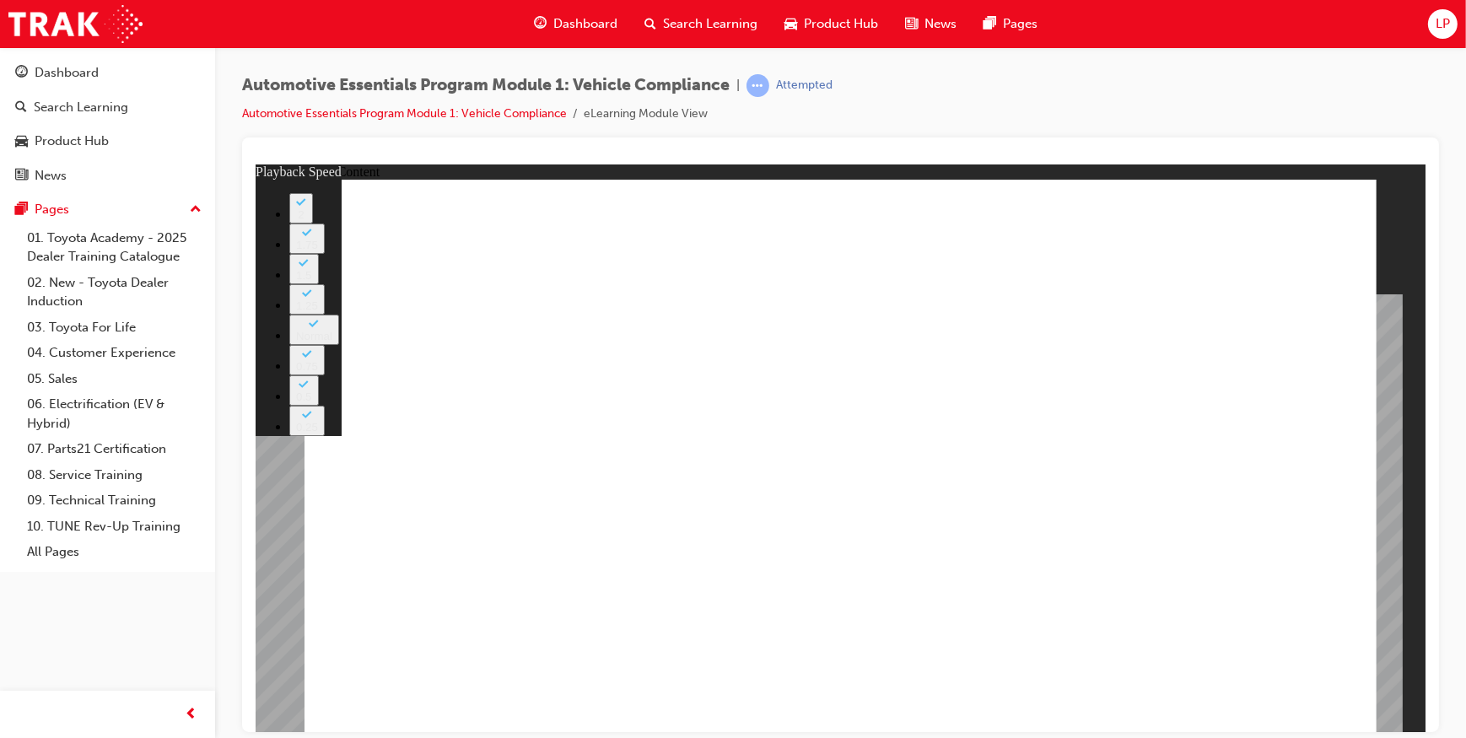
type input "35"
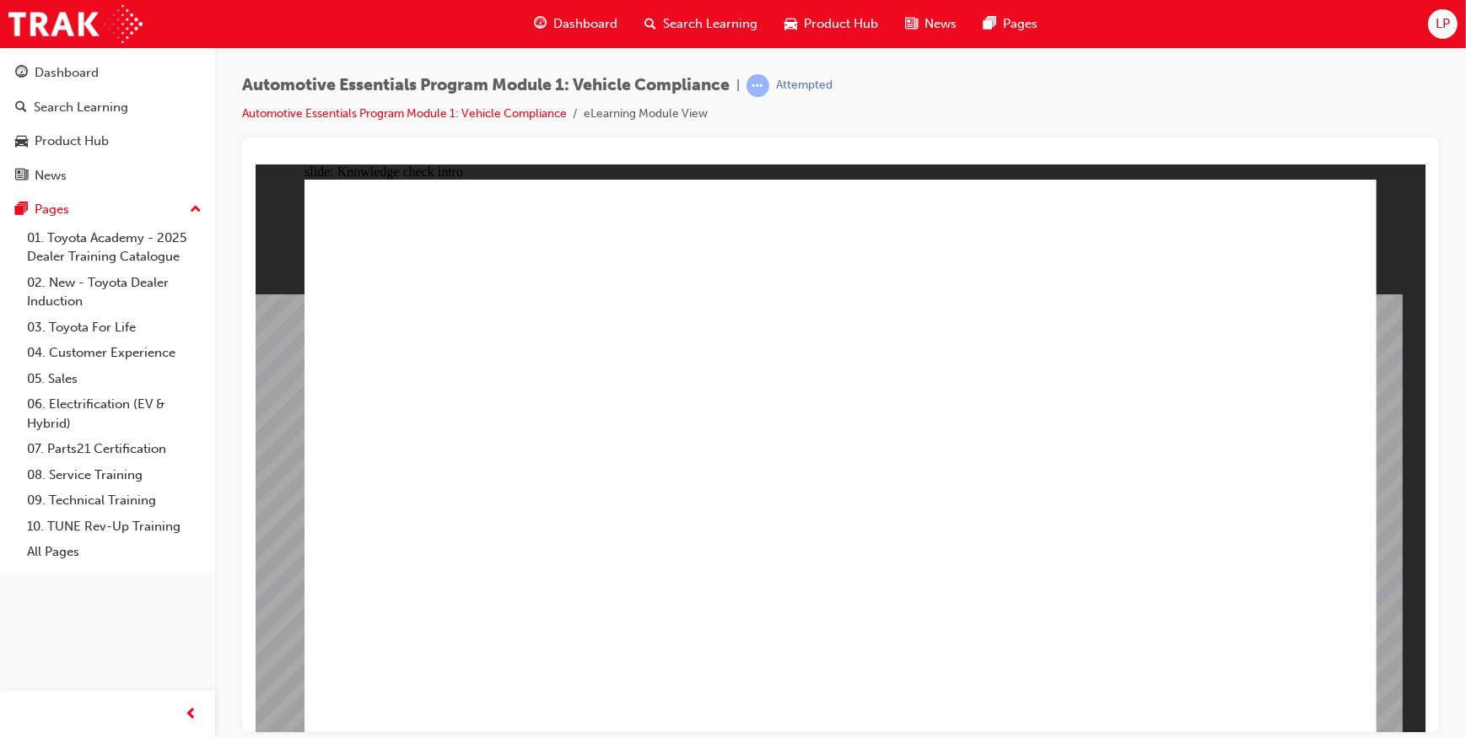
radio input "true"
drag, startPoint x: 1315, startPoint y: 681, endPoint x: 1299, endPoint y: 689, distance: 18.9
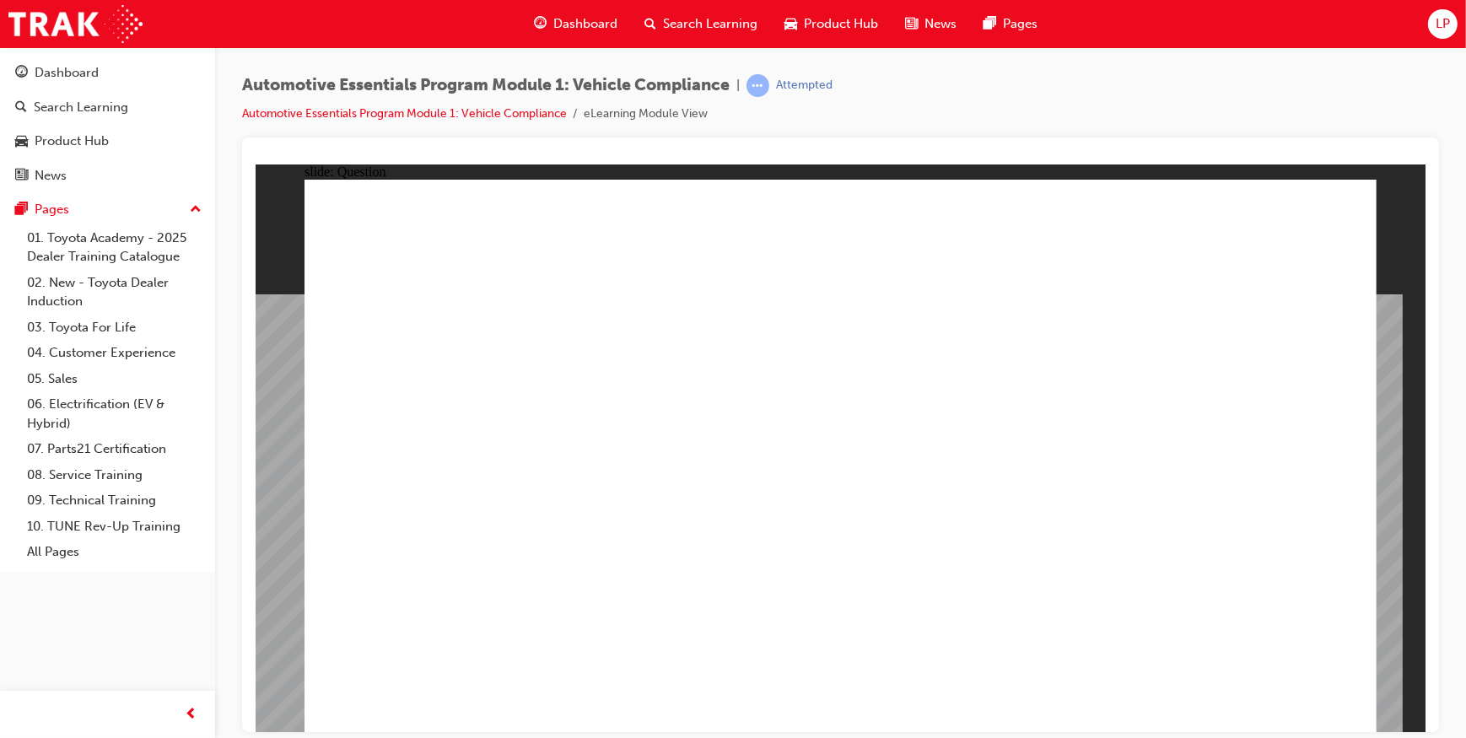
radio input "true"
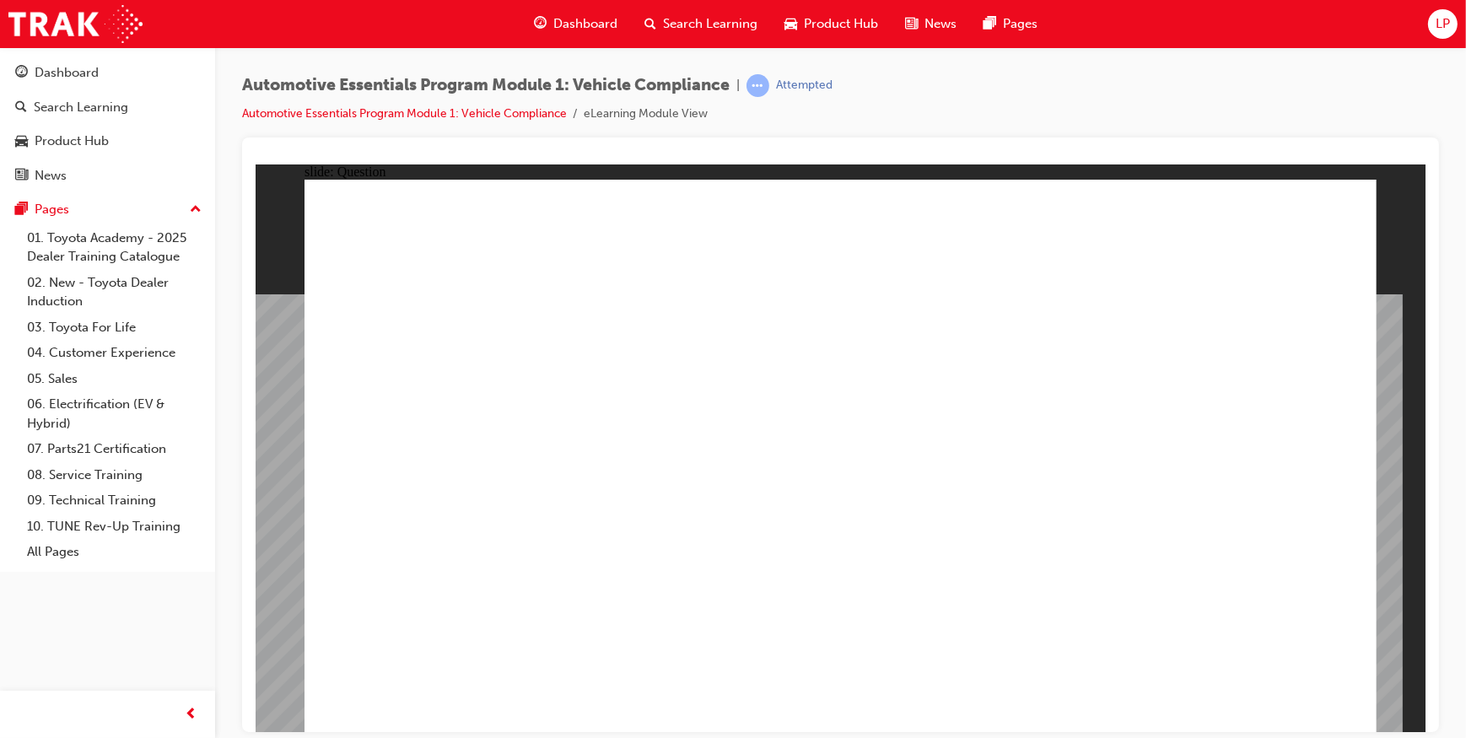
radio input "false"
radio input "true"
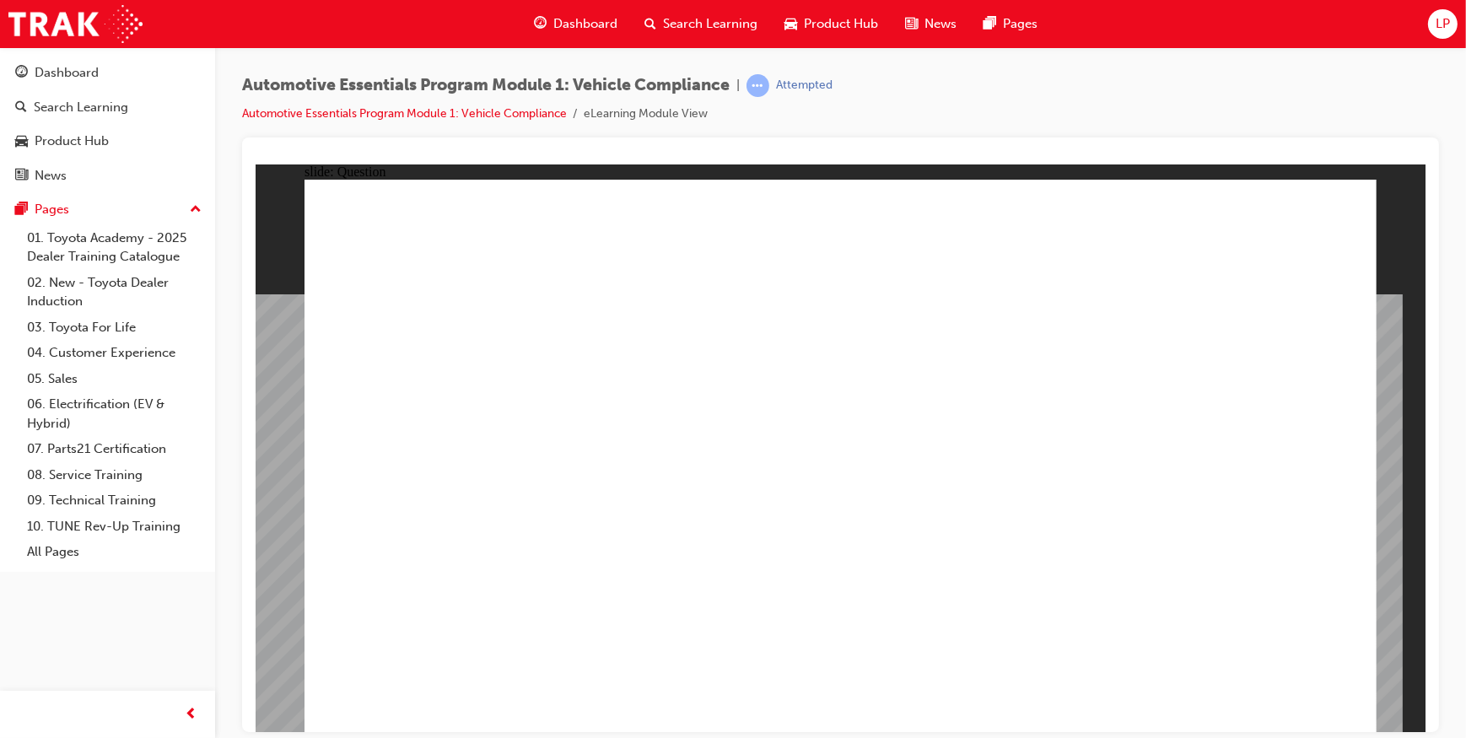
radio input "true"
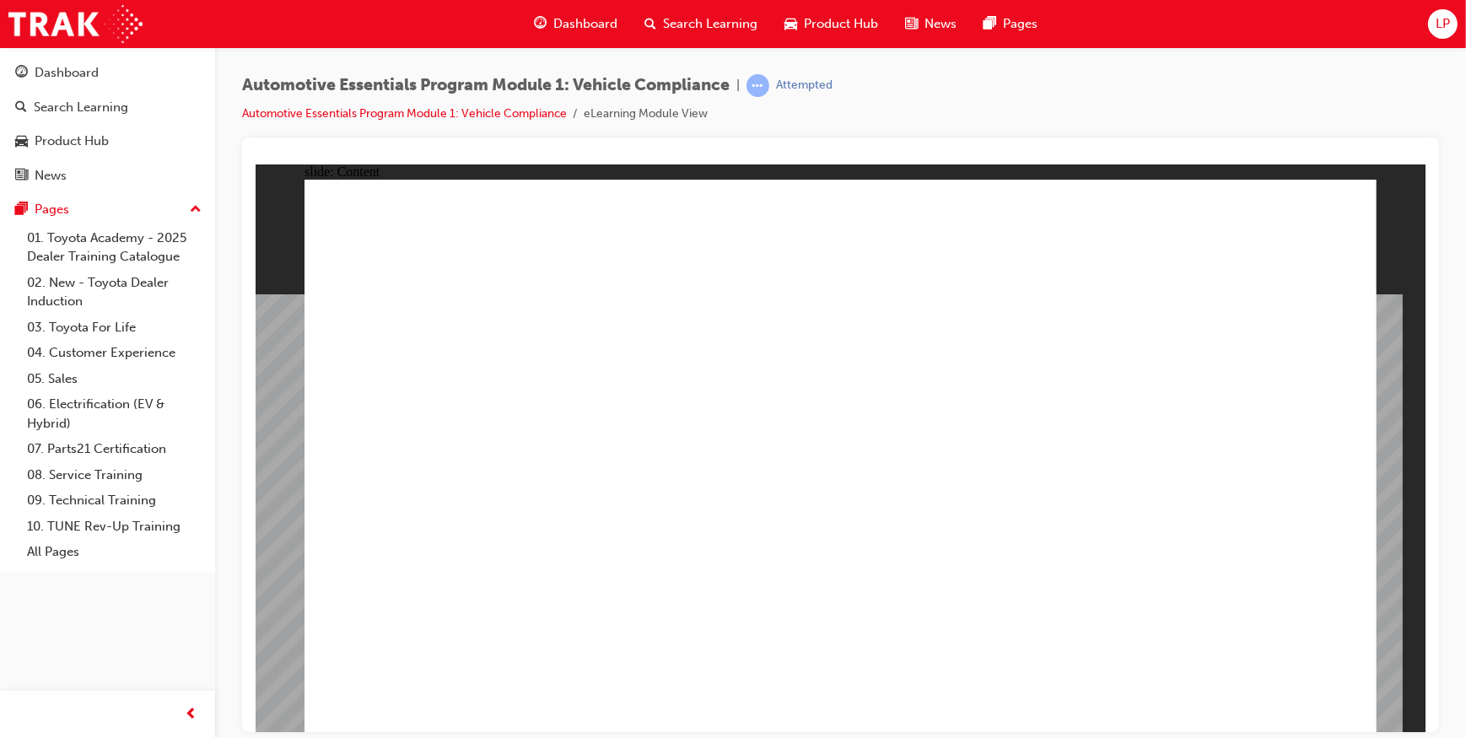
drag, startPoint x: 1223, startPoint y: 410, endPoint x: 1206, endPoint y: 408, distance: 17.0
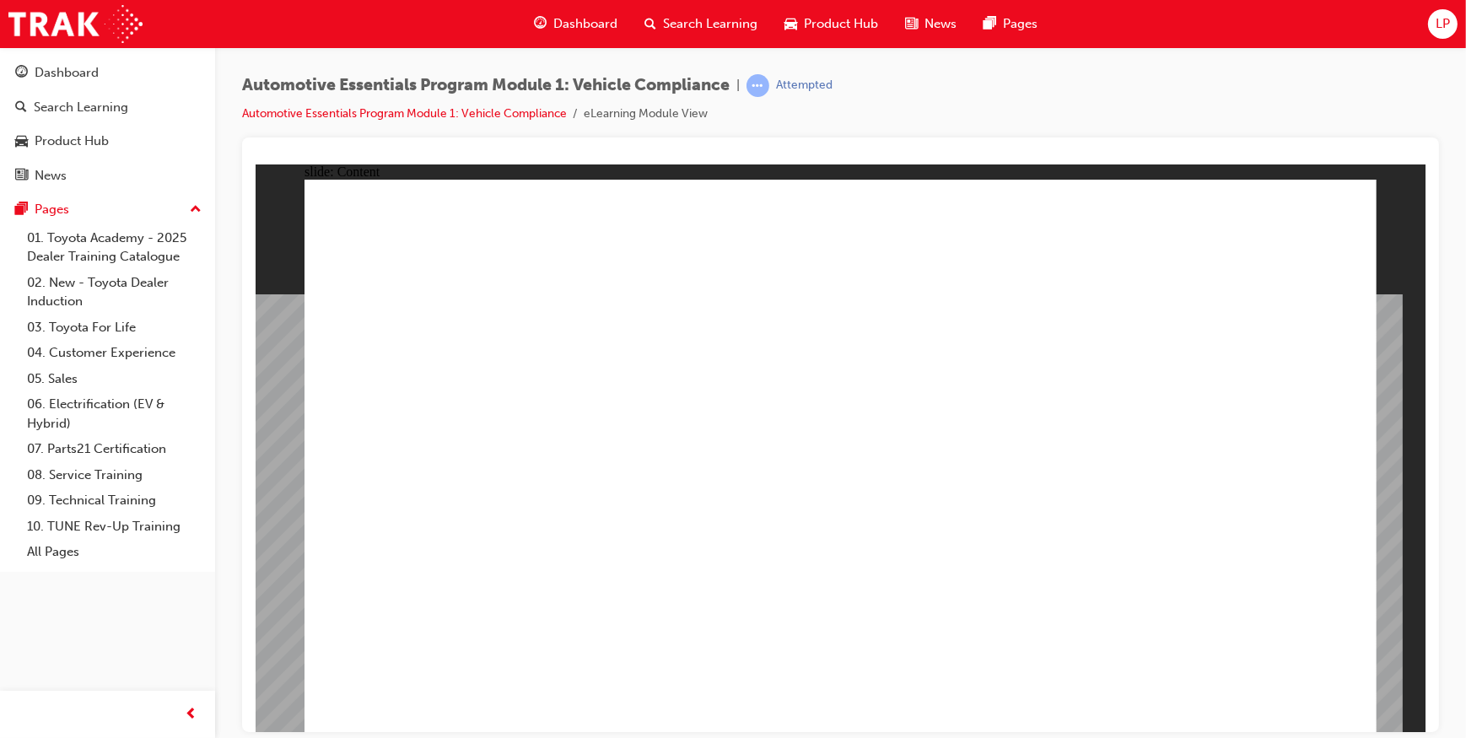
drag, startPoint x: 543, startPoint y: 478, endPoint x: 543, endPoint y: 467, distance: 10.1
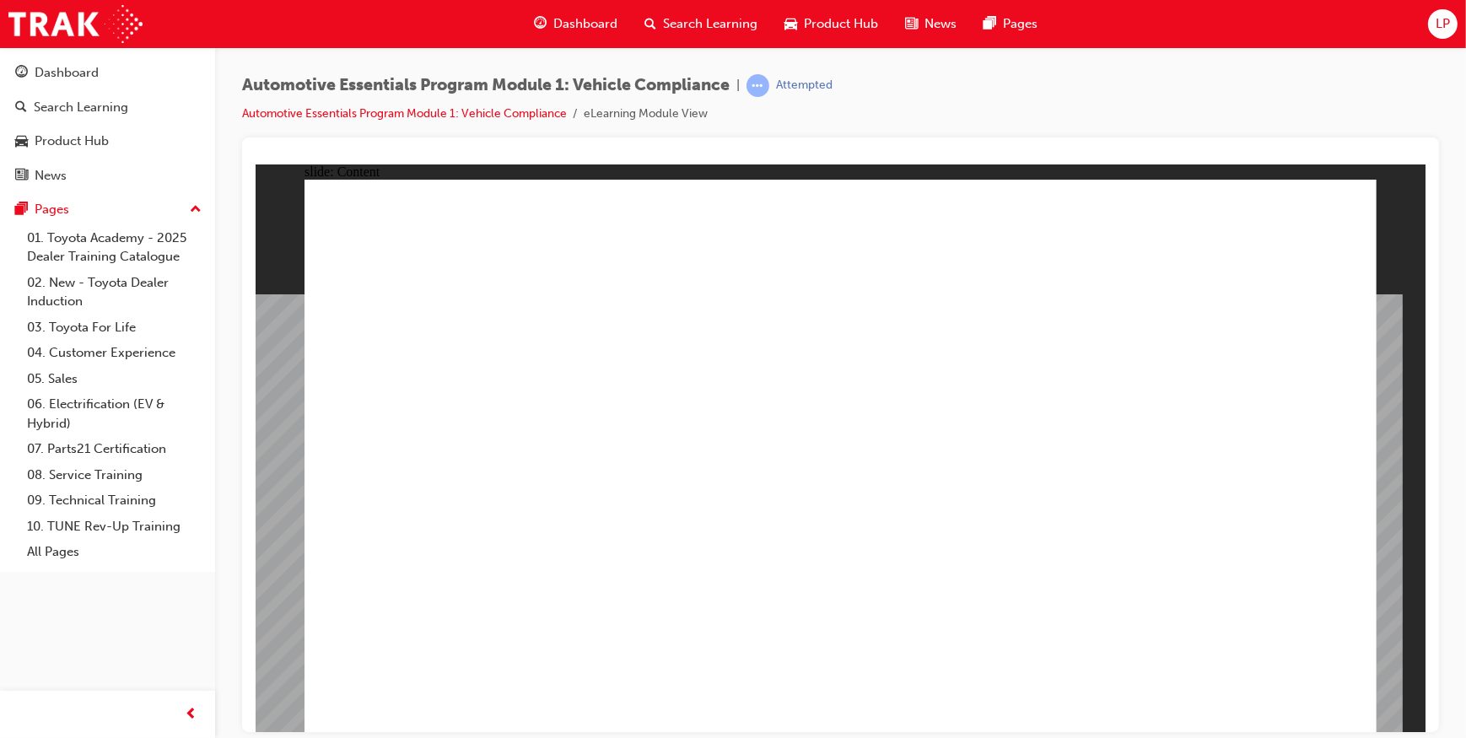
drag, startPoint x: 748, startPoint y: 547, endPoint x: 843, endPoint y: 537, distance: 95.0
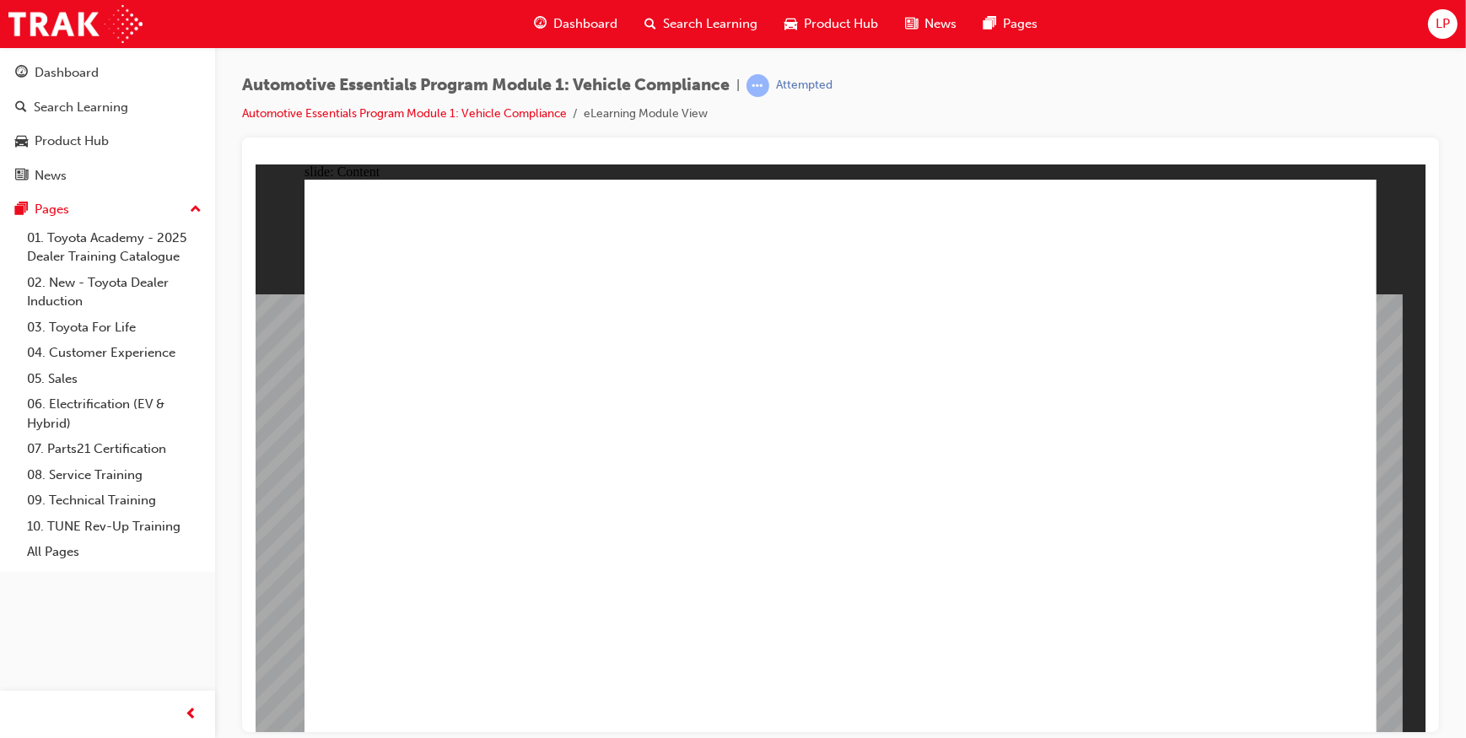
drag, startPoint x: 637, startPoint y: 577, endPoint x: 646, endPoint y: 575, distance: 9.6
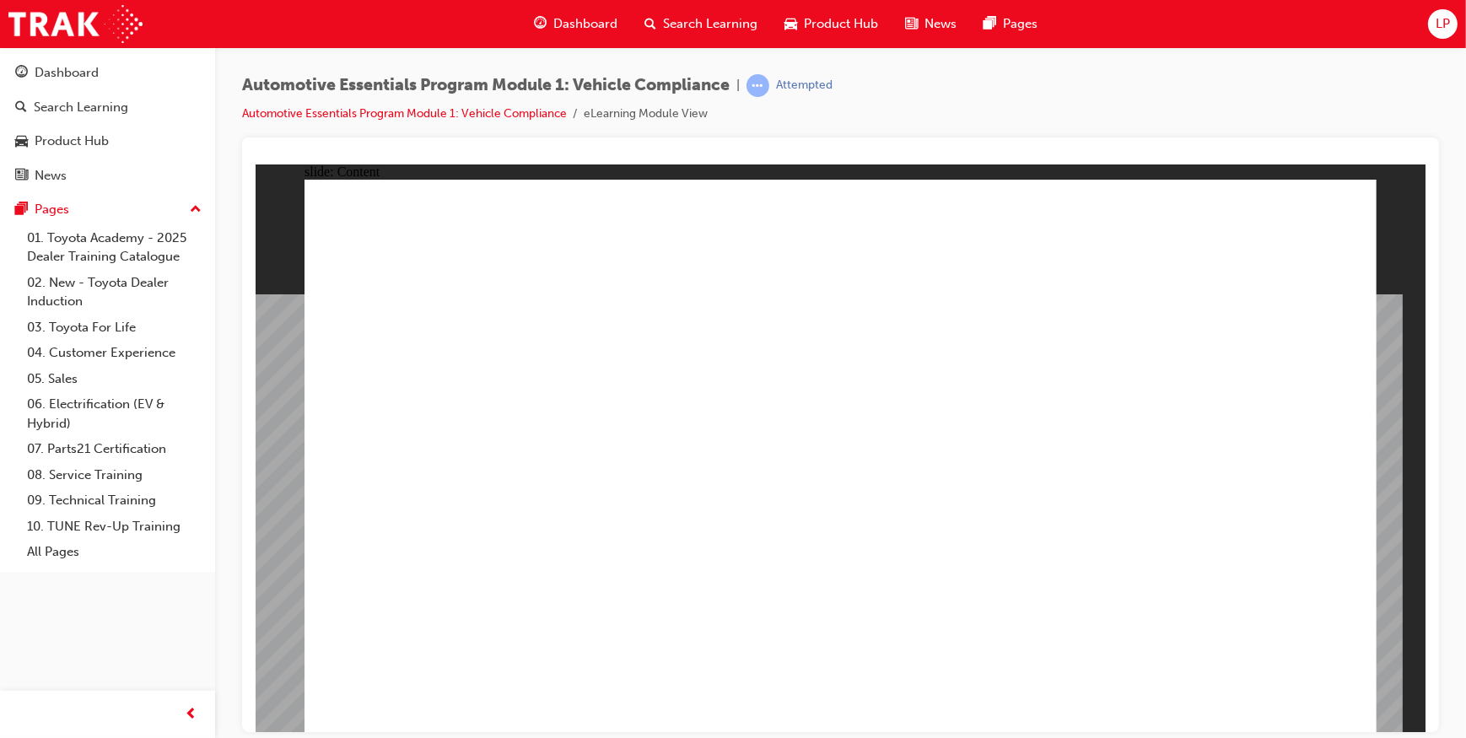
drag, startPoint x: 1292, startPoint y: 208, endPoint x: 1293, endPoint y: 217, distance: 8.5
drag, startPoint x: 1239, startPoint y: 384, endPoint x: 1301, endPoint y: 362, distance: 66.2
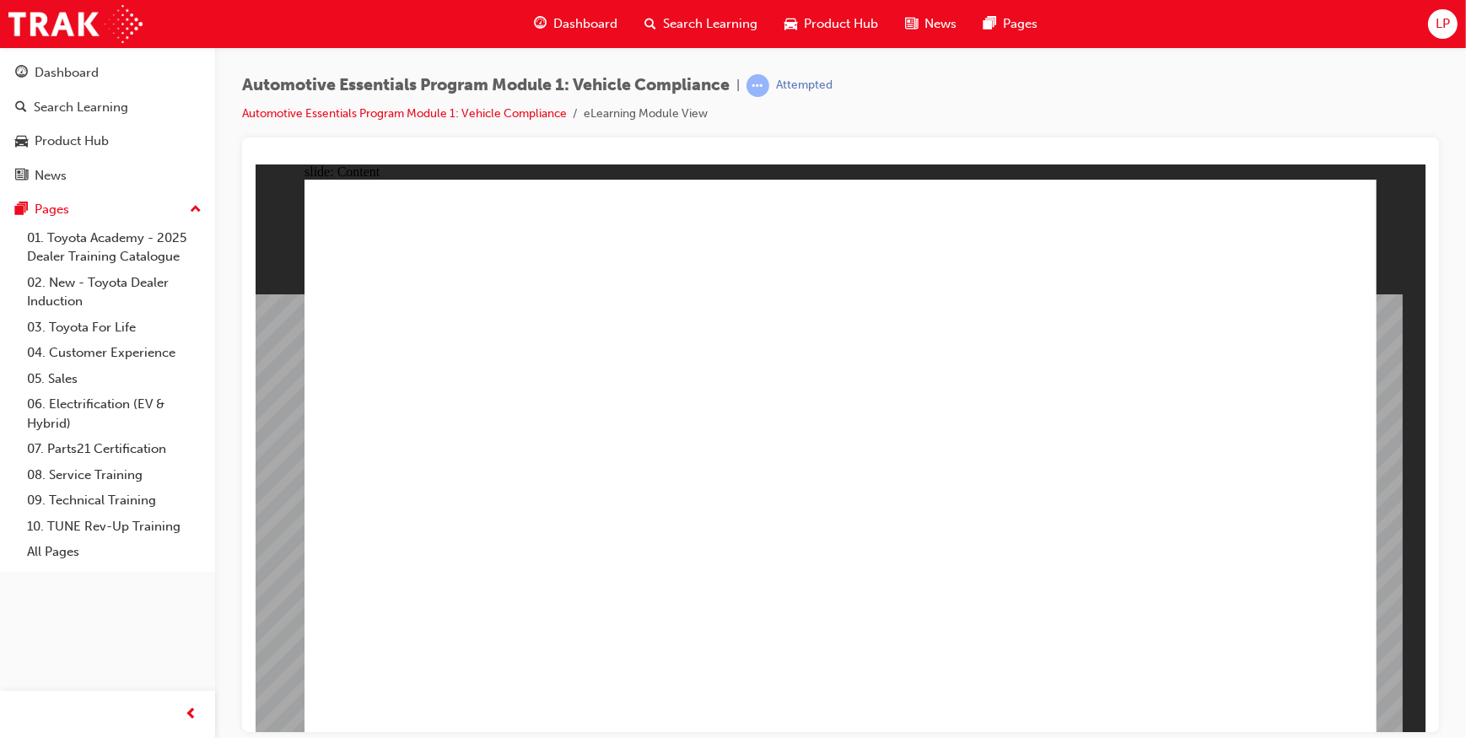
drag, startPoint x: 1312, startPoint y: 359, endPoint x: 1345, endPoint y: 393, distance: 47.1
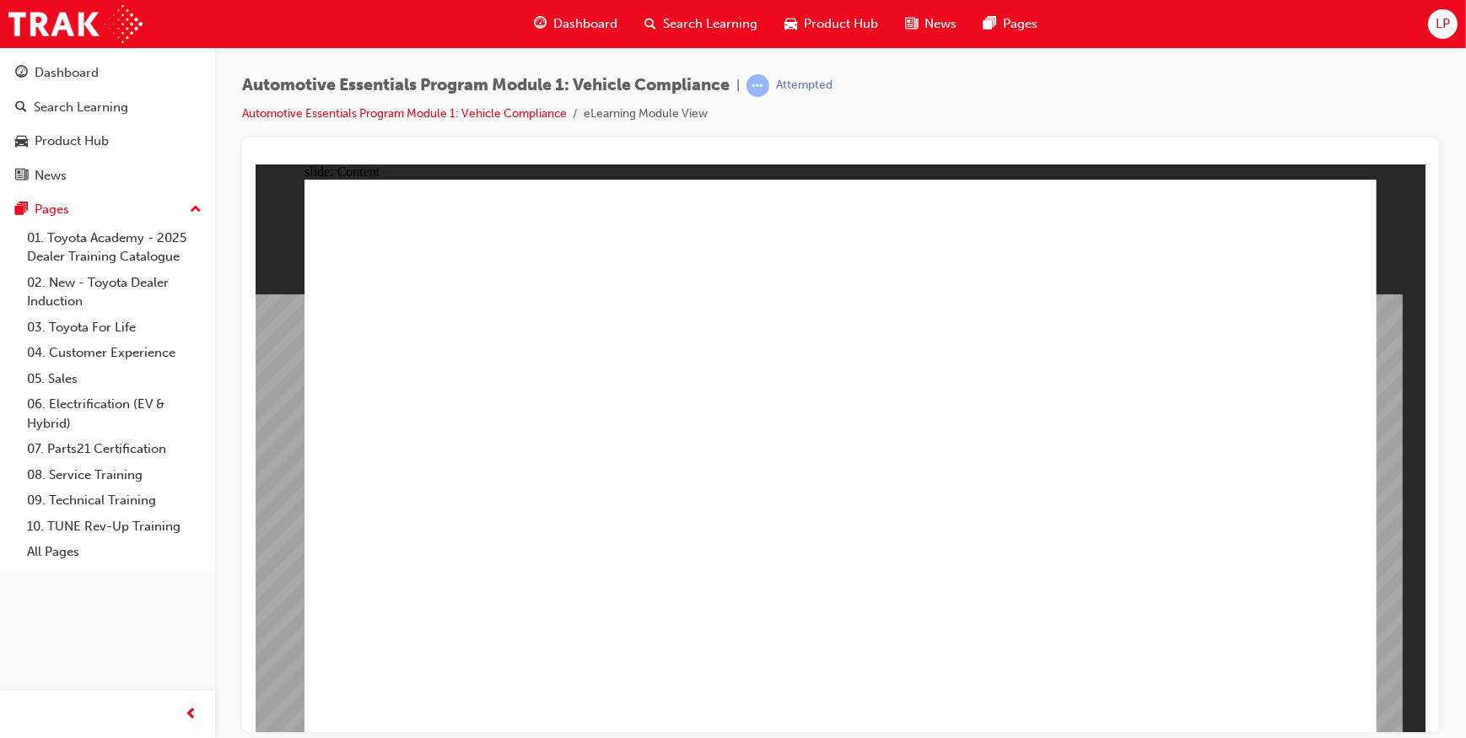
drag, startPoint x: 562, startPoint y: 435, endPoint x: 608, endPoint y: 405, distance: 55.5
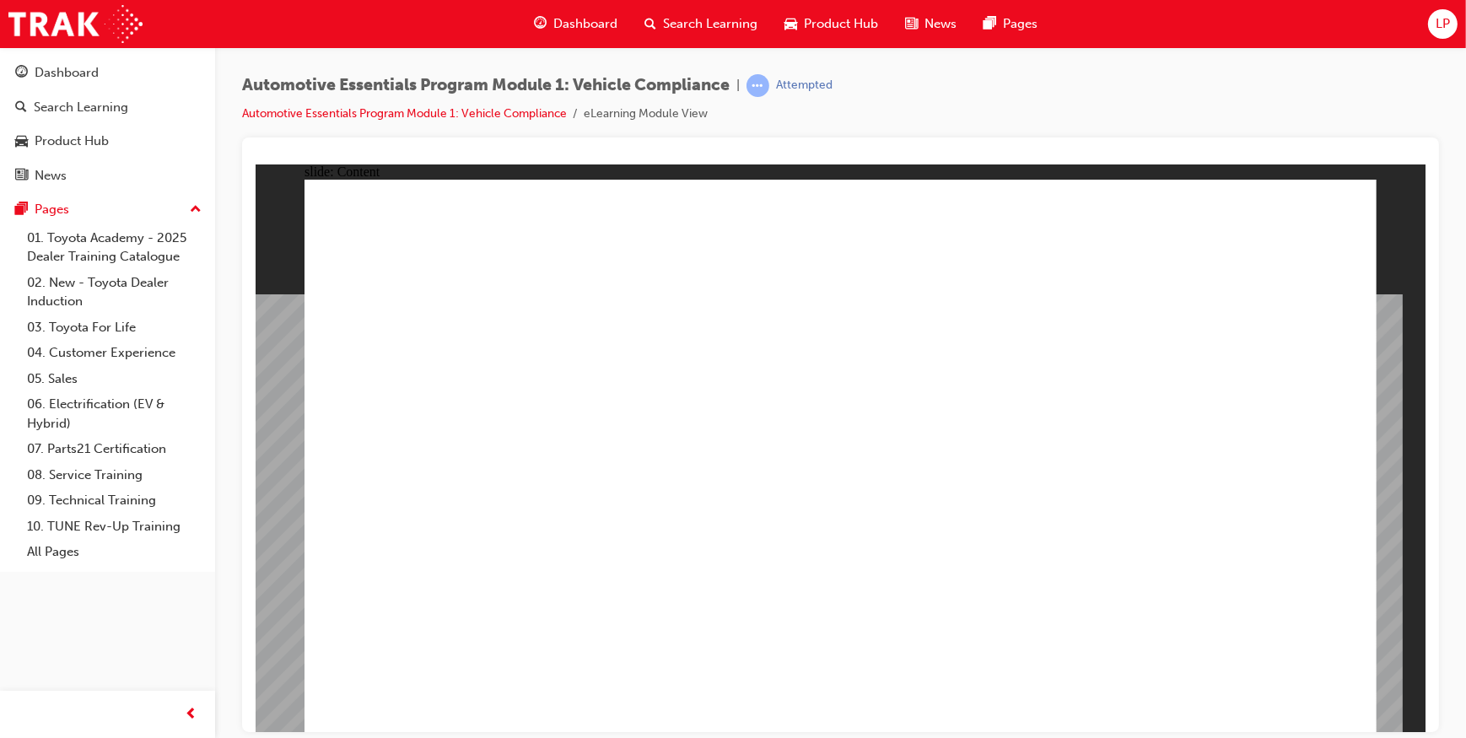
drag, startPoint x: 576, startPoint y: 475, endPoint x: 748, endPoint y: 494, distance: 172.4
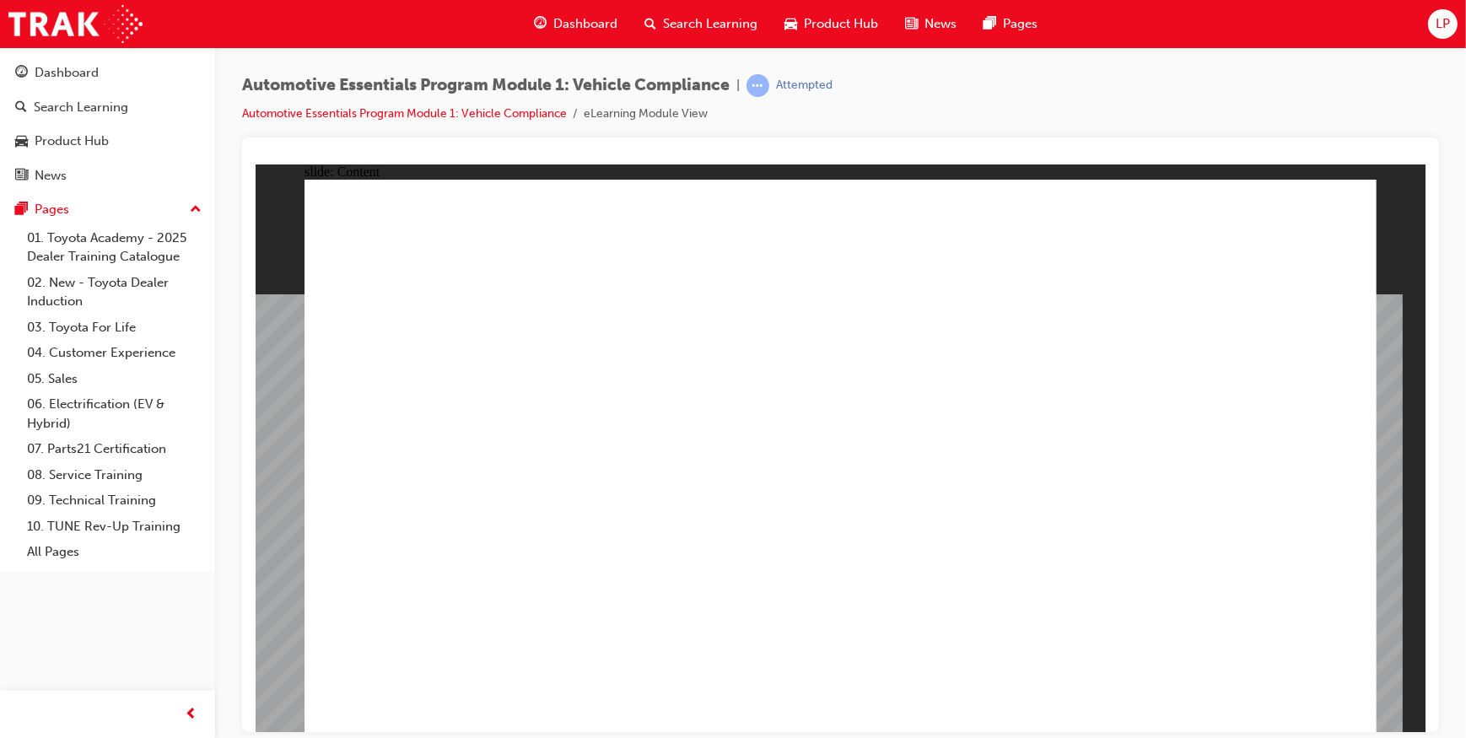
drag, startPoint x: 807, startPoint y: 452, endPoint x: 751, endPoint y: 406, distance: 72.5
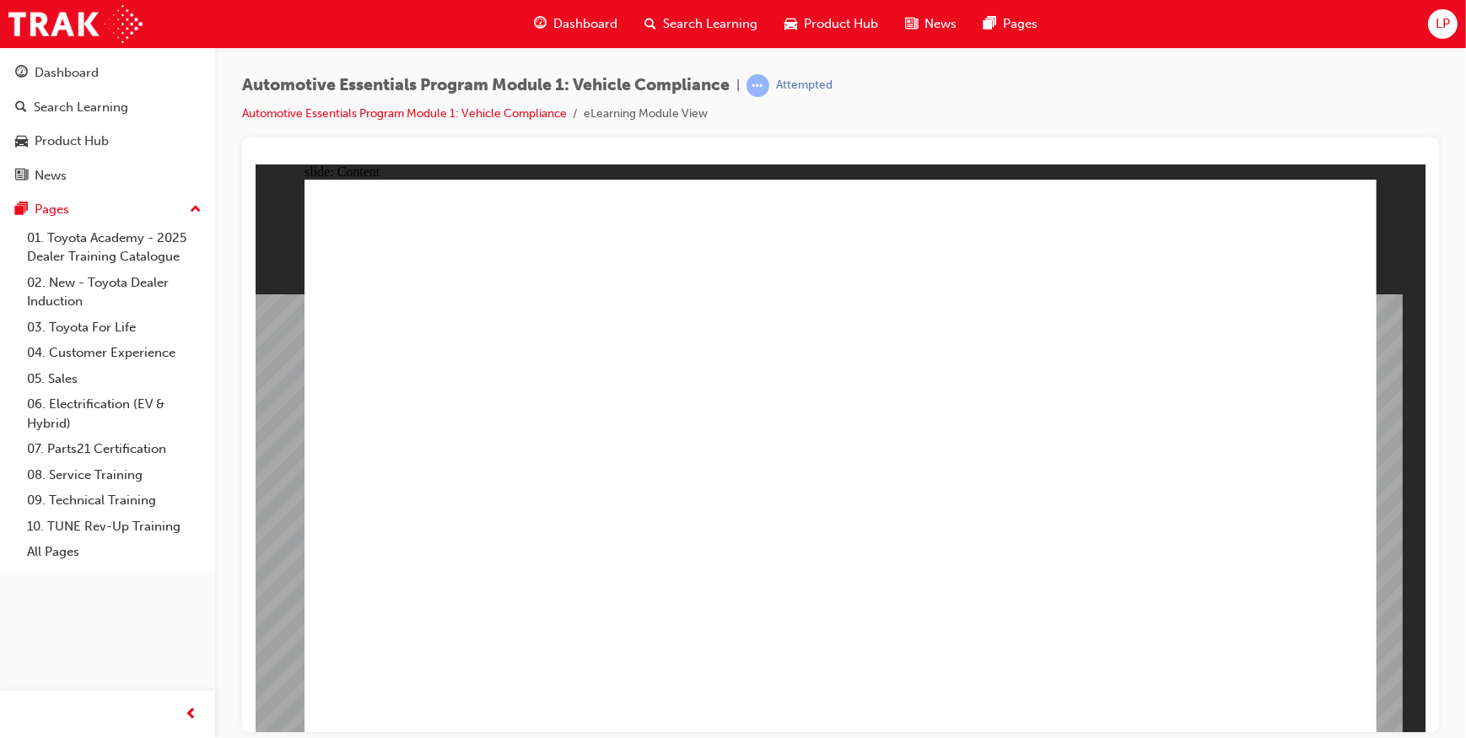
drag, startPoint x: 702, startPoint y: 704, endPoint x: 707, endPoint y: 688, distance: 16.8
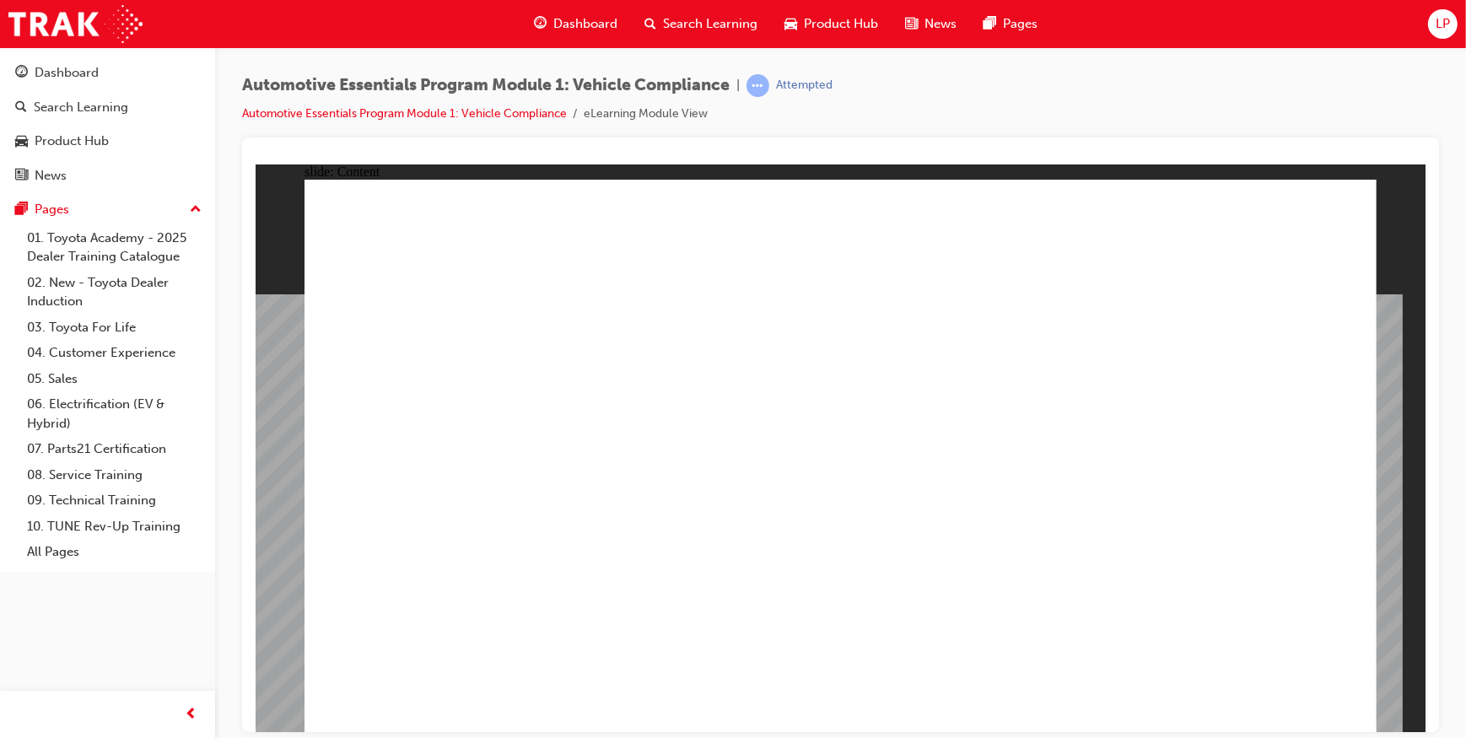
drag, startPoint x: 548, startPoint y: 360, endPoint x: 563, endPoint y: 457, distance: 98.1
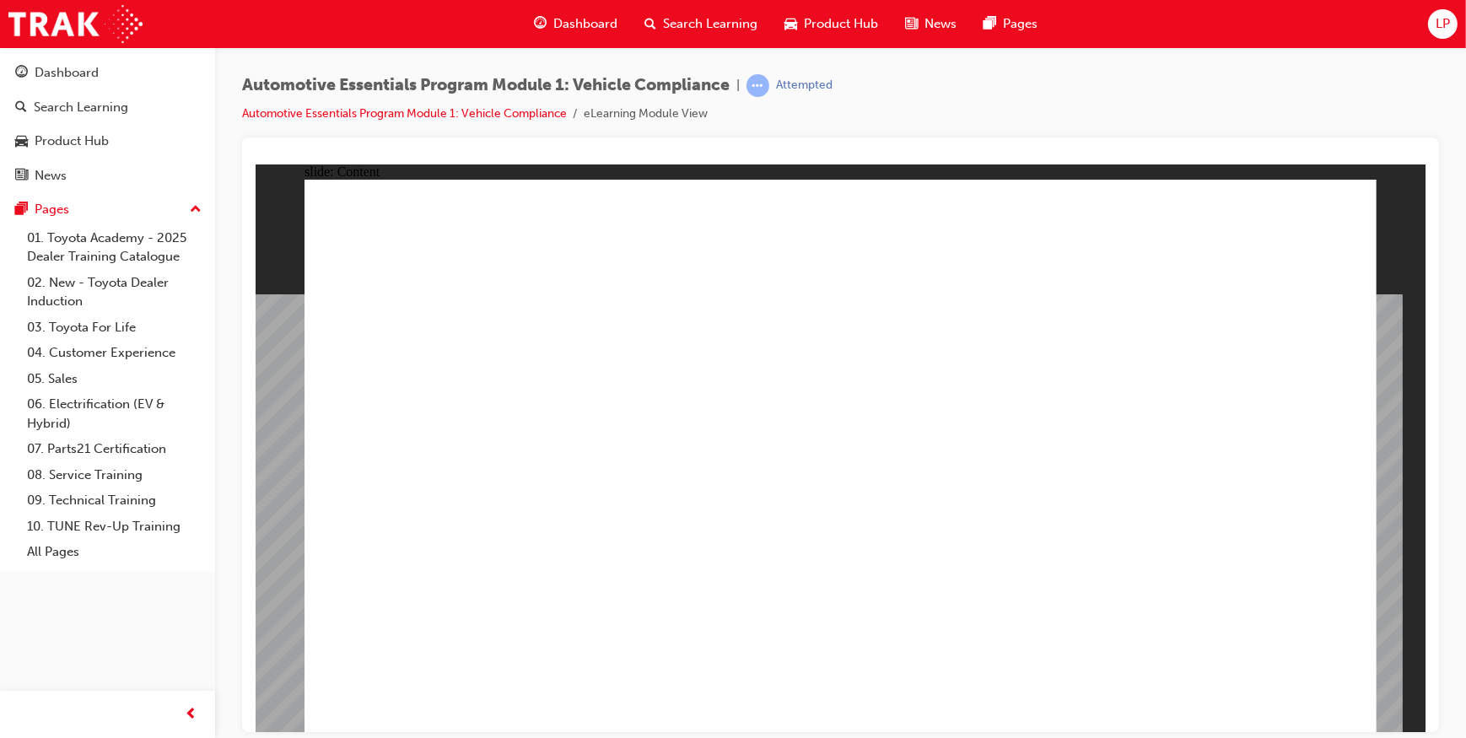
drag, startPoint x: 563, startPoint y: 457, endPoint x: 562, endPoint y: 490, distance: 32.9
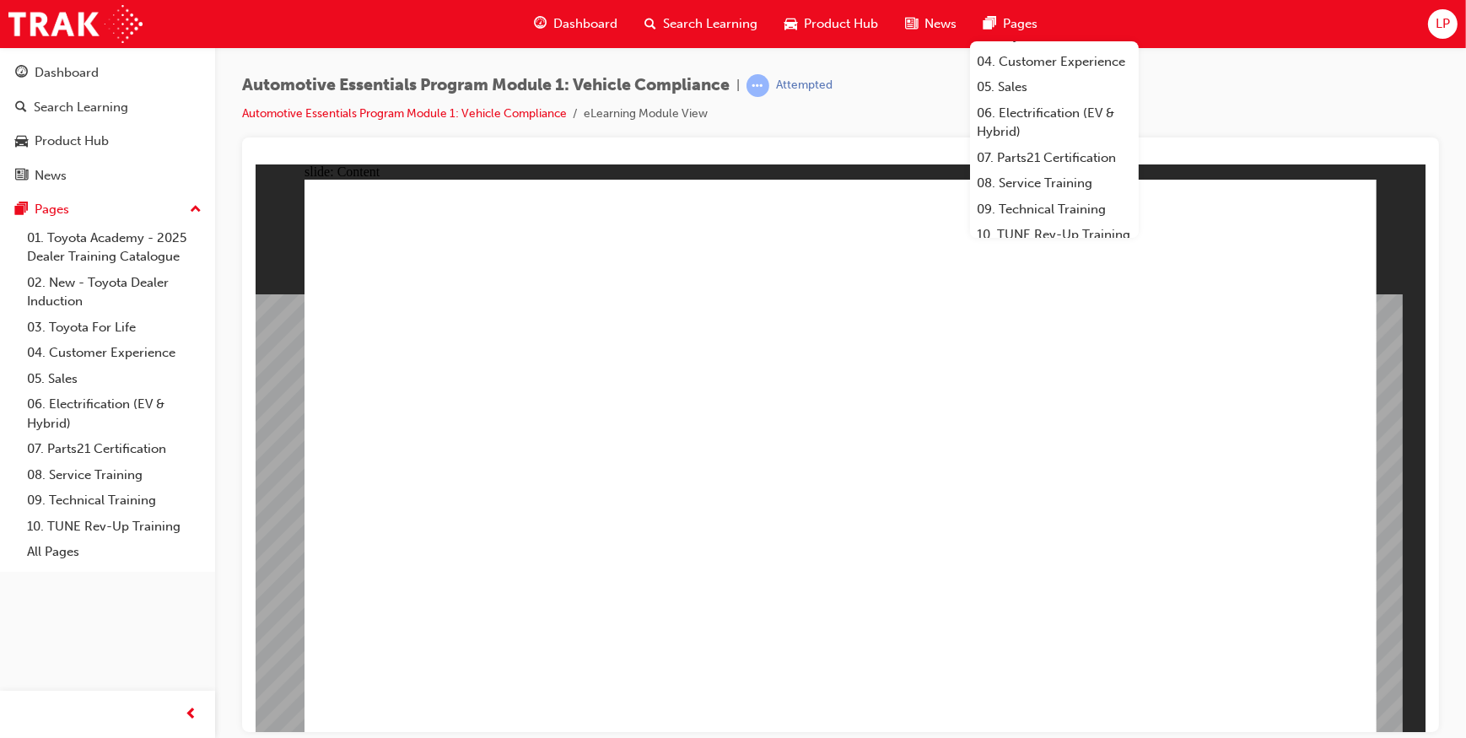
scroll to position [200, 0]
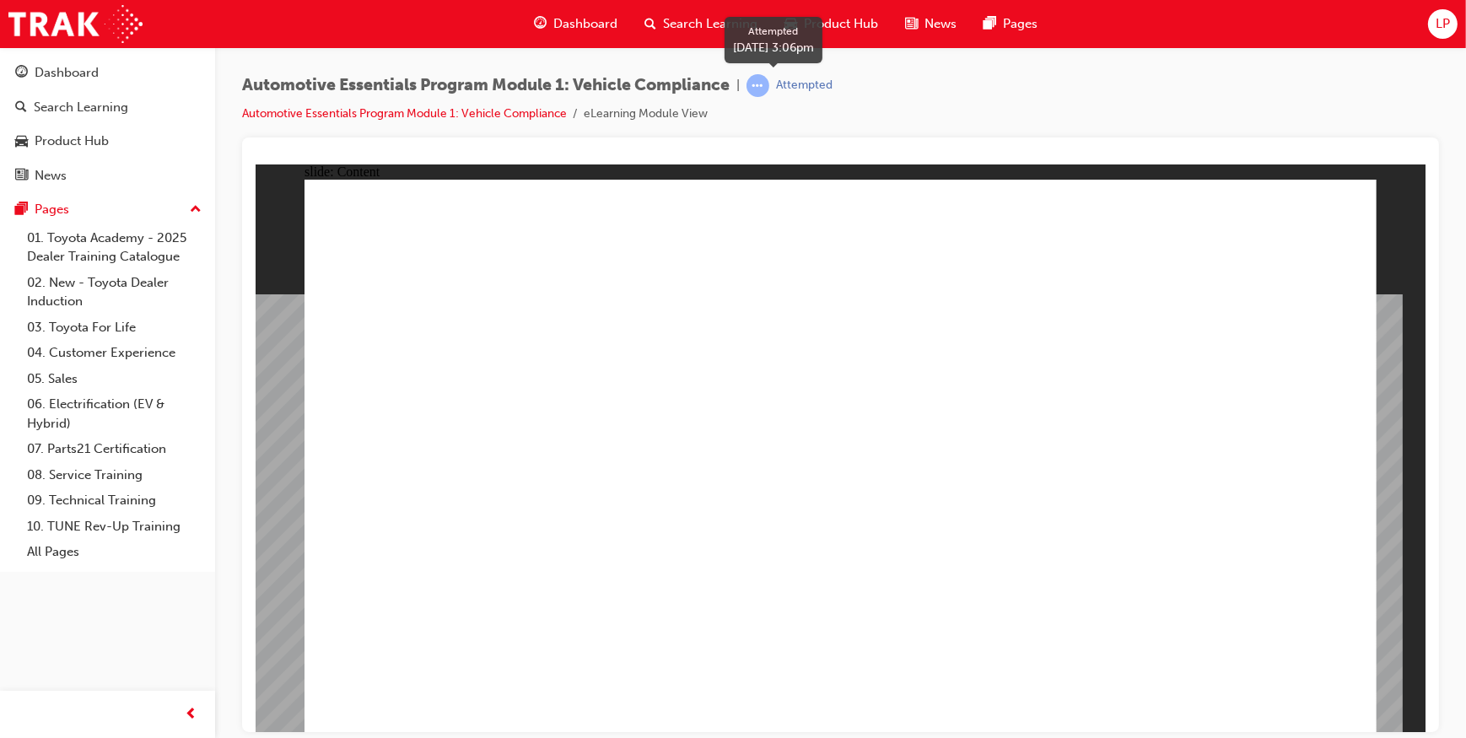
click at [767, 84] on span "learningRecordVerb_ATTEMPT-icon" at bounding box center [758, 85] width 23 height 23
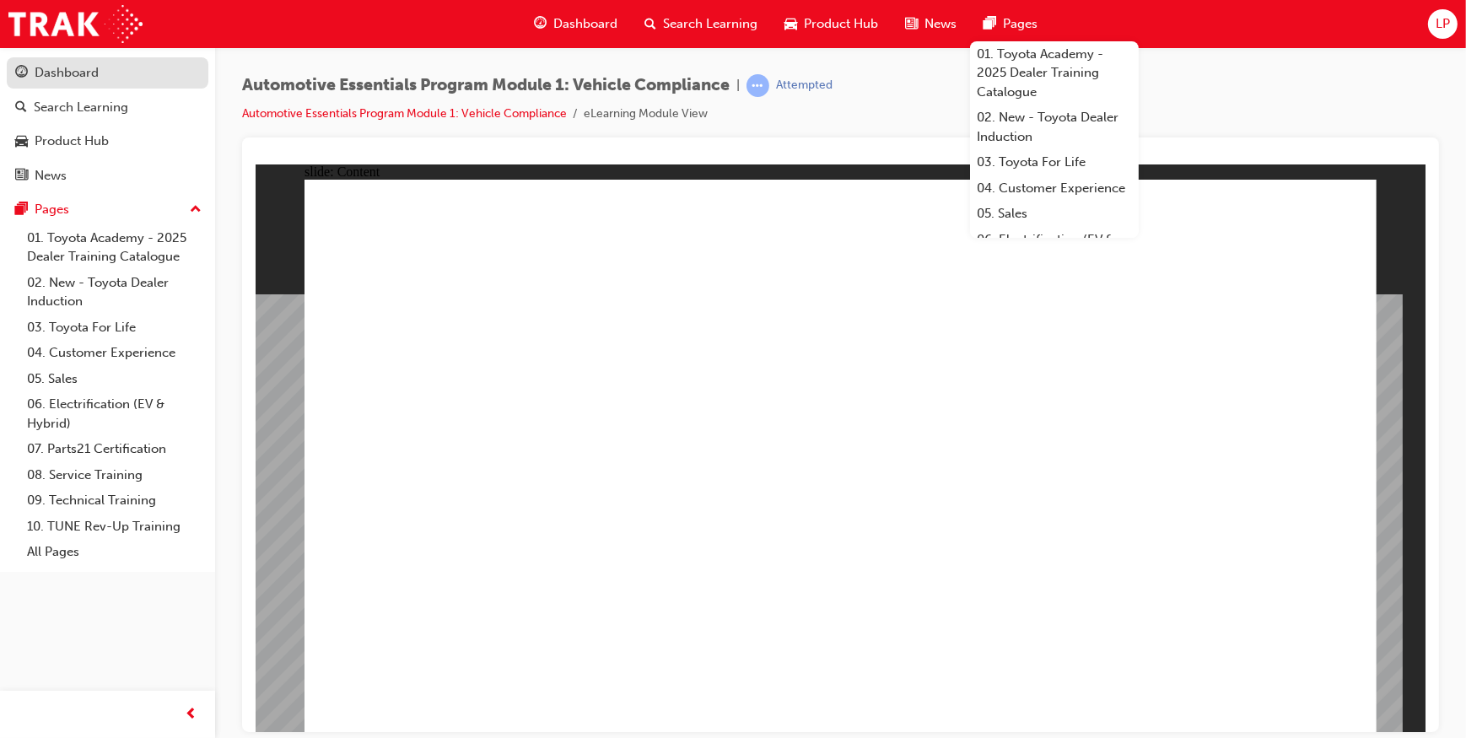
click at [68, 71] on div "Dashboard" at bounding box center [67, 72] width 64 height 19
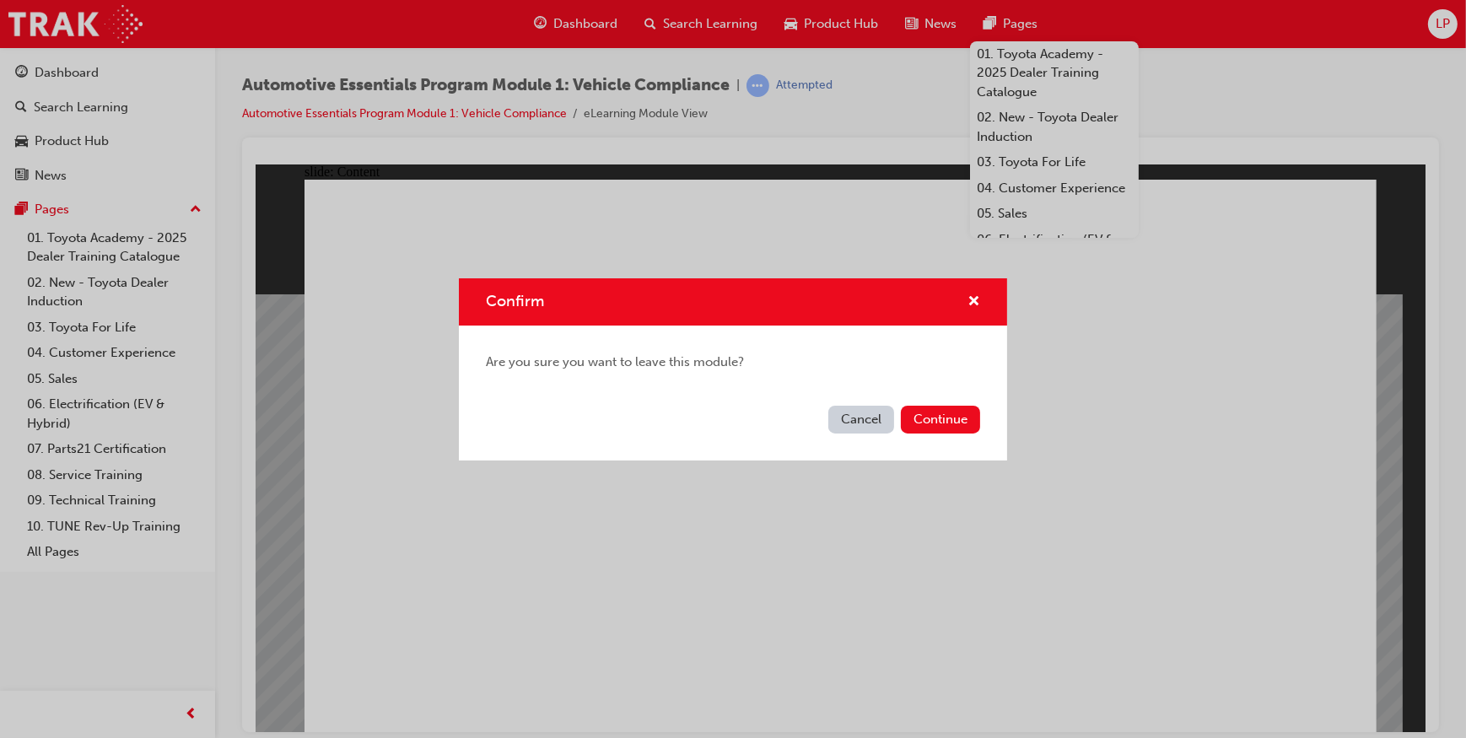
click at [873, 424] on button "Cancel" at bounding box center [862, 420] width 66 height 28
